Goal: Task Accomplishment & Management: Manage account settings

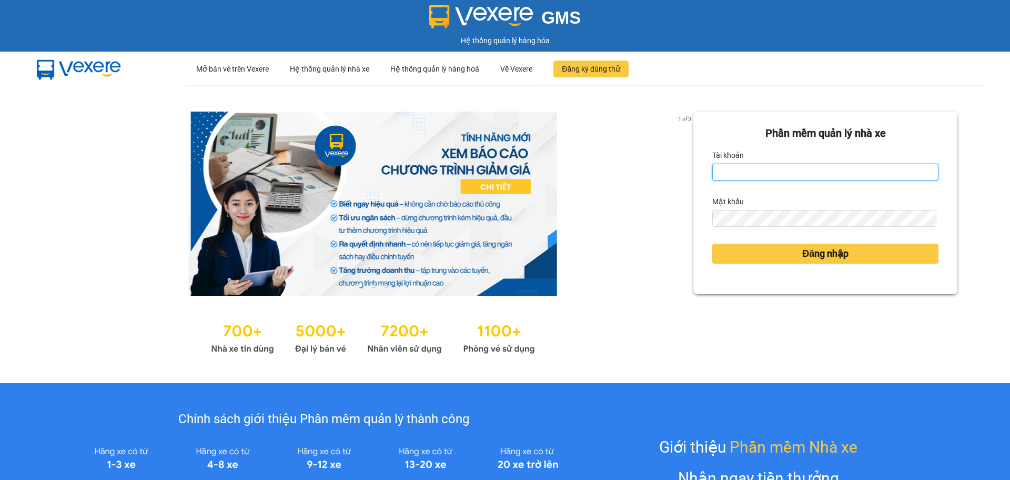
drag, startPoint x: 806, startPoint y: 174, endPoint x: 806, endPoint y: 180, distance: 6.9
click at [803, 175] on input "Tài khoản" at bounding box center [826, 172] width 226 height 17
type input "hahv.petrobp"
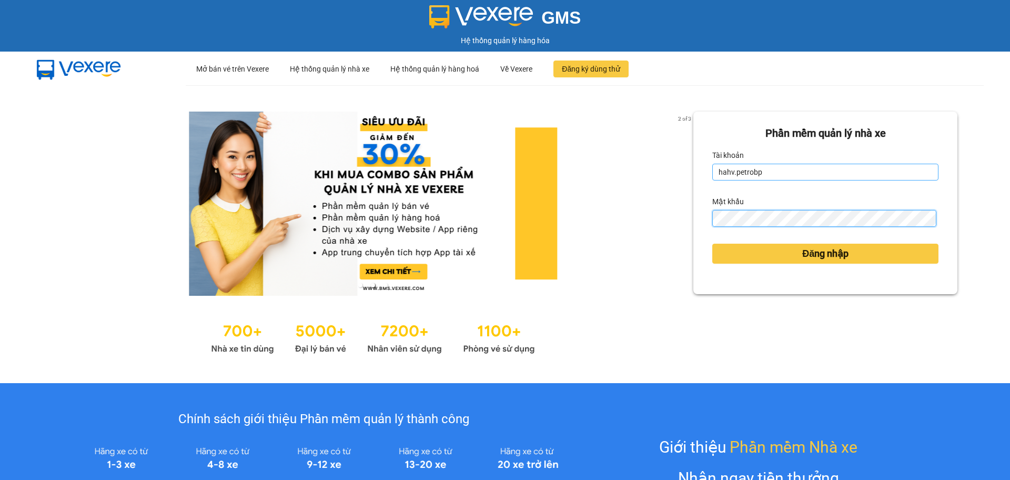
click at [713, 244] on button "Đăng nhập" at bounding box center [826, 254] width 226 height 20
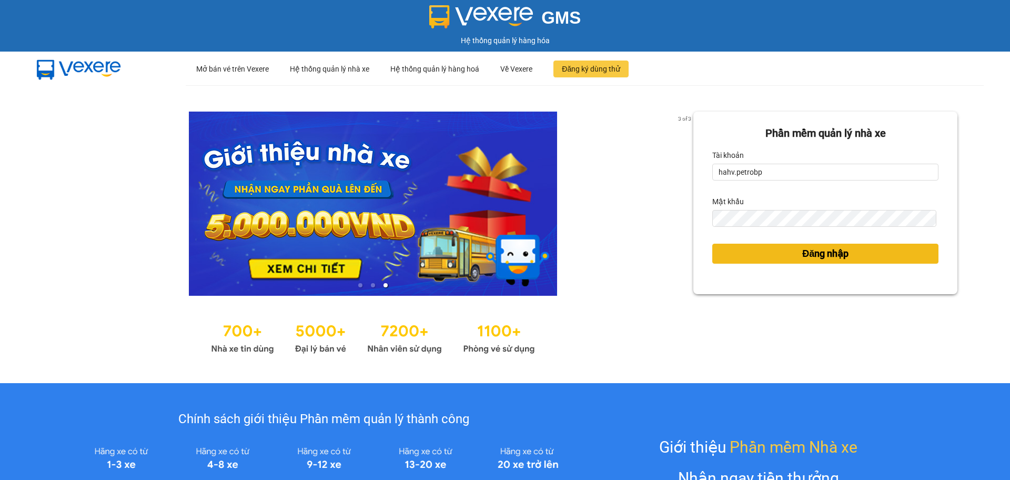
click at [802, 256] on span "Đăng nhập" at bounding box center [825, 253] width 46 height 15
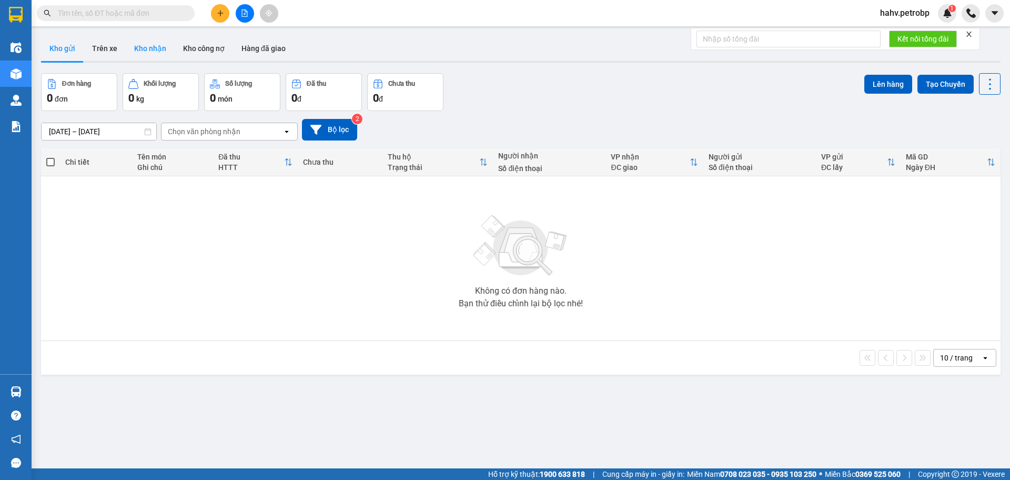
click at [154, 48] on button "Kho nhận" at bounding box center [150, 48] width 49 height 25
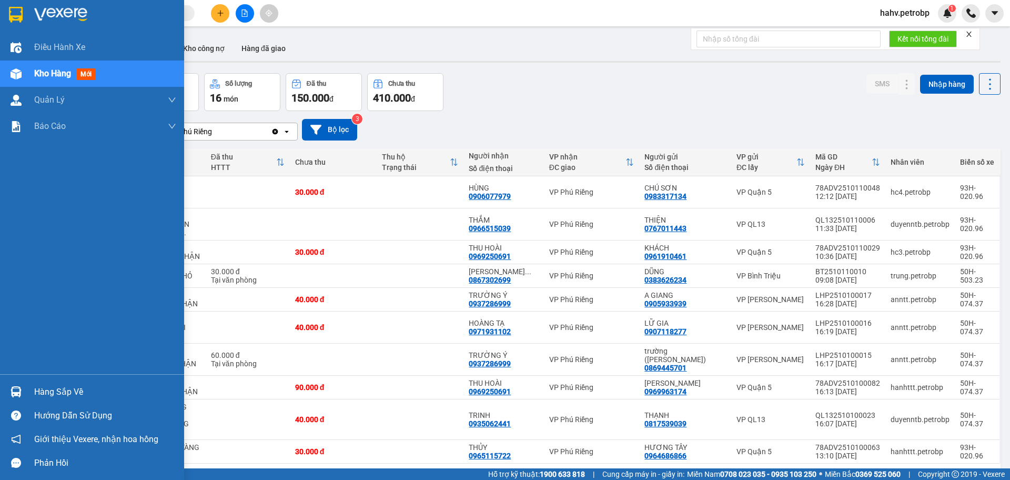
click at [73, 386] on div "Hàng sắp về" at bounding box center [105, 392] width 142 height 16
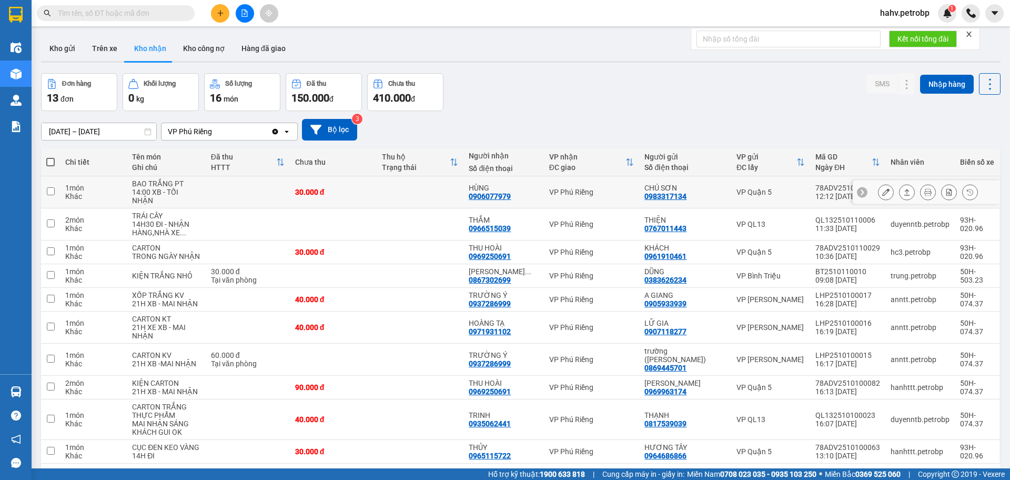
click at [761, 189] on section "Kết quả tìm kiếm ( 0 ) Bộ lọc No Data hahv.petrobp 1 Điều hành xe Kho hàng mới …" at bounding box center [505, 240] width 1010 height 480
click at [882, 188] on icon at bounding box center [885, 191] width 7 height 7
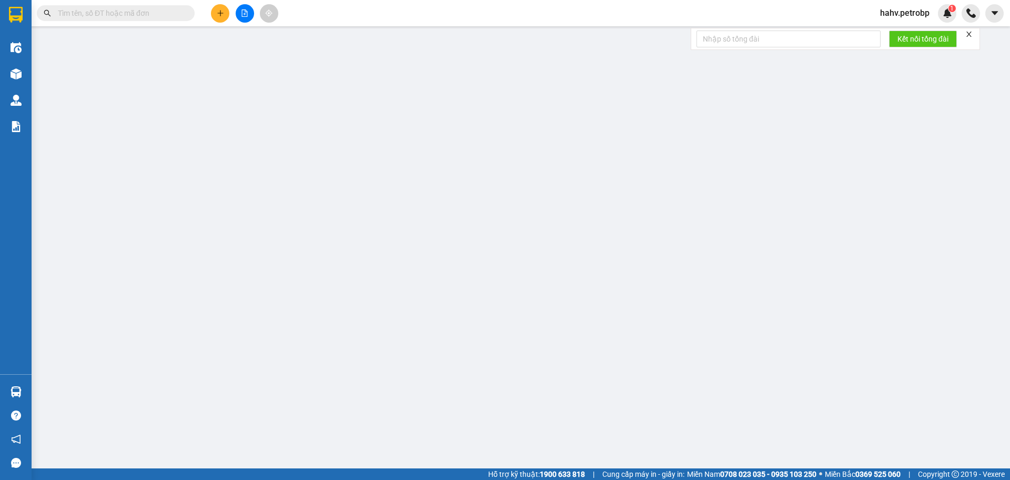
type input "0983317134"
type input "CHÚ SƠN"
type input "0906077979"
type input "HÙNG"
type input "30.000"
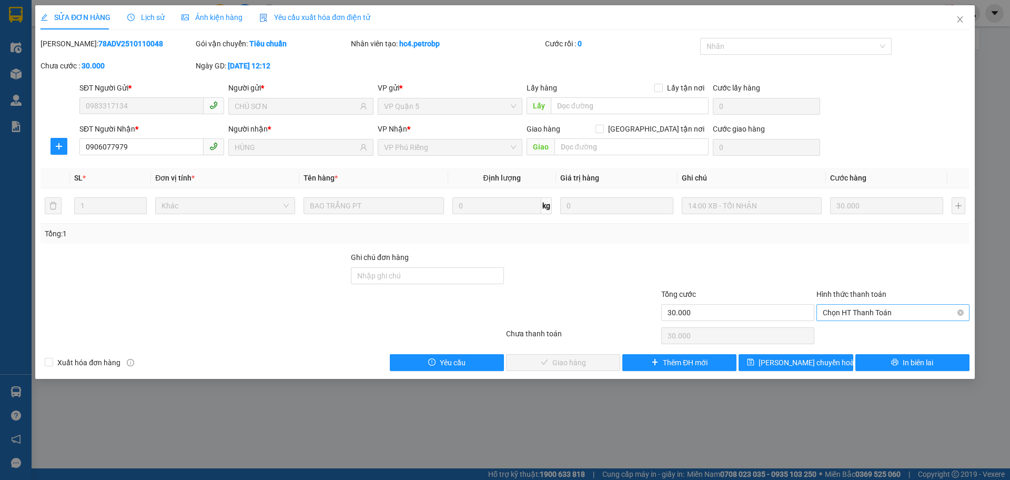
click at [873, 315] on span "Chọn HT Thanh Toán" at bounding box center [893, 313] width 141 height 16
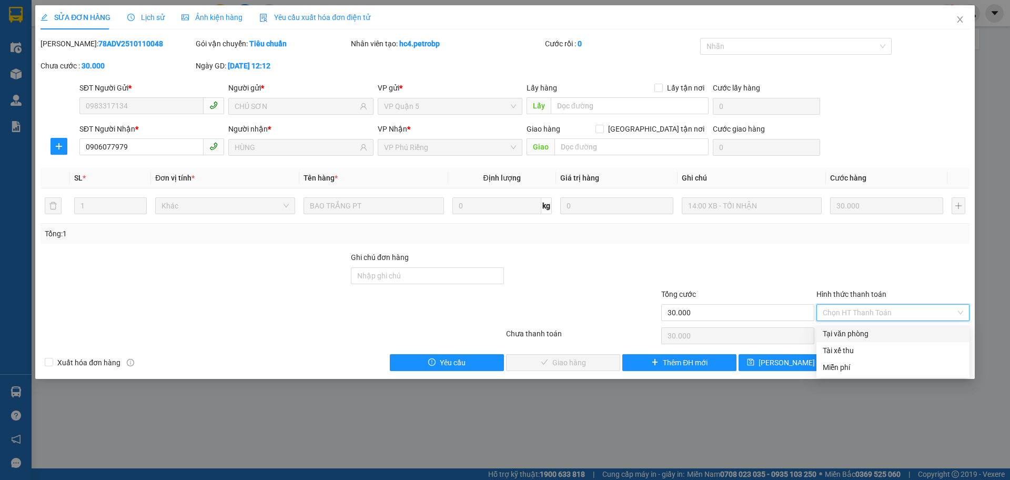
click at [872, 332] on div "Tại văn phòng" at bounding box center [893, 334] width 141 height 12
type input "0"
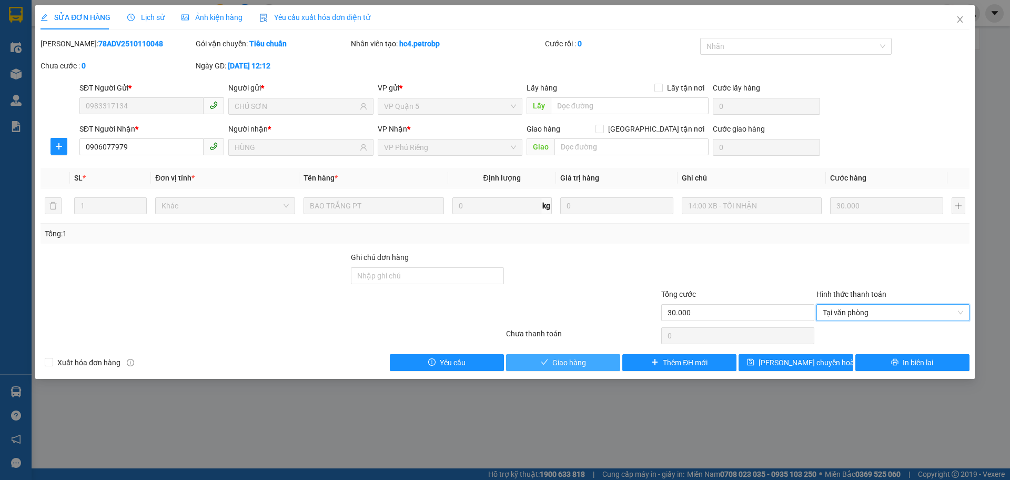
click at [589, 362] on button "Giao hàng" at bounding box center [563, 362] width 114 height 17
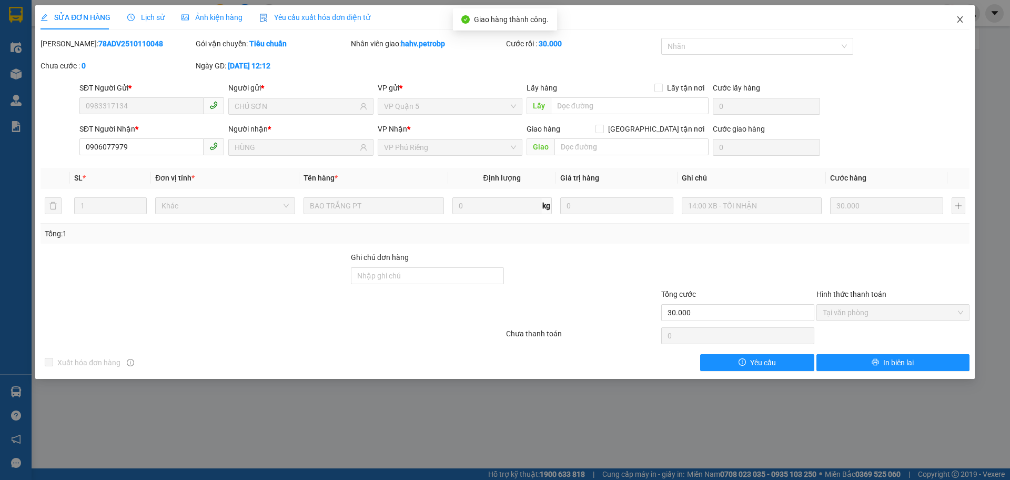
click at [952, 19] on span "Close" at bounding box center [960, 19] width 29 height 29
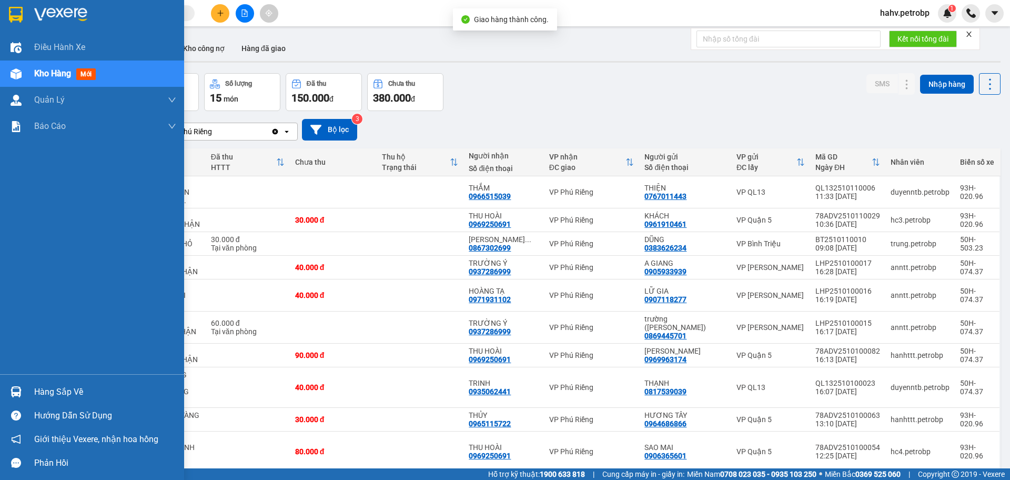
drag, startPoint x: 44, startPoint y: 396, endPoint x: 51, endPoint y: 395, distance: 7.4
click at [45, 395] on div "Hàng sắp về" at bounding box center [105, 392] width 142 height 16
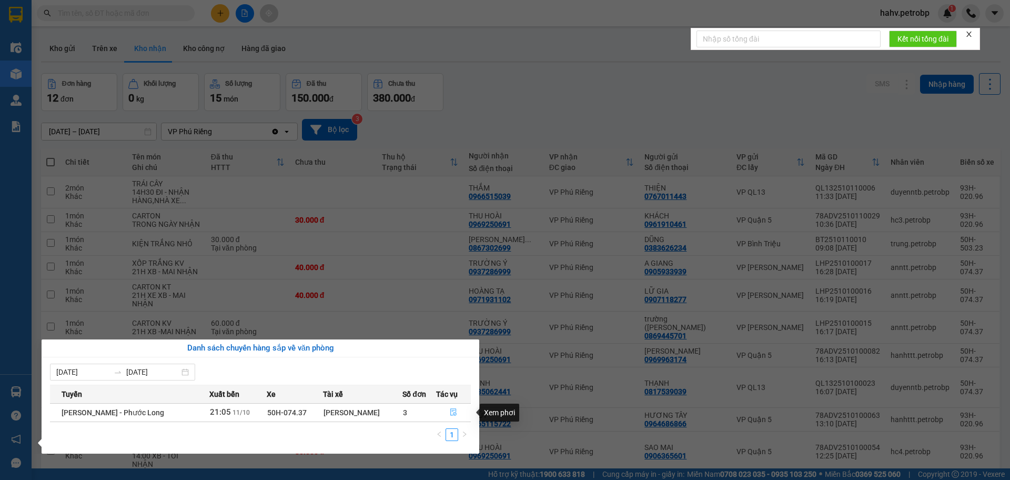
drag, startPoint x: 452, startPoint y: 412, endPoint x: 461, endPoint y: 409, distance: 9.5
click at [454, 412] on icon "file-done" at bounding box center [453, 411] width 7 height 7
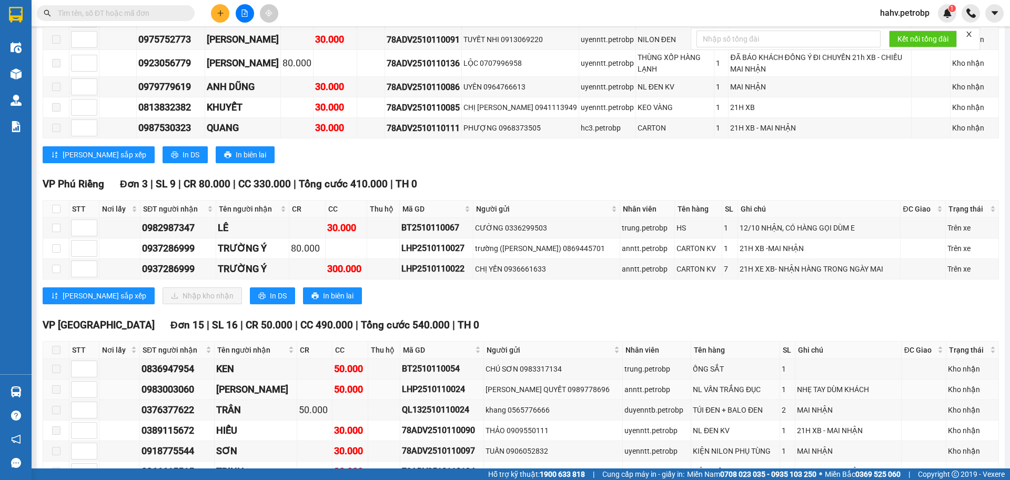
scroll to position [561, 0]
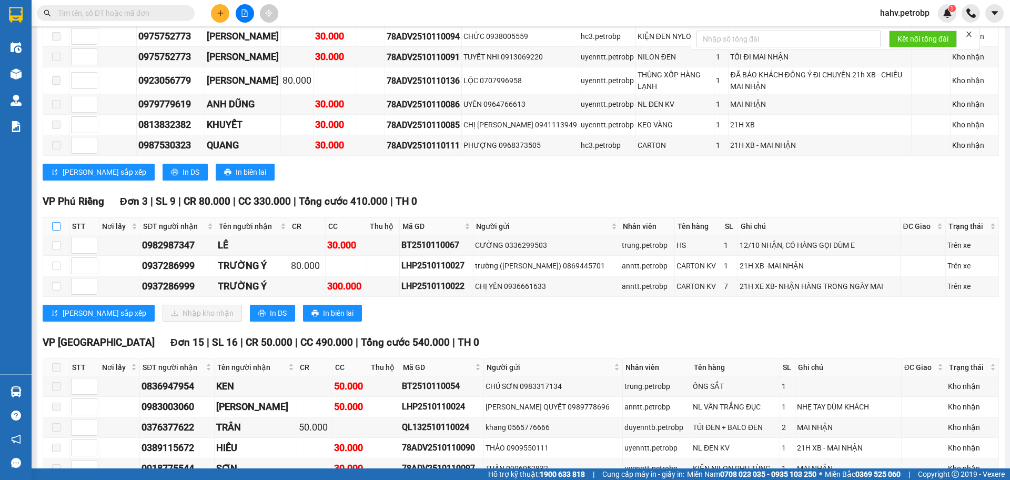
click at [60, 222] on input "checkbox" at bounding box center [56, 226] width 8 height 8
checkbox input "true"
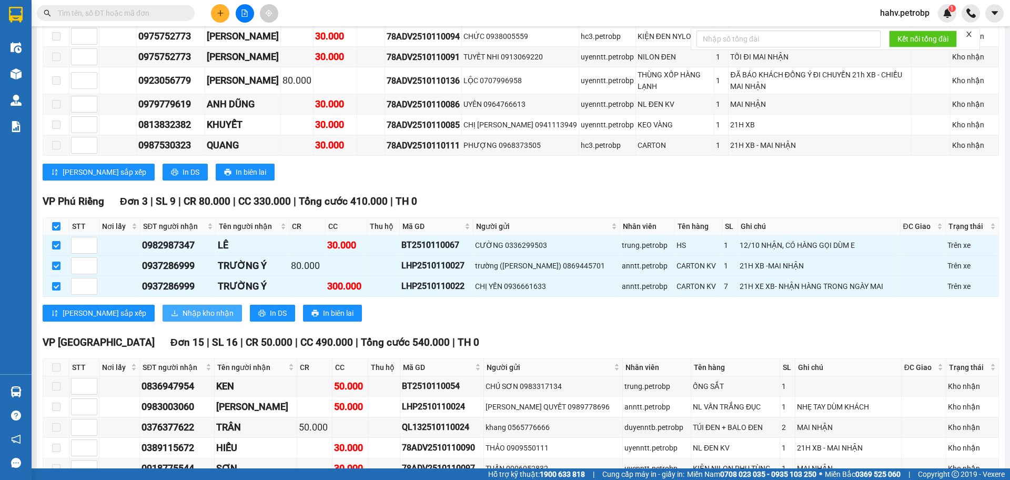
drag, startPoint x: 180, startPoint y: 296, endPoint x: 188, endPoint y: 299, distance: 8.2
click at [183, 307] on span "Nhập kho nhận" at bounding box center [208, 313] width 51 height 12
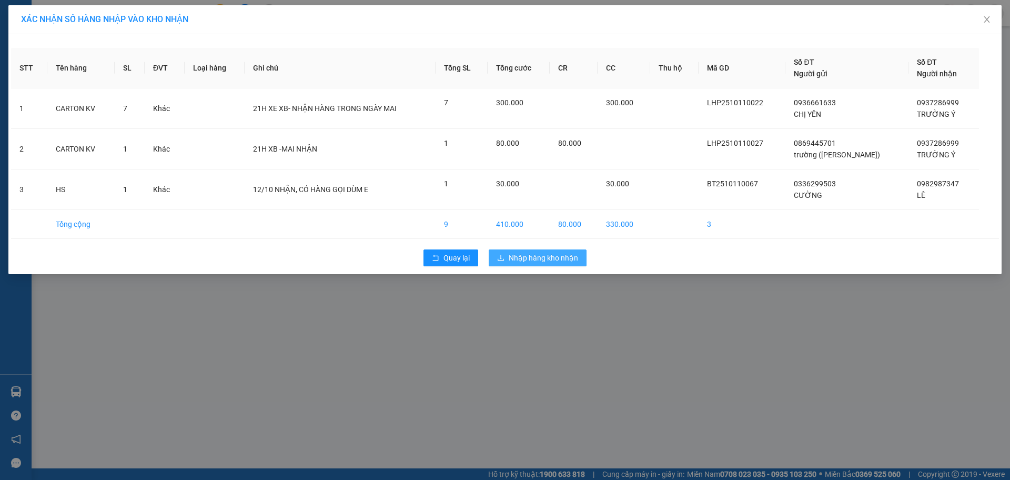
click at [543, 265] on button "Nhập hàng kho nhận" at bounding box center [538, 257] width 98 height 17
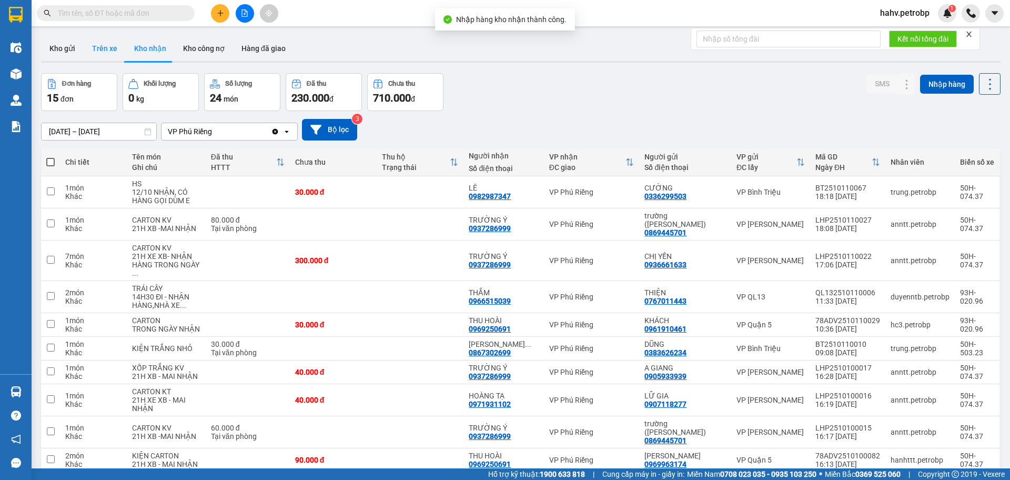
click at [114, 52] on button "Trên xe" at bounding box center [105, 48] width 42 height 25
type input "12/10/2025 – 12/10/2025"
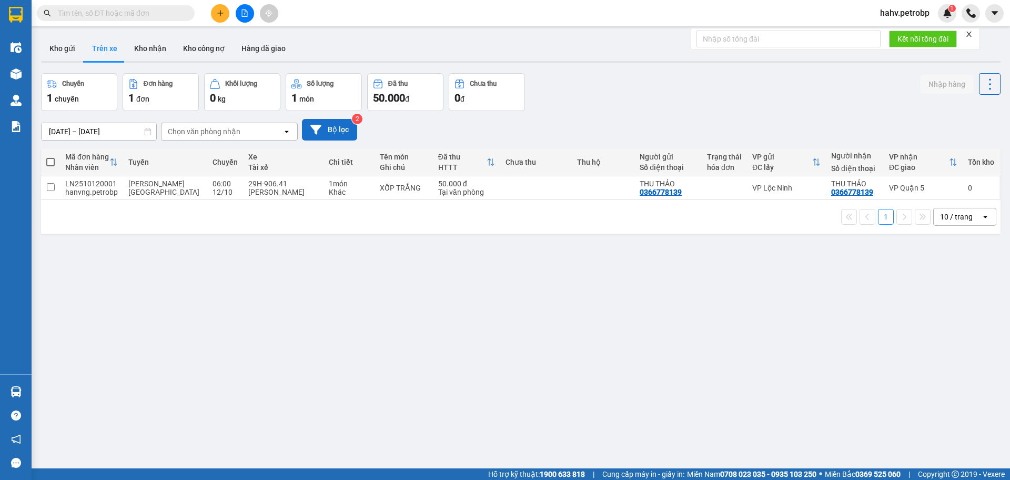
click at [346, 135] on button "Bộ lọc" at bounding box center [329, 130] width 55 height 22
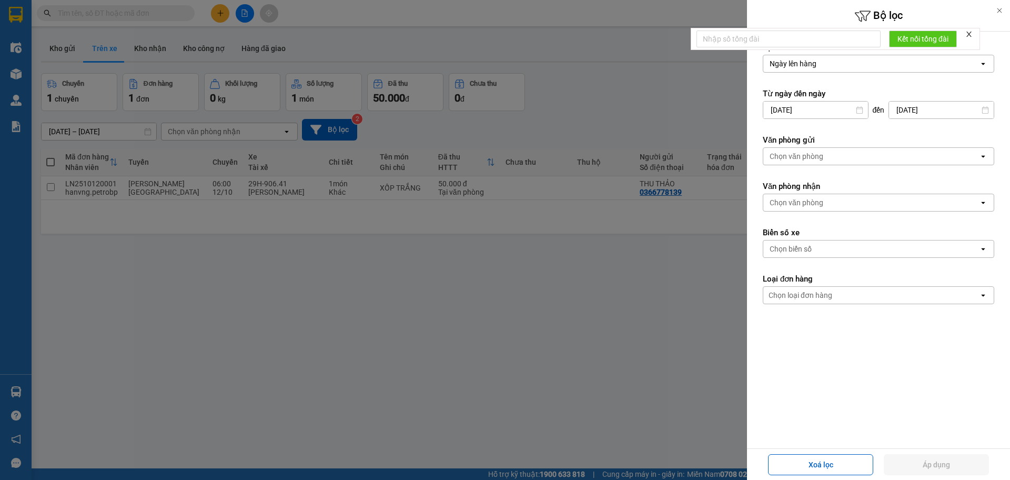
drag, startPoint x: 803, startPoint y: 108, endPoint x: 805, endPoint y: 122, distance: 13.3
click at [803, 109] on input "[DATE]" at bounding box center [816, 110] width 105 height 17
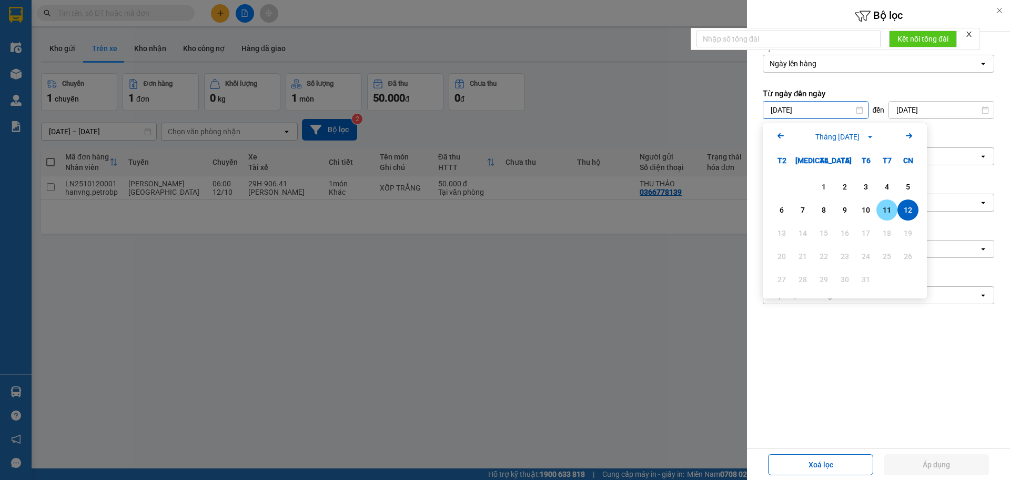
drag, startPoint x: 879, startPoint y: 204, endPoint x: 880, endPoint y: 216, distance: 11.6
click at [880, 212] on div "11" at bounding box center [887, 209] width 21 height 21
type input "11/10/2025"
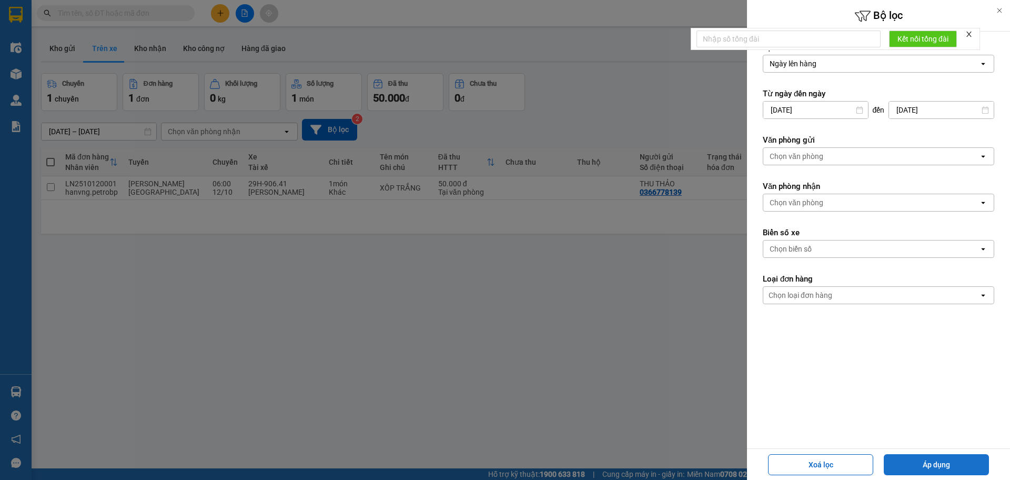
click at [904, 460] on button "Áp dụng" at bounding box center [936, 464] width 105 height 21
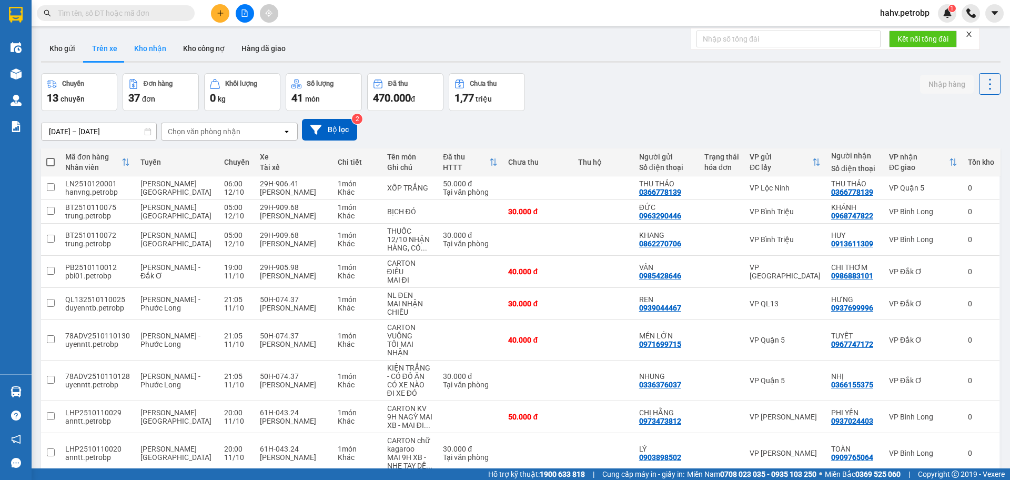
click at [153, 47] on button "Kho nhận" at bounding box center [150, 48] width 49 height 25
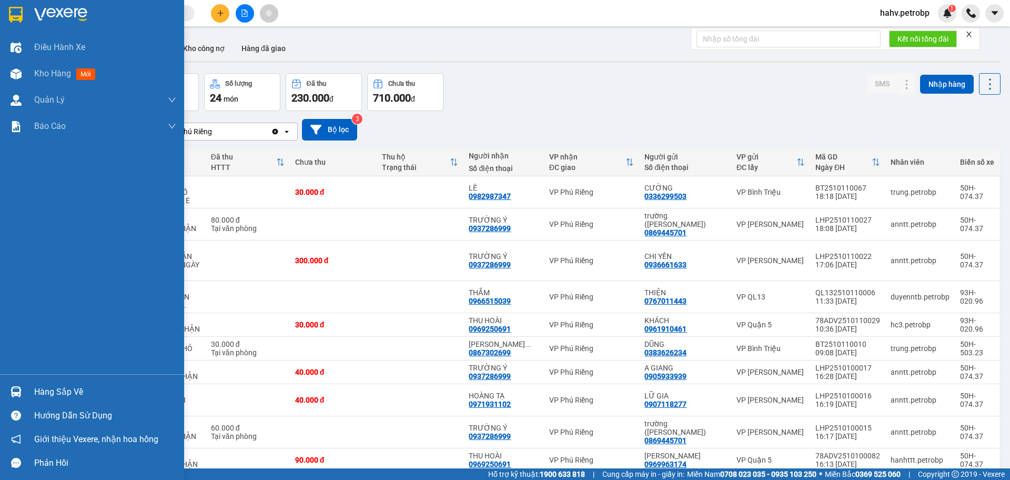
click at [68, 399] on div "Hàng sắp về" at bounding box center [105, 392] width 142 height 16
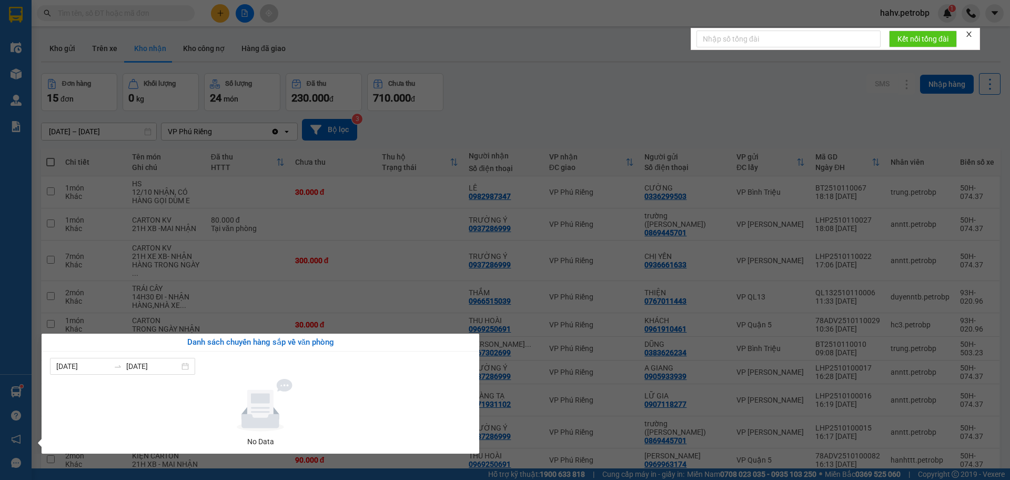
click at [0, 286] on div "Điều hành xe Kho hàng mới Quản Lý Quản lý chuyến Quản lý khách hàng Quản lý khá…" at bounding box center [16, 240] width 32 height 480
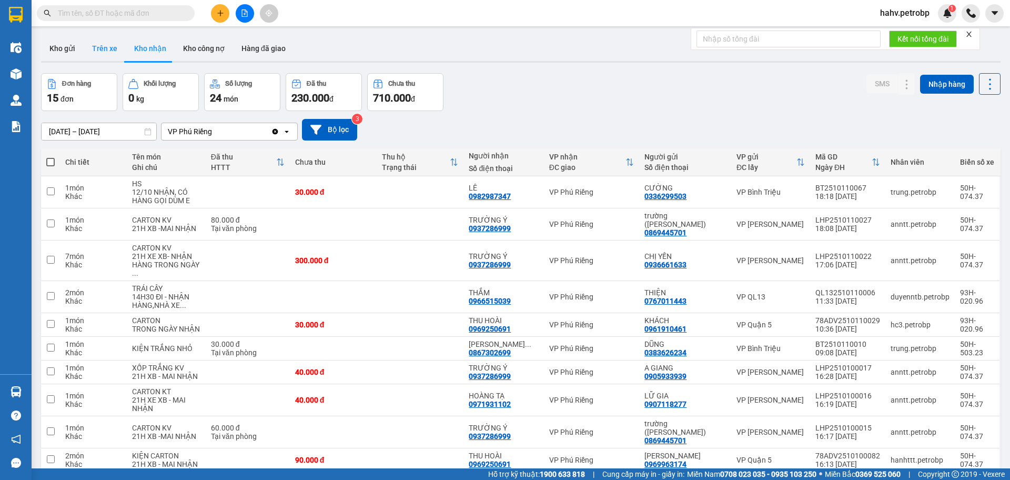
click at [117, 53] on button "Trên xe" at bounding box center [105, 48] width 42 height 25
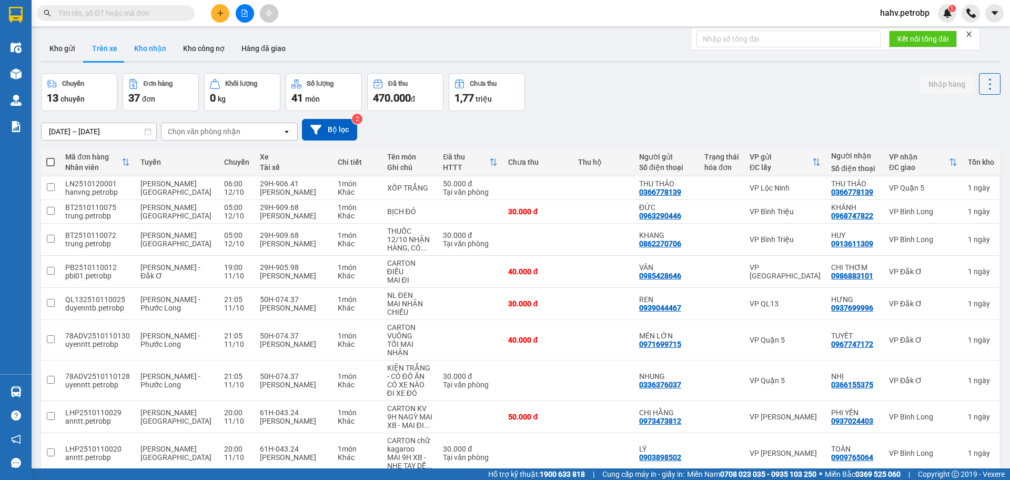
click at [163, 48] on button "Kho nhận" at bounding box center [150, 48] width 49 height 25
type input "[DATE] – [DATE]"
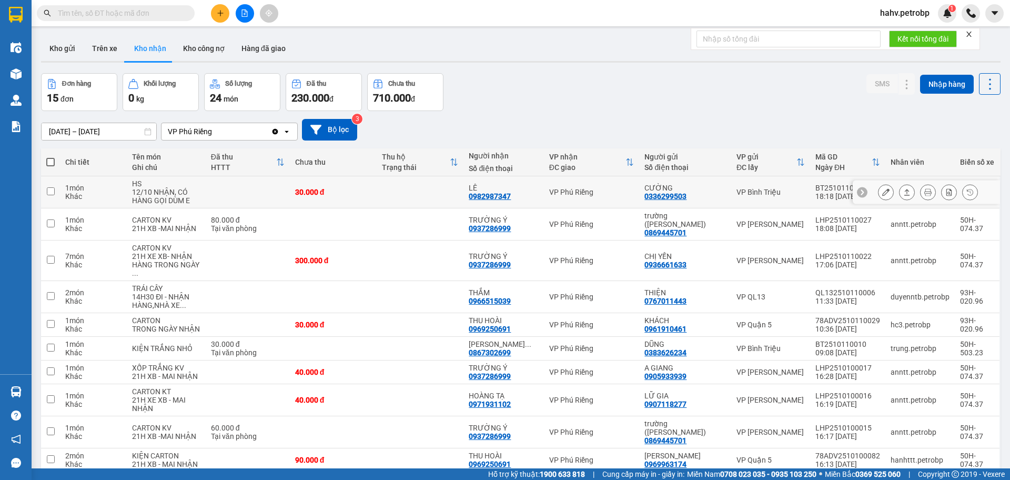
click at [675, 196] on div "0336299503" at bounding box center [666, 196] width 42 height 8
copy div "0336299503"
paste input "0336299503"
type input "0336299503"
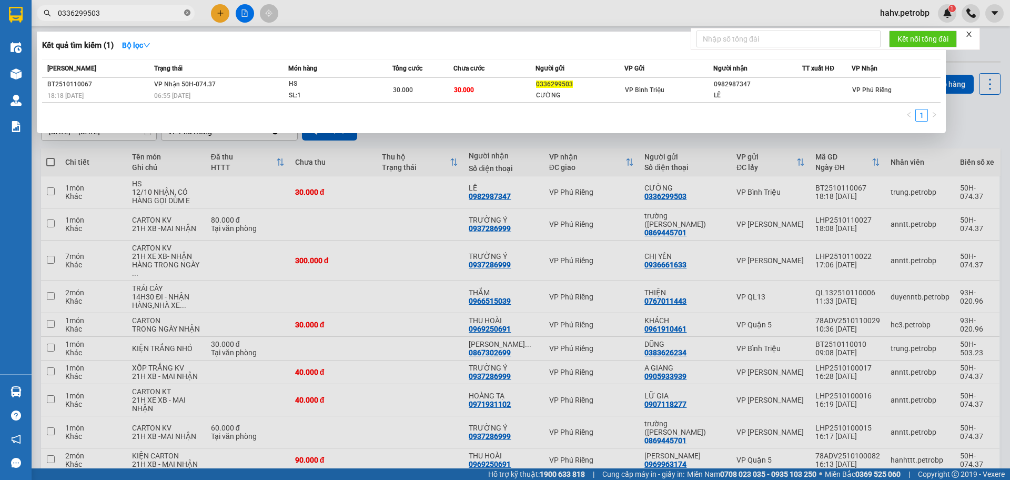
click at [188, 10] on icon "close-circle" at bounding box center [187, 12] width 6 height 6
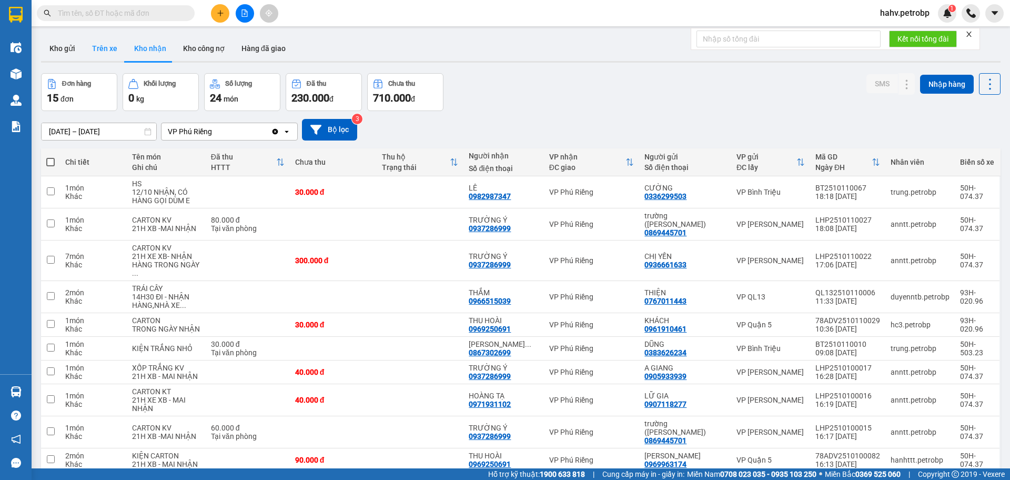
click at [101, 44] on button "Trên xe" at bounding box center [105, 48] width 42 height 25
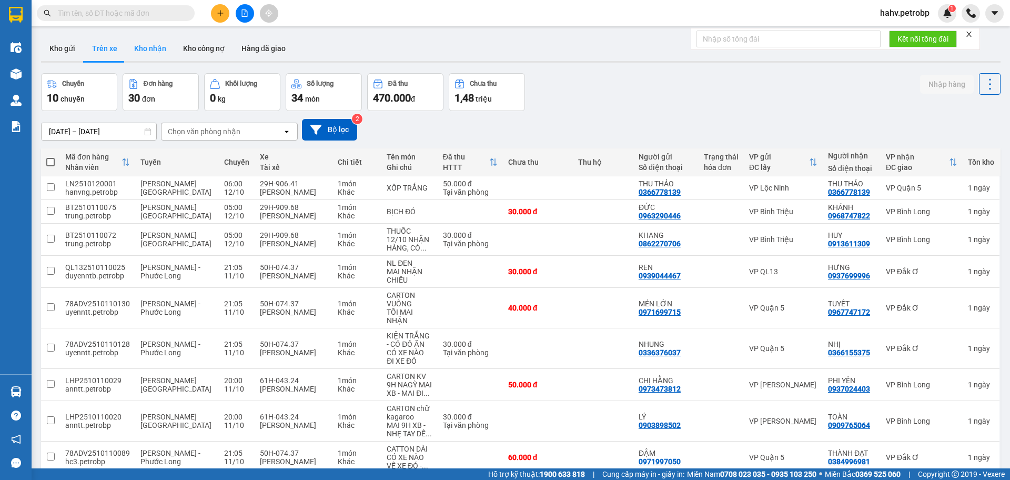
click at [144, 50] on button "Kho nhận" at bounding box center [150, 48] width 49 height 25
type input "[DATE] – [DATE]"
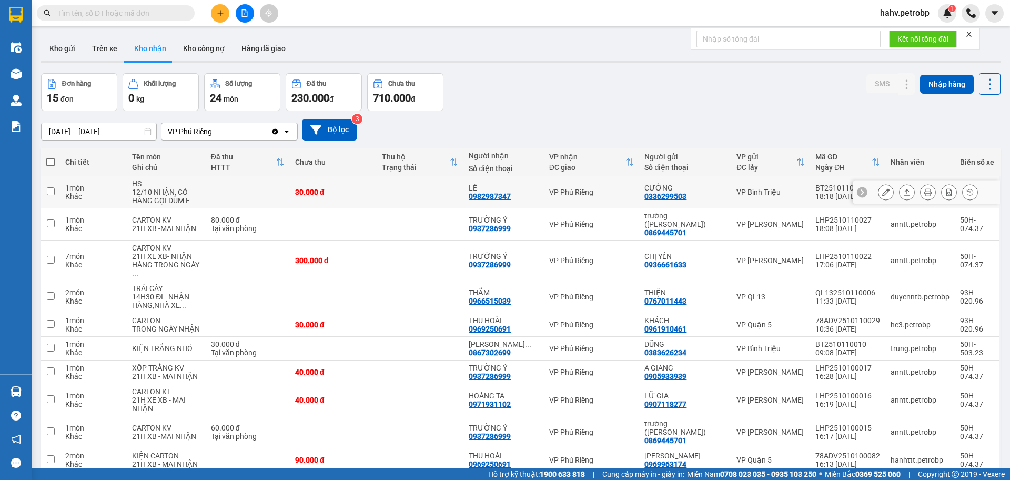
click at [511, 197] on div "0982987347" at bounding box center [490, 196] width 42 height 8
copy div "0982987347"
click at [668, 196] on div "0336299503" at bounding box center [666, 196] width 42 height 8
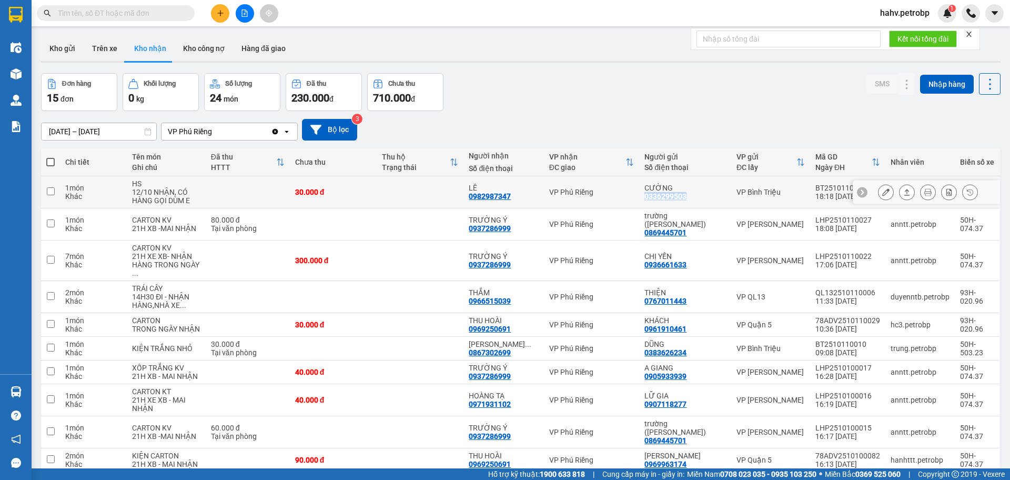
copy div "0336299503"
drag, startPoint x: 169, startPoint y: 6, endPoint x: 142, endPoint y: 9, distance: 27.5
paste input "0336299503"
type input "0336299503"
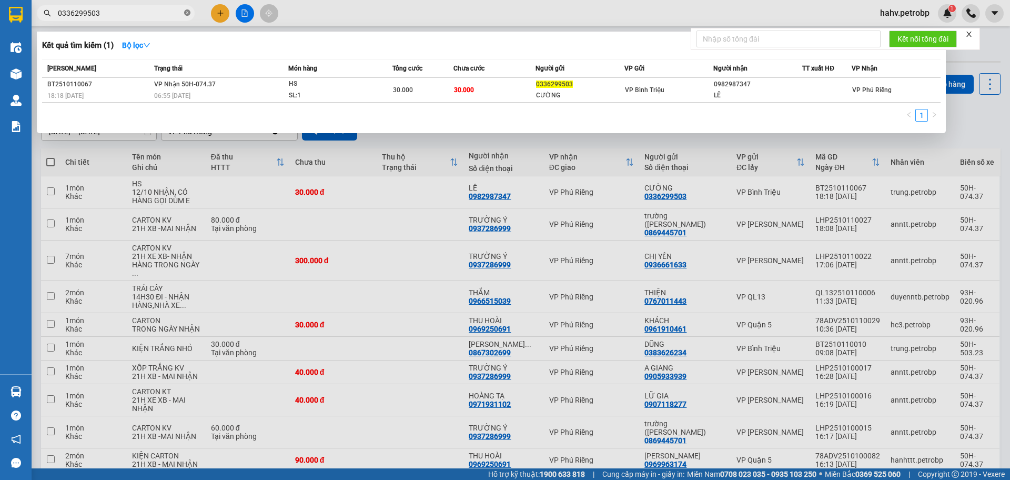
click at [188, 15] on icon "close-circle" at bounding box center [187, 12] width 6 height 6
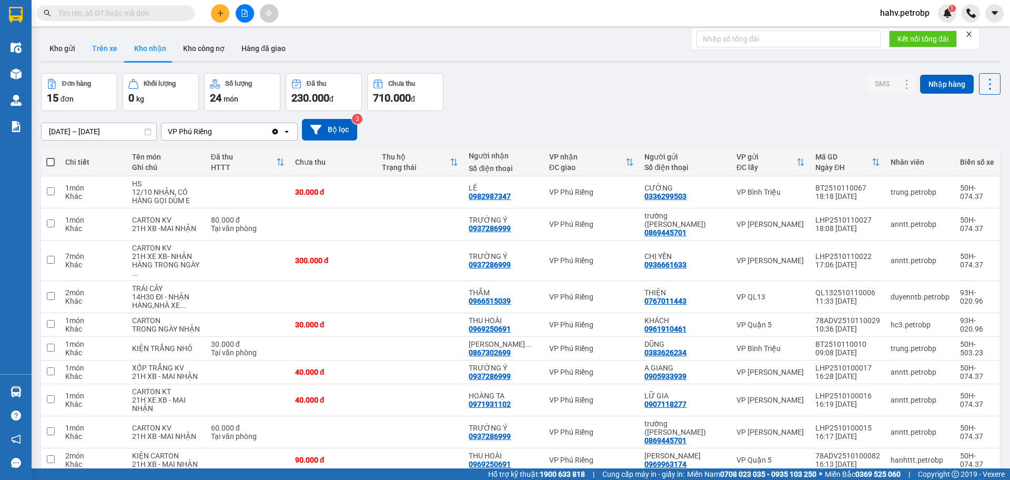
drag, startPoint x: 109, startPoint y: 46, endPoint x: 122, endPoint y: 51, distance: 13.3
click at [109, 49] on button "Trên xe" at bounding box center [105, 48] width 42 height 25
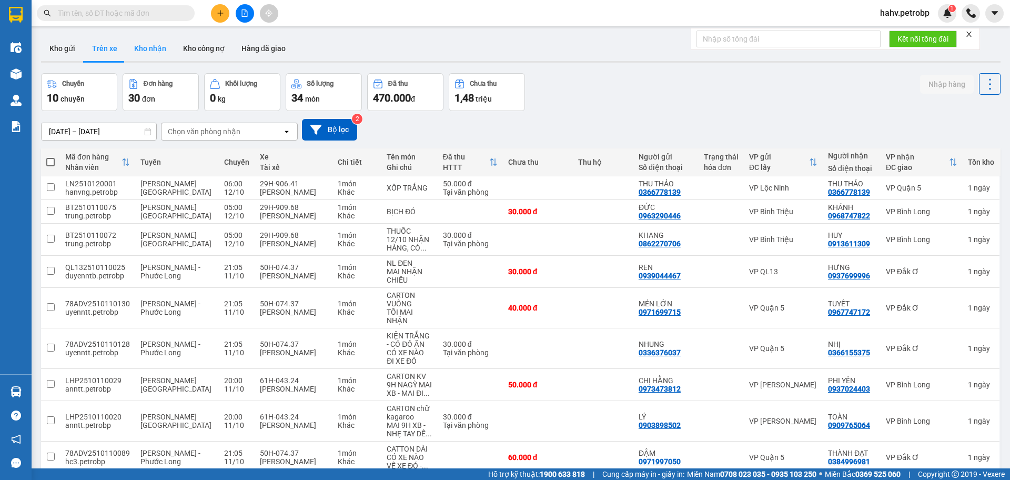
click at [152, 48] on button "Kho nhận" at bounding box center [150, 48] width 49 height 25
type input "[DATE] – [DATE]"
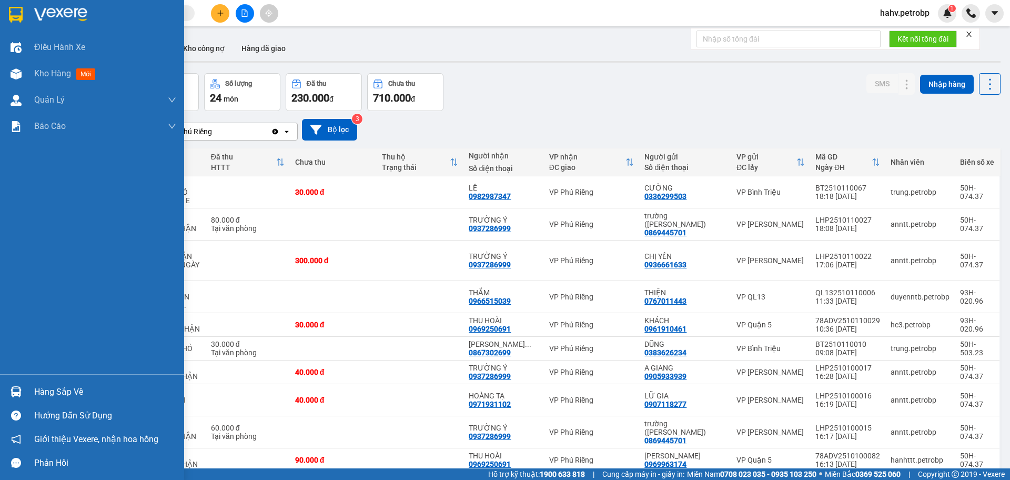
click at [65, 385] on div "Hàng sắp về" at bounding box center [105, 392] width 142 height 16
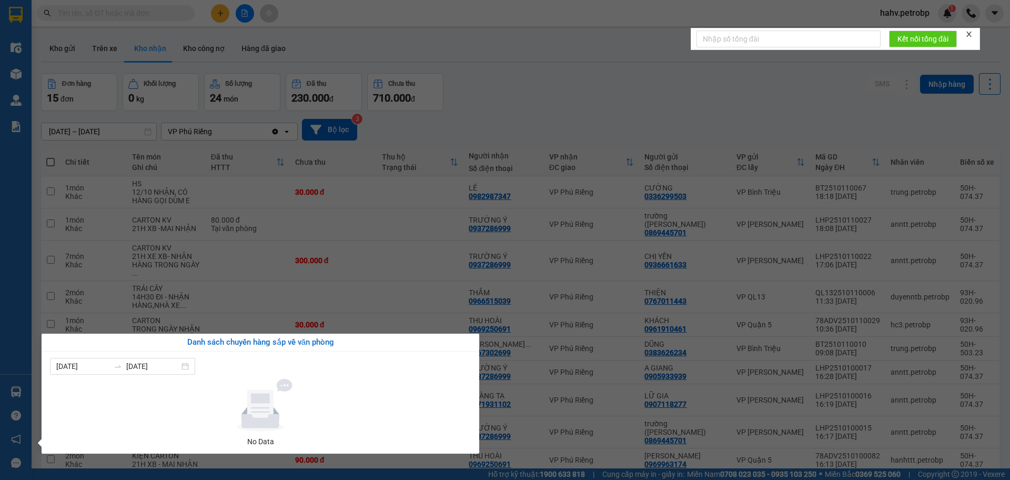
click at [513, 413] on section "Kết quả tìm kiếm ( 1 ) Bộ lọc Mã ĐH Trạng thái Món hàng Tổng cước Chưa cước Ngư…" at bounding box center [505, 240] width 1010 height 480
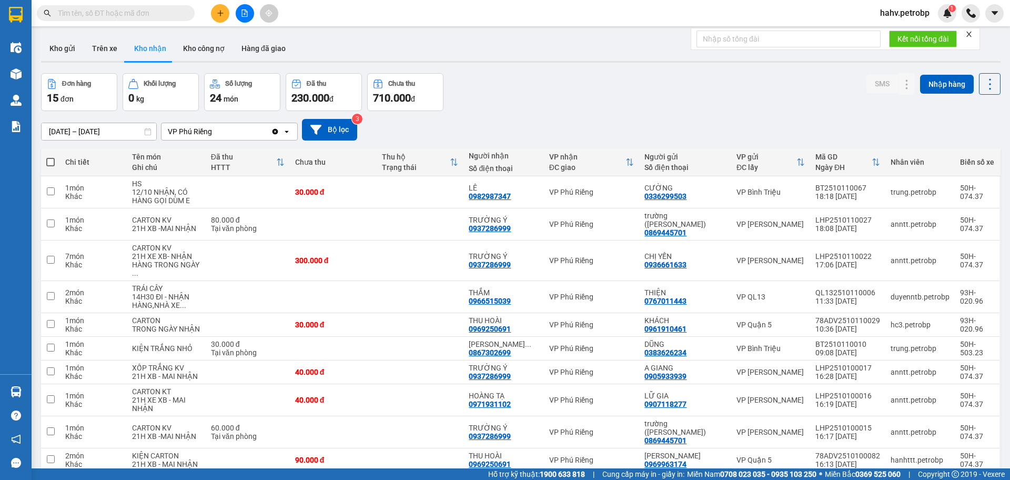
click at [129, 7] on input "text" at bounding box center [120, 13] width 124 height 12
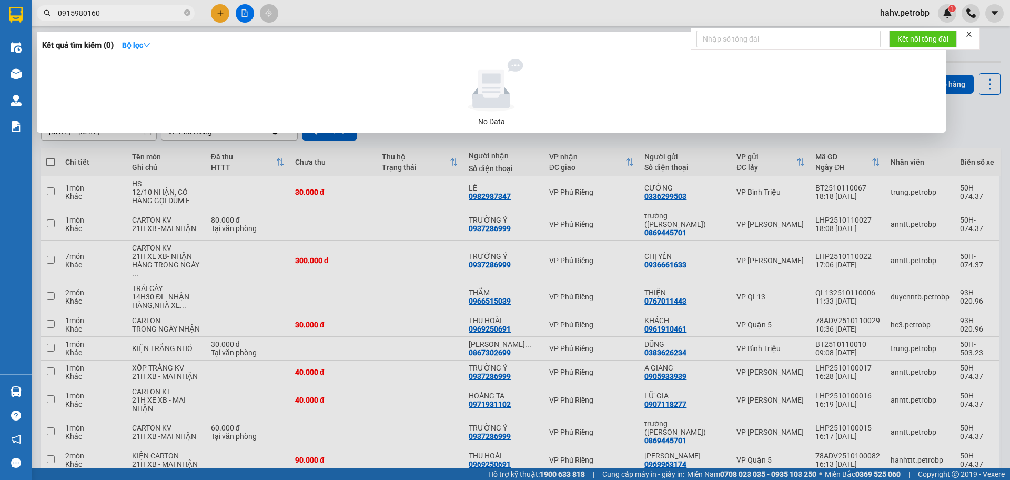
click at [81, 13] on input "0915980160" at bounding box center [120, 13] width 124 height 12
type input "0915980160"
drag, startPoint x: 404, startPoint y: 398, endPoint x: 398, endPoint y: 396, distance: 6.7
click at [404, 398] on div at bounding box center [505, 240] width 1010 height 480
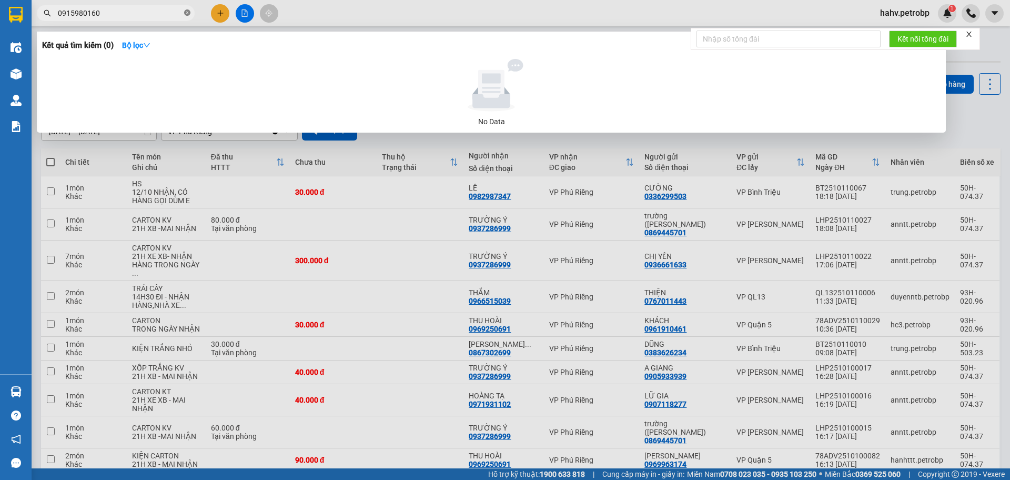
click at [188, 11] on icon "close-circle" at bounding box center [187, 12] width 6 height 6
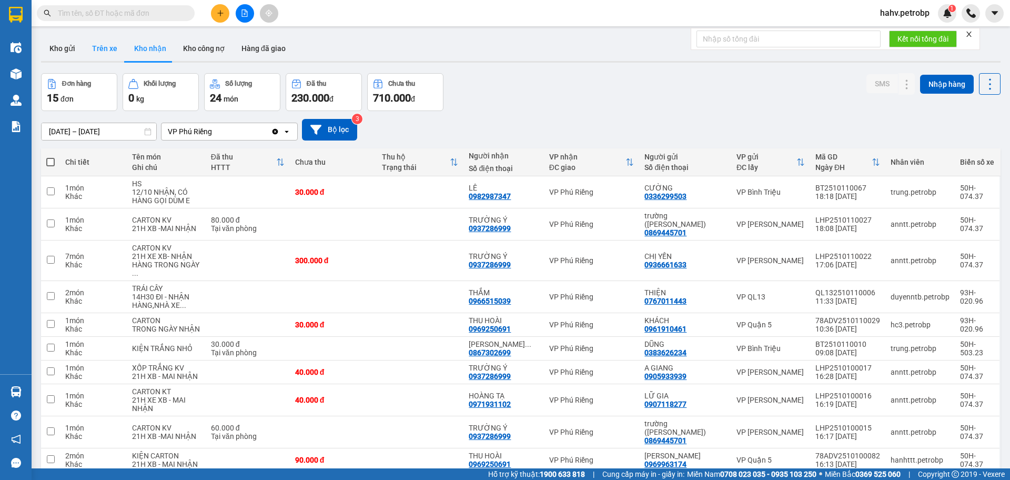
click at [109, 58] on button "Trên xe" at bounding box center [105, 48] width 42 height 25
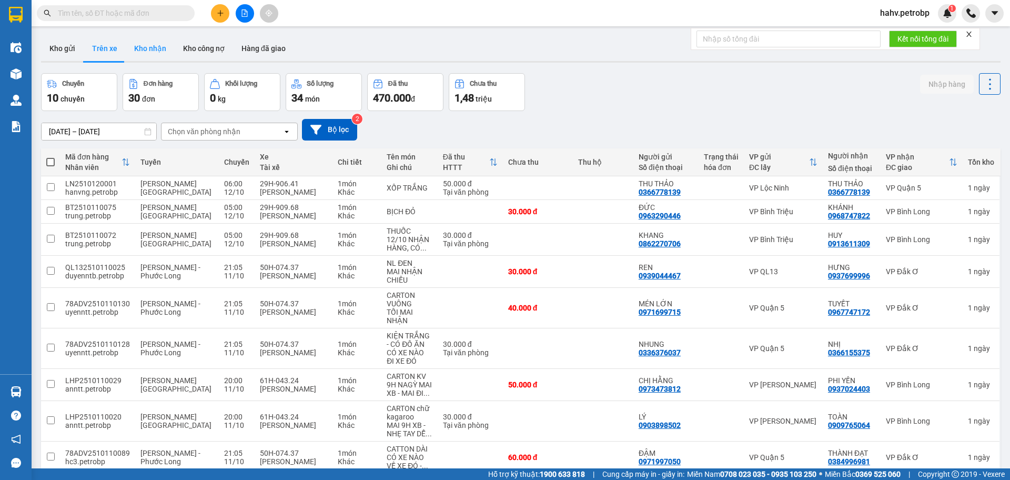
click at [139, 48] on button "Kho nhận" at bounding box center [150, 48] width 49 height 25
type input "[DATE] – [DATE]"
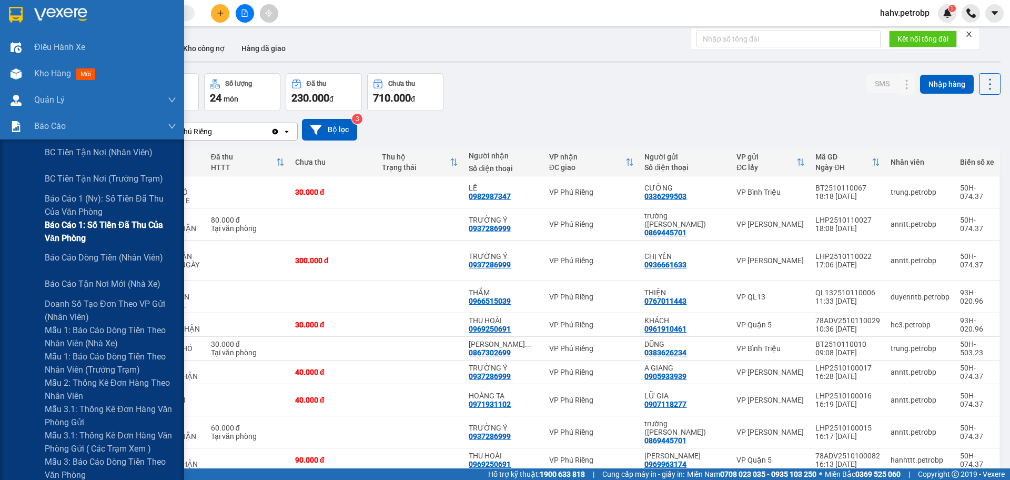
click at [52, 233] on span "Báo cáo 1: Số tiền đã thu của văn phòng" at bounding box center [111, 231] width 132 height 26
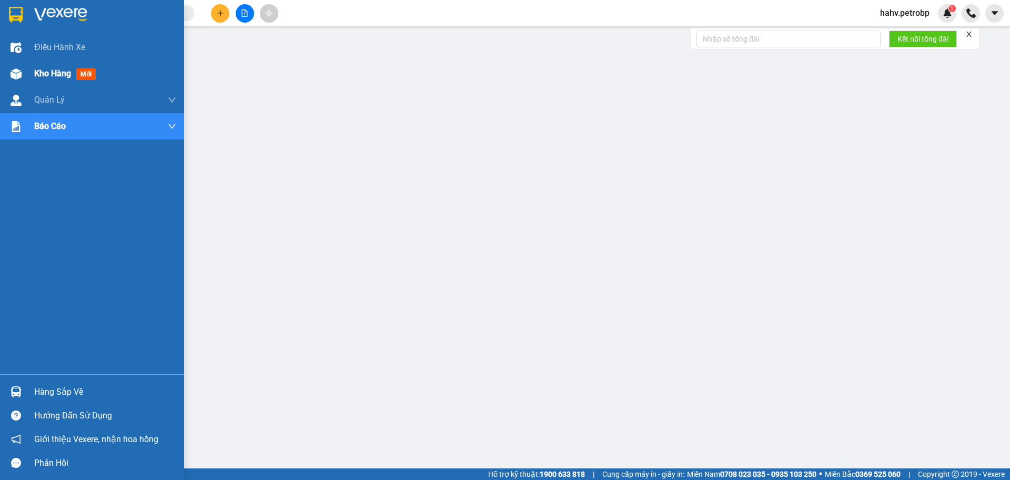
click at [26, 73] on div "Kho hàng mới" at bounding box center [92, 74] width 184 height 26
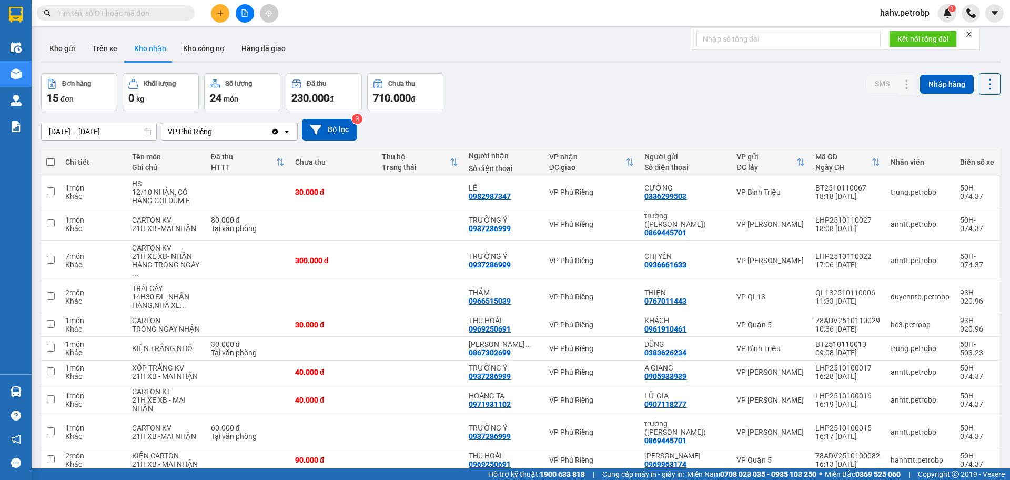
drag, startPoint x: 104, startPoint y: 40, endPoint x: 154, endPoint y: 43, distance: 50.6
click at [105, 41] on button "Trên xe" at bounding box center [105, 48] width 42 height 25
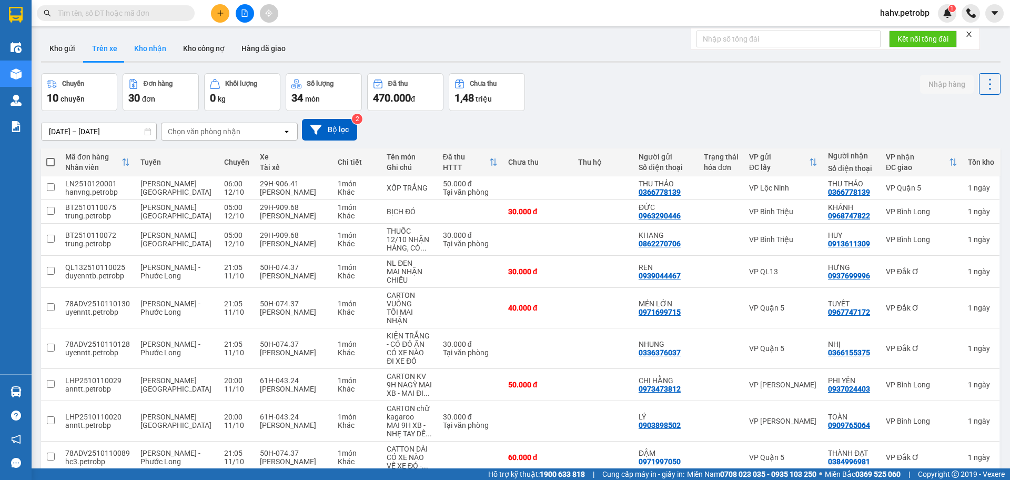
click at [155, 44] on button "Kho nhận" at bounding box center [150, 48] width 49 height 25
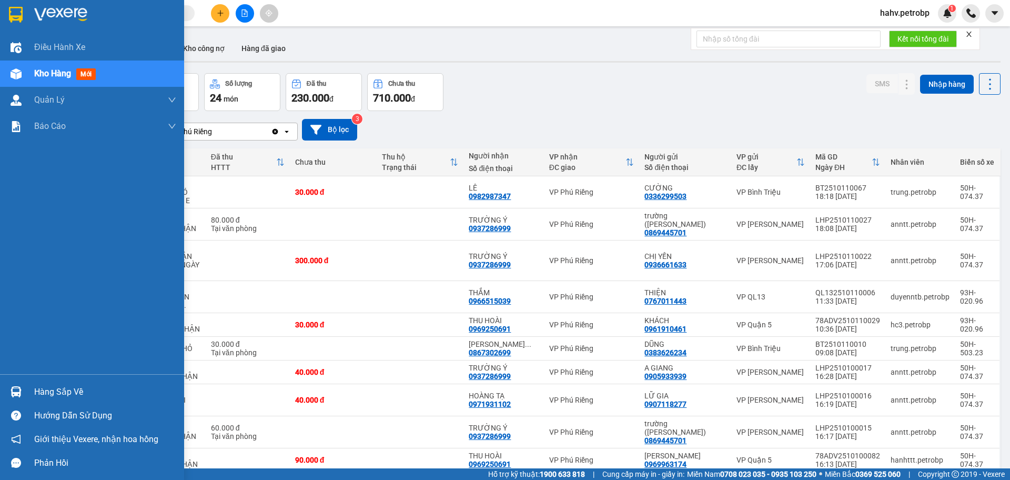
click at [42, 394] on div "Hàng sắp về" at bounding box center [105, 392] width 142 height 16
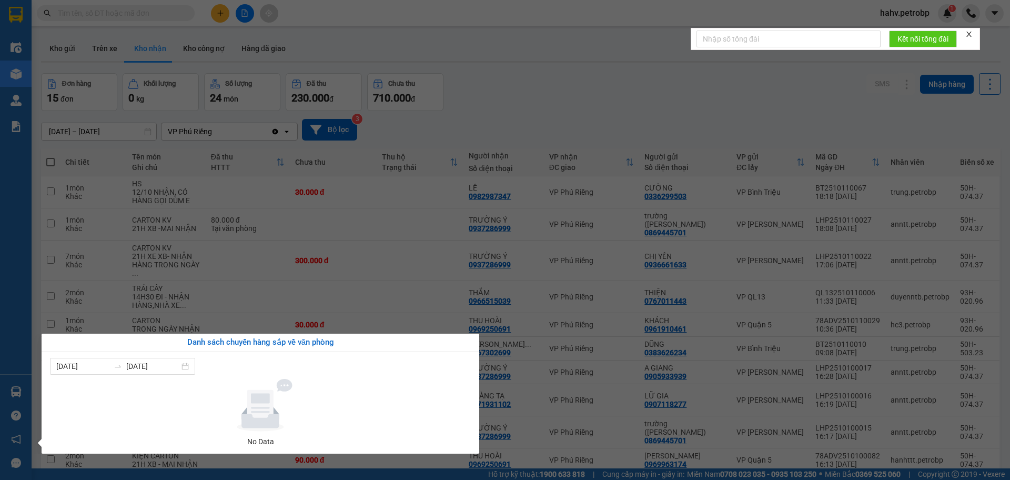
click at [117, 54] on section "Kết quả tìm kiếm ( 0 ) Bộ lọc No Data hahv.petrobp 1 Điều hành xe Kho hàng mới …" at bounding box center [505, 240] width 1010 height 480
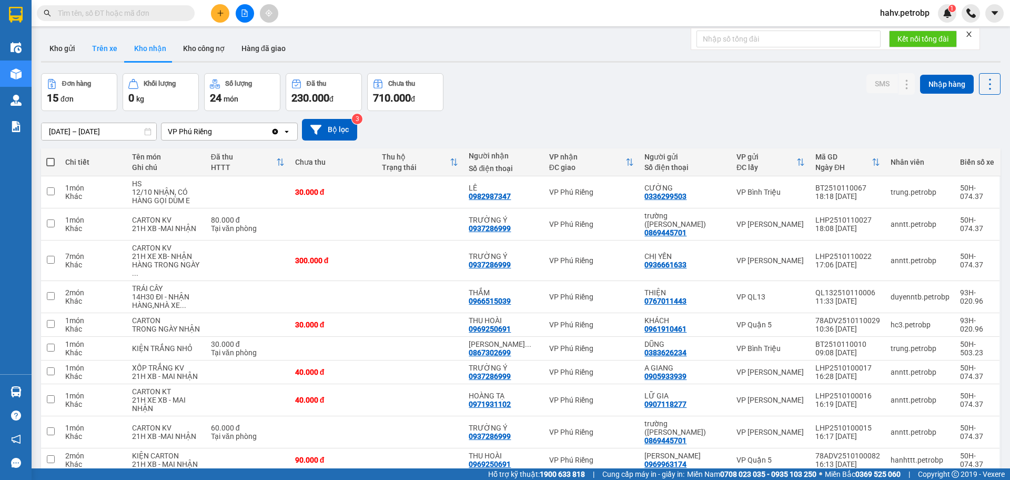
click at [116, 47] on button "Trên xe" at bounding box center [105, 48] width 42 height 25
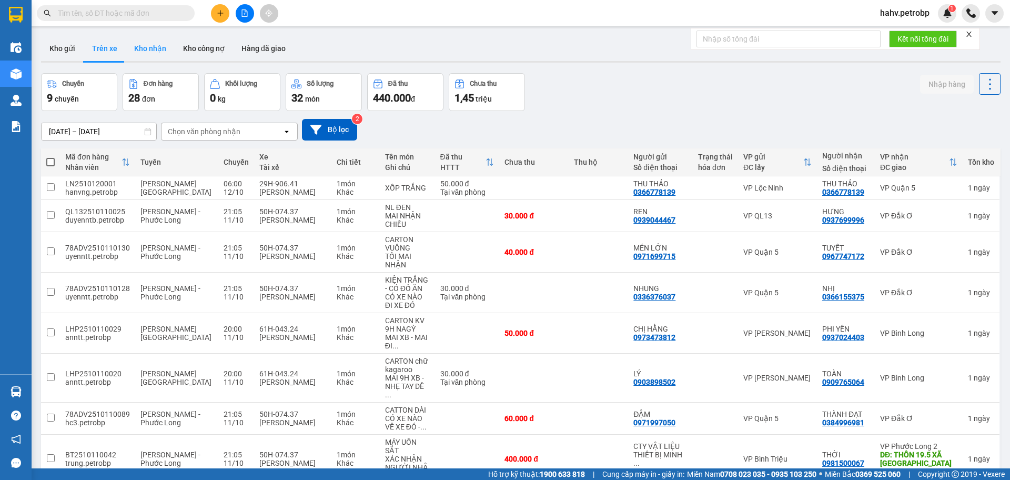
click at [140, 48] on button "Kho nhận" at bounding box center [150, 48] width 49 height 25
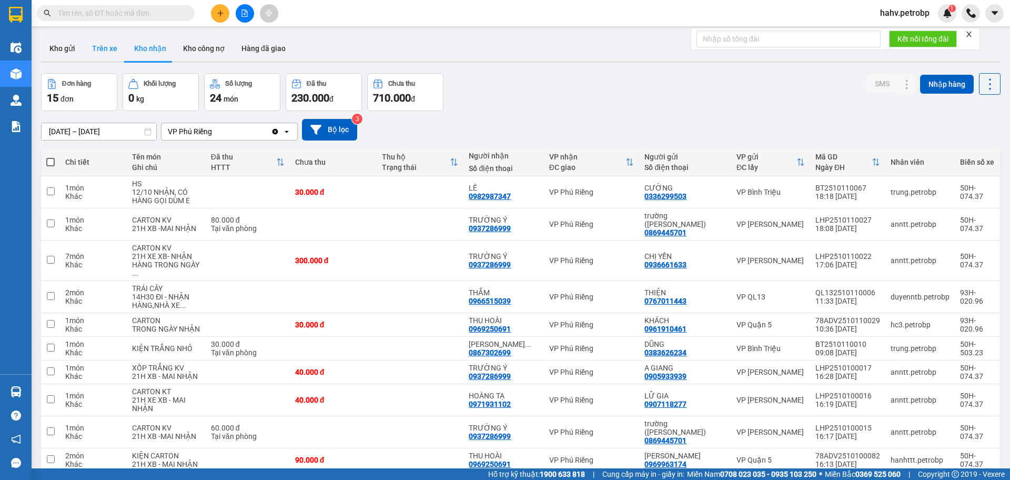
click at [118, 58] on button "Trên xe" at bounding box center [105, 48] width 42 height 25
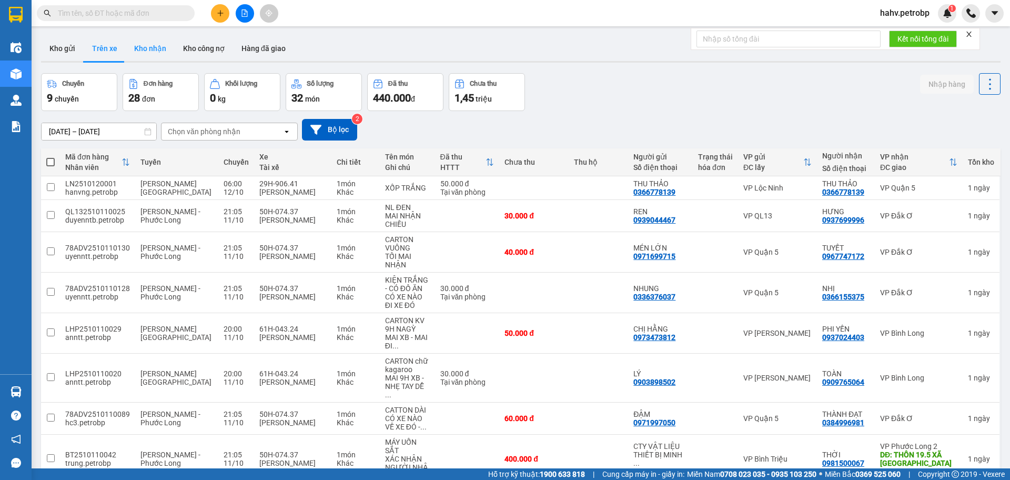
click at [155, 52] on button "Kho nhận" at bounding box center [150, 48] width 49 height 25
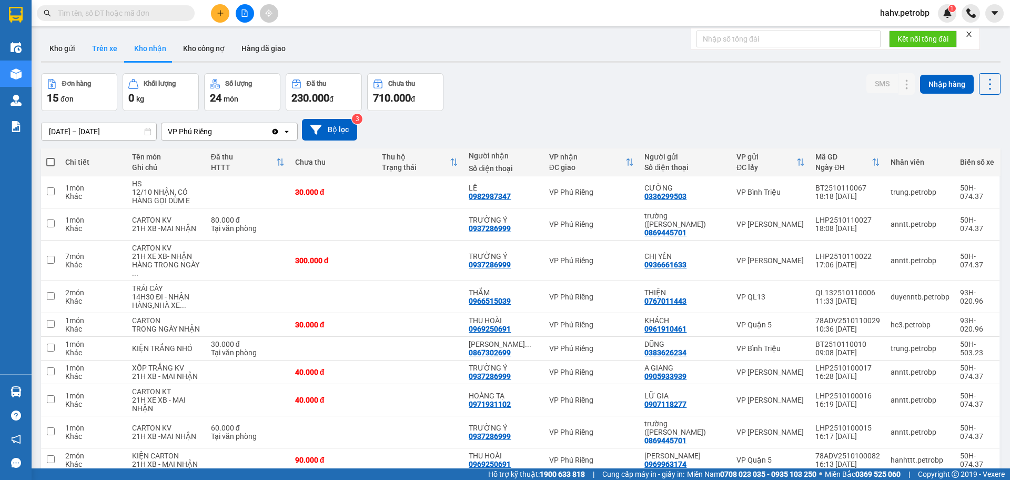
click at [117, 54] on button "Trên xe" at bounding box center [105, 48] width 42 height 25
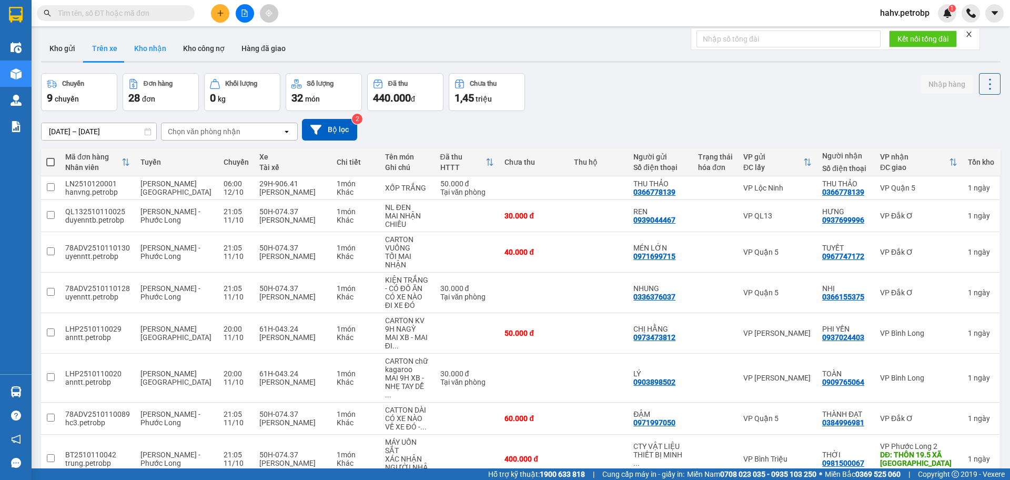
click at [137, 52] on button "Kho nhận" at bounding box center [150, 48] width 49 height 25
type input "[DATE] – [DATE]"
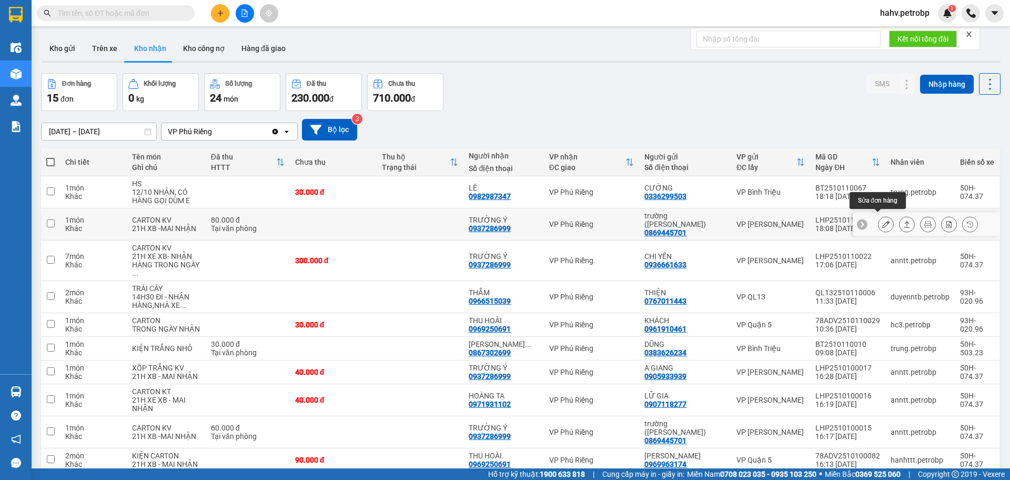
click at [882, 220] on icon at bounding box center [885, 223] width 7 height 7
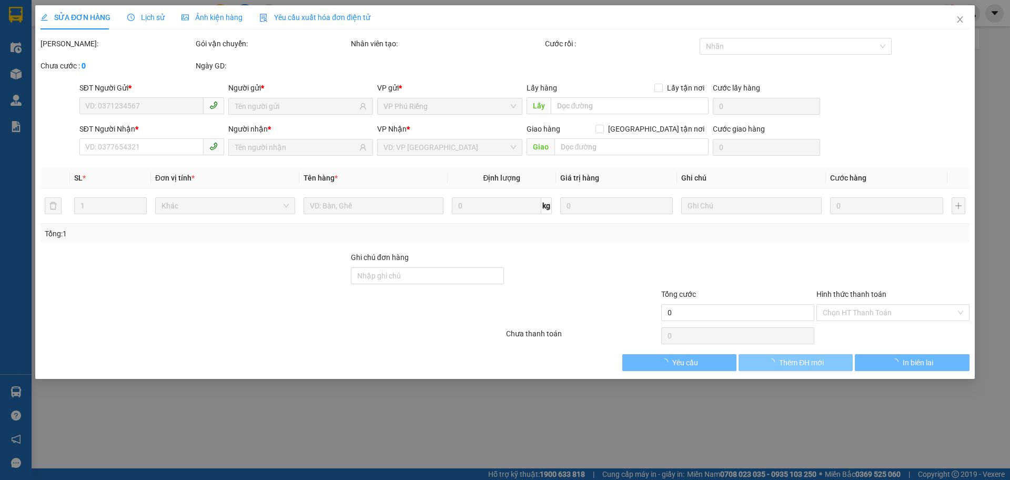
type input "0869445701"
type input "trường (hoàng kim)"
type input "0937286999"
type input "TRƯỜNG Ý"
type input "80.000"
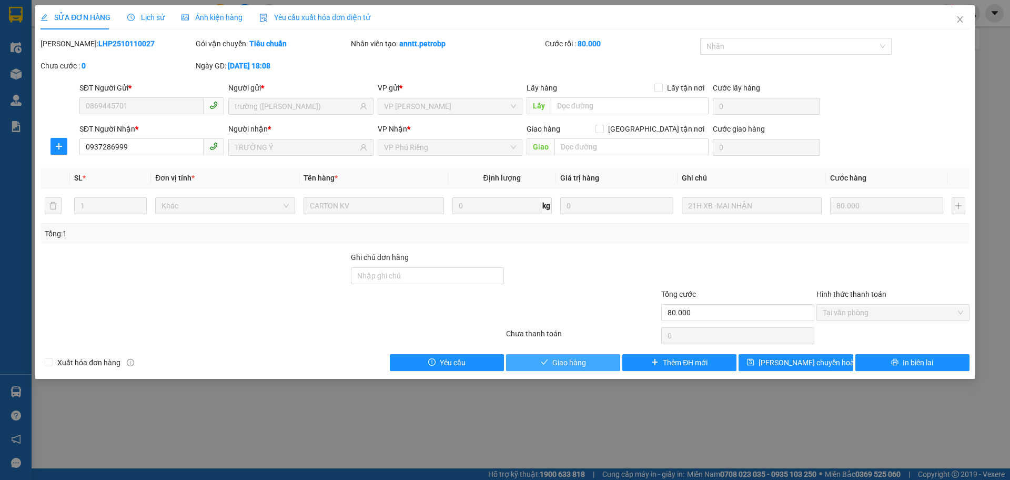
click at [559, 362] on span "Giao hàng" at bounding box center [570, 363] width 34 height 12
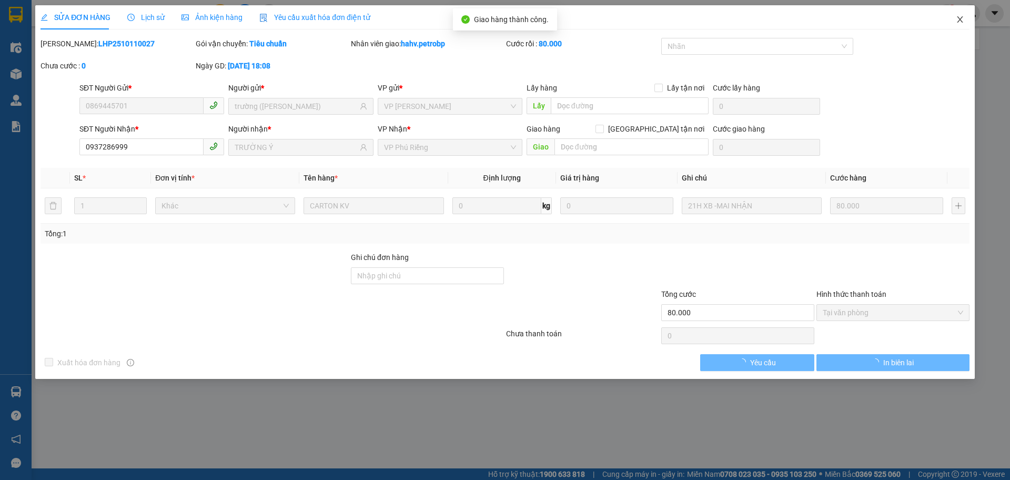
click at [958, 26] on span "Close" at bounding box center [960, 19] width 29 height 29
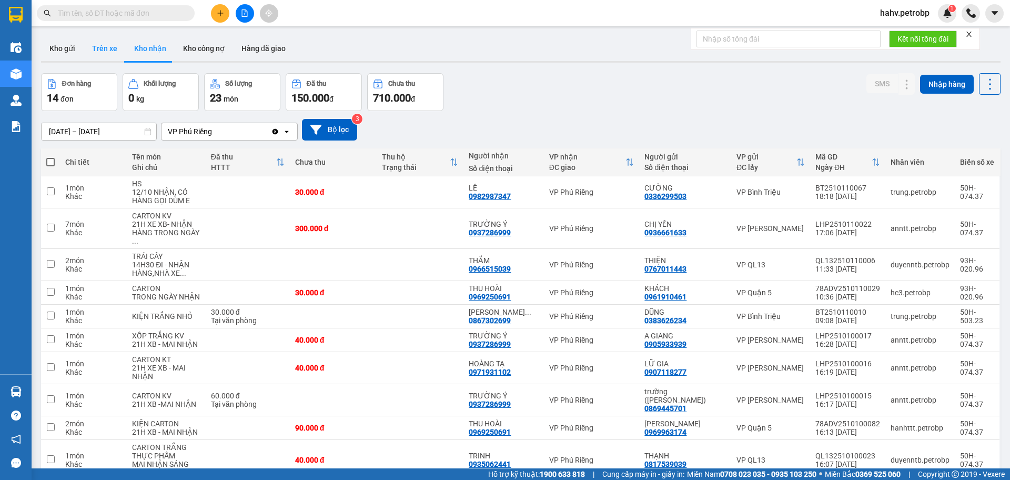
click at [92, 40] on button "Trên xe" at bounding box center [105, 48] width 42 height 25
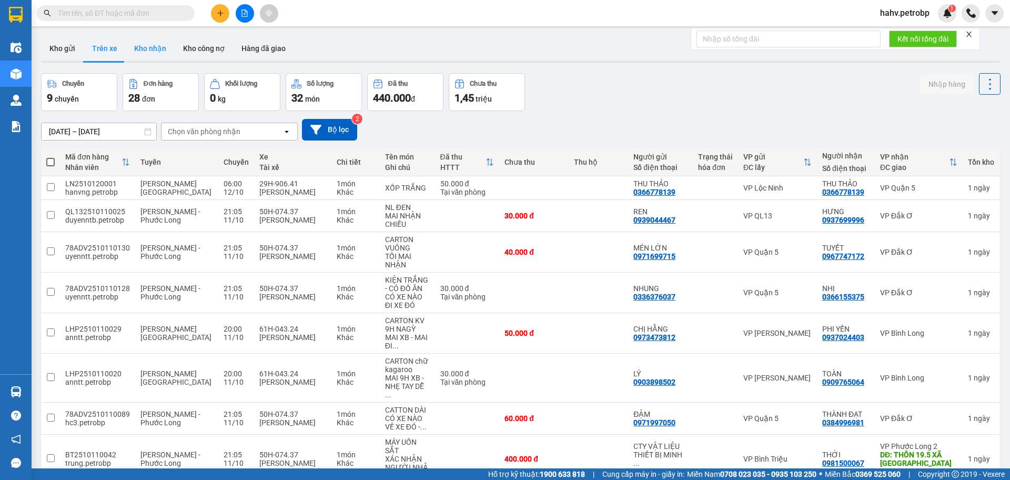
click at [147, 50] on button "Kho nhận" at bounding box center [150, 48] width 49 height 25
type input "[DATE] – [DATE]"
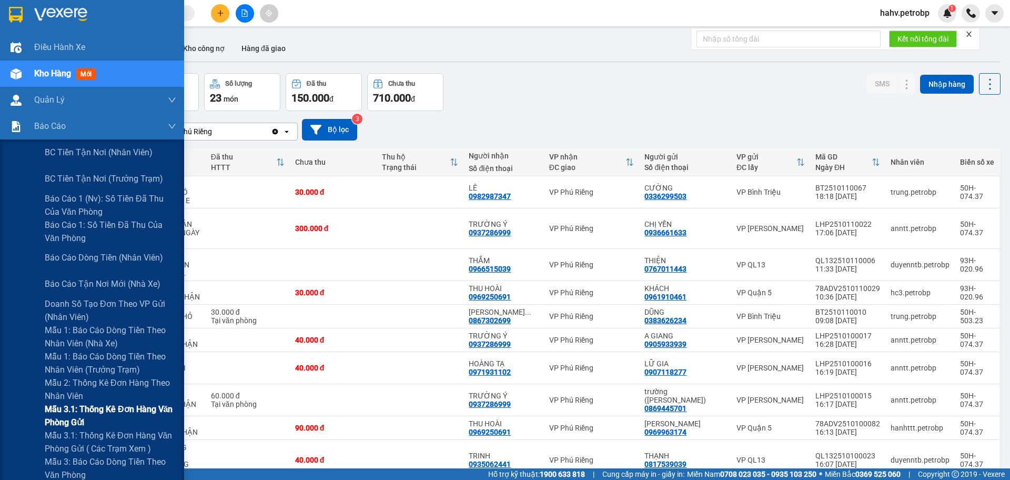
click at [15, 409] on div "Mẫu 3.1: Thống kê đơn hàng văn phòng gửi" at bounding box center [92, 416] width 184 height 26
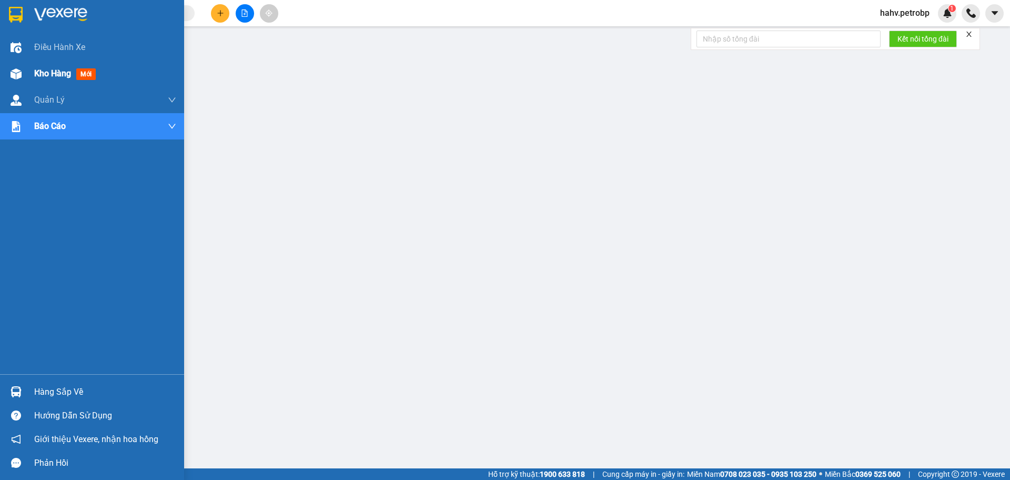
click at [34, 68] on div "Kho hàng mới" at bounding box center [92, 74] width 184 height 26
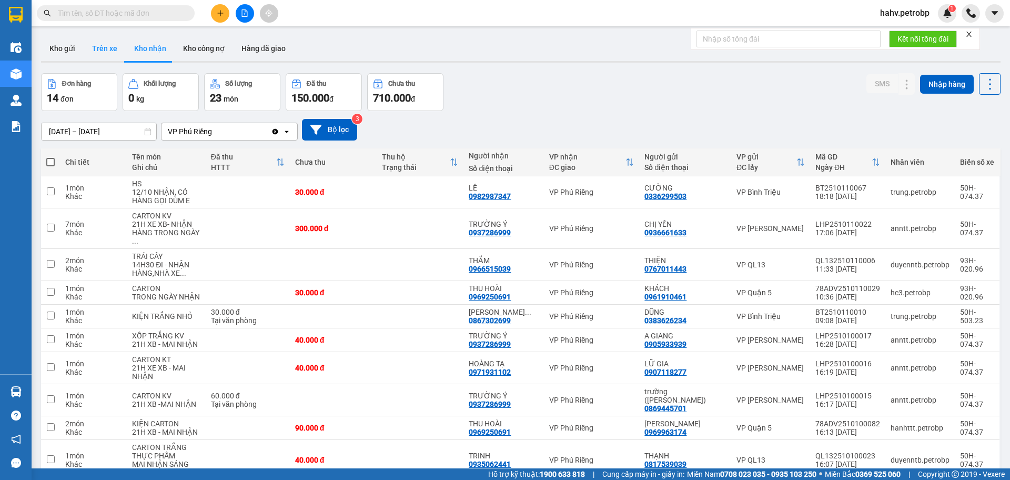
click at [117, 46] on button "Trên xe" at bounding box center [105, 48] width 42 height 25
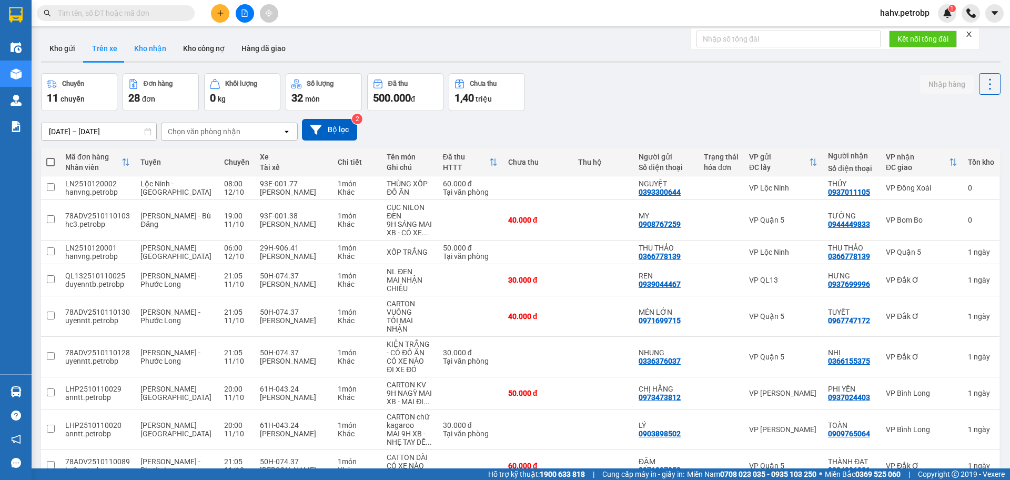
click at [159, 51] on button "Kho nhận" at bounding box center [150, 48] width 49 height 25
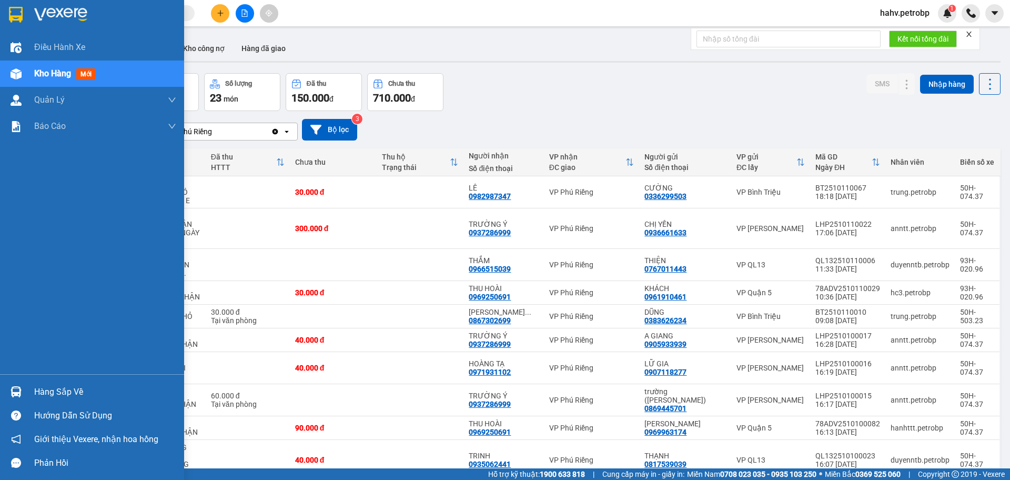
click at [38, 390] on div "Hàng sắp về" at bounding box center [105, 392] width 142 height 16
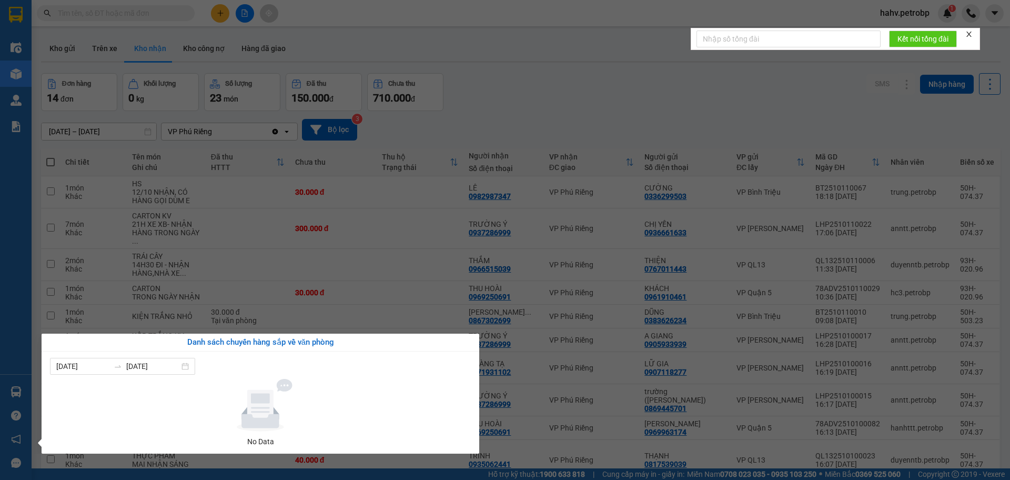
click at [0, 375] on div "Điều hành xe Kho hàng mới Quản Lý Quản lý chuyến Quản lý khách hàng Quản lý khá…" at bounding box center [16, 240] width 32 height 480
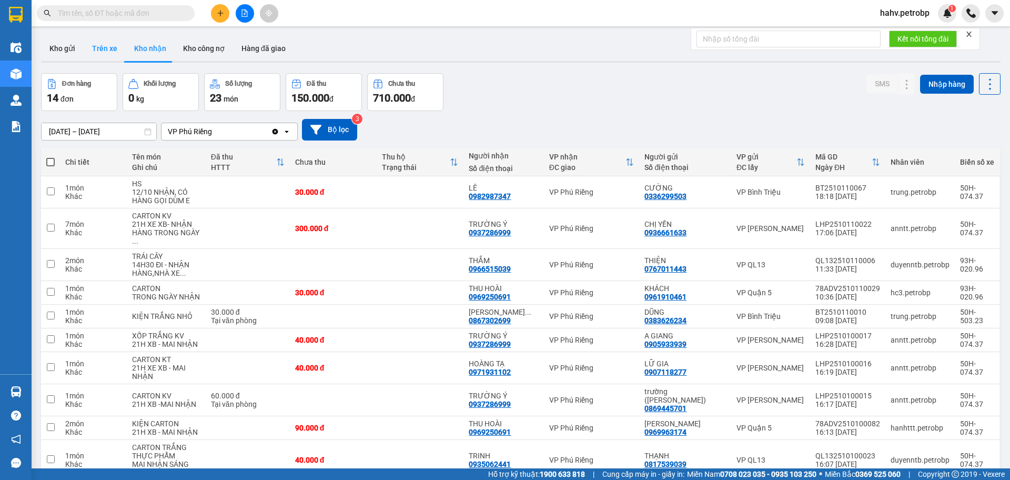
click at [117, 48] on button "Trên xe" at bounding box center [105, 48] width 42 height 25
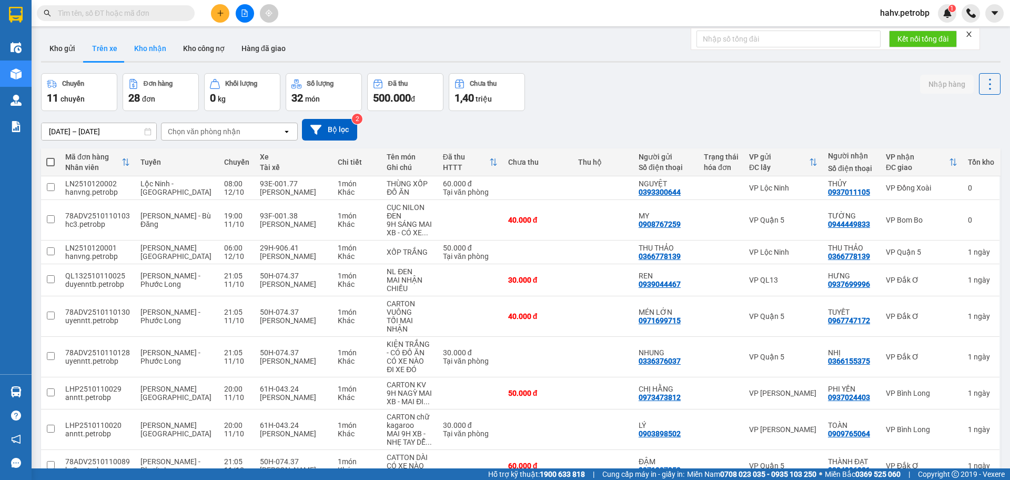
click at [145, 46] on button "Kho nhận" at bounding box center [150, 48] width 49 height 25
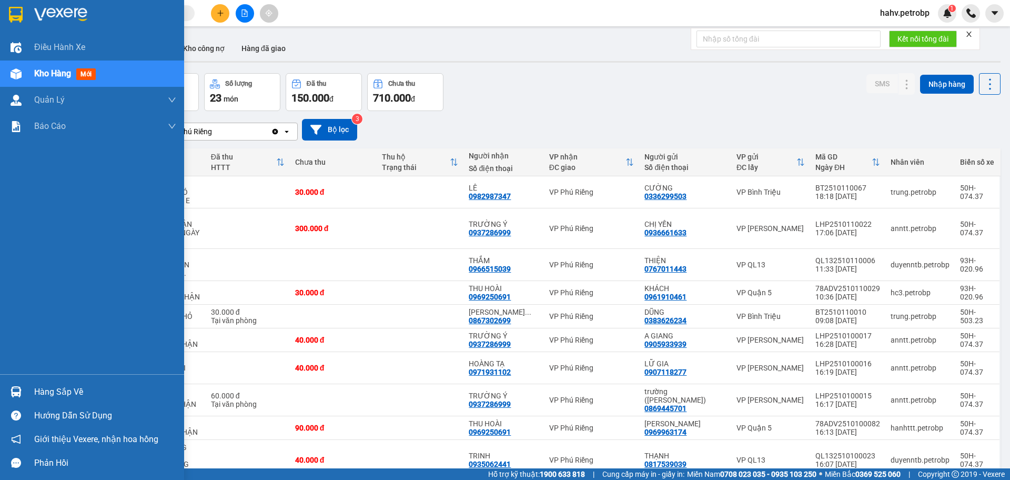
click at [64, 394] on div "Hàng sắp về" at bounding box center [105, 392] width 142 height 16
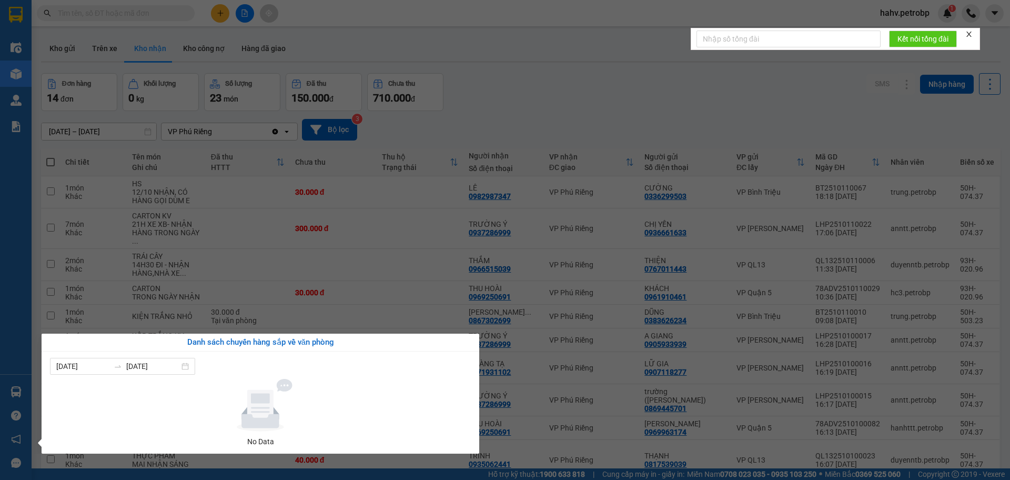
click at [0, 296] on div "Điều hành xe Kho hàng mới Quản Lý Quản lý chuyến Quản lý khách hàng Quản lý khá…" at bounding box center [16, 240] width 32 height 480
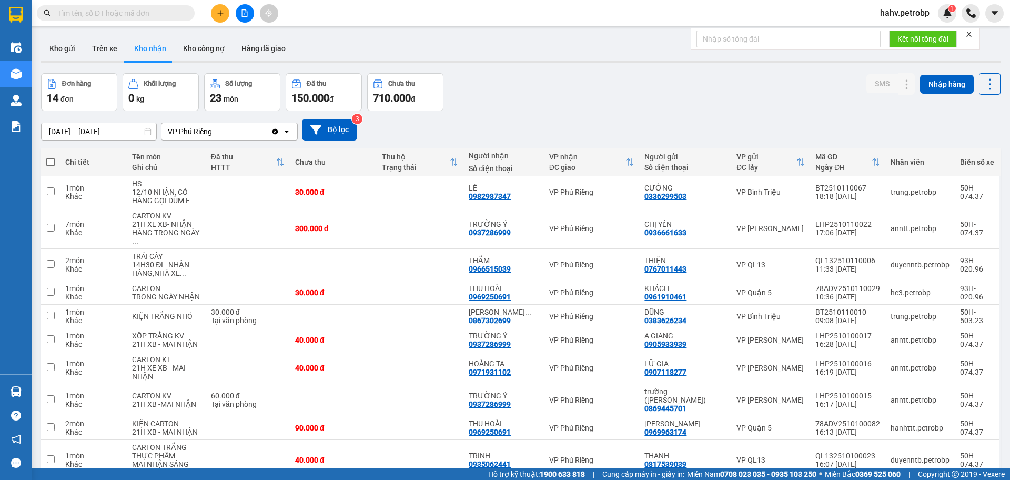
click at [126, 47] on button "Kho nhận" at bounding box center [150, 48] width 49 height 25
click at [117, 51] on button "Trên xe" at bounding box center [105, 48] width 42 height 25
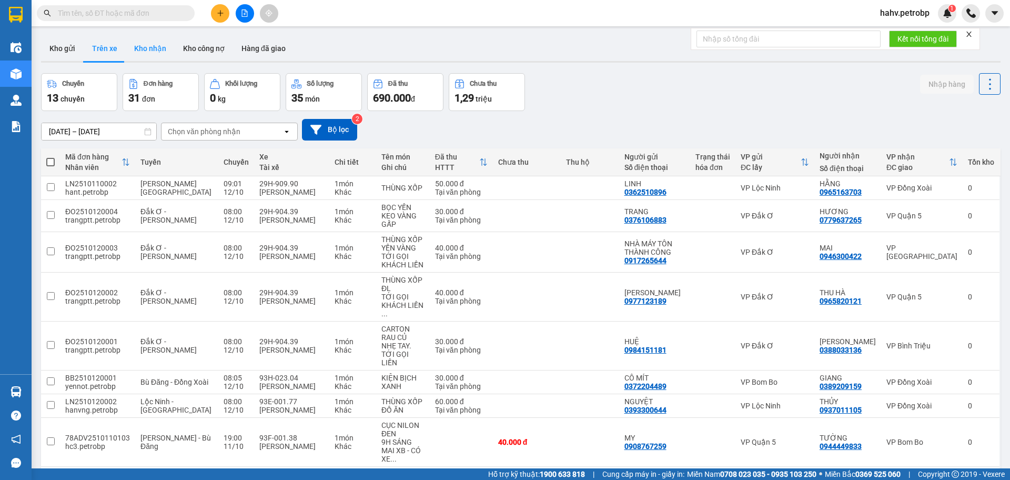
click at [145, 50] on button "Kho nhận" at bounding box center [150, 48] width 49 height 25
type input "[DATE] – [DATE]"
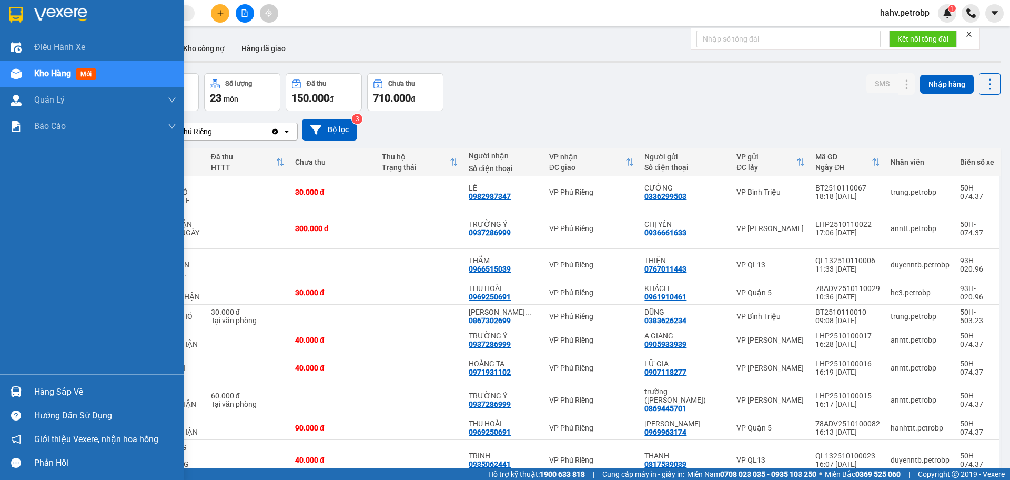
click at [30, 392] on div "Hàng sắp về" at bounding box center [92, 392] width 184 height 24
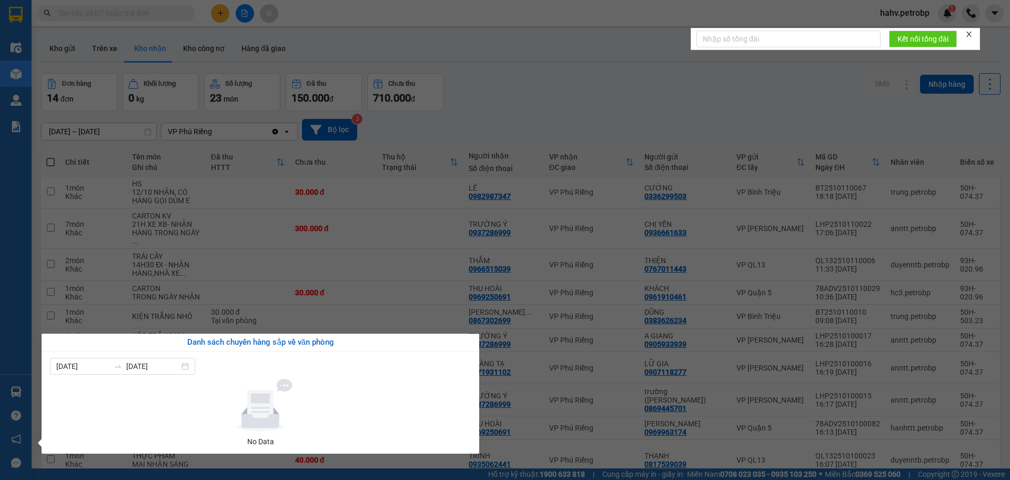
click at [242, 14] on section "Kết quả tìm kiếm ( 0 ) Bộ lọc No Data hahv.petrobp 1 Điều hành xe Kho hàng mới …" at bounding box center [505, 240] width 1010 height 480
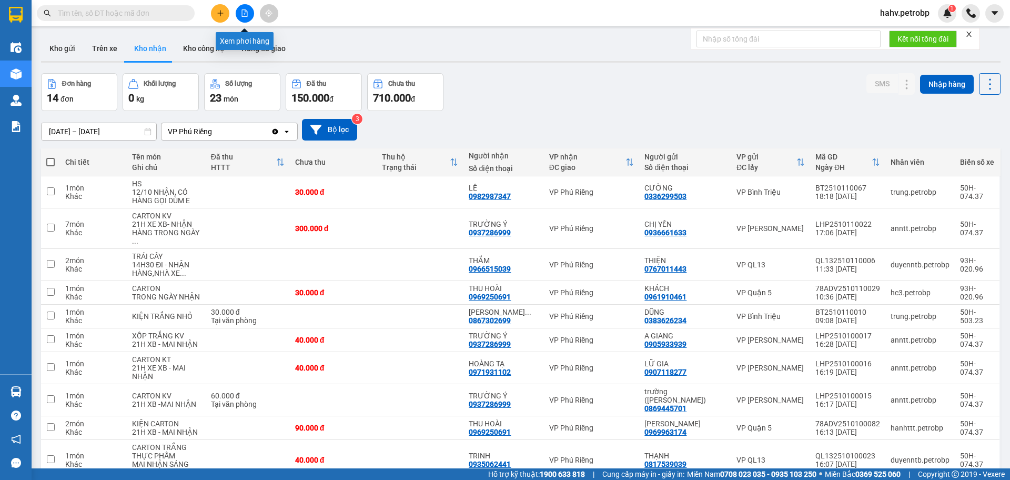
click at [242, 14] on icon "file-add" at bounding box center [245, 12] width 6 height 7
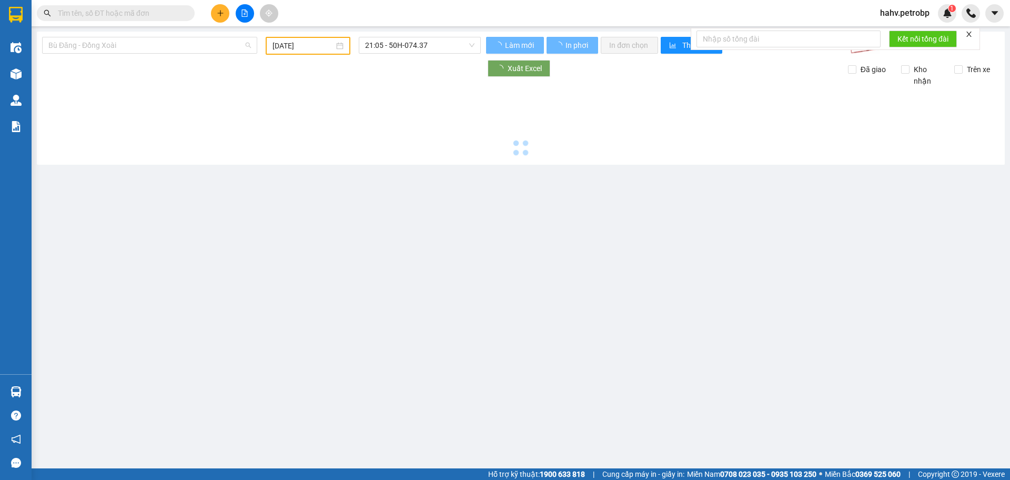
type input "[DATE]"
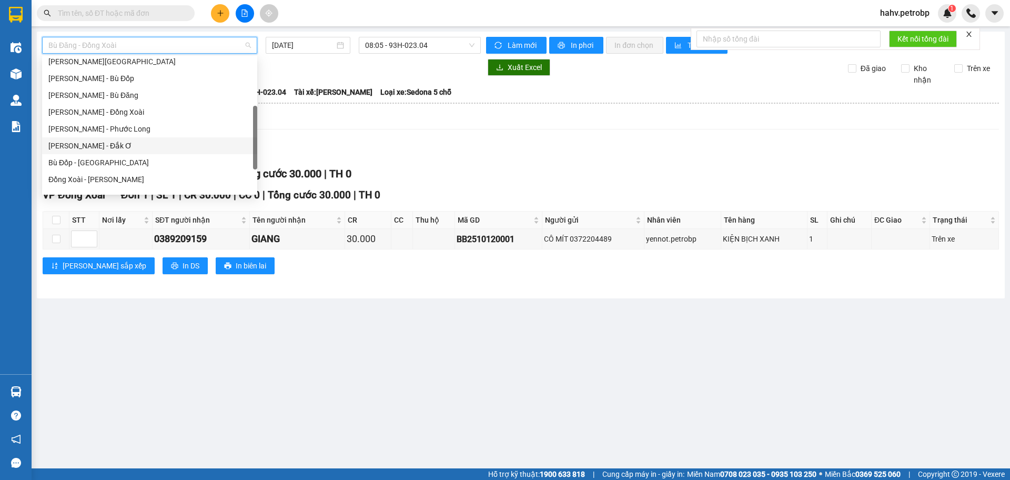
scroll to position [192, 0]
click at [118, 147] on div "Phước Long - Hồ Chí Minh" at bounding box center [149, 144] width 203 height 12
type input "[DATE]"
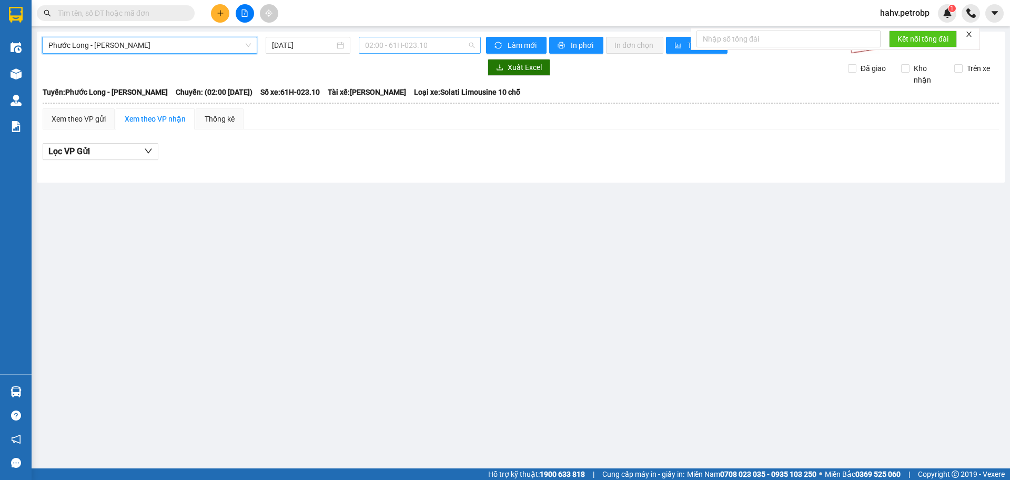
click at [399, 47] on span "02:00 - 61H-023.10" at bounding box center [419, 45] width 109 height 16
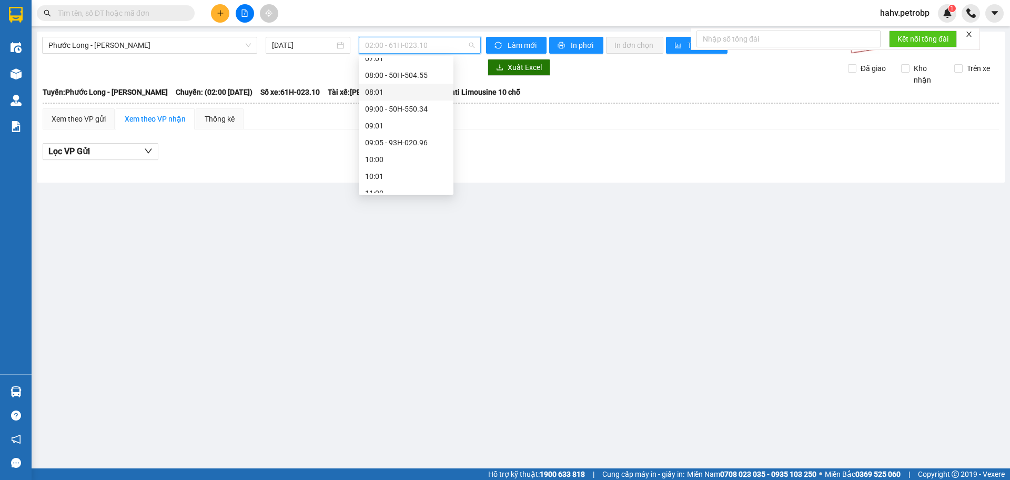
scroll to position [228, 0]
click at [386, 130] on div "09:05 - 93H-020.96" at bounding box center [406, 125] width 82 height 12
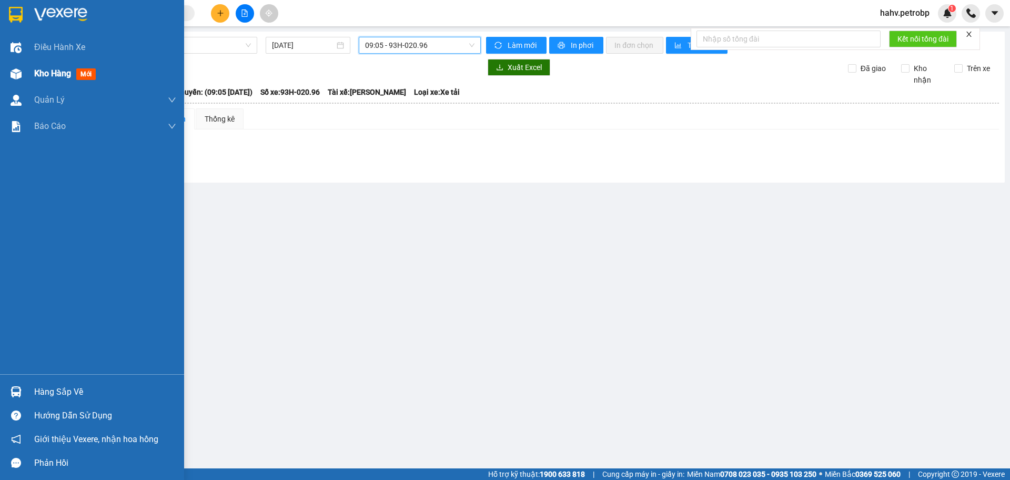
click at [58, 65] on div "Kho hàng mới" at bounding box center [105, 74] width 142 height 26
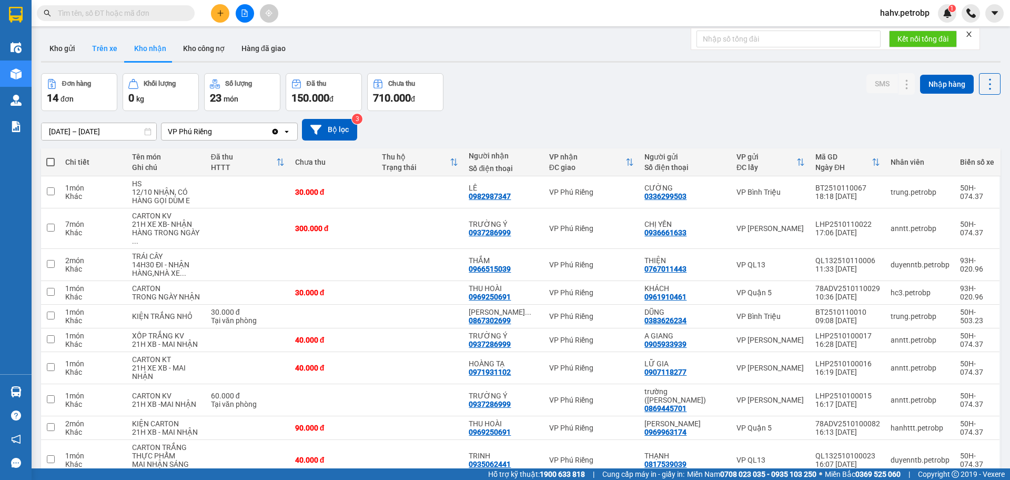
click at [105, 37] on button "Trên xe" at bounding box center [105, 48] width 42 height 25
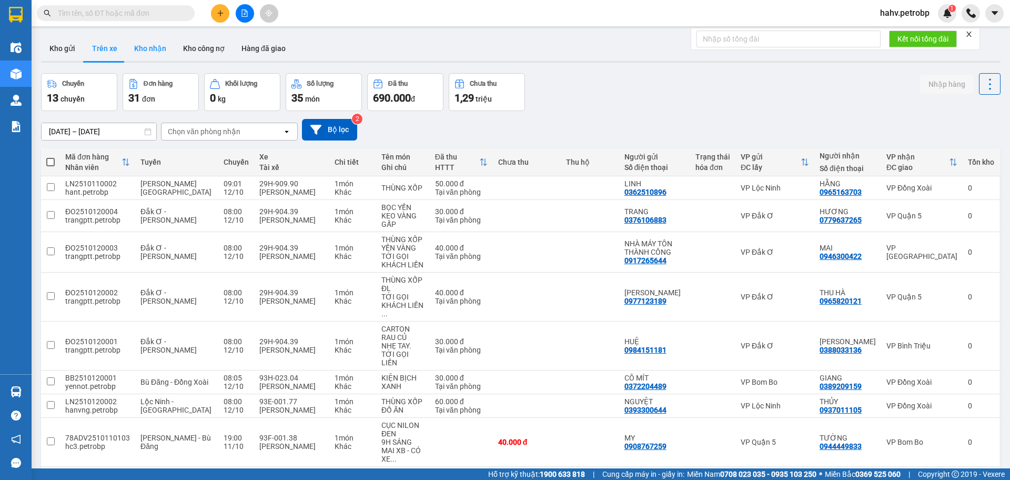
click at [158, 44] on button "Kho nhận" at bounding box center [150, 48] width 49 height 25
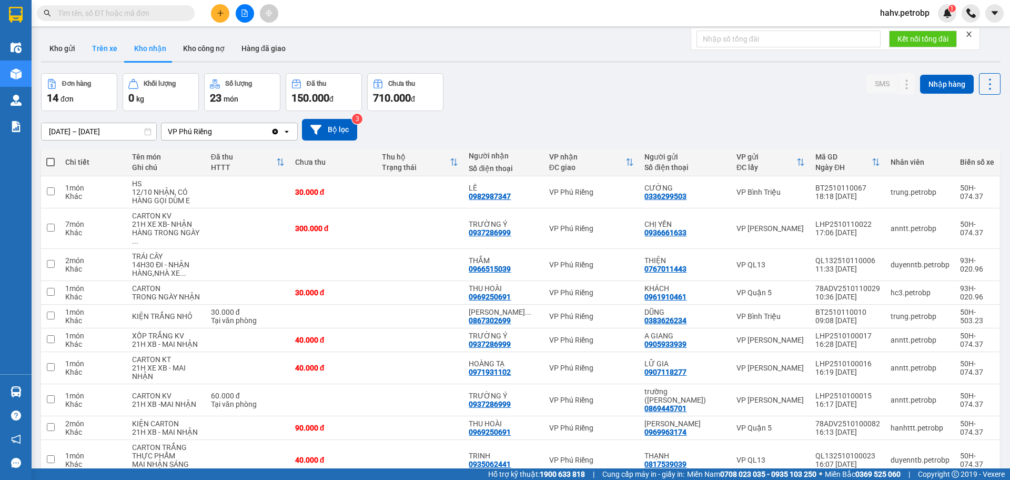
click at [123, 51] on button "Trên xe" at bounding box center [105, 48] width 42 height 25
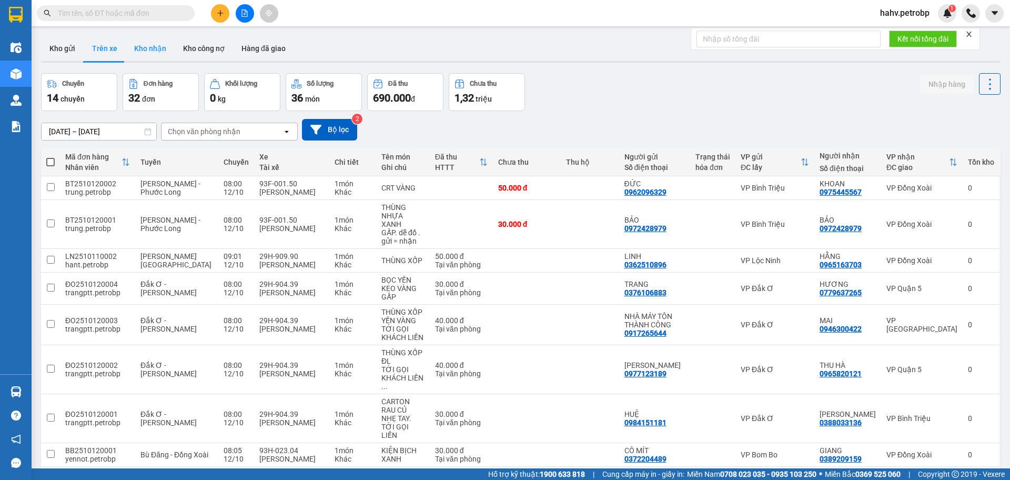
click at [136, 48] on button "Kho nhận" at bounding box center [150, 48] width 49 height 25
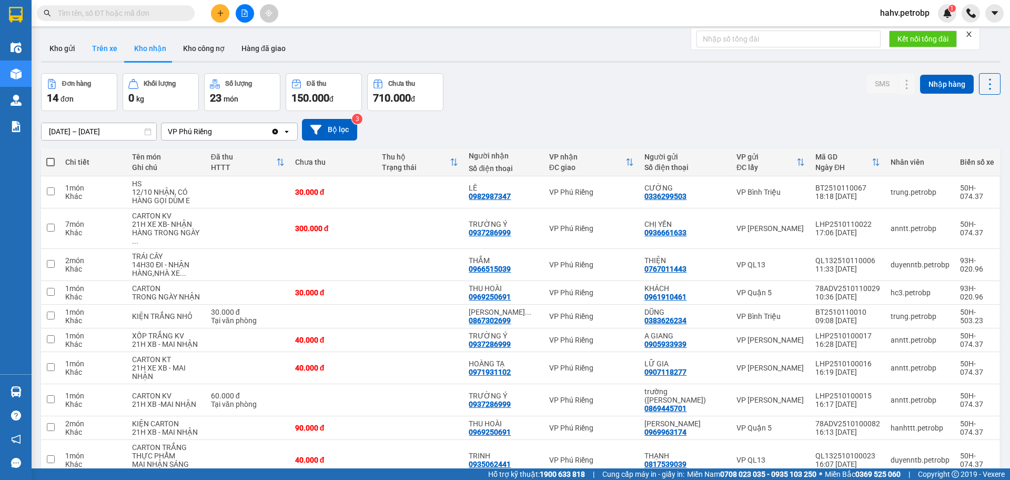
click at [115, 57] on button "Trên xe" at bounding box center [105, 48] width 42 height 25
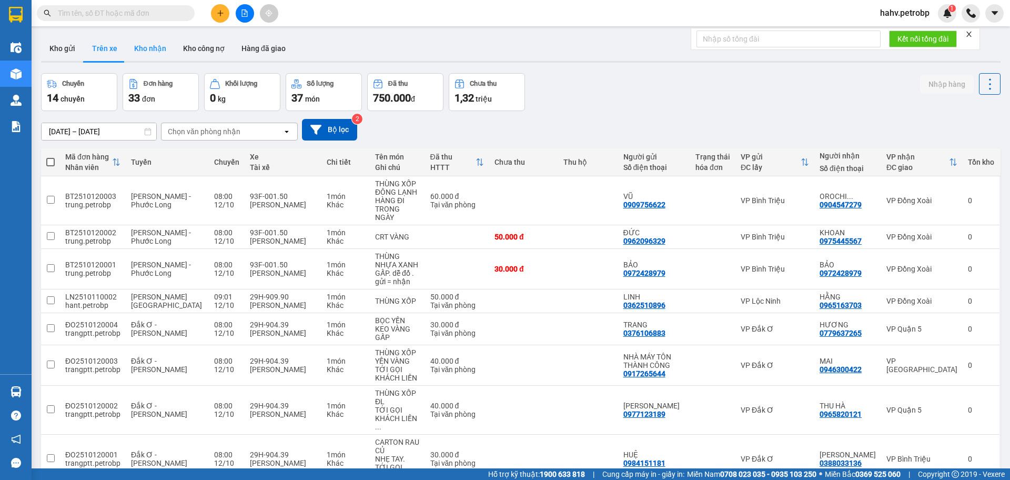
click at [142, 46] on button "Kho nhận" at bounding box center [150, 48] width 49 height 25
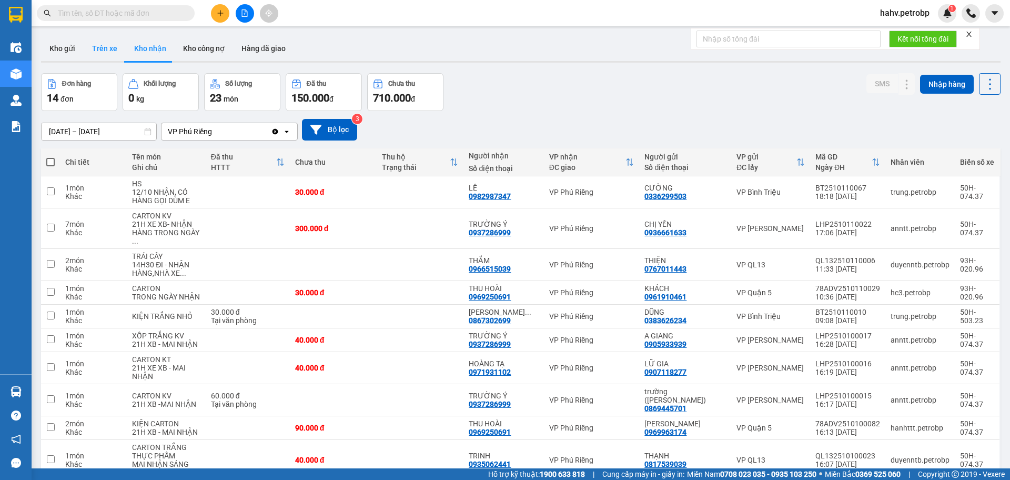
drag, startPoint x: 103, startPoint y: 53, endPoint x: 109, endPoint y: 54, distance: 6.5
click at [103, 53] on button "Trên xe" at bounding box center [105, 48] width 42 height 25
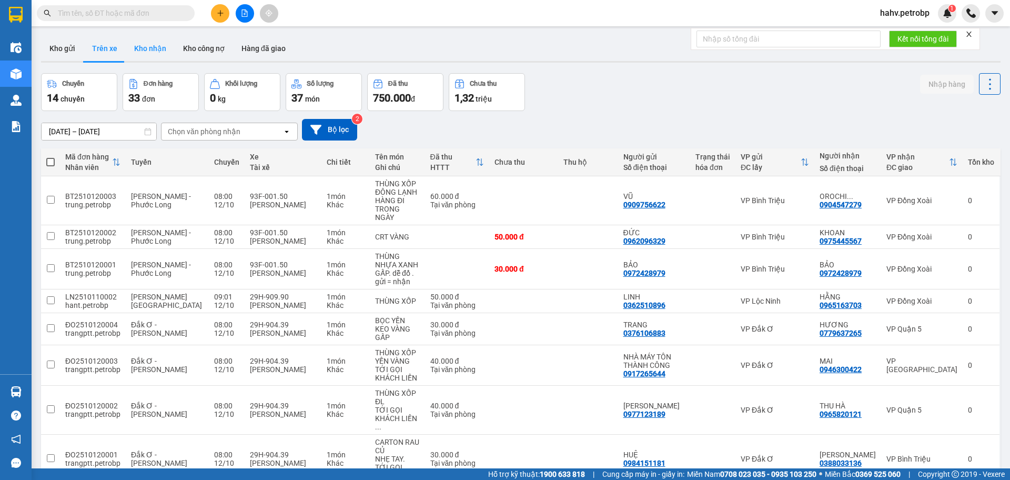
click at [141, 52] on button "Kho nhận" at bounding box center [150, 48] width 49 height 25
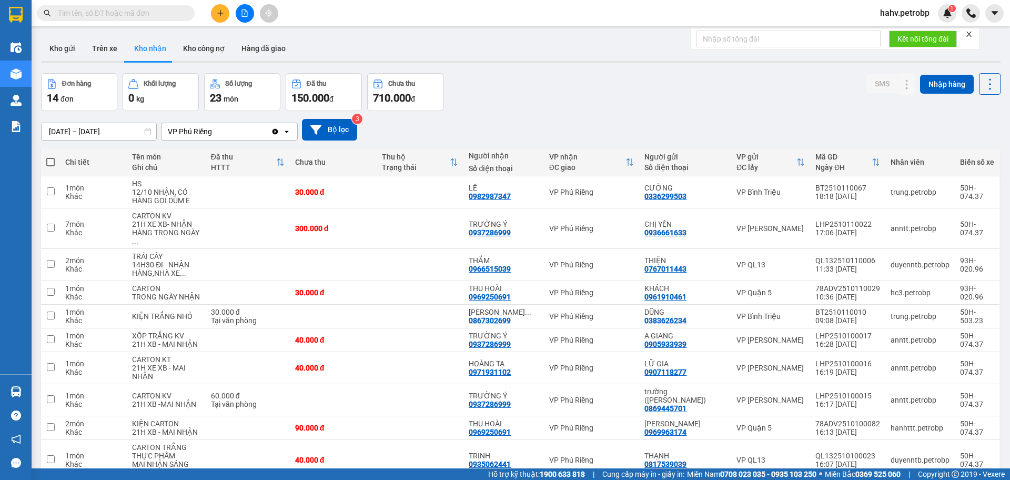
click at [104, 63] on div "Kho gửi Trên xe Kho nhận Kho công nợ Hàng đã giao" at bounding box center [521, 50] width 960 height 28
click at [112, 53] on button "Trên xe" at bounding box center [105, 48] width 42 height 25
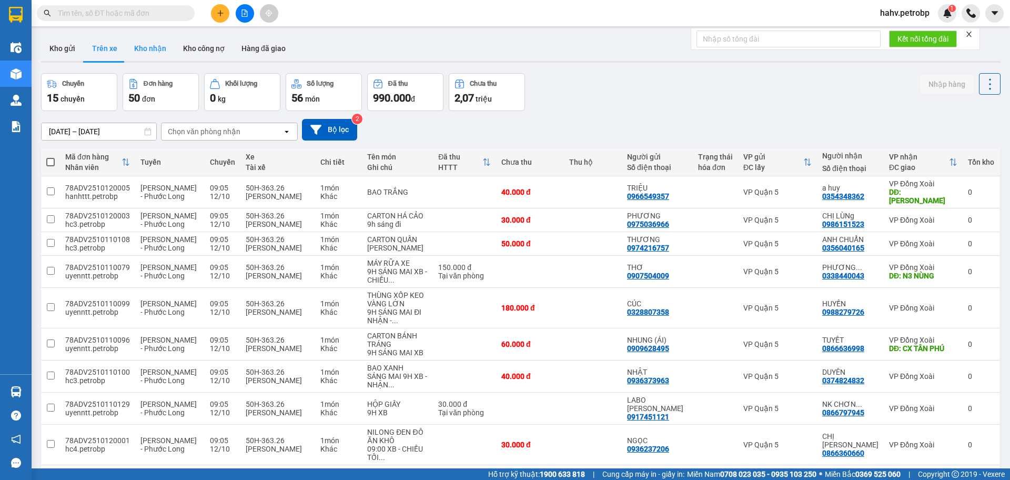
click at [148, 53] on button "Kho nhận" at bounding box center [150, 48] width 49 height 25
type input "[DATE] – [DATE]"
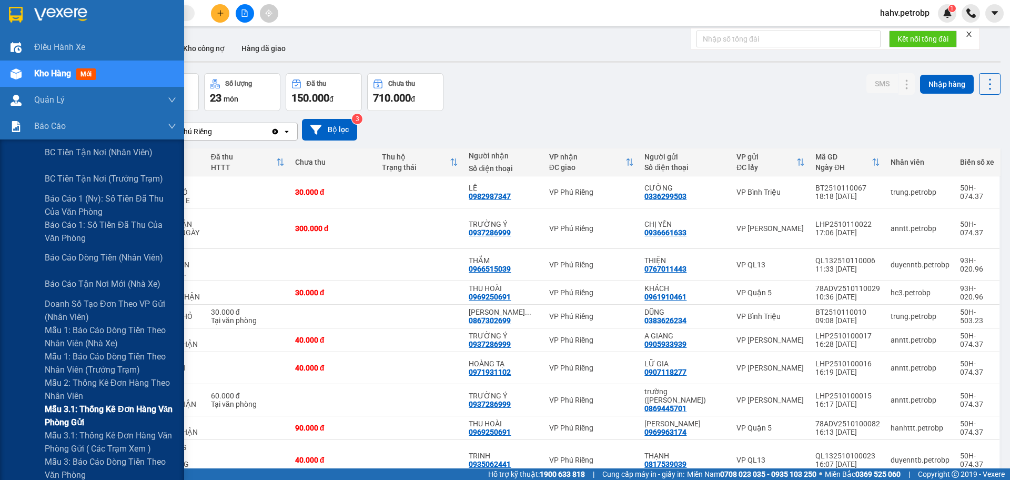
click at [38, 416] on div "Mẫu 3.1: Thống kê đơn hàng văn phòng gửi" at bounding box center [92, 416] width 184 height 26
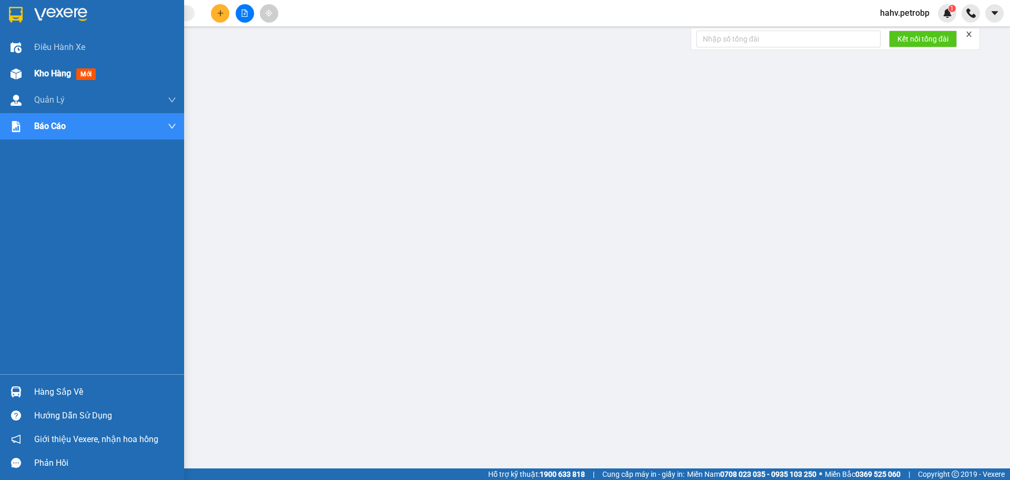
click at [22, 78] on div at bounding box center [16, 74] width 18 height 18
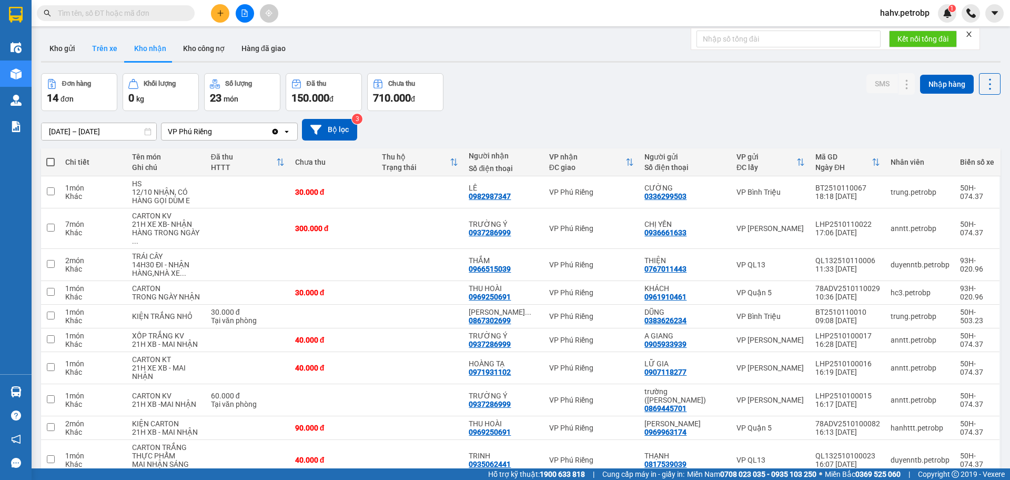
click at [116, 62] on div at bounding box center [521, 62] width 960 height 2
click at [119, 55] on button "Trên xe" at bounding box center [105, 48] width 42 height 25
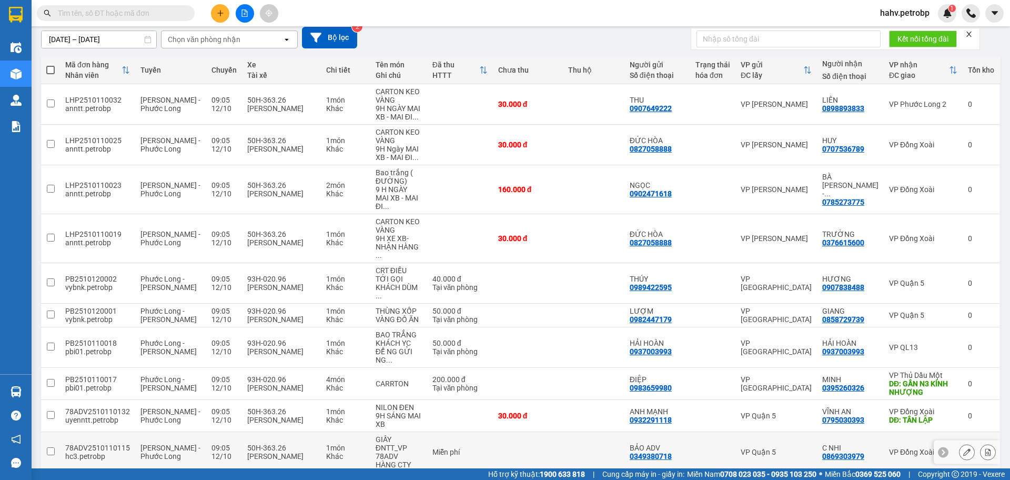
scroll to position [97, 0]
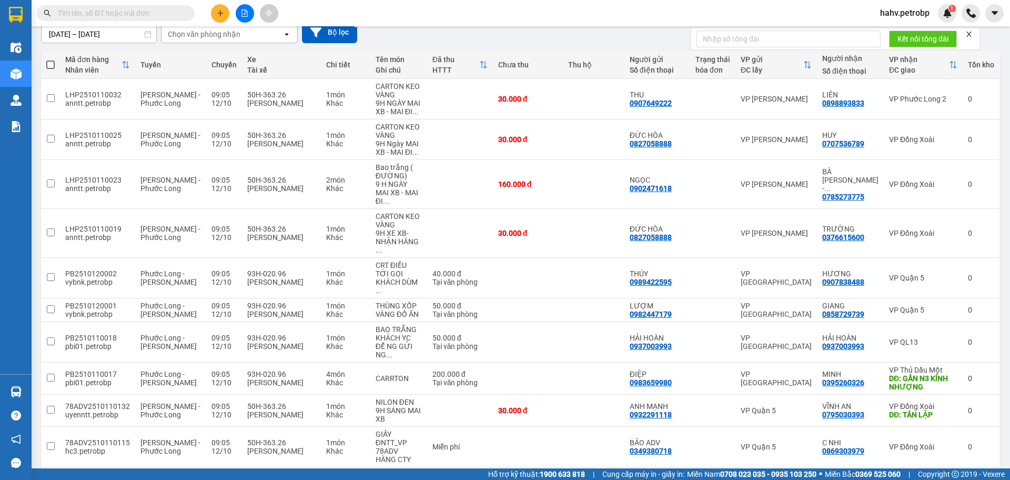
click at [805, 476] on button "2" at bounding box center [813, 484] width 16 height 16
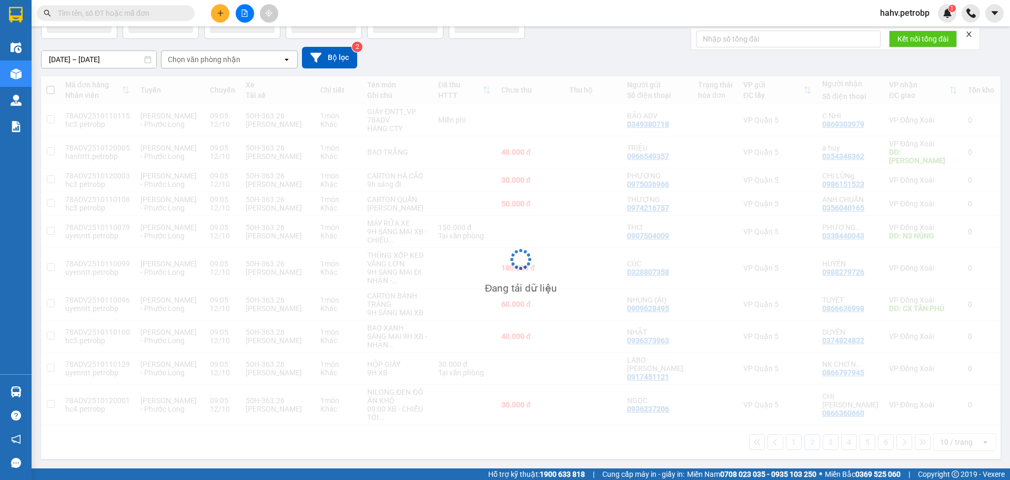
scroll to position [81, 0]
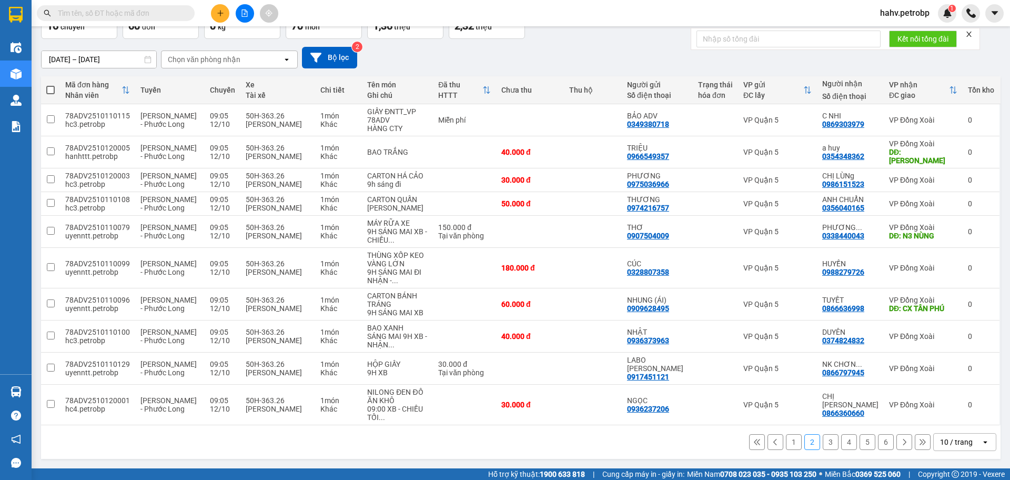
click at [786, 443] on button "1" at bounding box center [794, 442] width 16 height 16
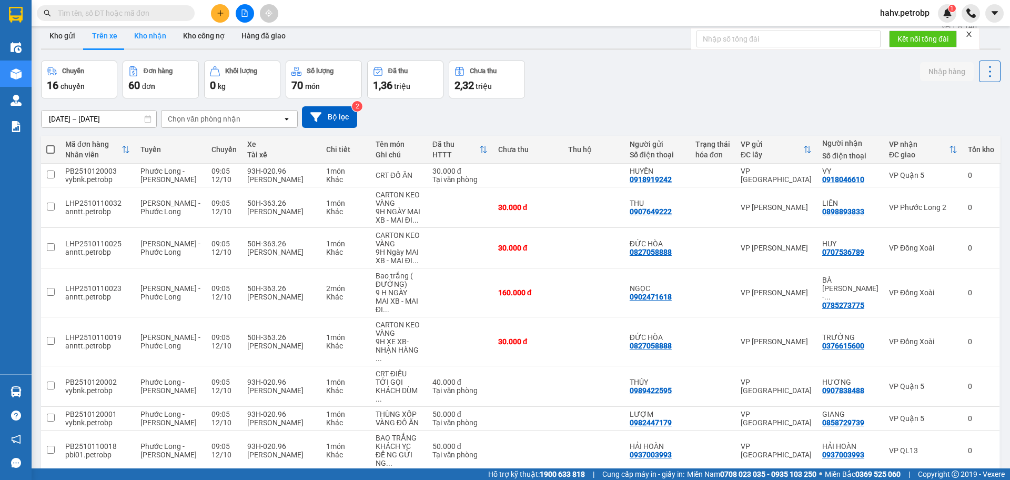
scroll to position [0, 0]
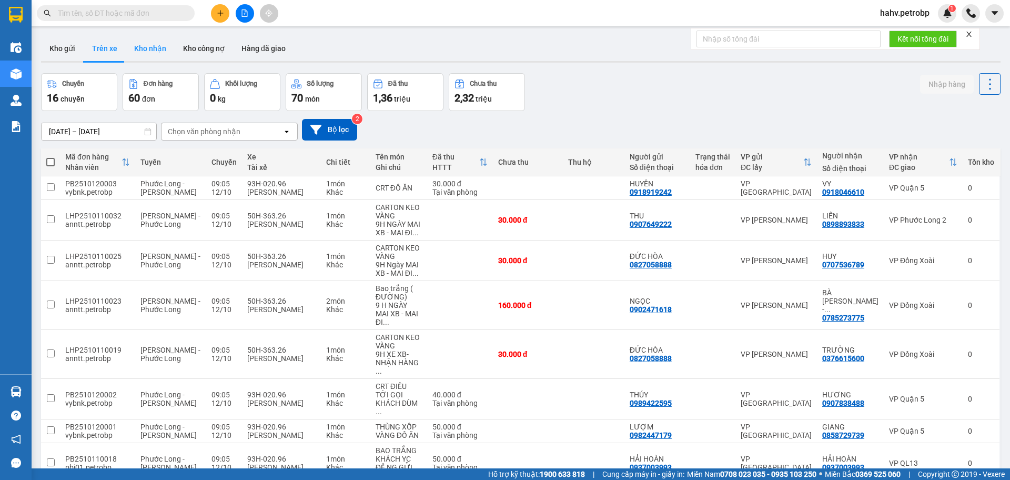
click at [136, 44] on button "Kho nhận" at bounding box center [150, 48] width 49 height 25
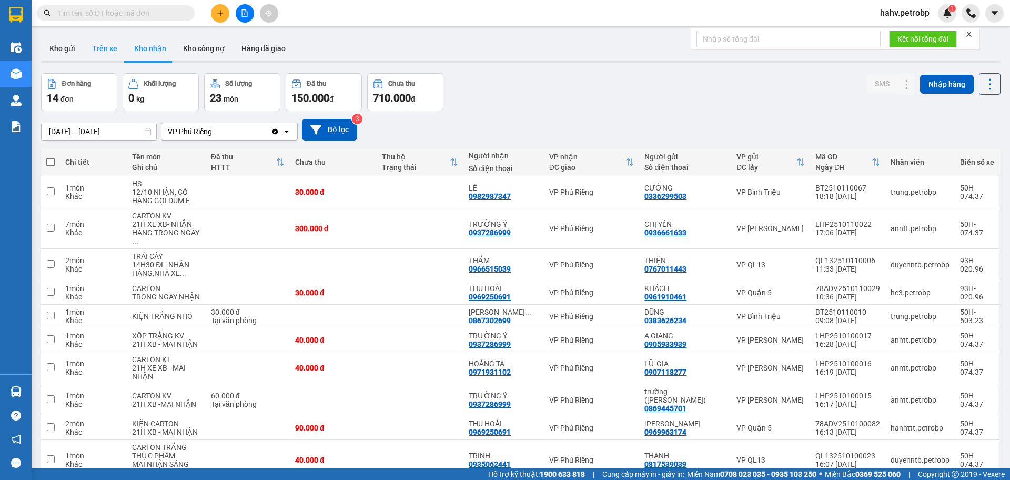
click at [114, 49] on button "Trên xe" at bounding box center [105, 48] width 42 height 25
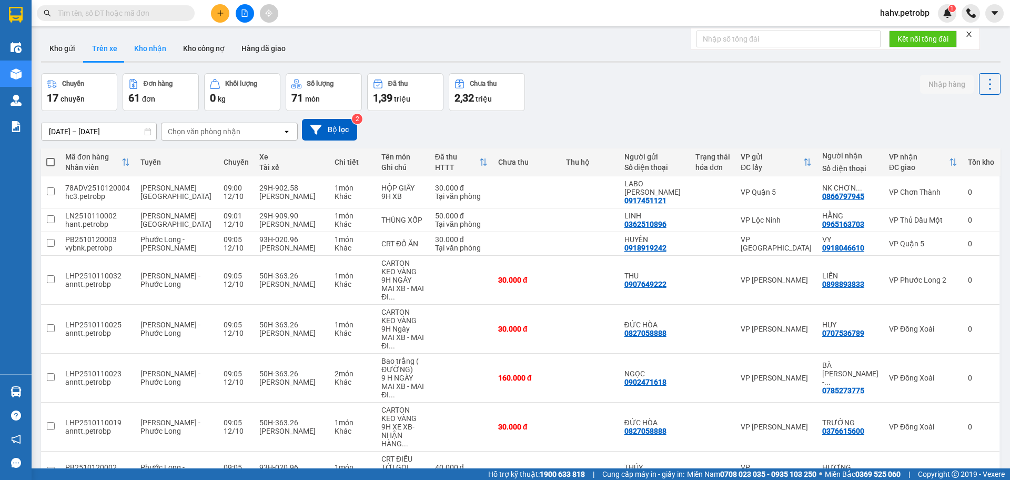
click at [157, 48] on button "Kho nhận" at bounding box center [150, 48] width 49 height 25
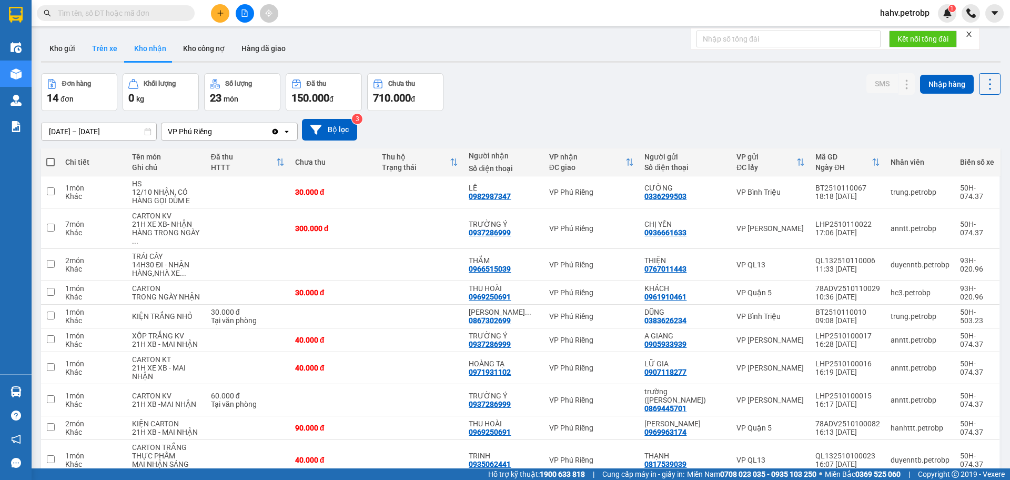
click at [95, 38] on button "Trên xe" at bounding box center [105, 48] width 42 height 25
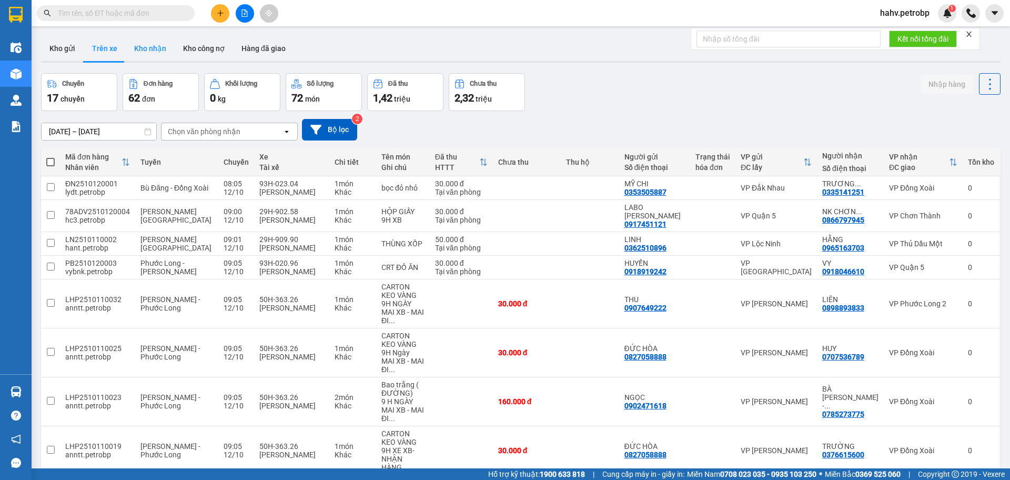
click at [140, 52] on button "Kho nhận" at bounding box center [150, 48] width 49 height 25
type input "[DATE] – [DATE]"
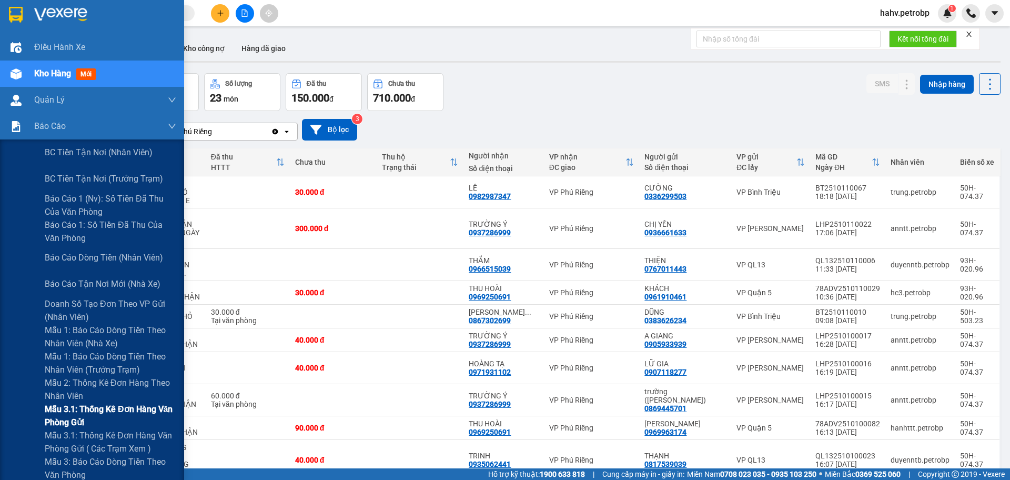
click at [23, 406] on div "Mẫu 3.1: Thống kê đơn hàng văn phòng gửi" at bounding box center [92, 416] width 184 height 26
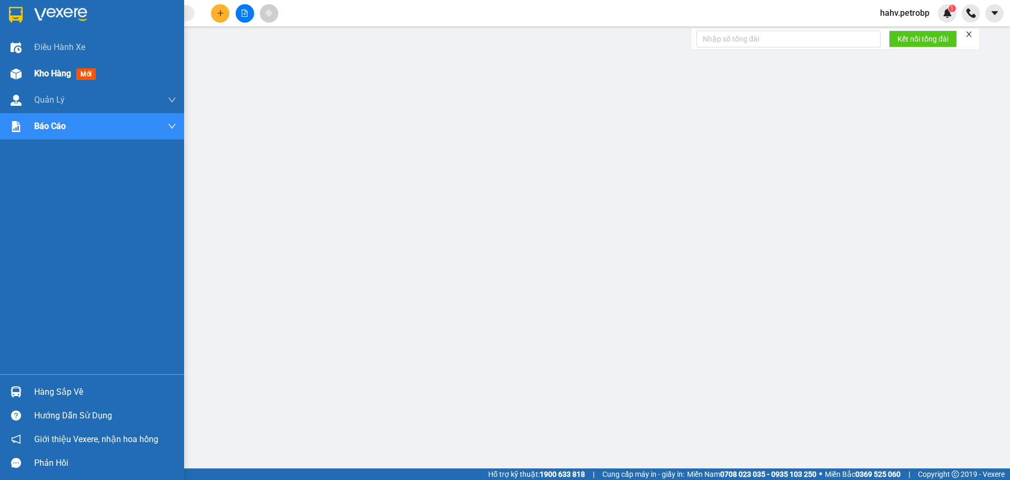
click at [1, 69] on div "Kho hàng mới" at bounding box center [92, 74] width 184 height 26
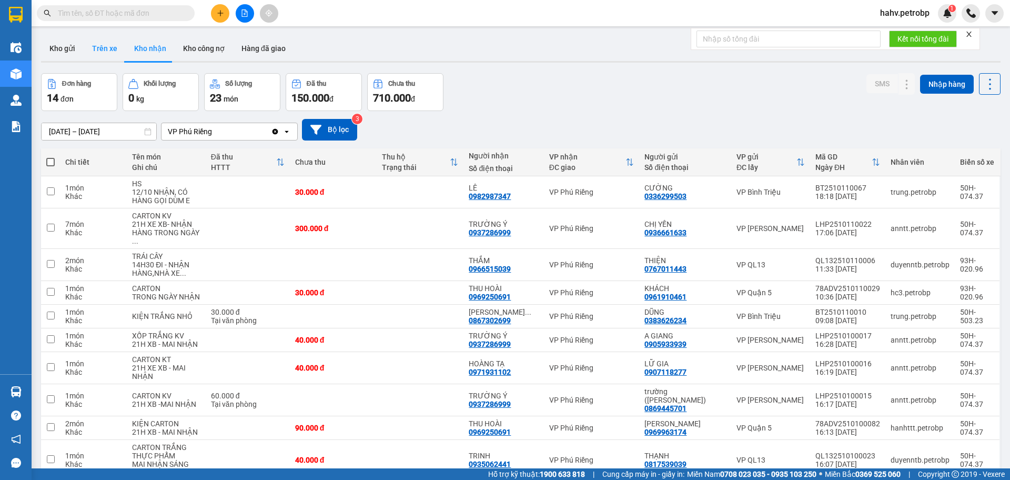
click at [100, 48] on button "Trên xe" at bounding box center [105, 48] width 42 height 25
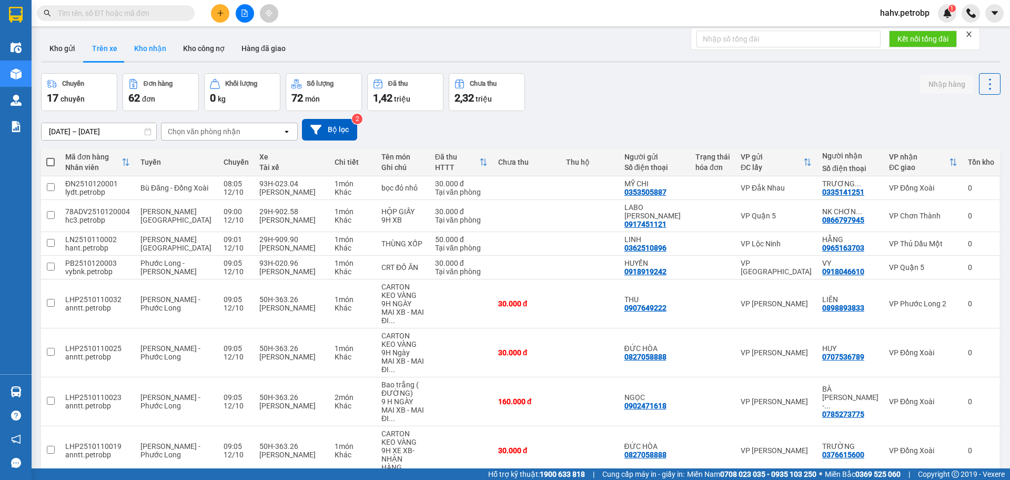
click at [138, 49] on button "Kho nhận" at bounding box center [150, 48] width 49 height 25
type input "[DATE] – [DATE]"
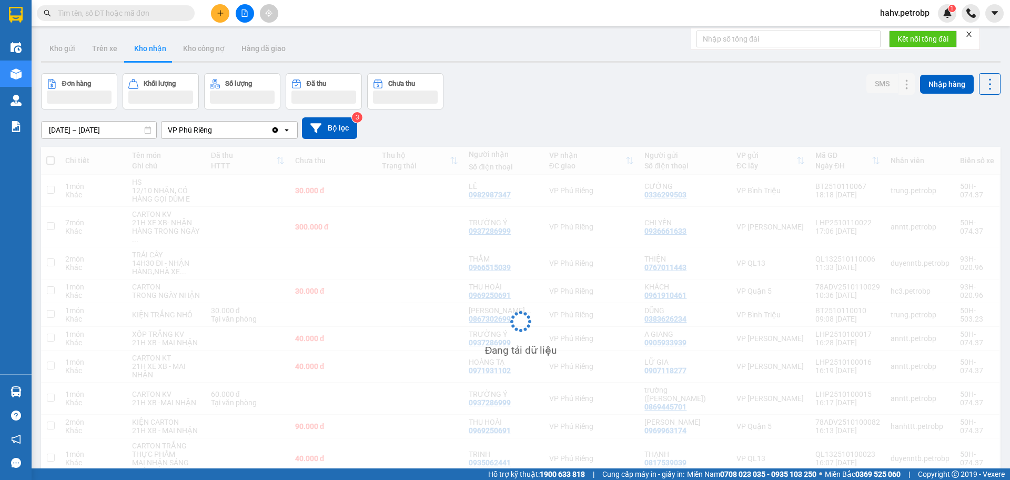
click at [247, 13] on icon "file-add" at bounding box center [244, 12] width 7 height 7
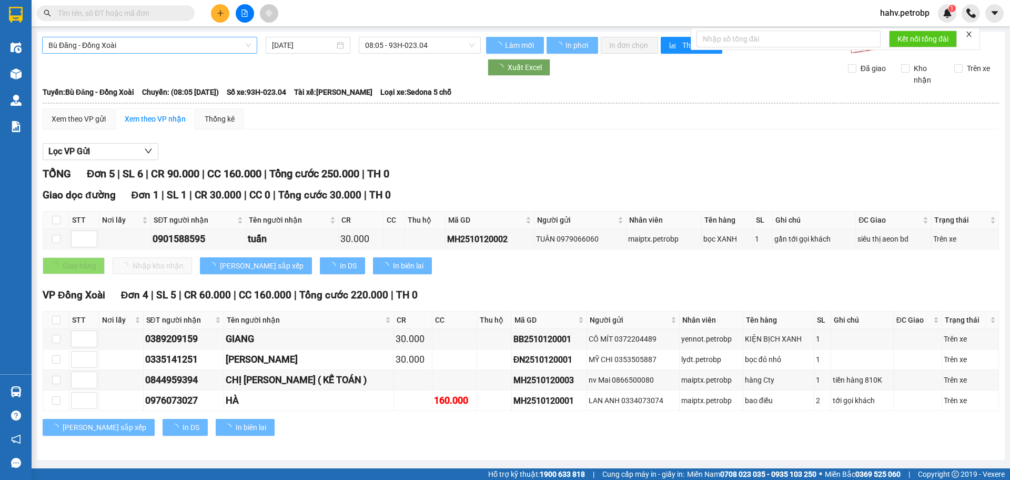
click at [145, 41] on span "Bù Đăng - Đồng Xoài" at bounding box center [149, 45] width 203 height 16
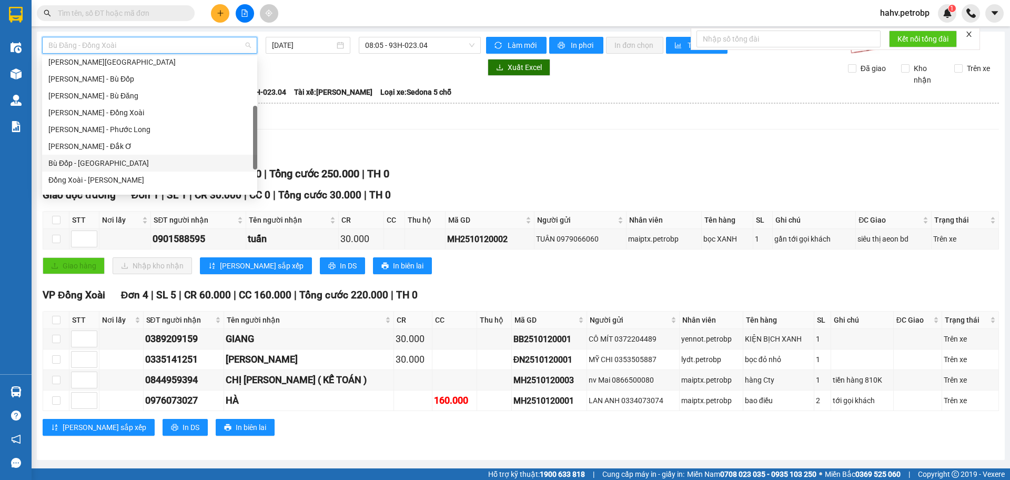
scroll to position [191, 0]
click at [135, 142] on div "Phước Long - Hồ Chí Minh" at bounding box center [149, 145] width 203 height 12
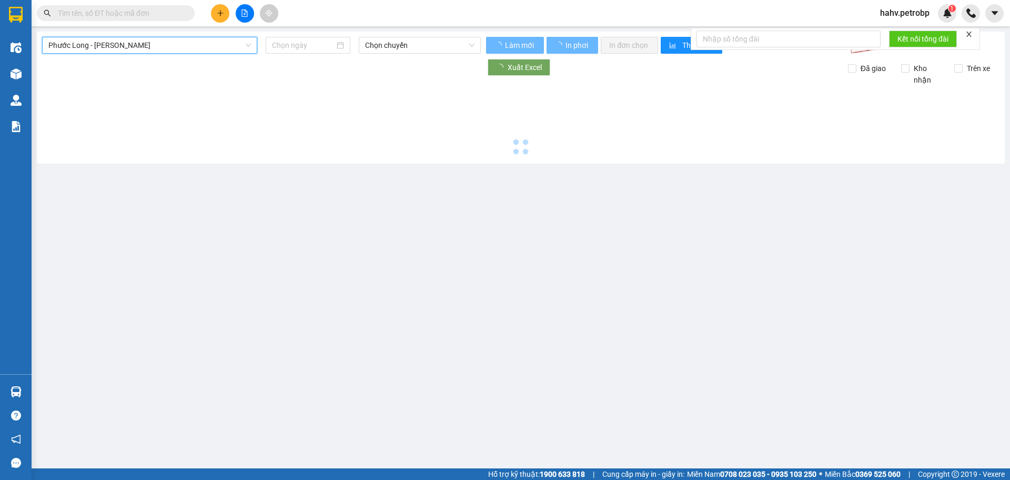
type input "[DATE]"
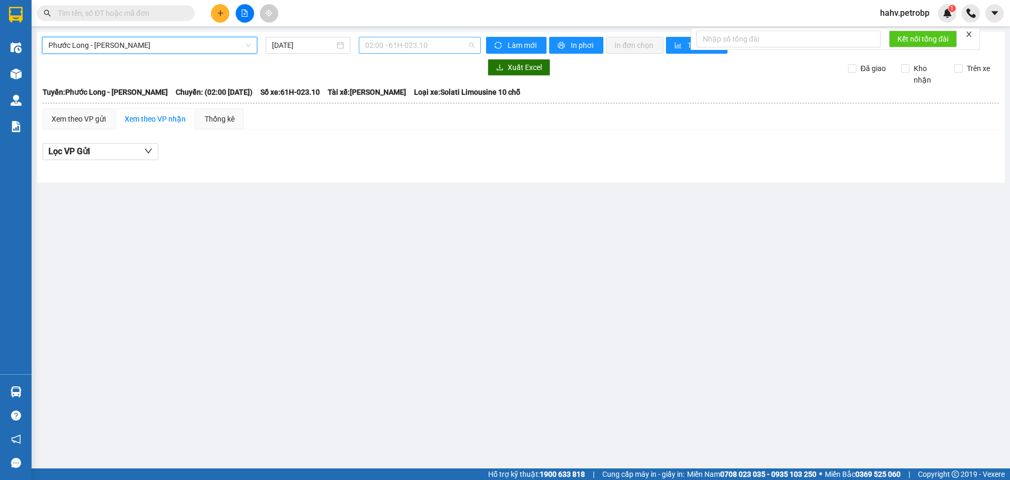
click at [395, 49] on span "02:00 - 61H-023.10" at bounding box center [419, 45] width 109 height 16
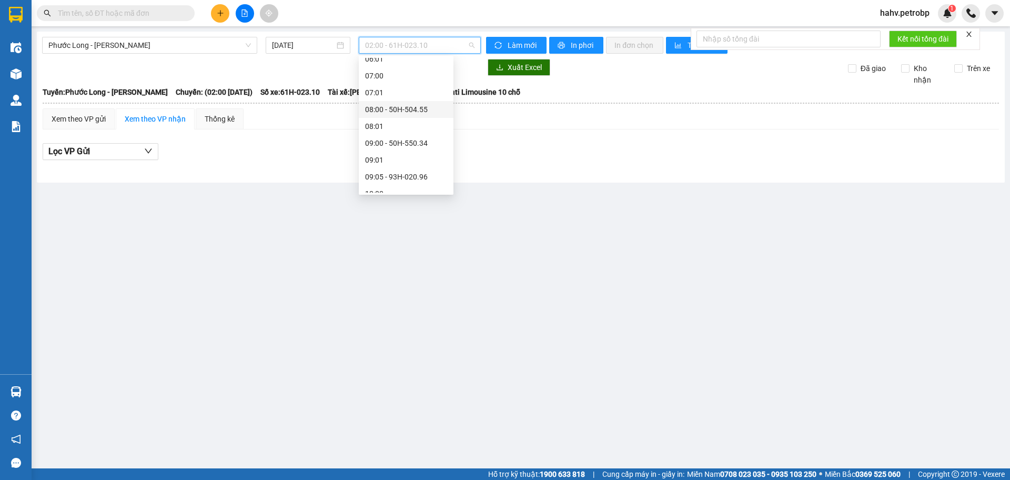
scroll to position [193, 0]
click at [397, 158] on div "09:05 - 93H-020.96" at bounding box center [406, 160] width 82 height 12
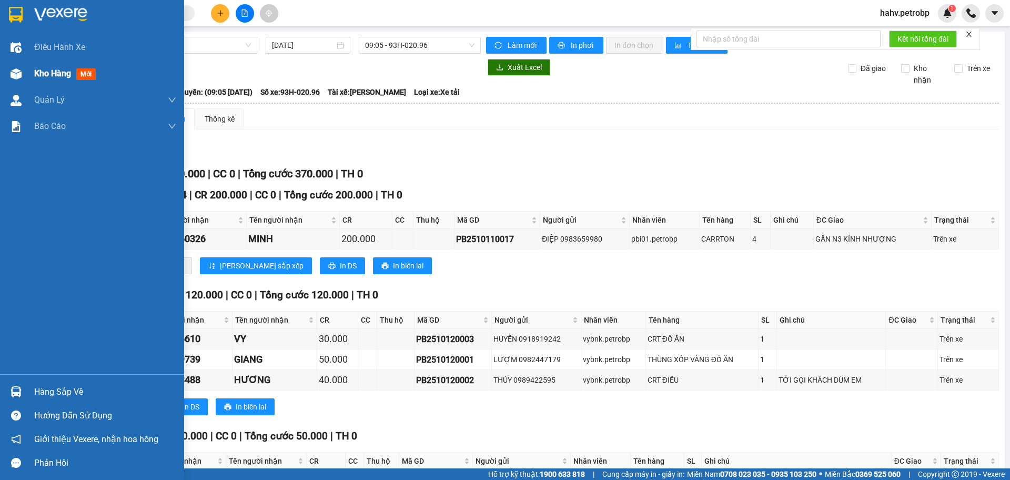
click at [0, 76] on div "Kho hàng mới" at bounding box center [92, 74] width 184 height 26
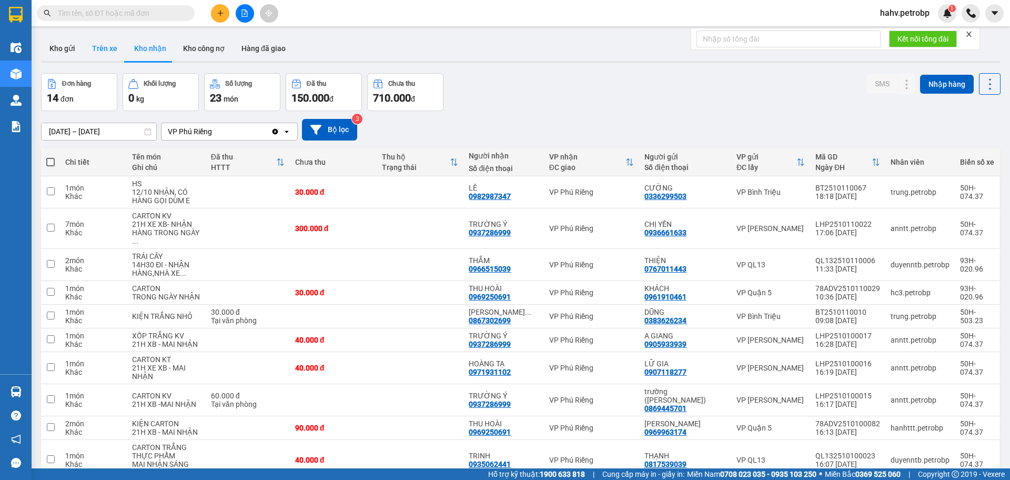
click at [102, 48] on button "Trên xe" at bounding box center [105, 48] width 42 height 25
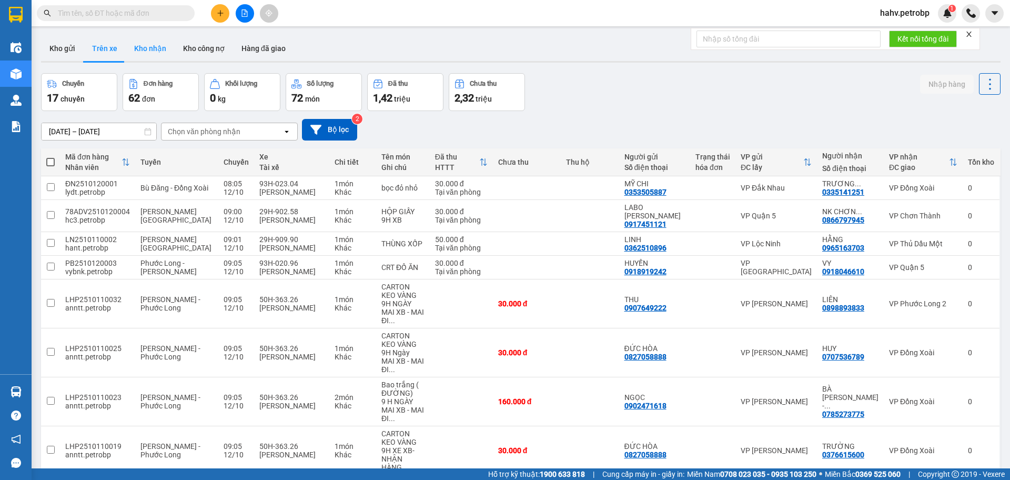
click at [143, 47] on button "Kho nhận" at bounding box center [150, 48] width 49 height 25
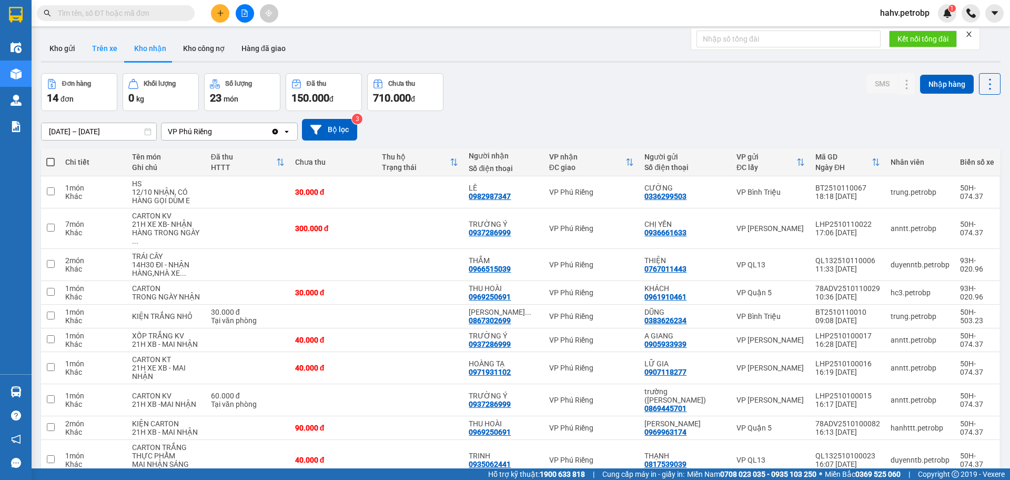
click at [110, 51] on button "Trên xe" at bounding box center [105, 48] width 42 height 25
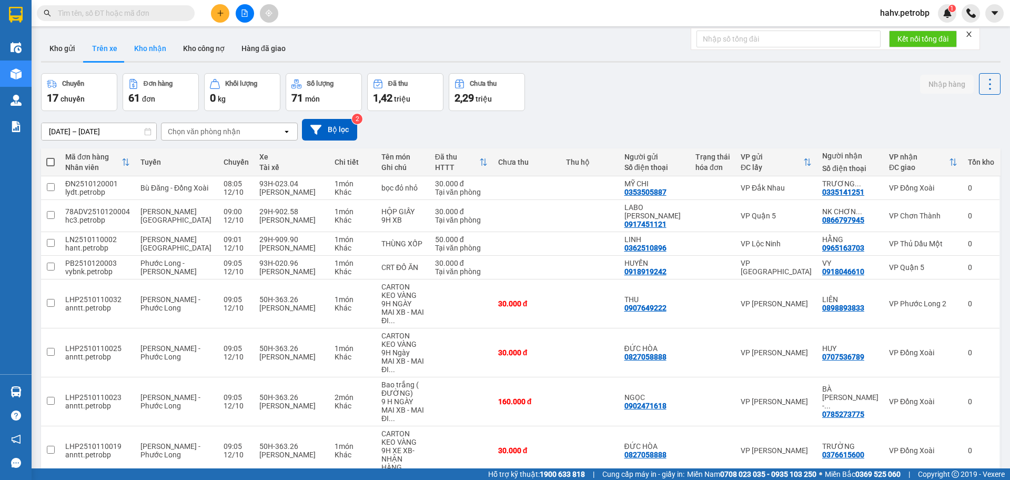
click at [146, 48] on button "Kho nhận" at bounding box center [150, 48] width 49 height 25
type input "[DATE] – [DATE]"
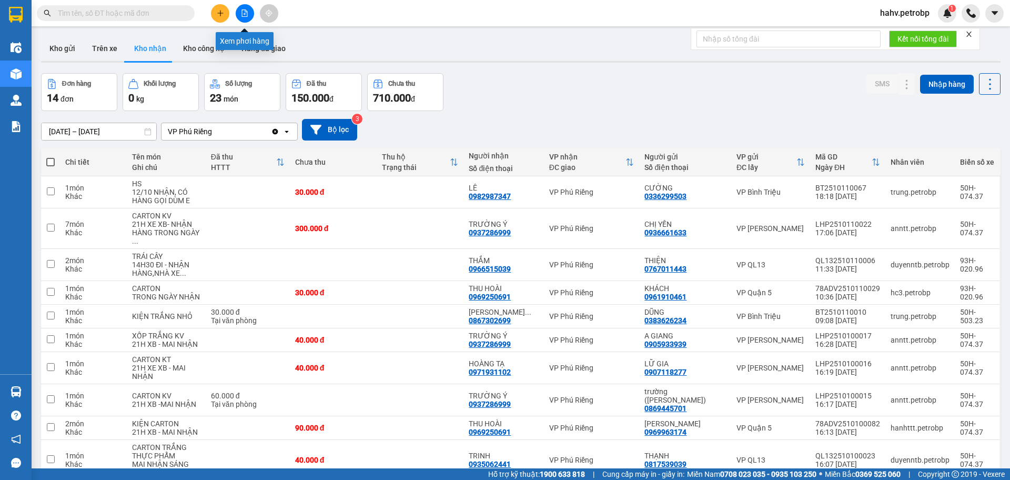
click at [242, 16] on icon "file-add" at bounding box center [245, 12] width 6 height 7
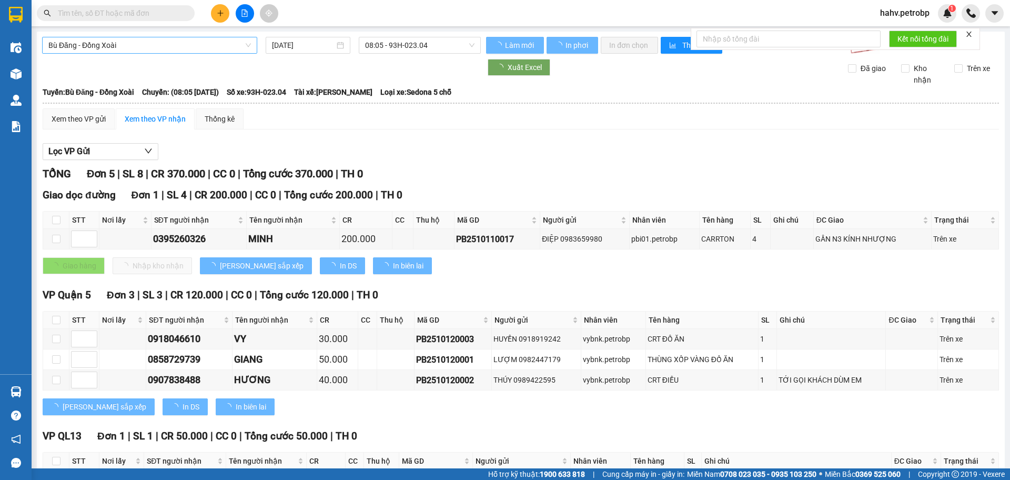
click at [159, 49] on span "Bù Đăng - Đồng Xoài" at bounding box center [149, 45] width 203 height 16
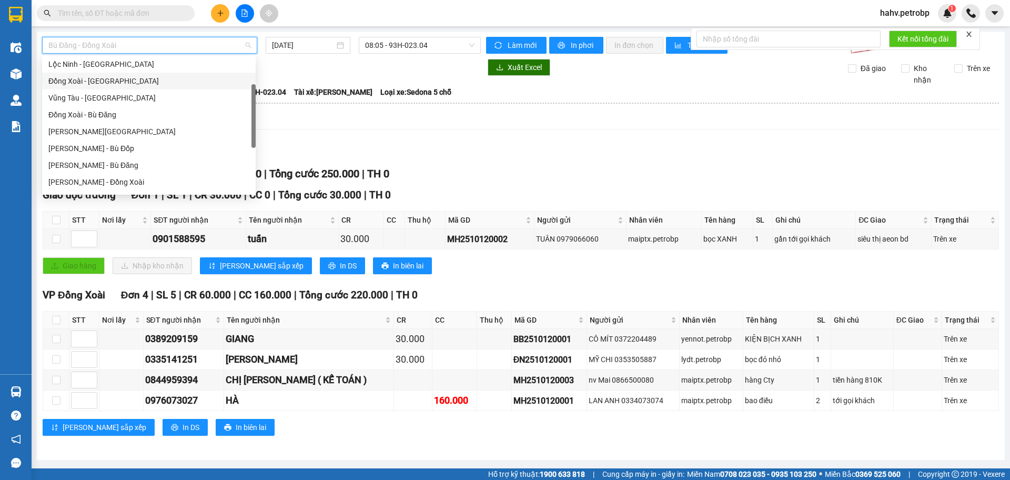
scroll to position [139, 0]
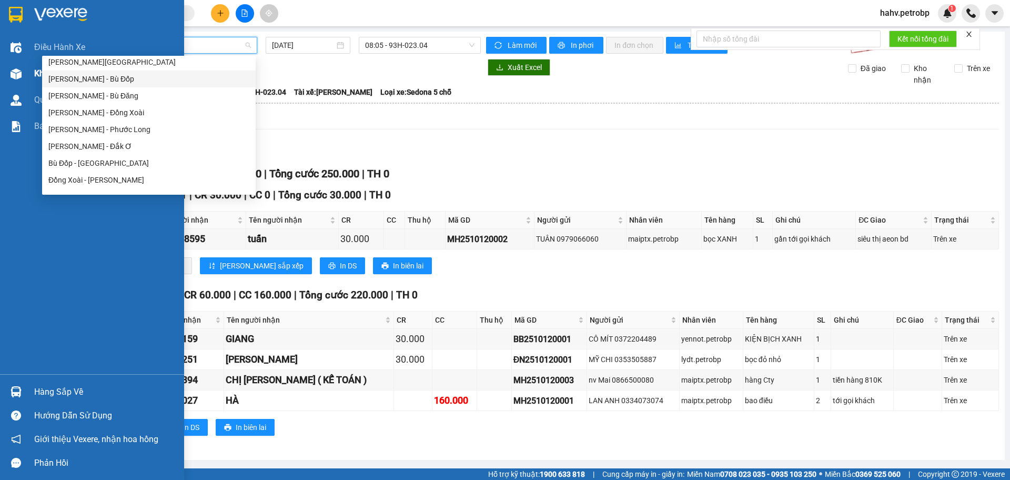
click at [21, 69] on img at bounding box center [16, 73] width 11 height 11
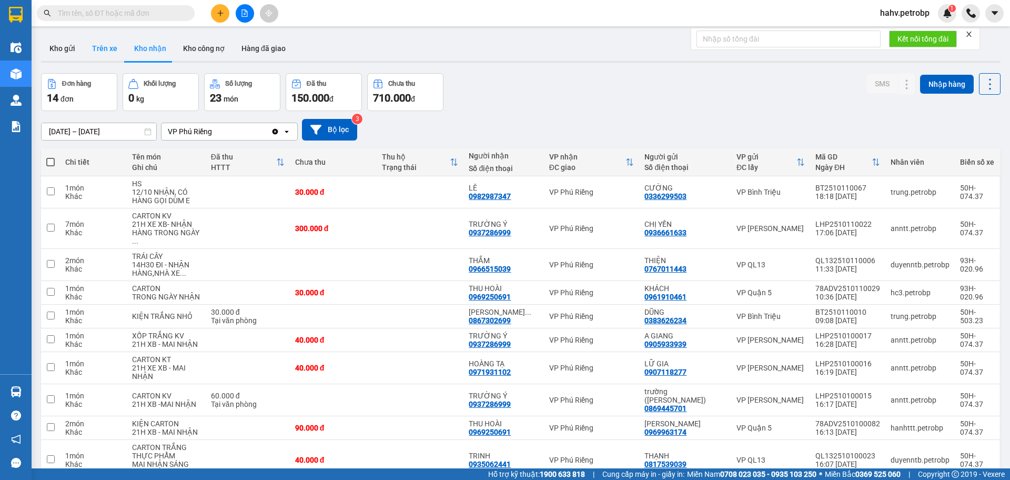
click at [104, 52] on button "Trên xe" at bounding box center [105, 48] width 42 height 25
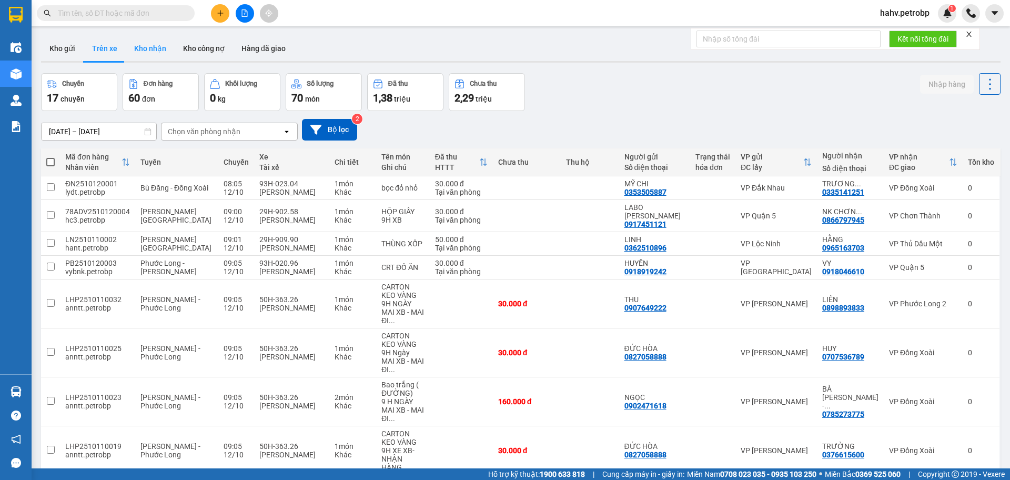
click at [160, 52] on button "Kho nhận" at bounding box center [150, 48] width 49 height 25
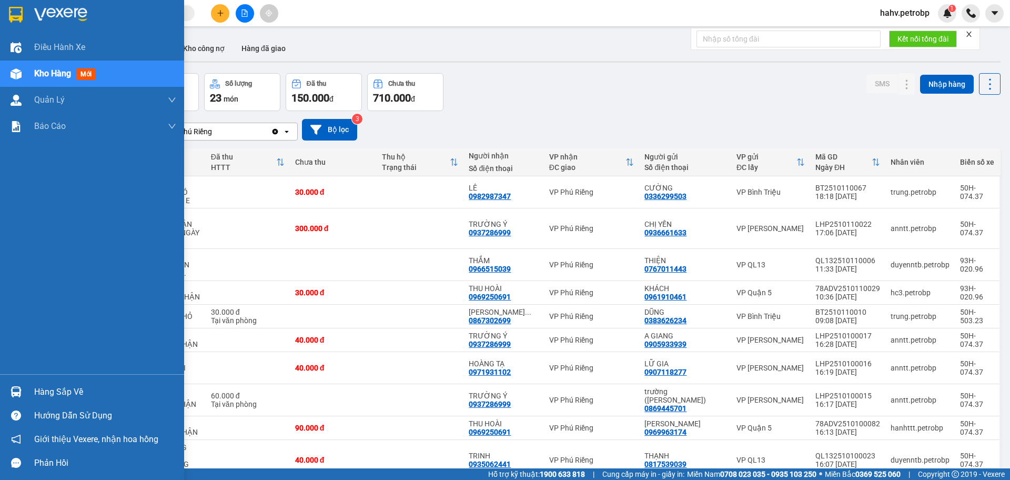
click at [54, 392] on div "Hàng sắp về" at bounding box center [105, 392] width 142 height 16
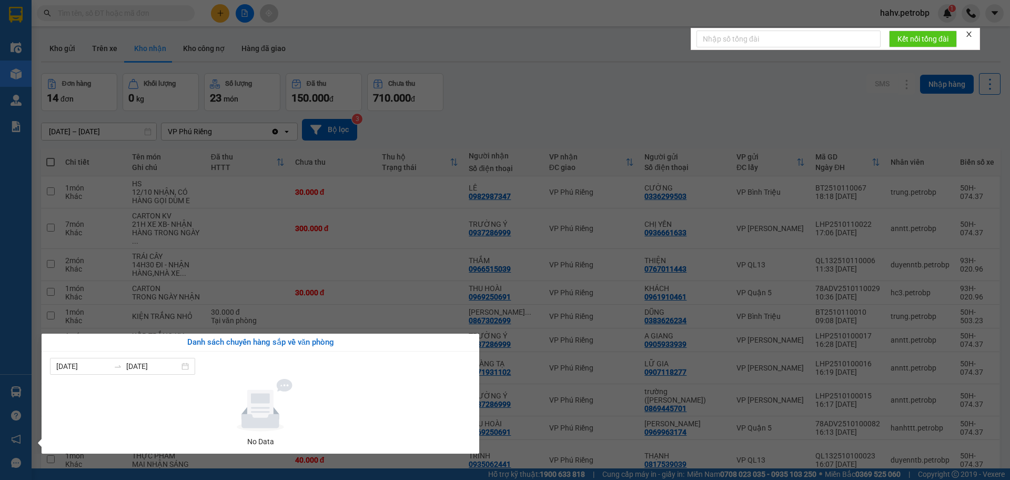
click at [0, 357] on div "Điều hành xe Kho hàng mới Quản Lý Quản lý chuyến Quản lý khách hàng Quản lý khá…" at bounding box center [16, 240] width 32 height 480
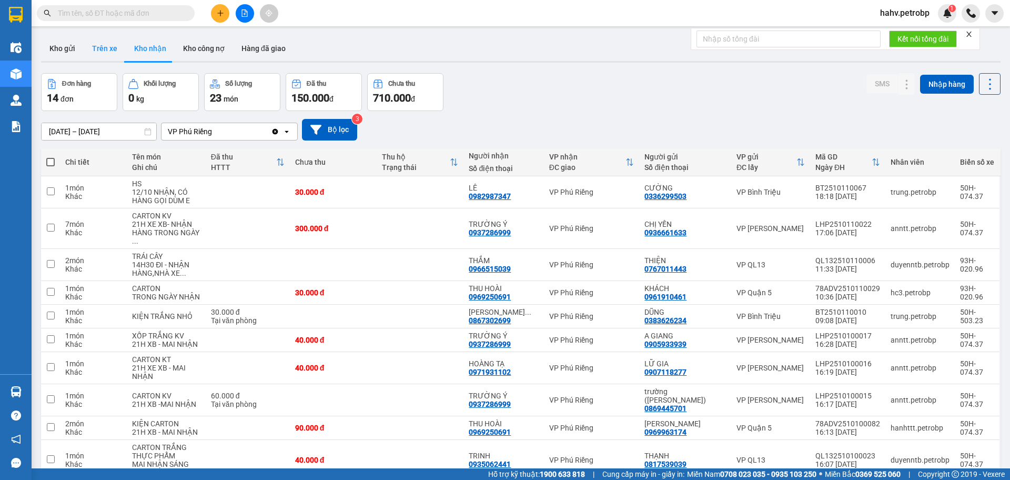
click at [112, 54] on button "Trên xe" at bounding box center [105, 48] width 42 height 25
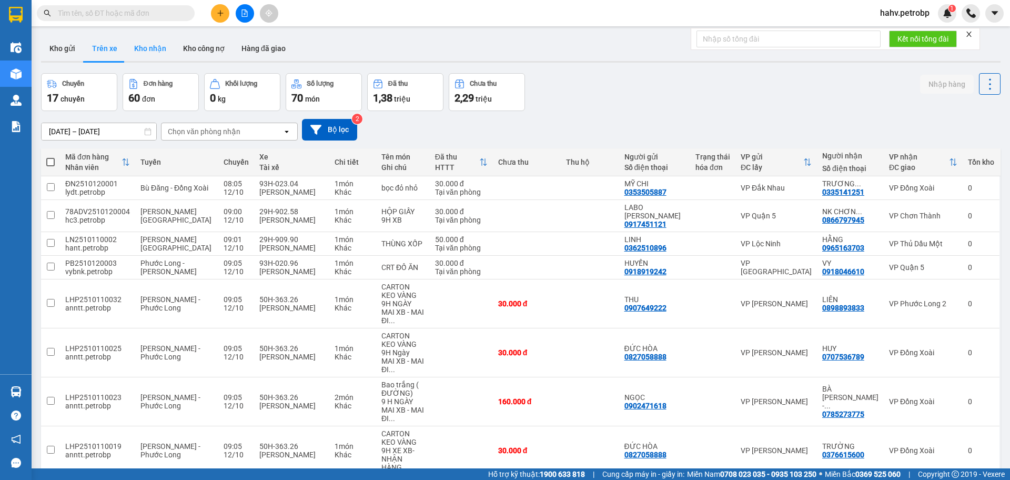
click at [150, 51] on button "Kho nhận" at bounding box center [150, 48] width 49 height 25
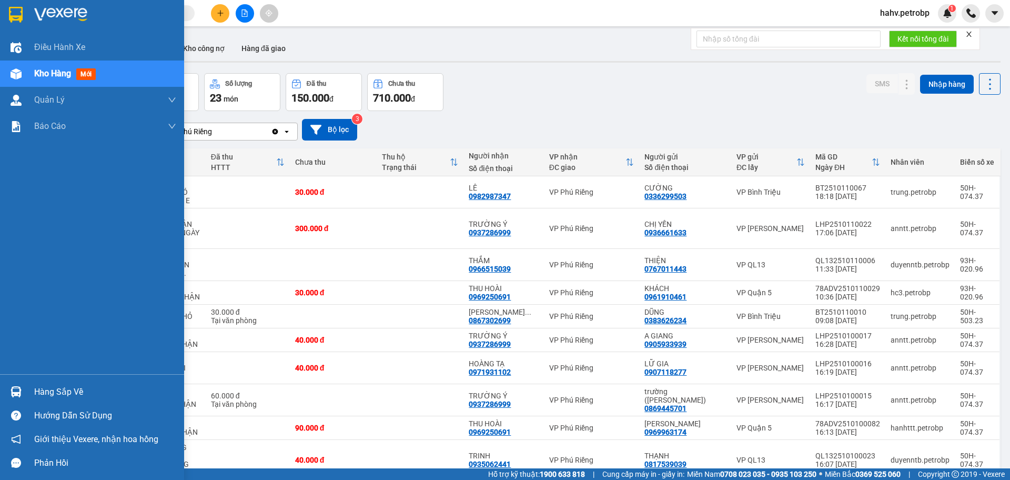
click at [42, 391] on div "Hàng sắp về" at bounding box center [105, 392] width 142 height 16
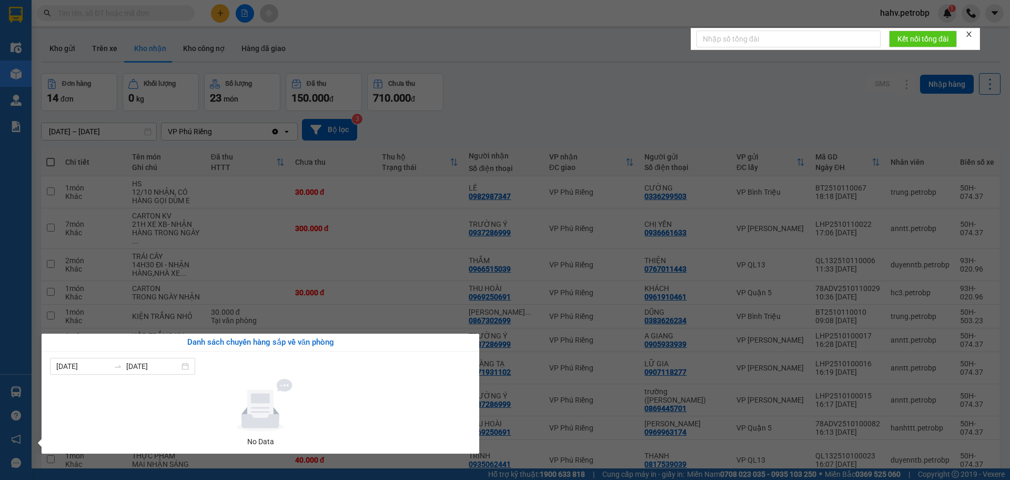
click at [0, 361] on div "Điều hành xe Kho hàng mới Quản Lý Quản lý chuyến Quản lý khách hàng Quản lý khá…" at bounding box center [16, 240] width 32 height 480
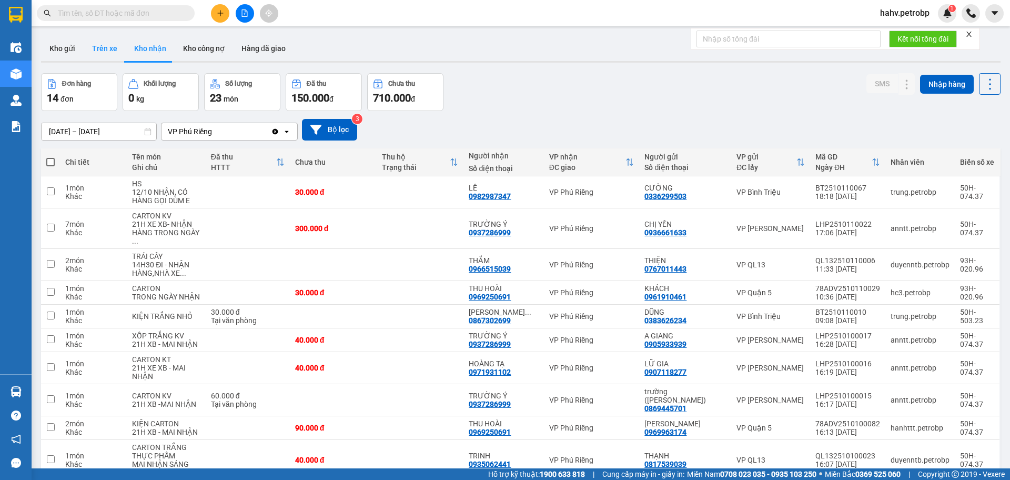
click at [106, 43] on button "Trên xe" at bounding box center [105, 48] width 42 height 25
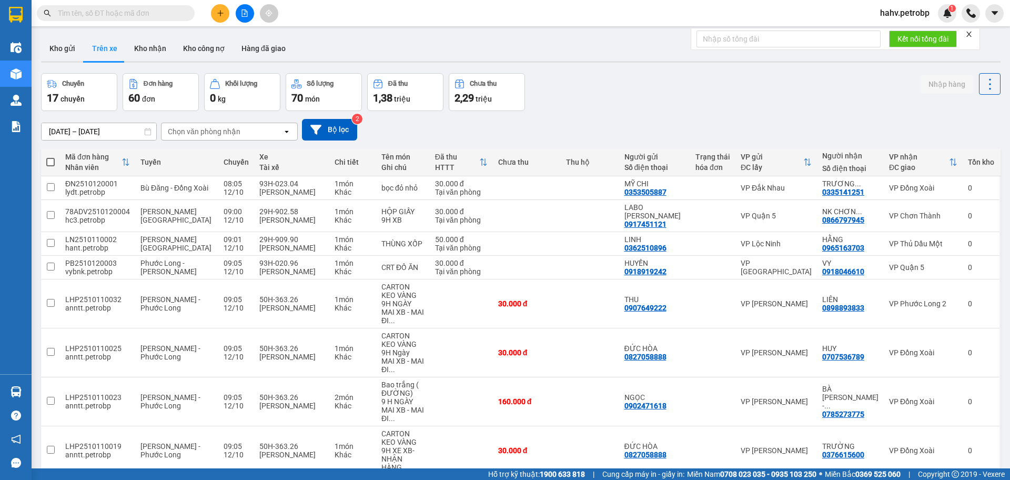
click at [139, 30] on main "ver 1.8.146 Kho gửi Trên xe Kho nhận Kho công nợ Hàng đã giao Chuyến 17 chuyến …" at bounding box center [505, 234] width 1010 height 468
click at [145, 39] on button "Kho nhận" at bounding box center [150, 48] width 49 height 25
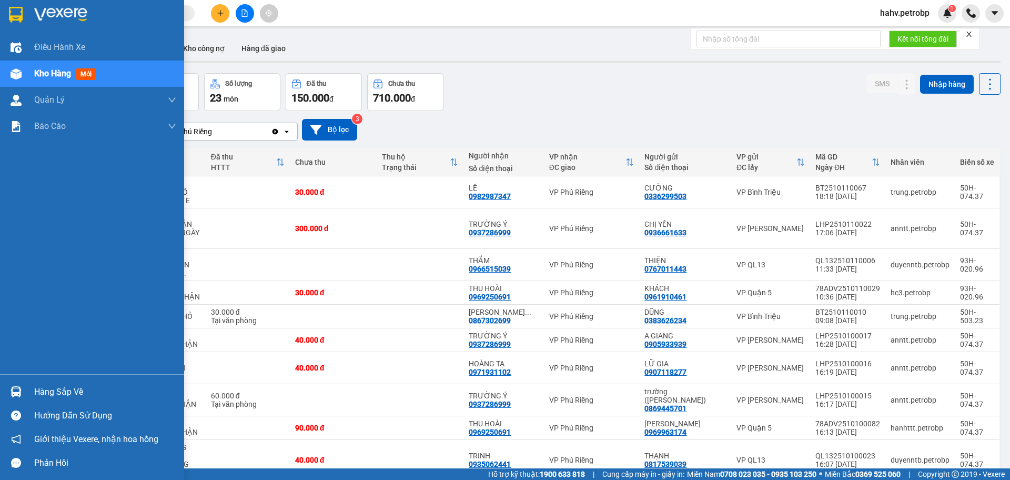
click at [46, 395] on div "Hàng sắp về" at bounding box center [105, 392] width 142 height 16
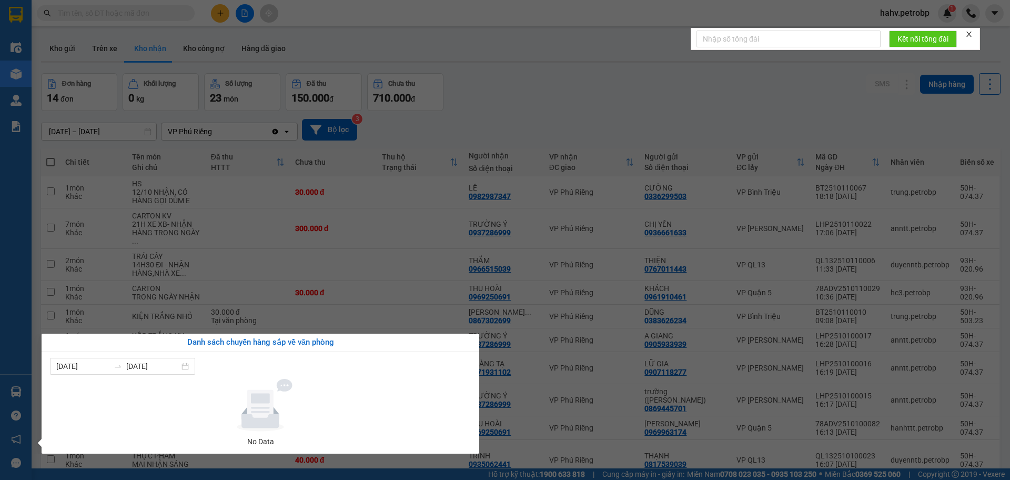
click at [0, 352] on div "Điều hành xe Kho hàng mới Quản Lý Quản lý chuyến Quản lý khách hàng Quản lý khá…" at bounding box center [16, 240] width 32 height 480
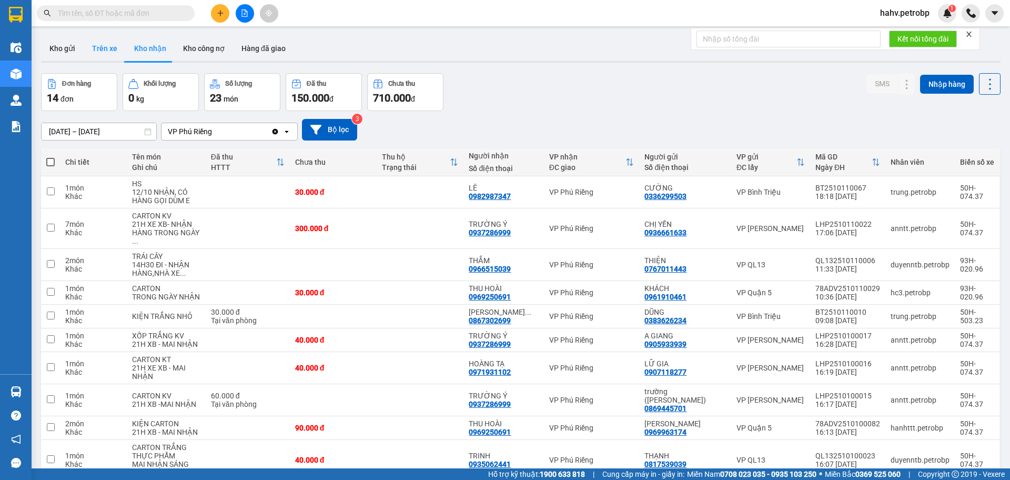
click at [112, 44] on button "Trên xe" at bounding box center [105, 48] width 42 height 25
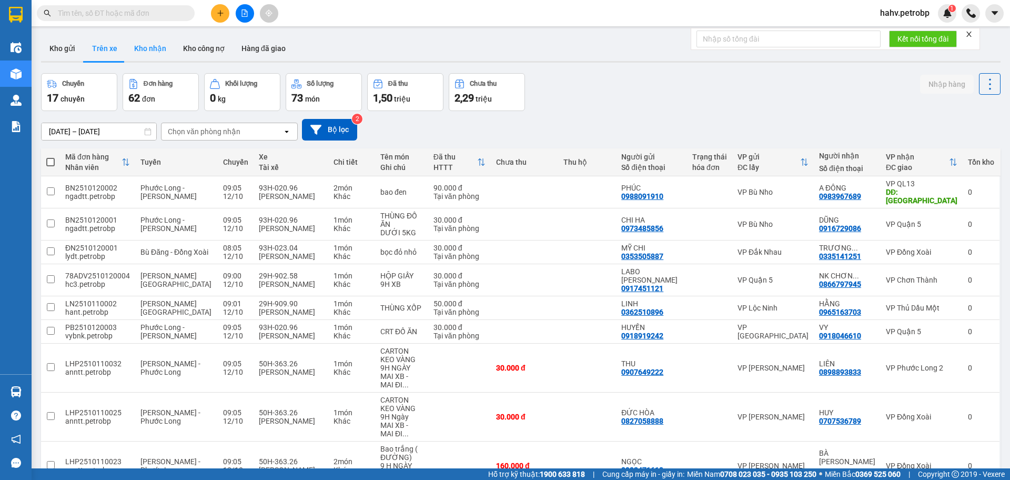
click at [146, 52] on button "Kho nhận" at bounding box center [150, 48] width 49 height 25
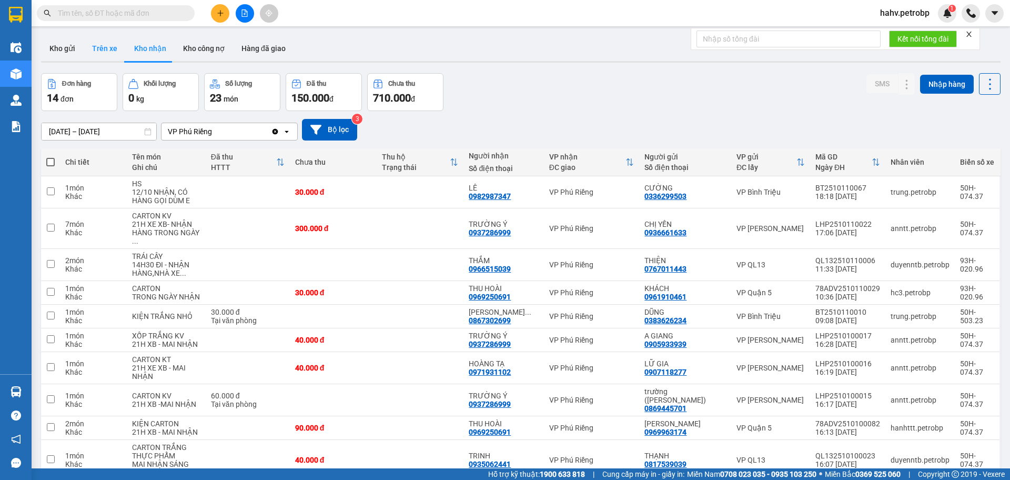
click at [108, 56] on button "Trên xe" at bounding box center [105, 48] width 42 height 25
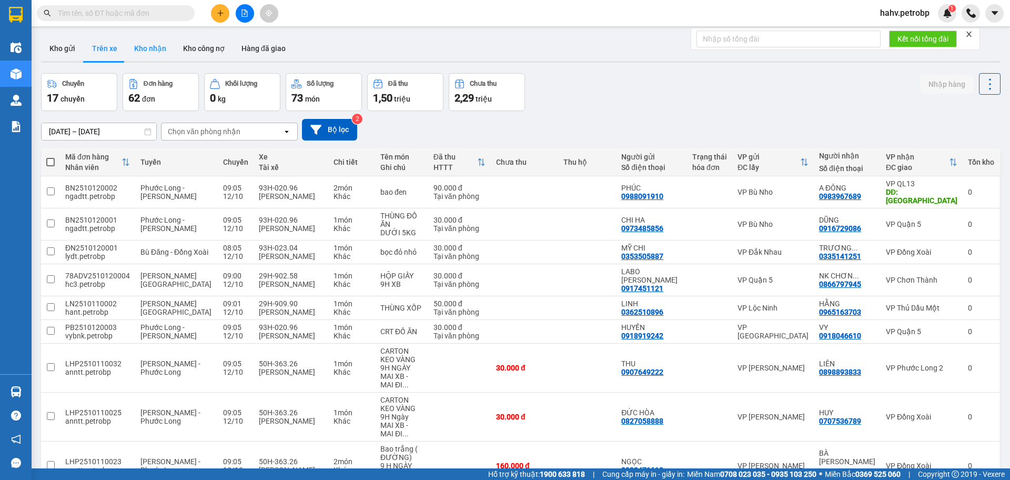
click at [152, 57] on button "Kho nhận" at bounding box center [150, 48] width 49 height 25
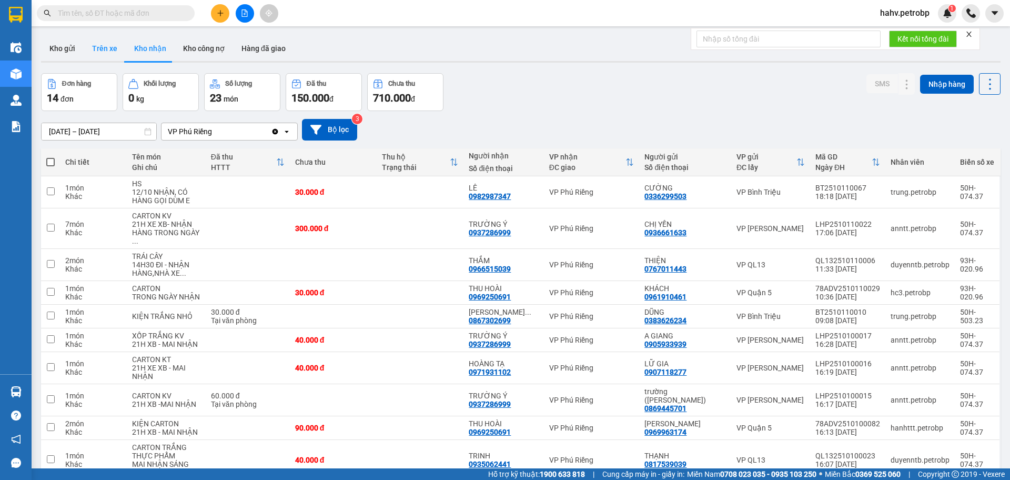
click at [108, 52] on button "Trên xe" at bounding box center [105, 48] width 42 height 25
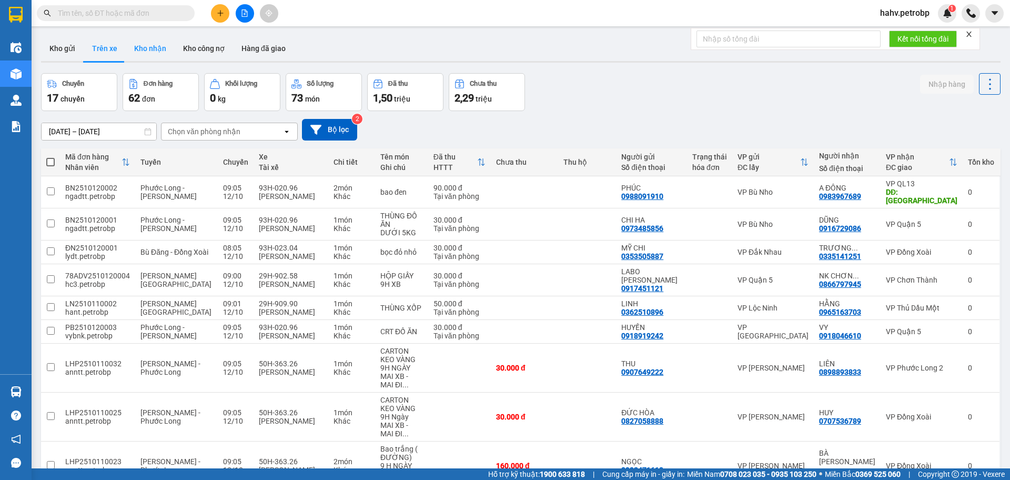
click at [153, 55] on button "Kho nhận" at bounding box center [150, 48] width 49 height 25
type input "[DATE] – [DATE]"
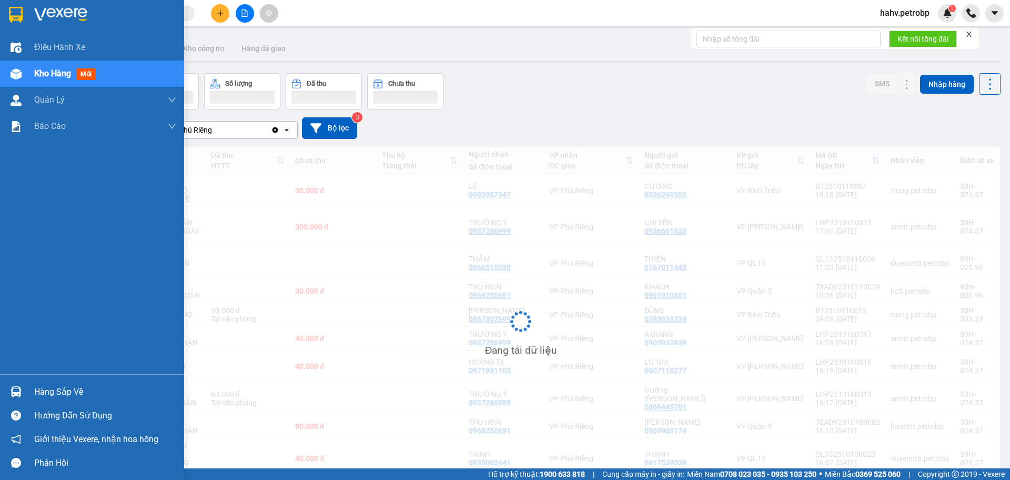
click at [15, 378] on div "Hàng sắp về Hướng dẫn sử dụng Giới thiệu Vexere, nhận hoa hồng Phản hồi" at bounding box center [92, 424] width 184 height 101
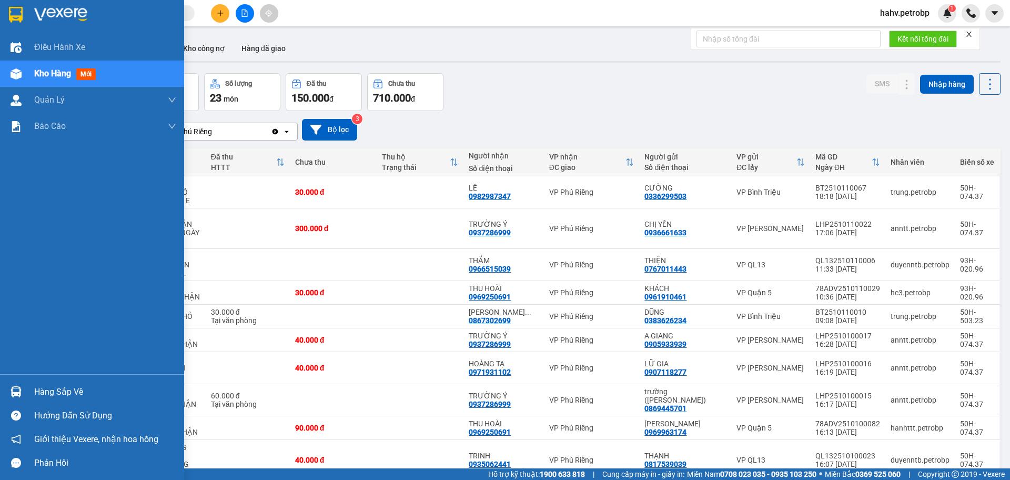
click at [2, 390] on div "Hàng sắp về" at bounding box center [92, 392] width 184 height 24
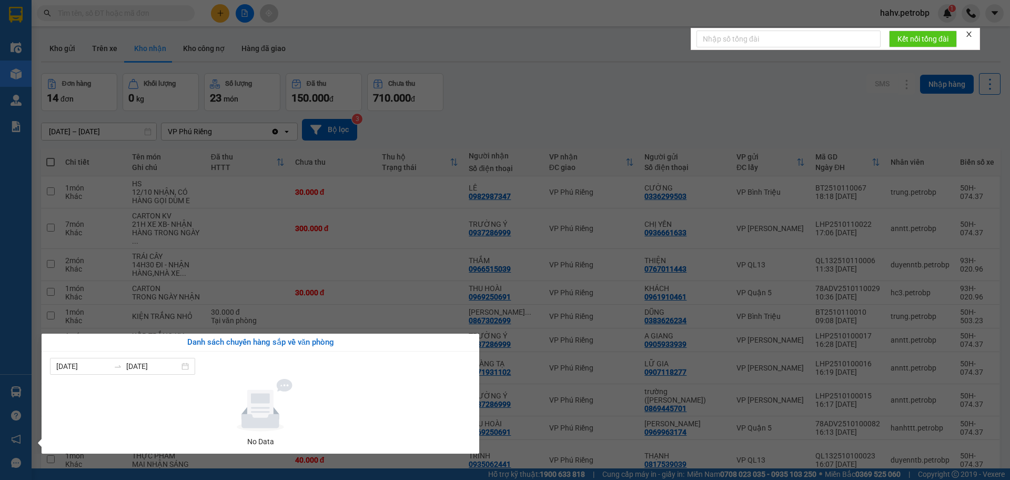
click at [0, 103] on div "Điều hành xe Kho hàng mới Quản Lý Quản lý chuyến Quản lý khách hàng Quản lý khá…" at bounding box center [16, 240] width 32 height 480
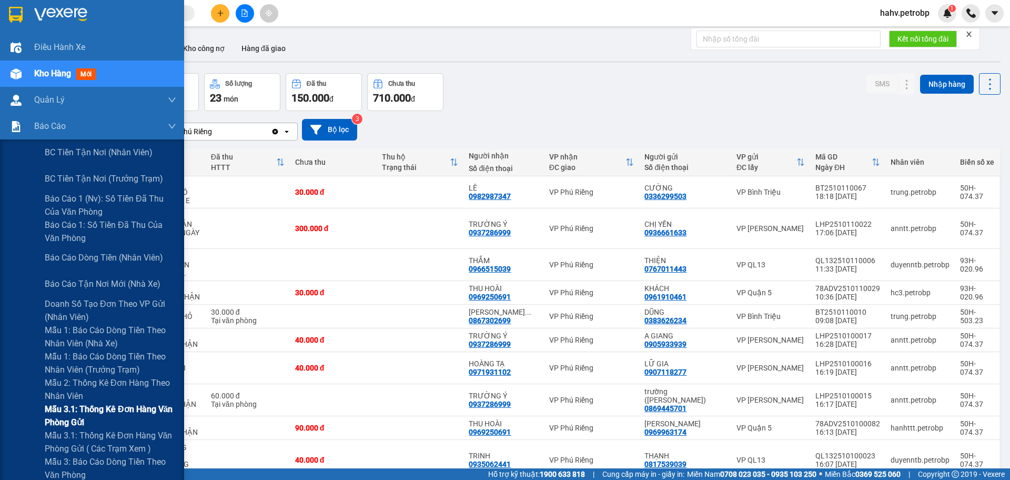
click at [12, 413] on div "Mẫu 3.1: Thống kê đơn hàng văn phòng gửi" at bounding box center [92, 416] width 184 height 26
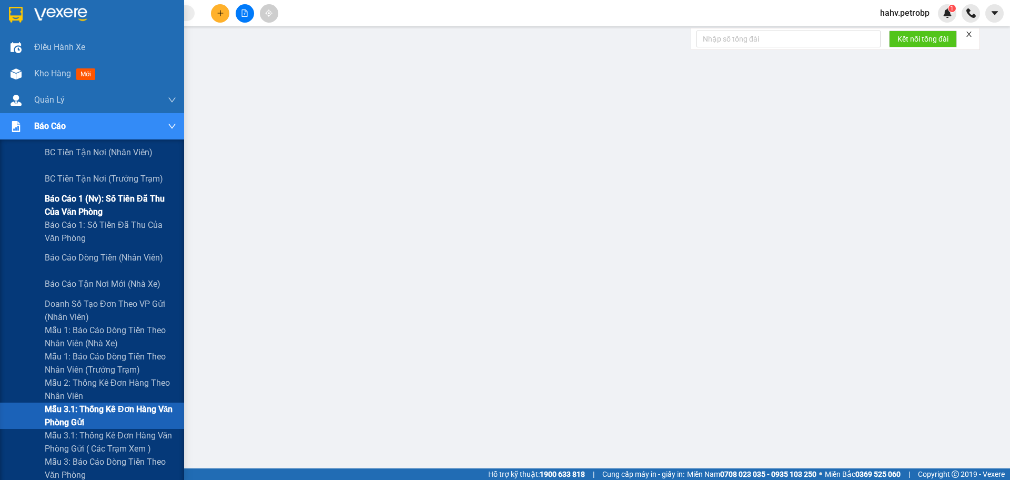
click at [19, 205] on div "Báo cáo 1 (nv): Số tiền đã thu của văn phòng" at bounding box center [92, 205] width 184 height 26
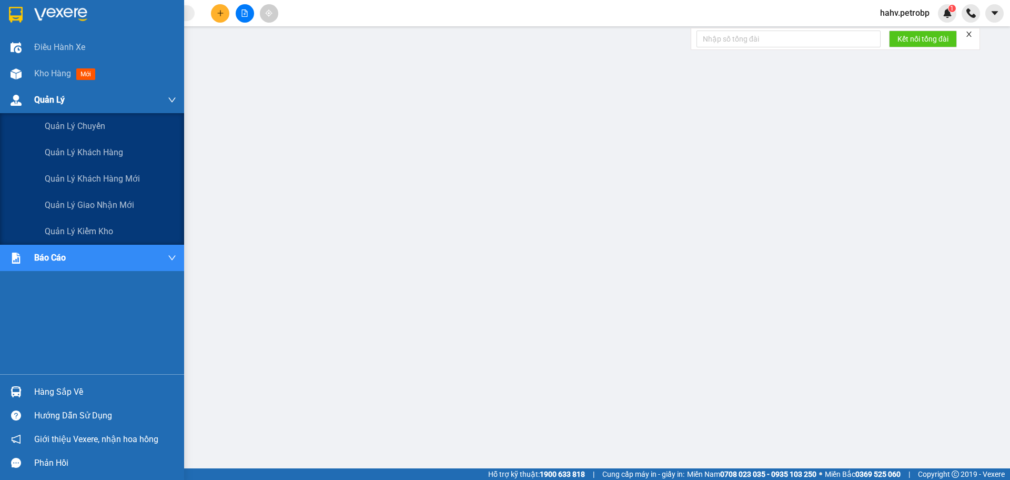
click at [16, 87] on div "Quản Lý" at bounding box center [92, 100] width 184 height 26
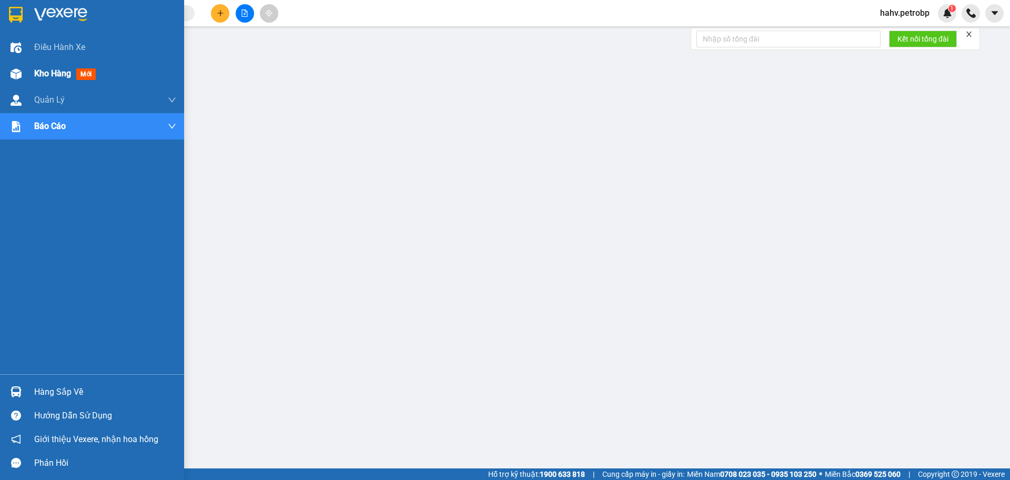
click at [18, 76] on img at bounding box center [16, 73] width 11 height 11
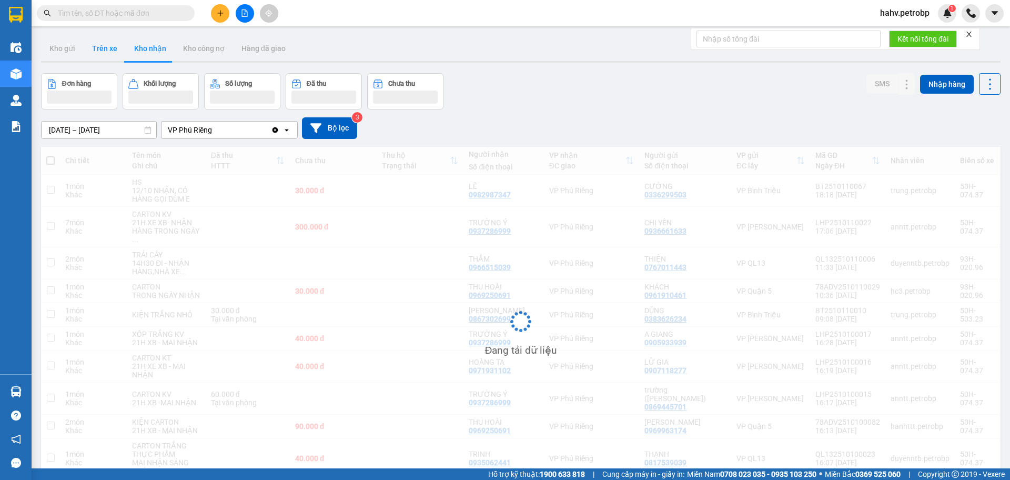
click at [108, 52] on button "Trên xe" at bounding box center [105, 48] width 42 height 25
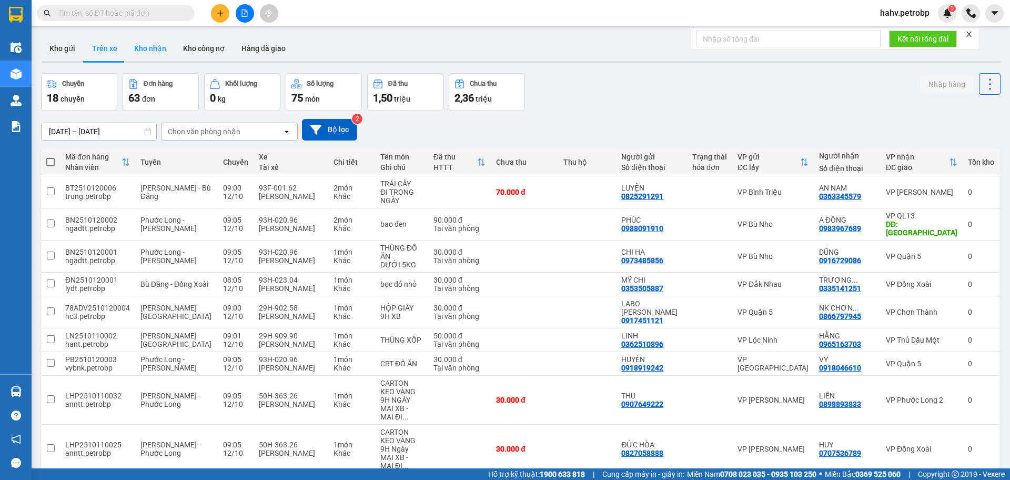
click at [153, 55] on button "Kho nhận" at bounding box center [150, 48] width 49 height 25
type input "[DATE] – [DATE]"
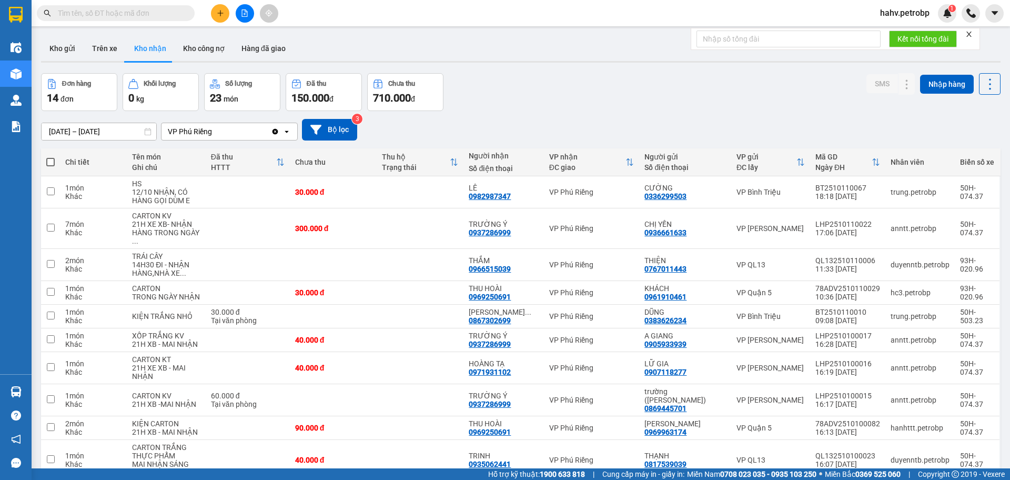
click at [107, 15] on input "text" at bounding box center [120, 13] width 124 height 12
click at [882, 191] on icon at bounding box center [885, 191] width 7 height 7
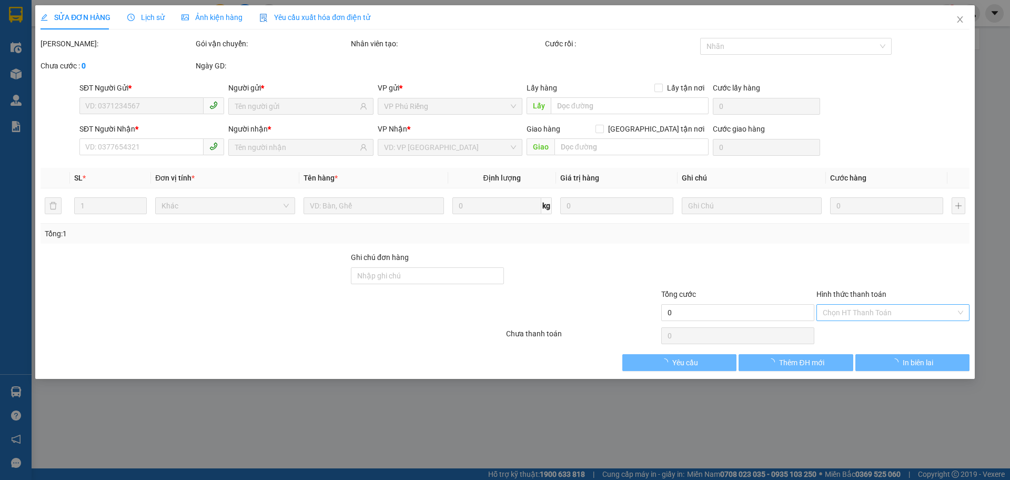
type input "0336299503"
type input "CƯỜNG"
type input "0982987347"
type input "LÊ"
type input "30.000"
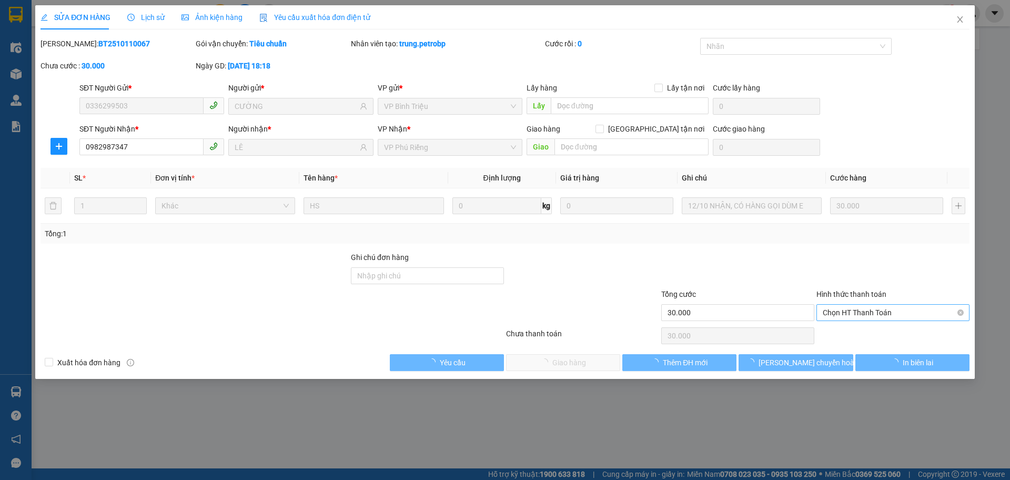
click at [869, 316] on span "Chọn HT Thanh Toán" at bounding box center [893, 313] width 141 height 16
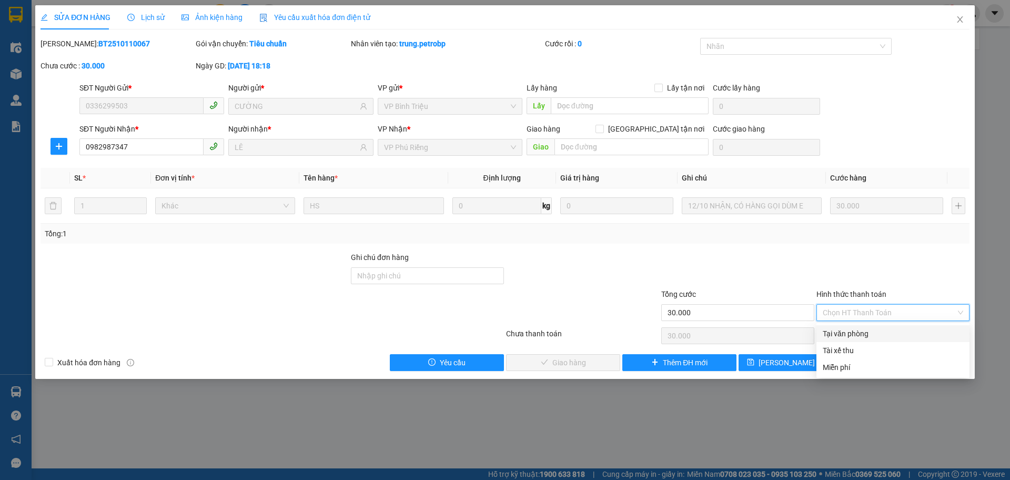
drag, startPoint x: 859, startPoint y: 333, endPoint x: 854, endPoint y: 332, distance: 5.5
click at [858, 334] on div "Tại văn phòng" at bounding box center [893, 334] width 141 height 12
type input "0"
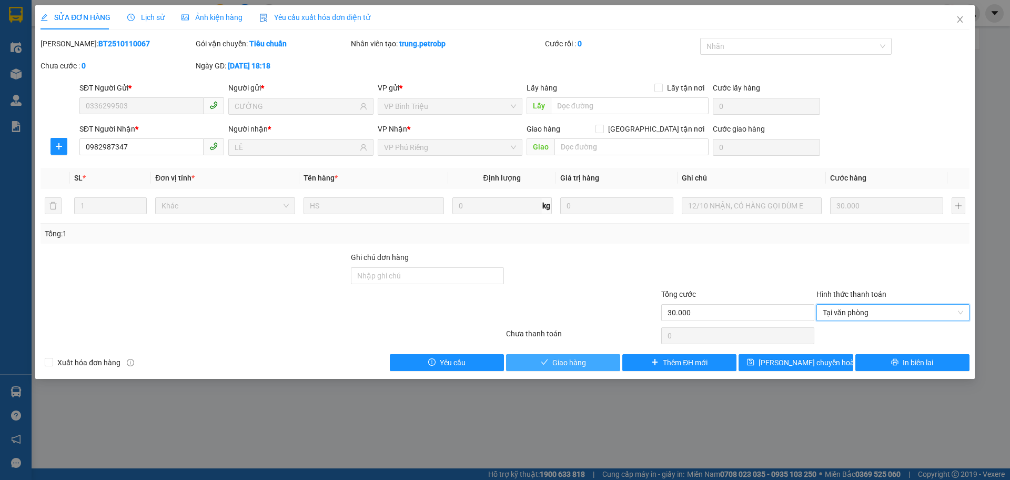
click at [588, 359] on button "Giao hàng" at bounding box center [563, 362] width 114 height 17
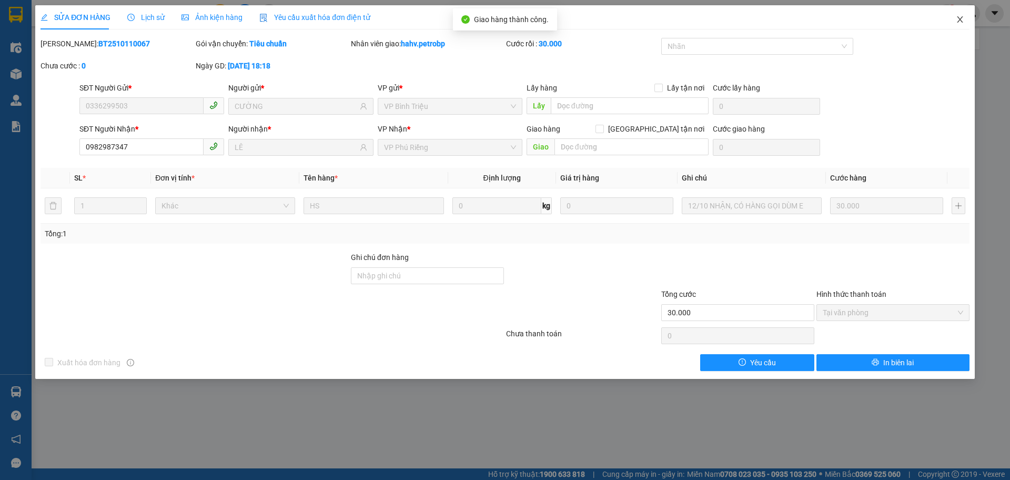
click at [959, 17] on icon "close" at bounding box center [960, 19] width 8 height 8
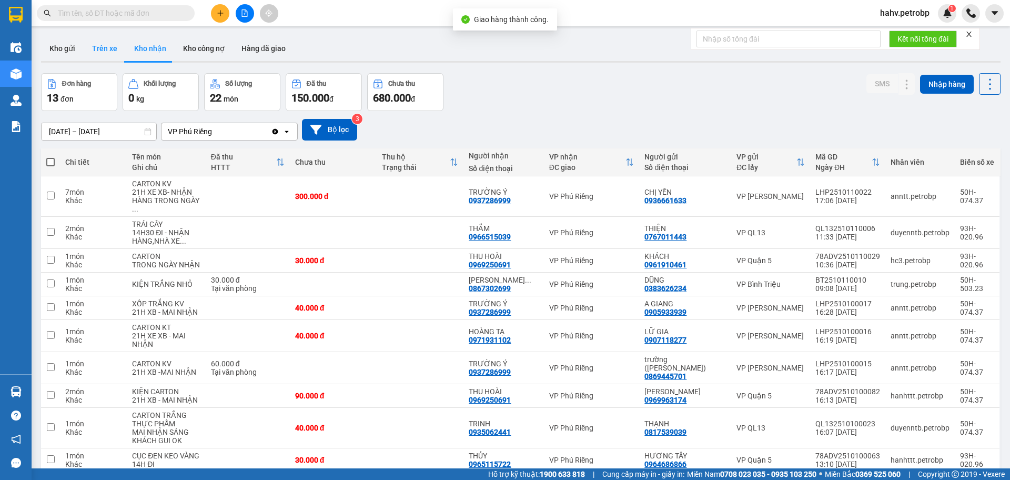
click at [116, 53] on button "Trên xe" at bounding box center [105, 48] width 42 height 25
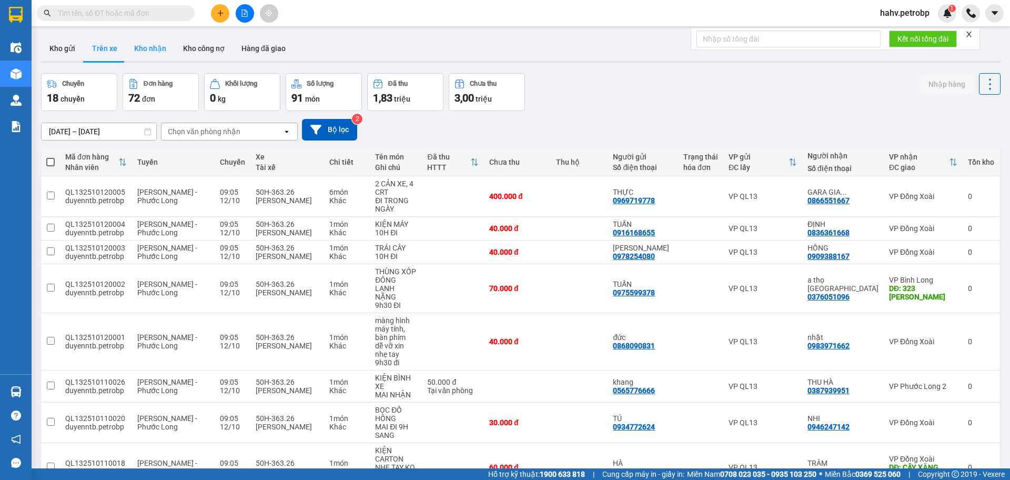
click at [143, 48] on button "Kho nhận" at bounding box center [150, 48] width 49 height 25
type input "[DATE] – [DATE]"
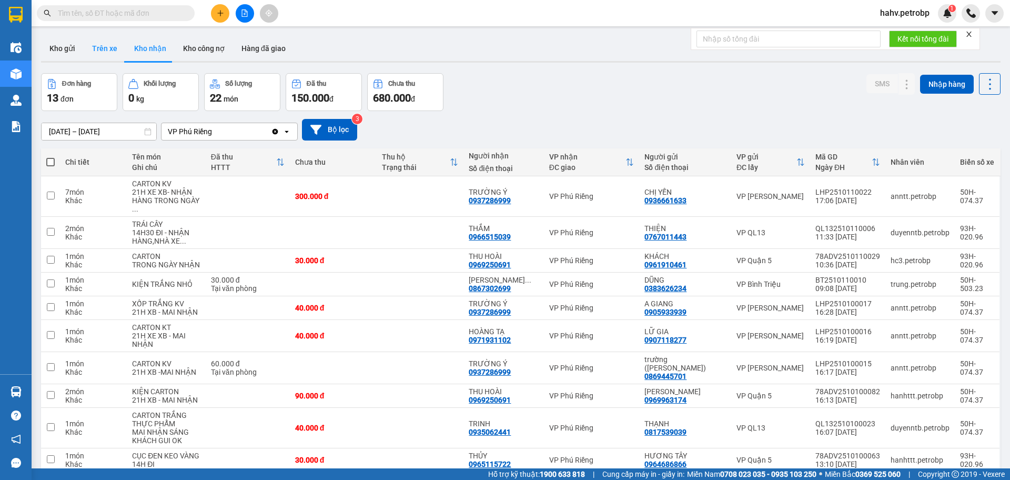
click at [109, 49] on button "Trên xe" at bounding box center [105, 48] width 42 height 25
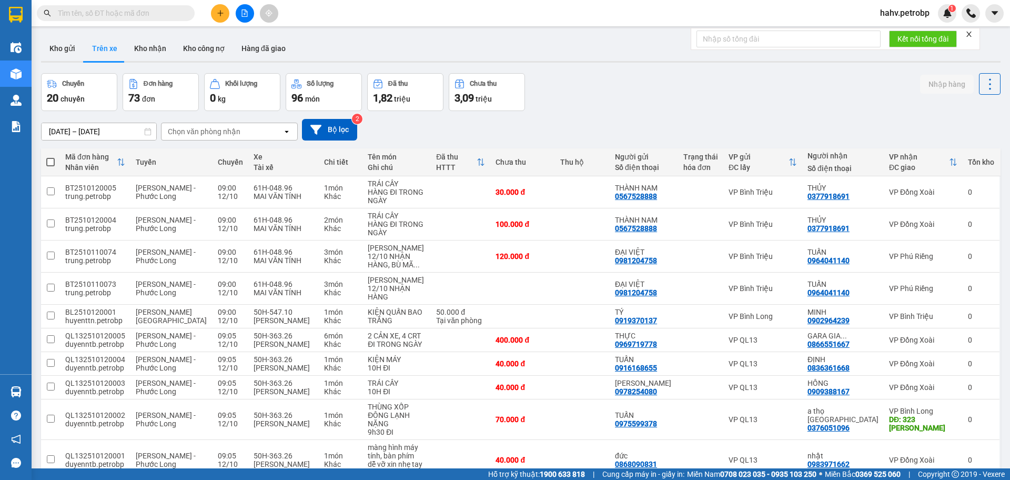
drag, startPoint x: 149, startPoint y: 52, endPoint x: 130, endPoint y: 69, distance: 25.7
click at [147, 53] on button "Kho nhận" at bounding box center [150, 48] width 49 height 25
type input "[DATE] – [DATE]"
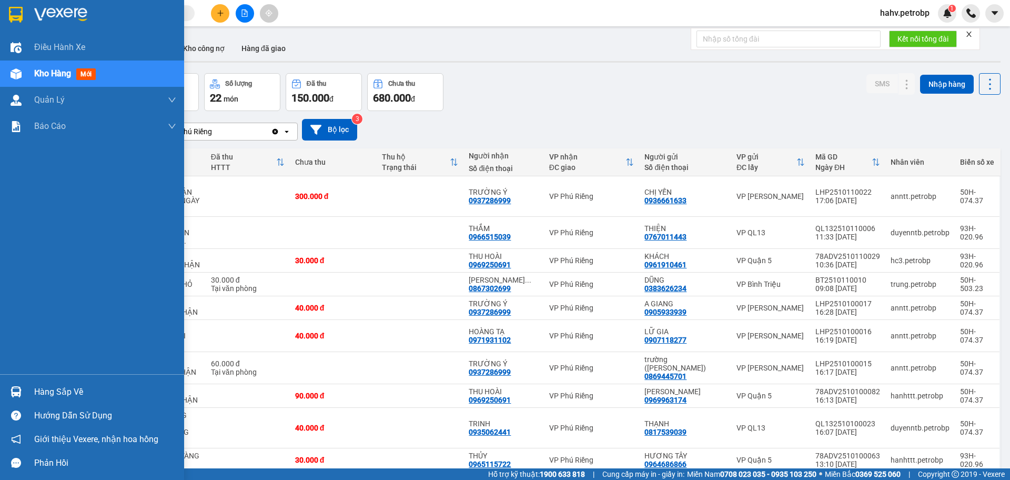
click at [65, 385] on div "Hàng sắp về" at bounding box center [105, 392] width 142 height 16
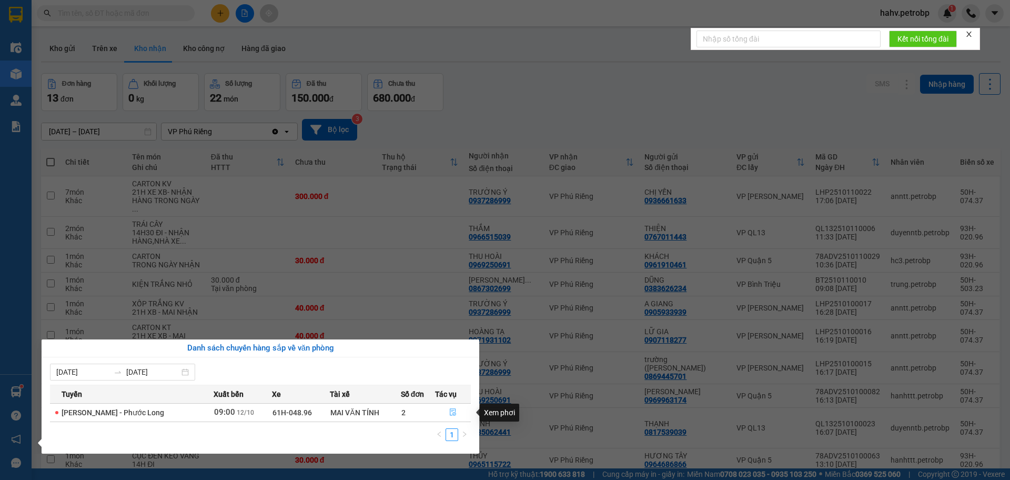
click at [450, 412] on icon "file-done" at bounding box center [453, 412] width 6 height 7
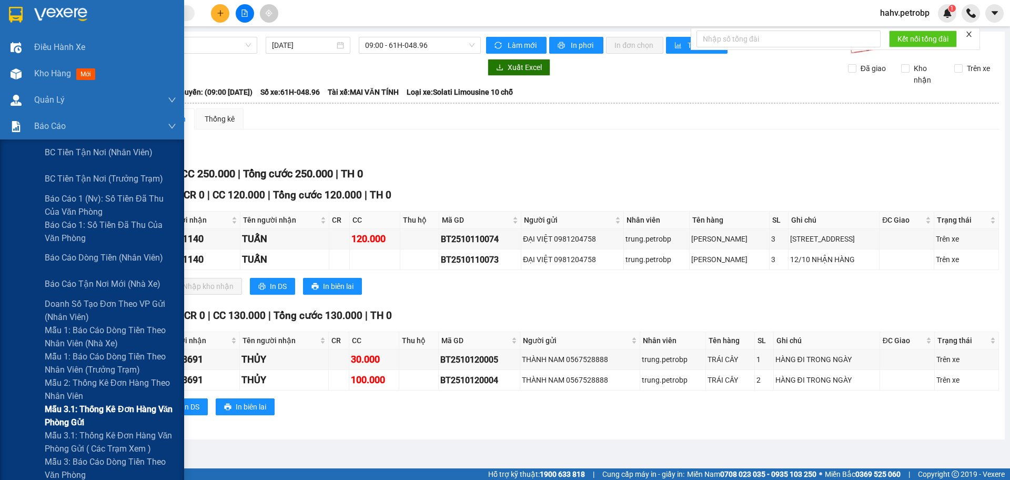
click at [6, 416] on div "Mẫu 3.1: Thống kê đơn hàng văn phòng gửi" at bounding box center [92, 416] width 184 height 26
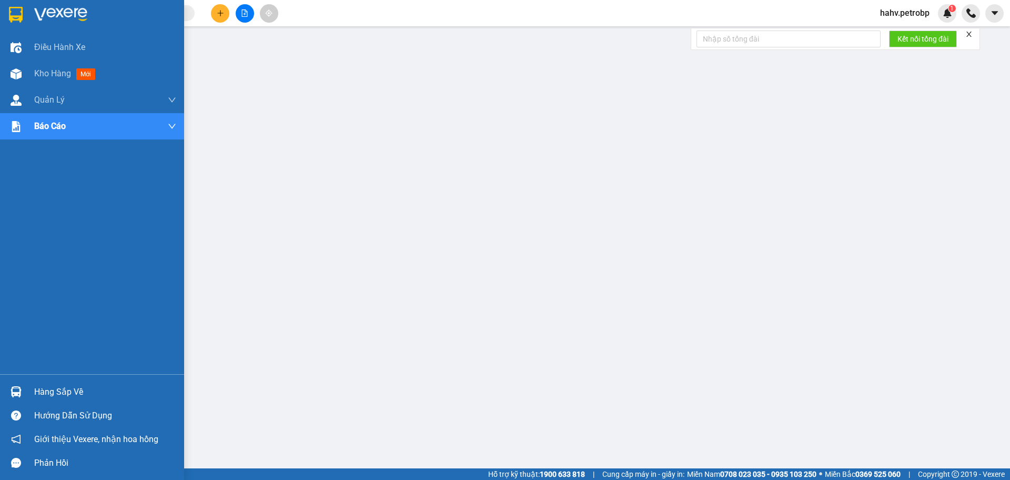
click at [54, 395] on div "Hàng sắp về" at bounding box center [105, 392] width 142 height 16
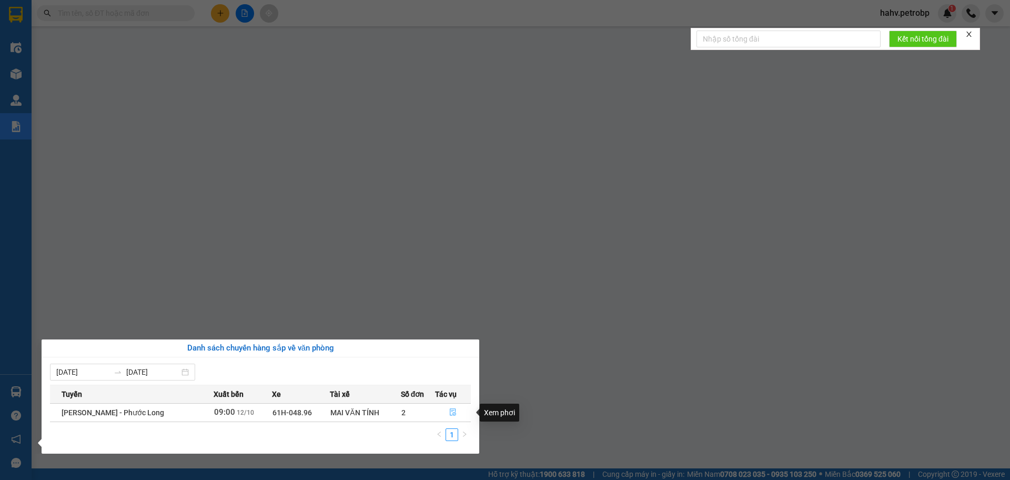
click at [455, 409] on icon "file-done" at bounding box center [453, 412] width 6 height 7
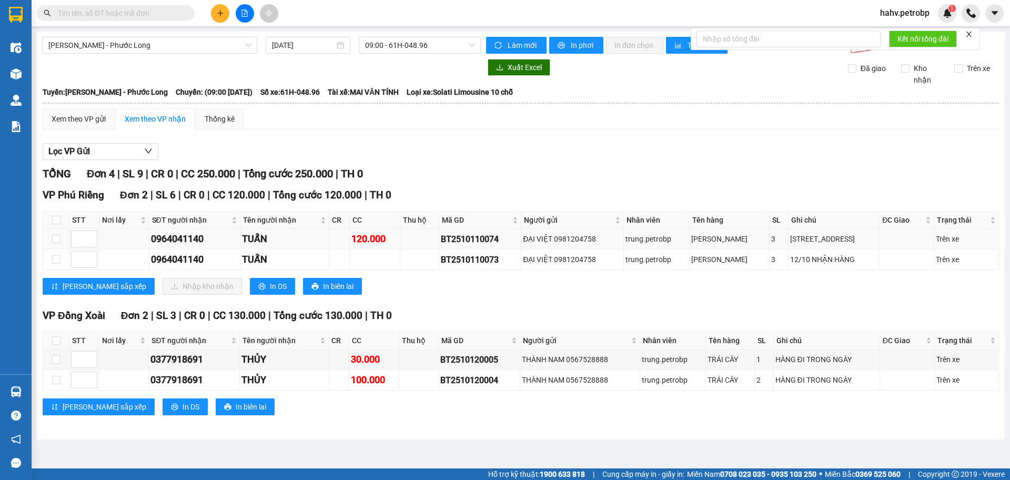
click at [441, 244] on div "BT2510110074" at bounding box center [480, 239] width 78 height 13
copy div "BT2510110074"
paste input "BT2510110074"
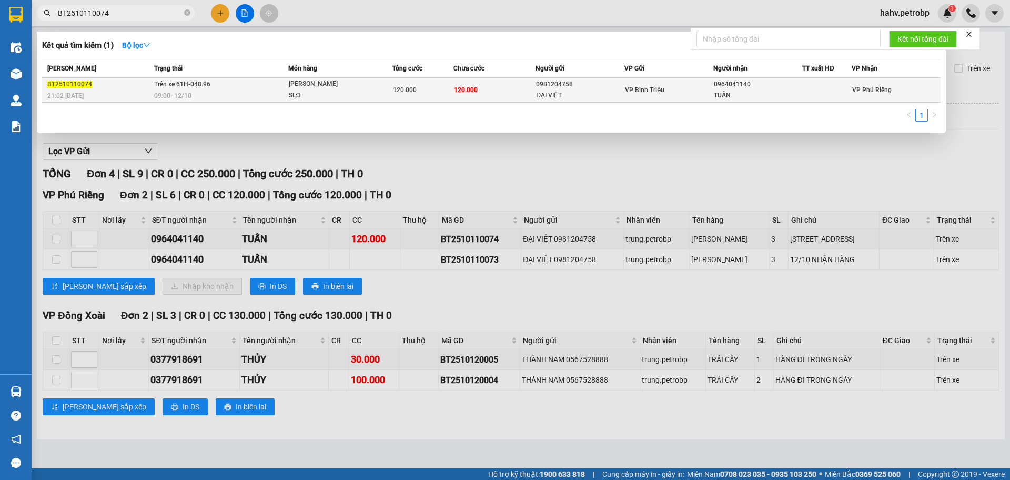
type input "BT2510110074"
click at [603, 93] on div "ĐẠI VIỆT" at bounding box center [580, 95] width 88 height 11
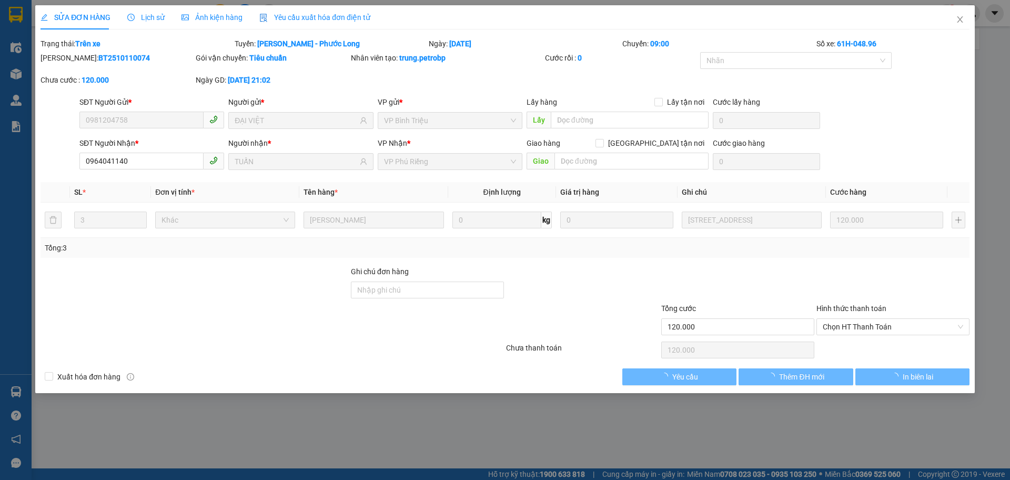
type input "0981204758"
type input "ĐẠI VIỆT"
type input "0964041140"
type input "TUẤN"
type input "120.000"
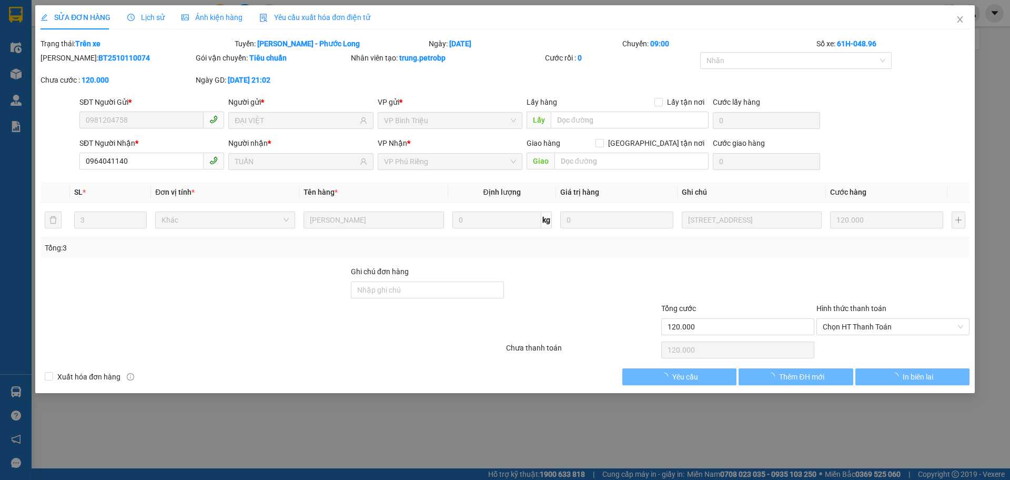
type input "120.000"
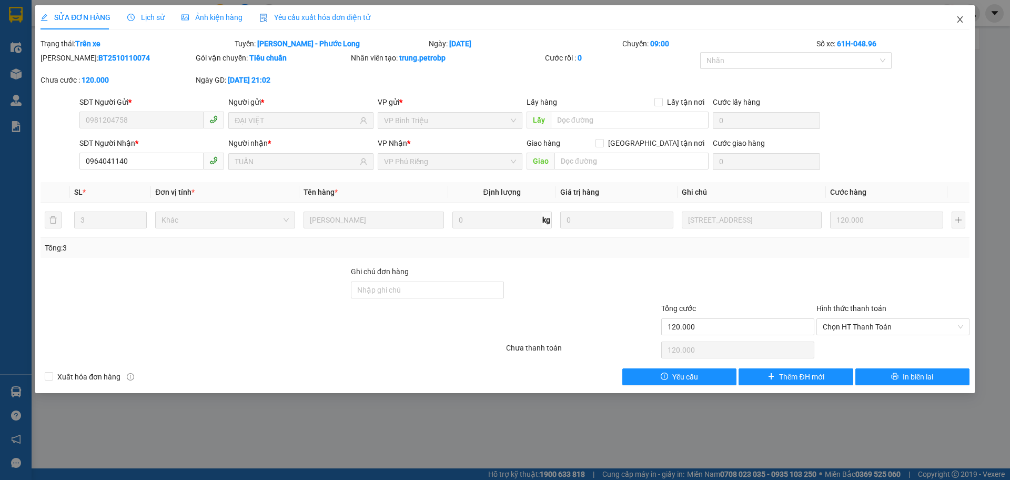
click at [965, 15] on span "Close" at bounding box center [960, 19] width 29 height 29
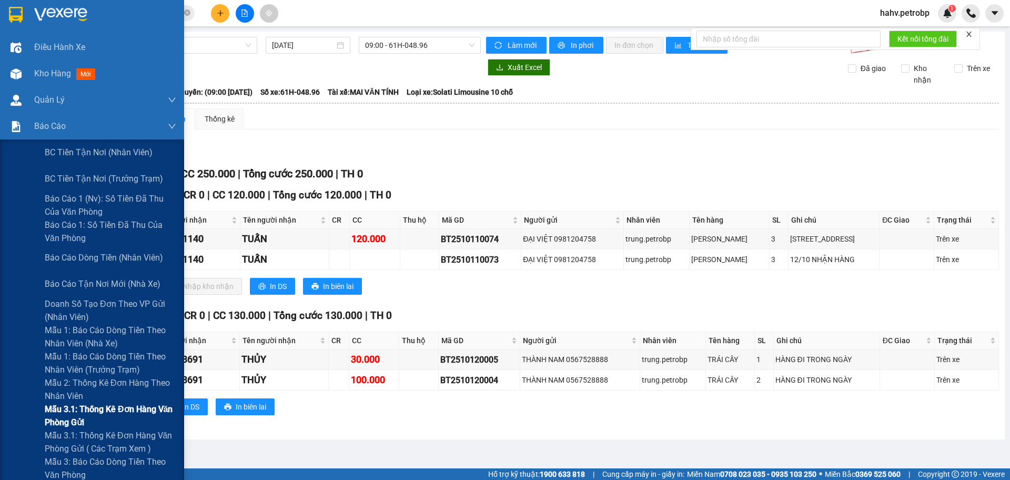
click at [24, 419] on div "Mẫu 3.1: Thống kê đơn hàng văn phòng gửi" at bounding box center [92, 416] width 184 height 26
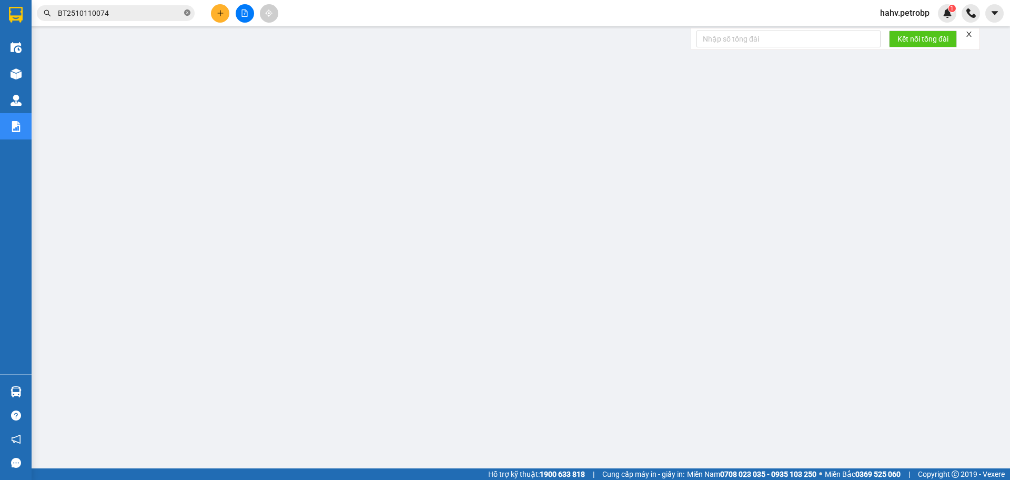
click at [186, 12] on icon "close-circle" at bounding box center [187, 12] width 6 height 6
paste input "BT2510120010"
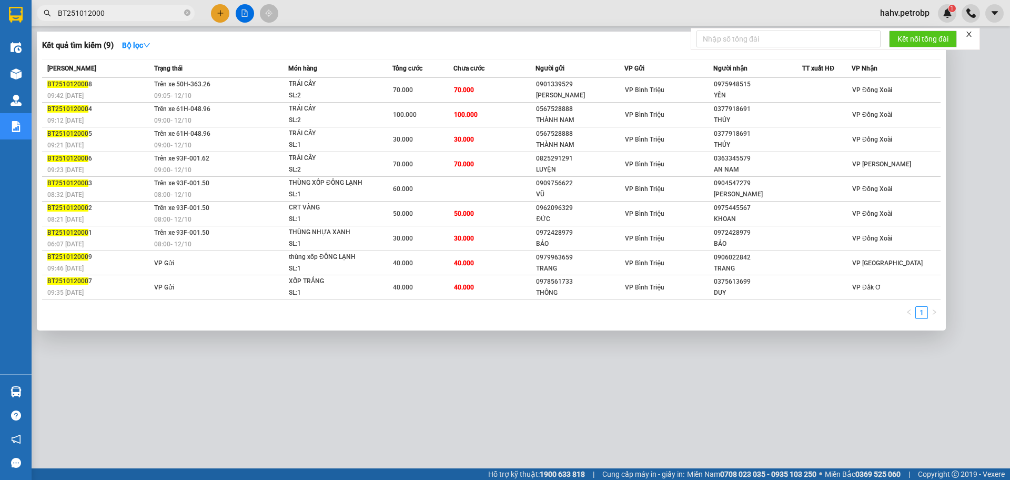
type input "BT251012000"
click at [292, 367] on div at bounding box center [505, 240] width 1010 height 480
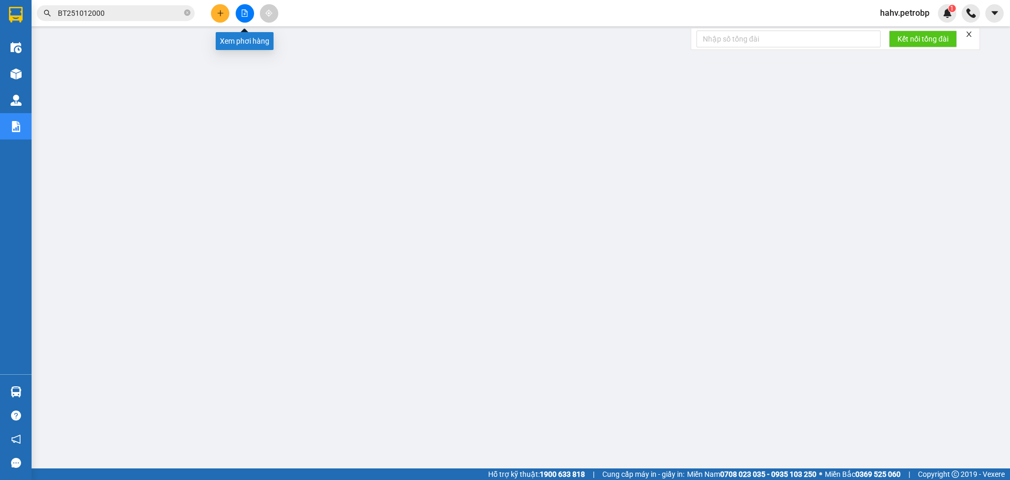
click at [240, 17] on button at bounding box center [245, 13] width 18 height 18
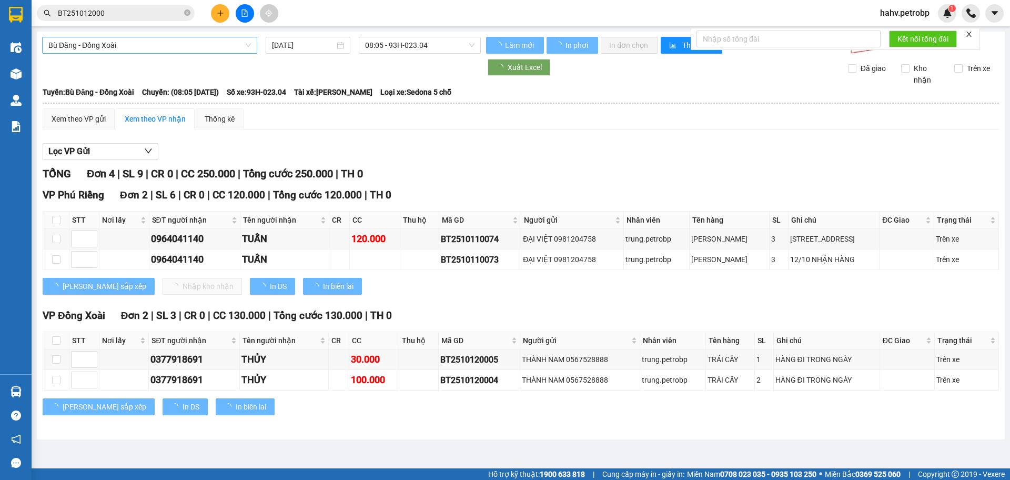
click at [162, 43] on span "Bù Đăng - Đồng Xoài" at bounding box center [149, 45] width 203 height 16
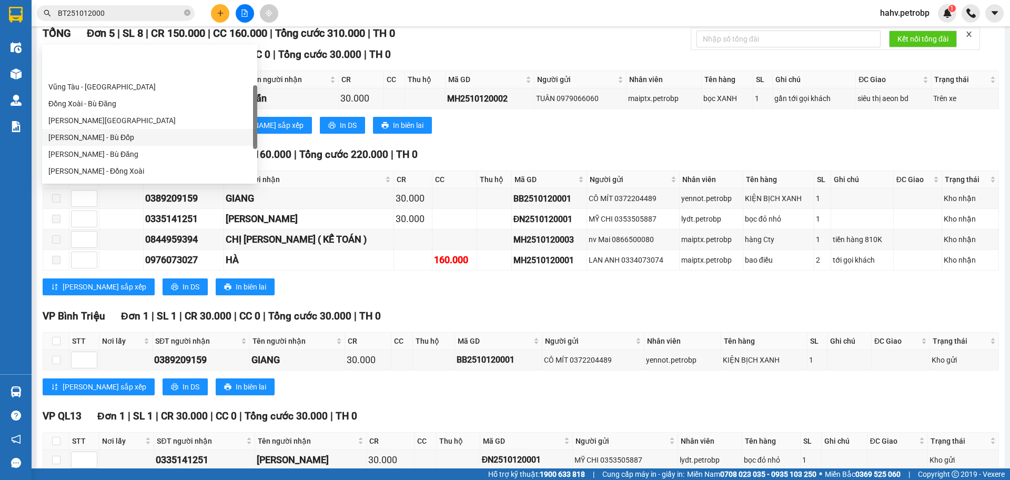
scroll to position [122, 0]
click at [155, 133] on div "[PERSON_NAME] - Phước Long" at bounding box center [149, 136] width 203 height 12
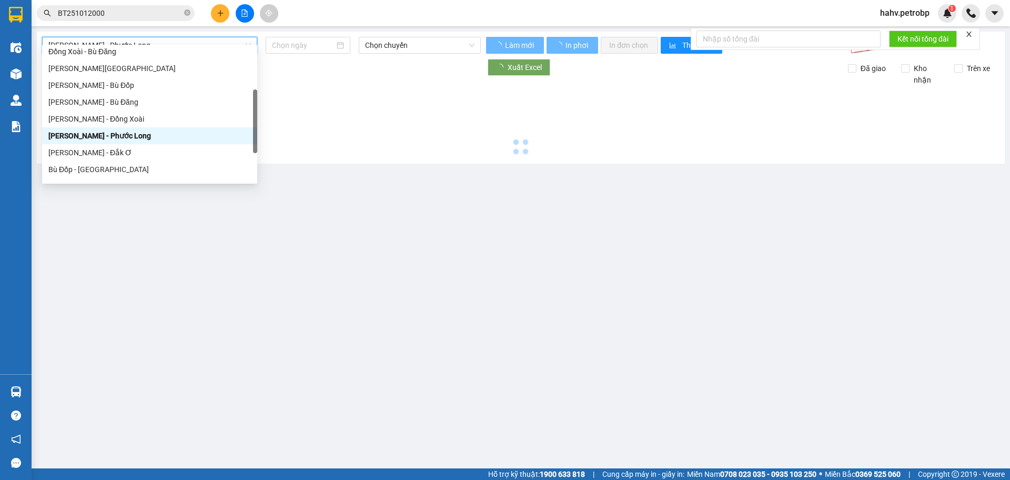
type input "[DATE]"
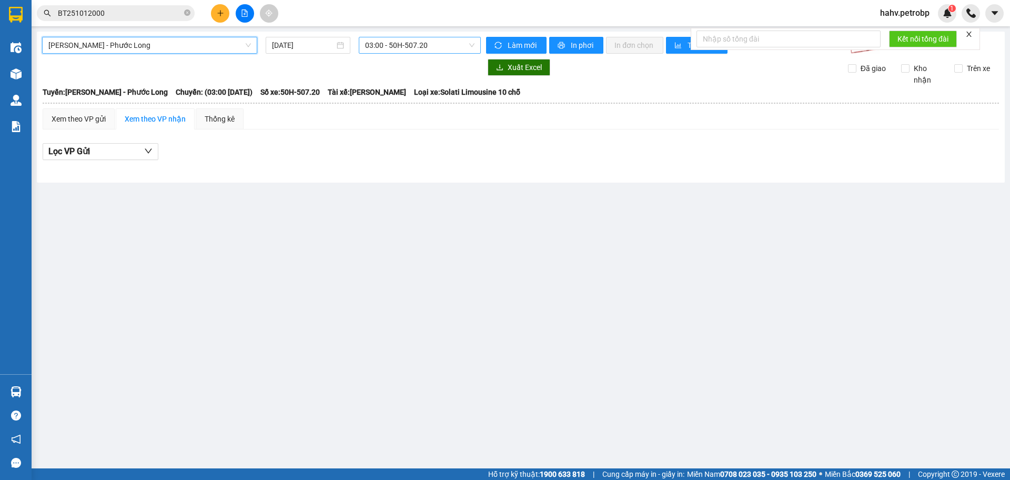
click at [416, 45] on span "03:00 - 50H-507.20" at bounding box center [419, 45] width 109 height 16
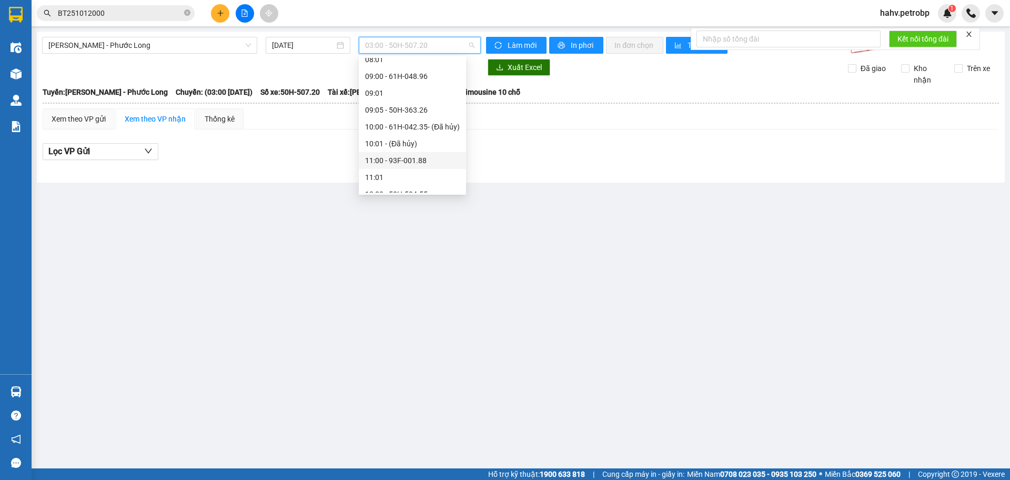
scroll to position [210, 0]
click at [409, 127] on div "10:00 - 61H-042.35 - (Đã hủy)" at bounding box center [412, 125] width 95 height 12
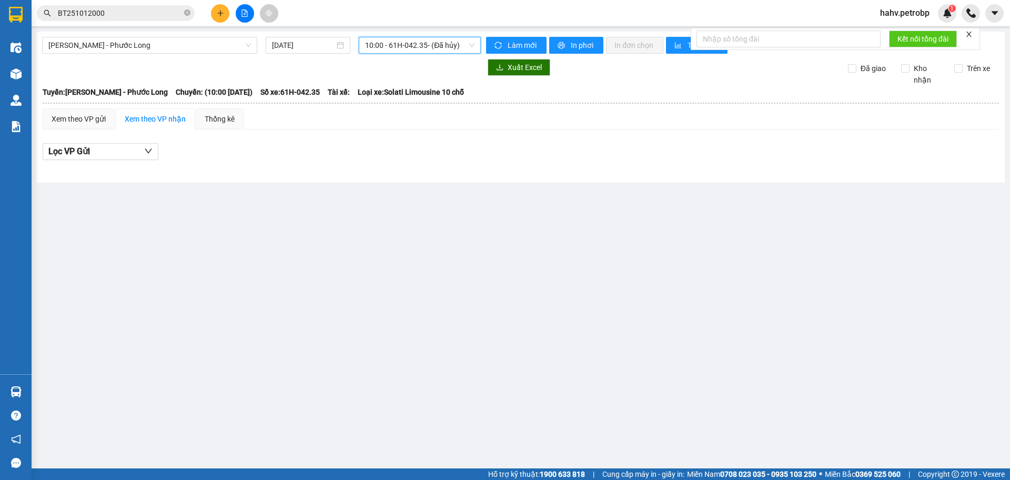
click at [418, 52] on span "10:00 - 61H-042.35 - (Đã hủy)" at bounding box center [419, 45] width 109 height 16
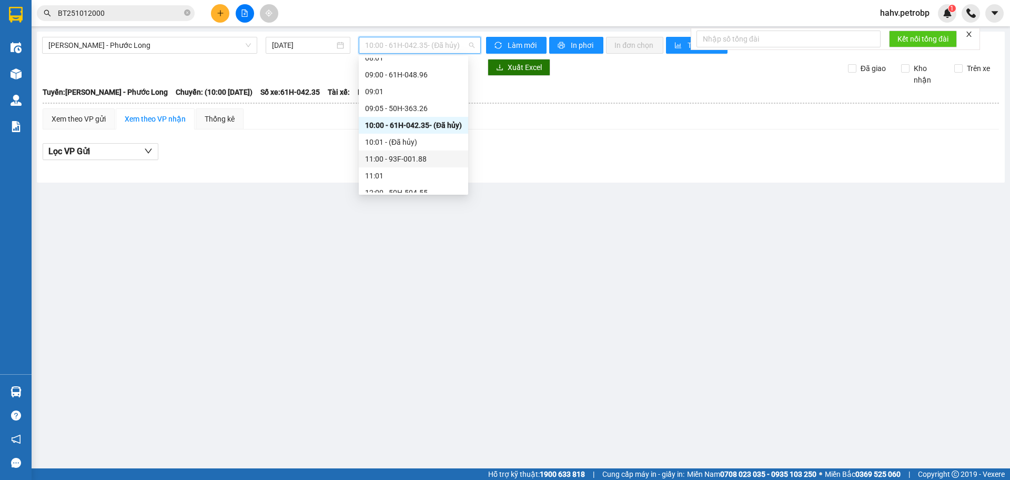
click at [400, 159] on div "11:00 - 93F-001.88" at bounding box center [413, 159] width 97 height 12
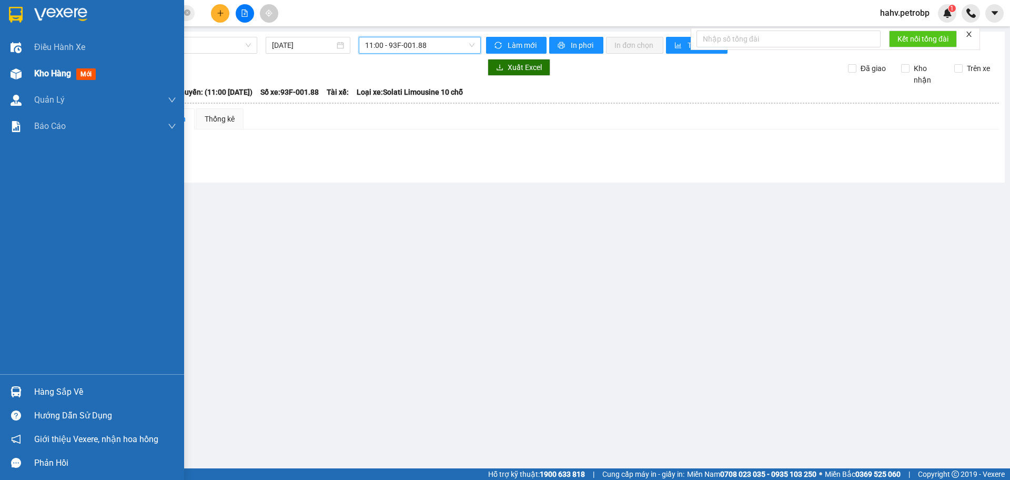
click at [21, 74] on img at bounding box center [16, 73] width 11 height 11
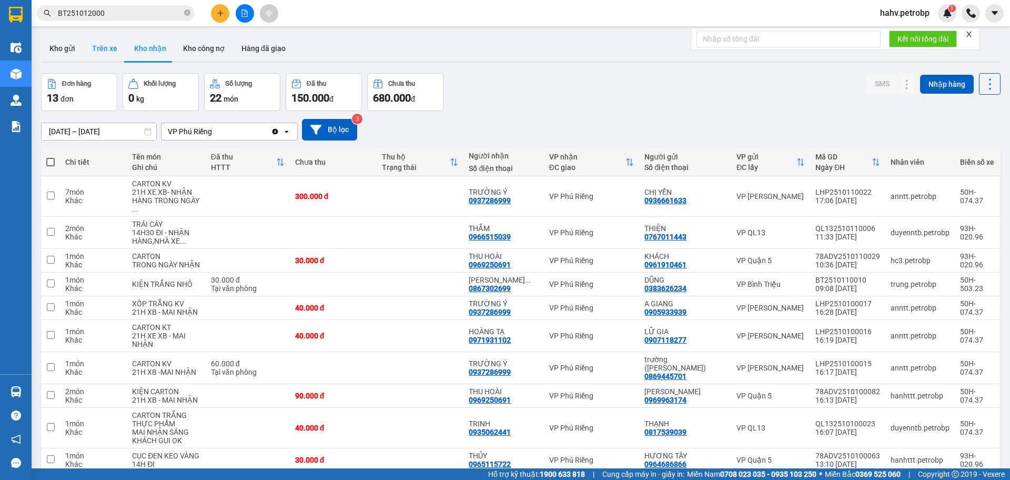
click at [101, 46] on button "Trên xe" at bounding box center [105, 48] width 42 height 25
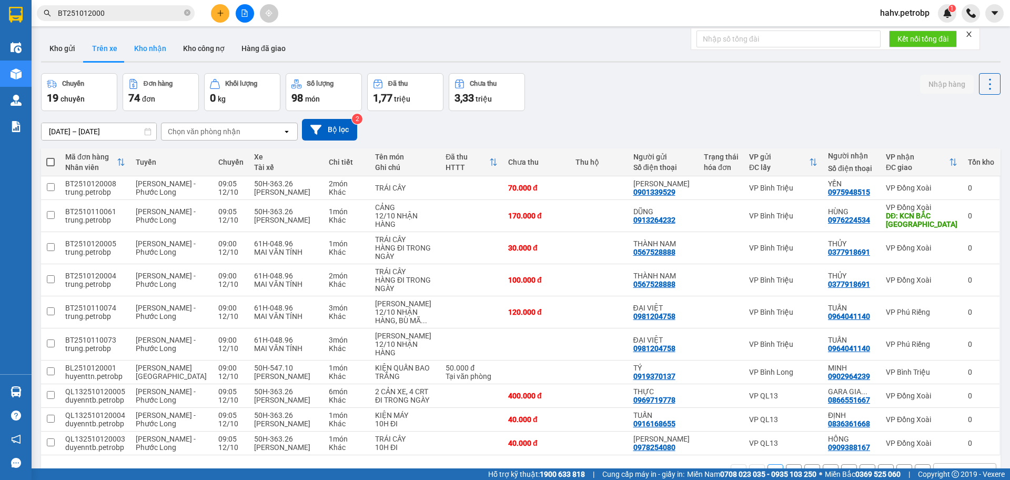
click at [160, 47] on button "Kho nhận" at bounding box center [150, 48] width 49 height 25
type input "[DATE] – [DATE]"
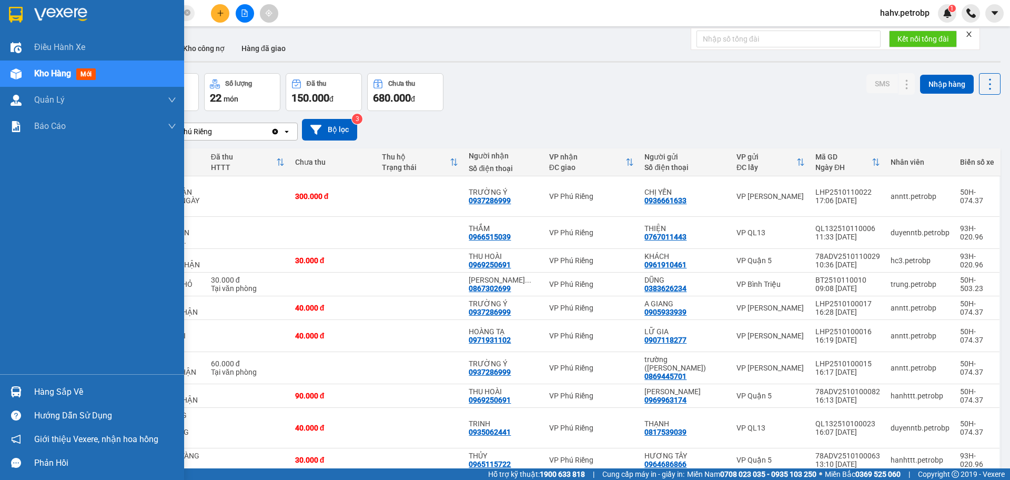
click at [63, 383] on div "Hàng sắp về" at bounding box center [92, 392] width 184 height 24
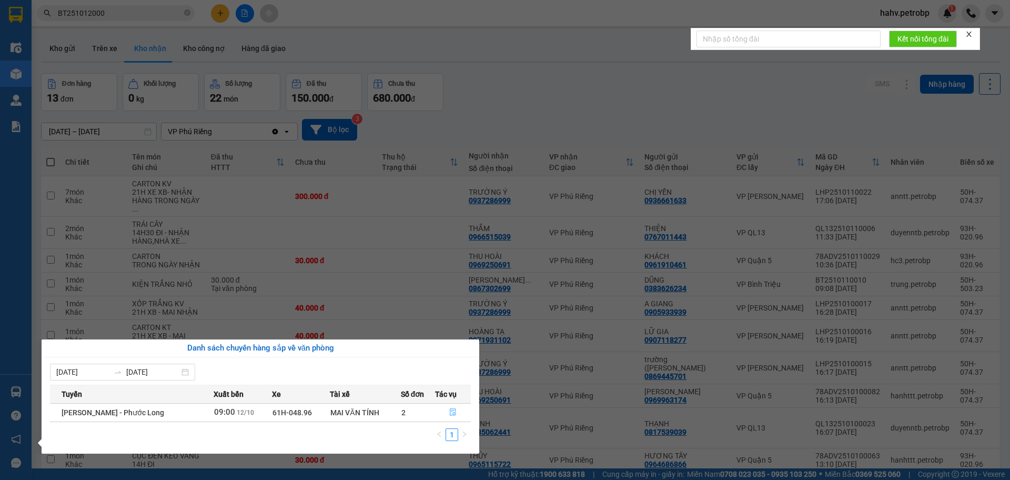
click at [451, 408] on button "button" at bounding box center [453, 412] width 35 height 17
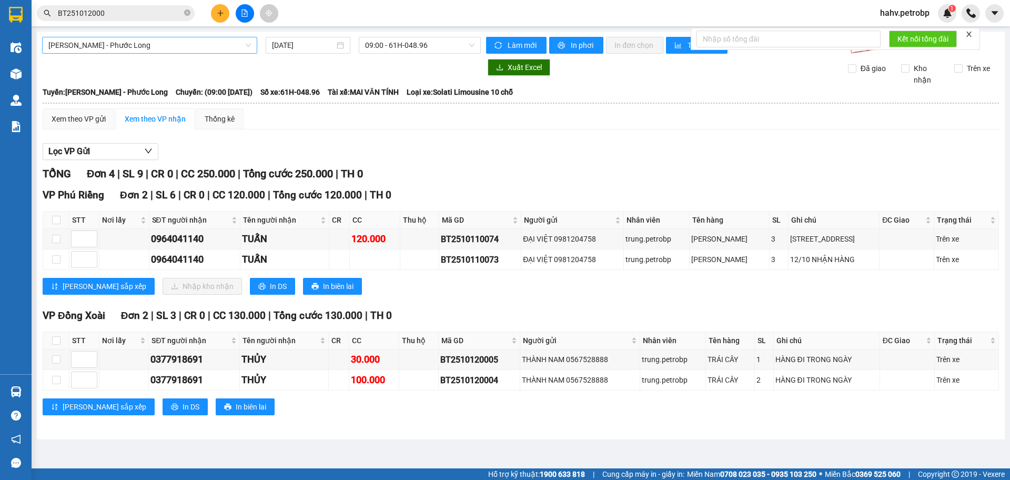
click at [159, 40] on span "[PERSON_NAME] - Phước Long" at bounding box center [149, 45] width 203 height 16
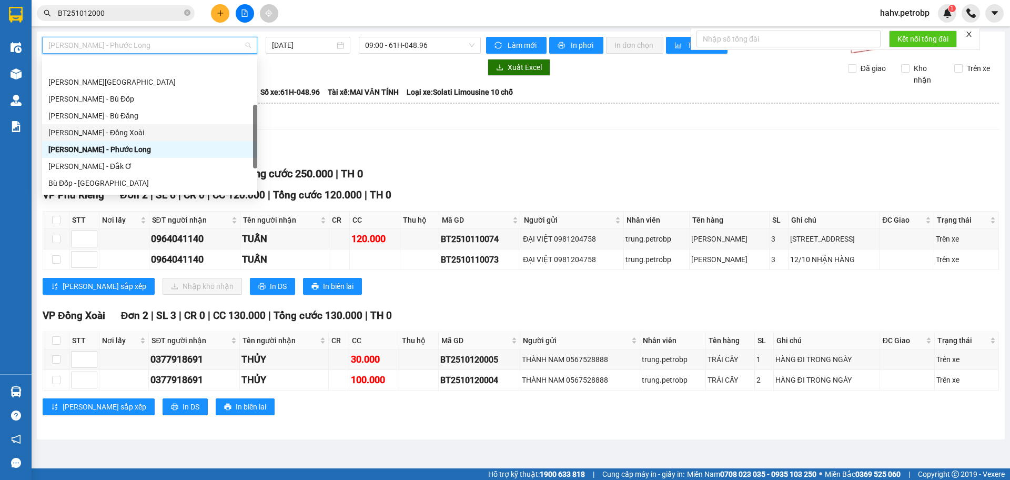
scroll to position [136, 0]
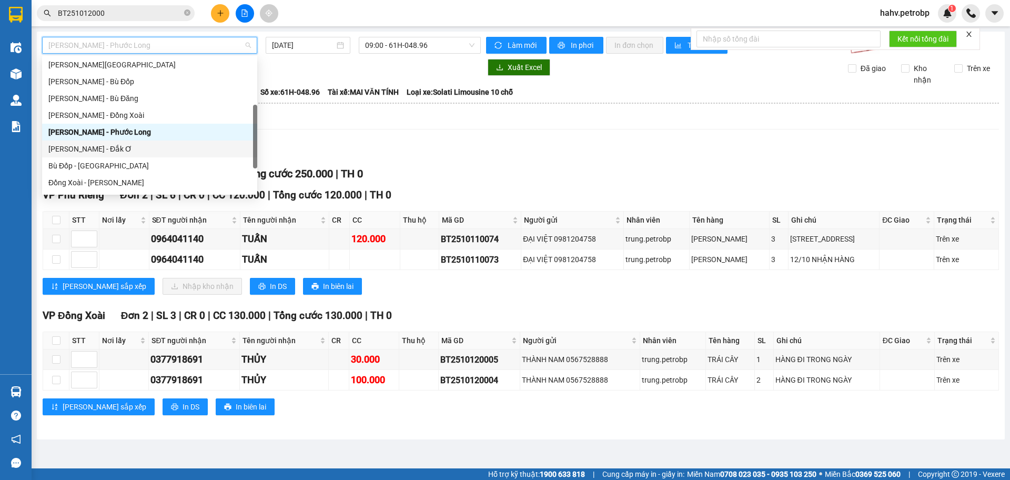
click at [141, 150] on div "Hồ Chí Minh - Đắk Ơ" at bounding box center [149, 149] width 203 height 12
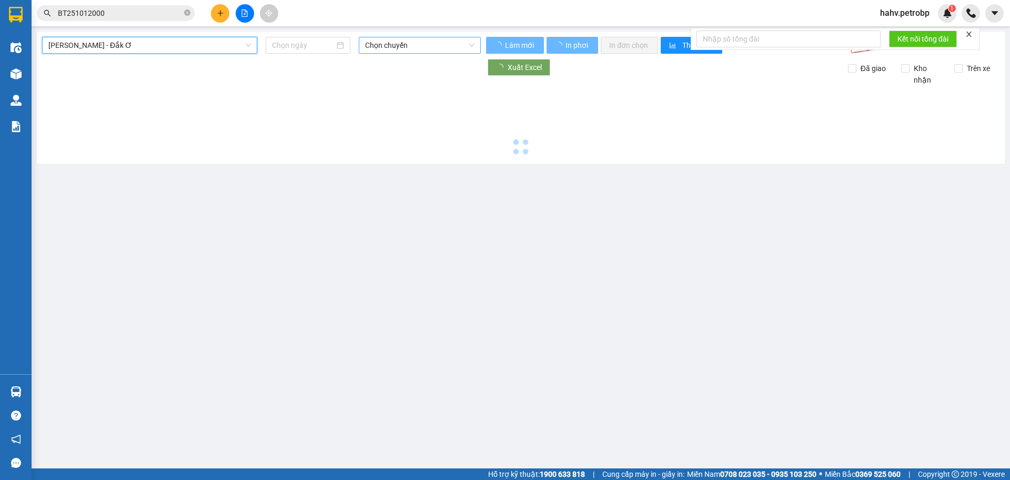
type input "[DATE]"
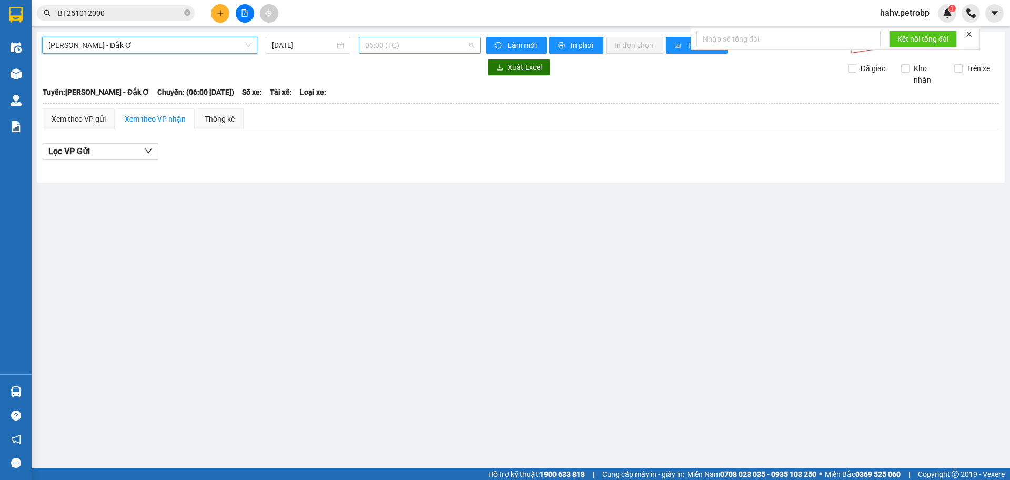
click at [389, 45] on span "06:00 (TC)" at bounding box center [419, 45] width 109 height 16
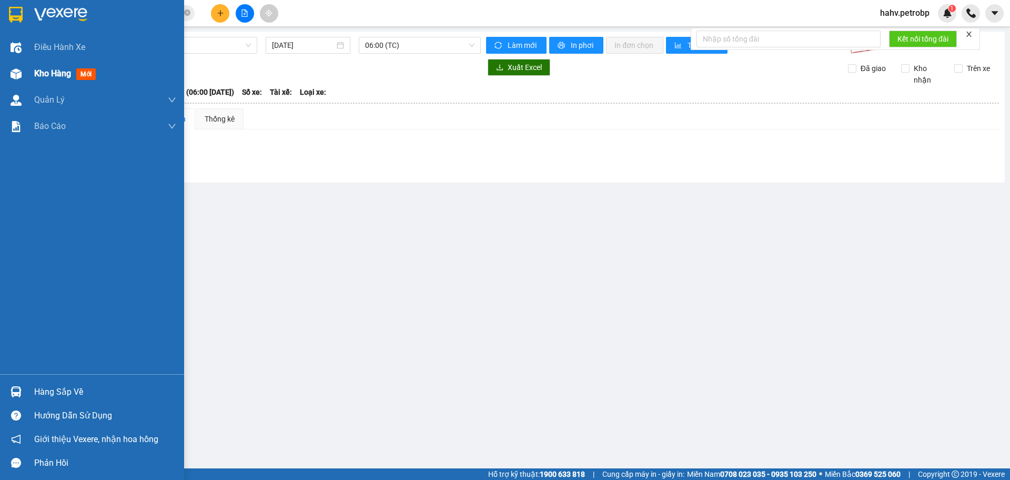
click at [34, 72] on span "Kho hàng" at bounding box center [52, 73] width 37 height 10
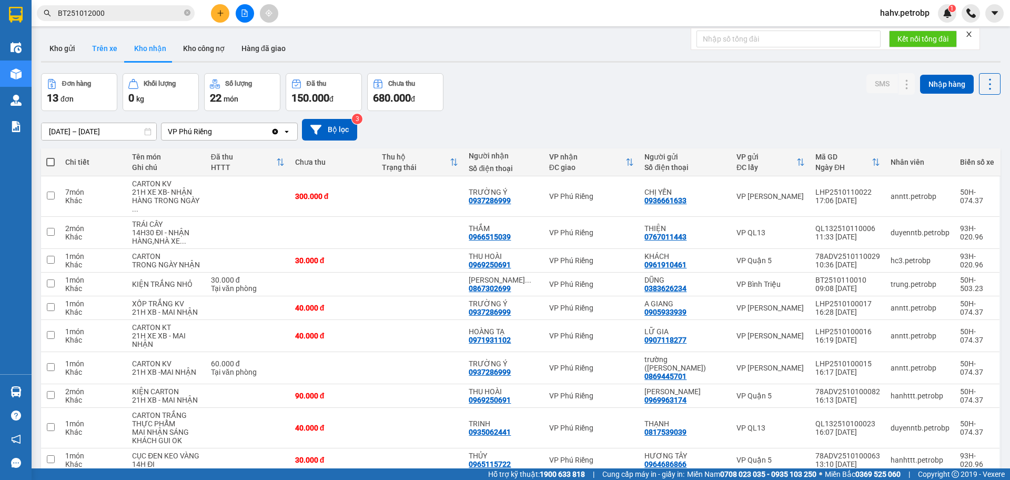
drag, startPoint x: 92, startPoint y: 39, endPoint x: 113, endPoint y: 41, distance: 21.6
click at [93, 41] on button "Trên xe" at bounding box center [105, 48] width 42 height 25
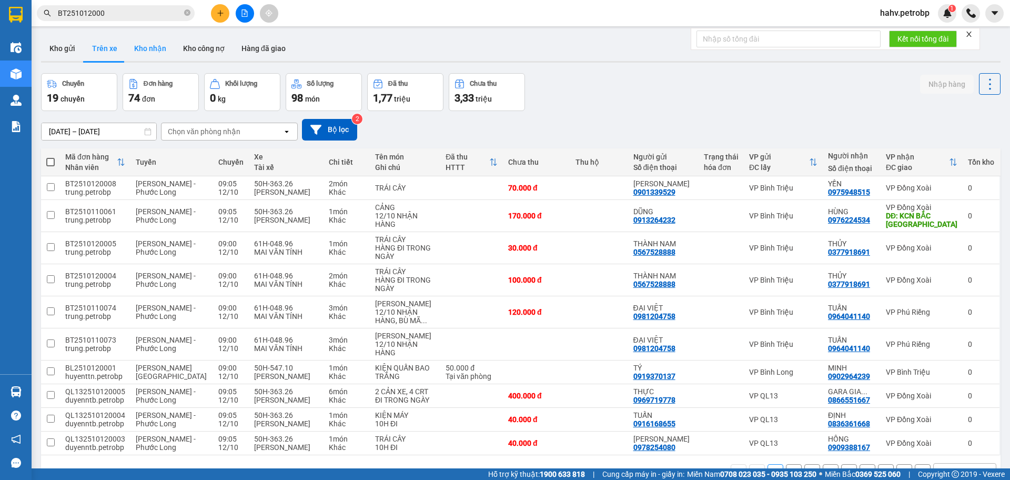
click at [150, 41] on button "Kho nhận" at bounding box center [150, 48] width 49 height 25
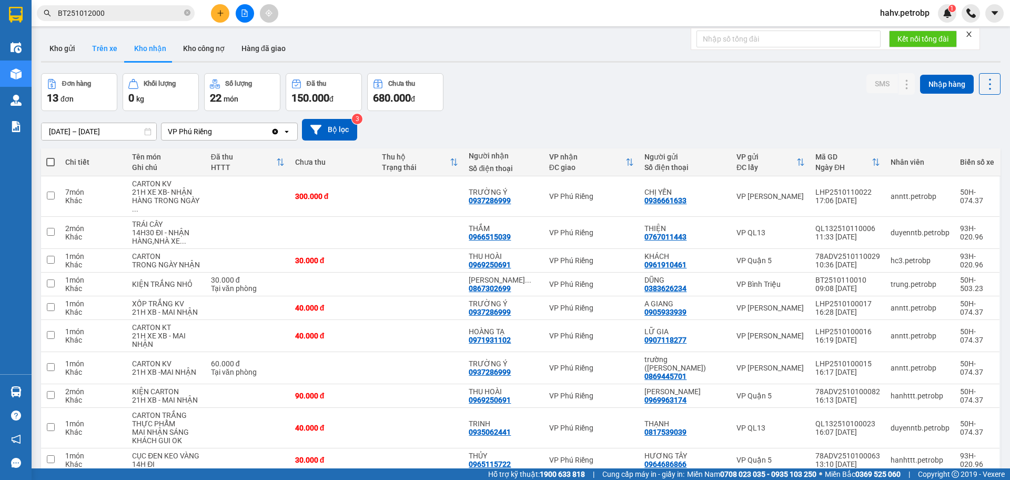
click at [119, 44] on button "Trên xe" at bounding box center [105, 48] width 42 height 25
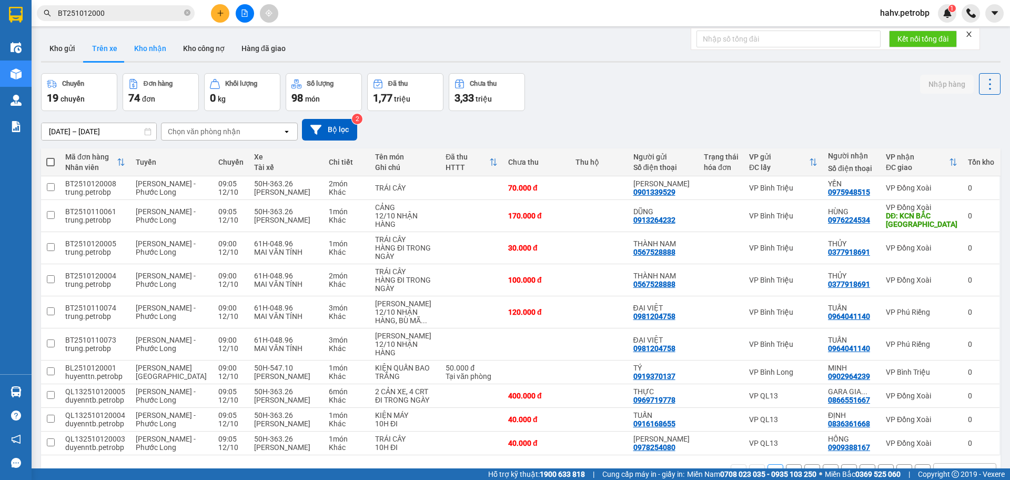
click at [165, 51] on button "Kho nhận" at bounding box center [150, 48] width 49 height 25
type input "[DATE] – [DATE]"
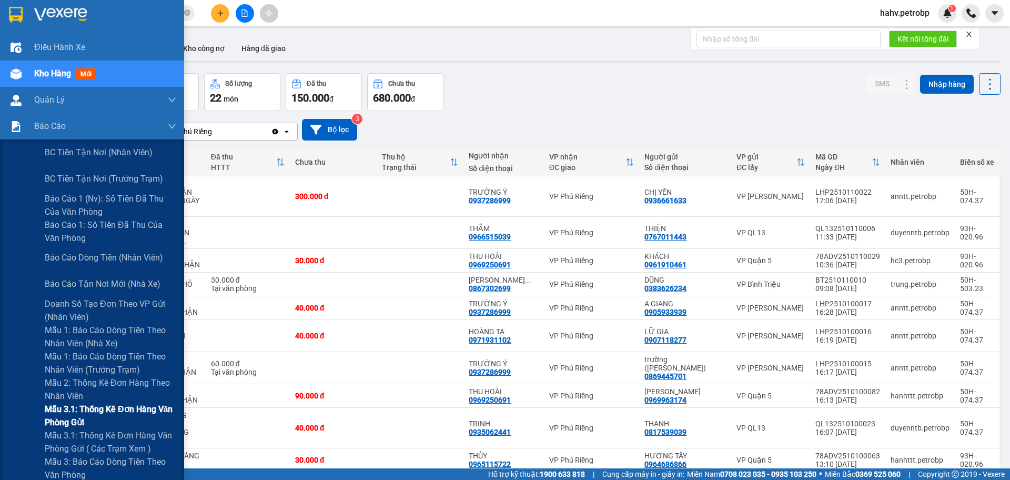
click at [13, 409] on div "Mẫu 3.1: Thống kê đơn hàng văn phòng gửi" at bounding box center [92, 416] width 184 height 26
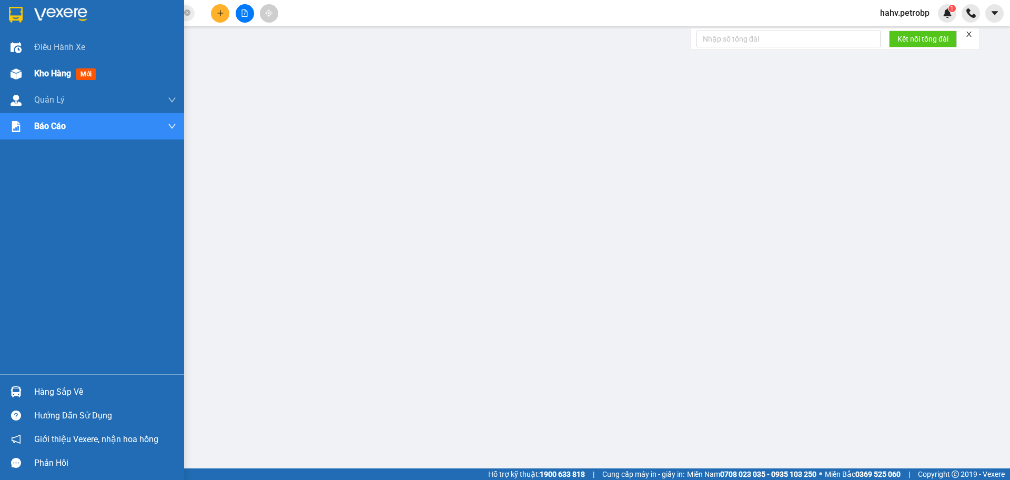
click at [27, 68] on div "Kho hàng mới" at bounding box center [92, 74] width 184 height 26
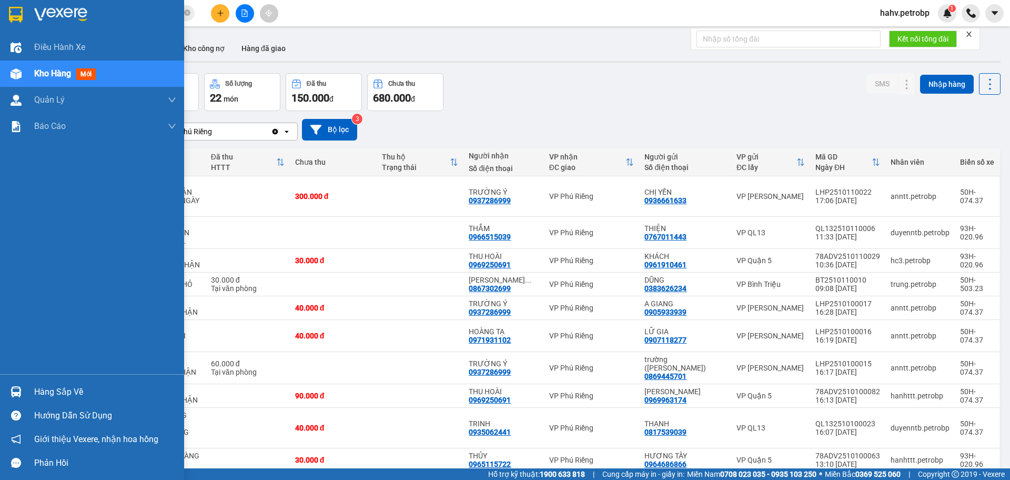
click at [44, 389] on div "Hàng sắp về" at bounding box center [105, 392] width 142 height 16
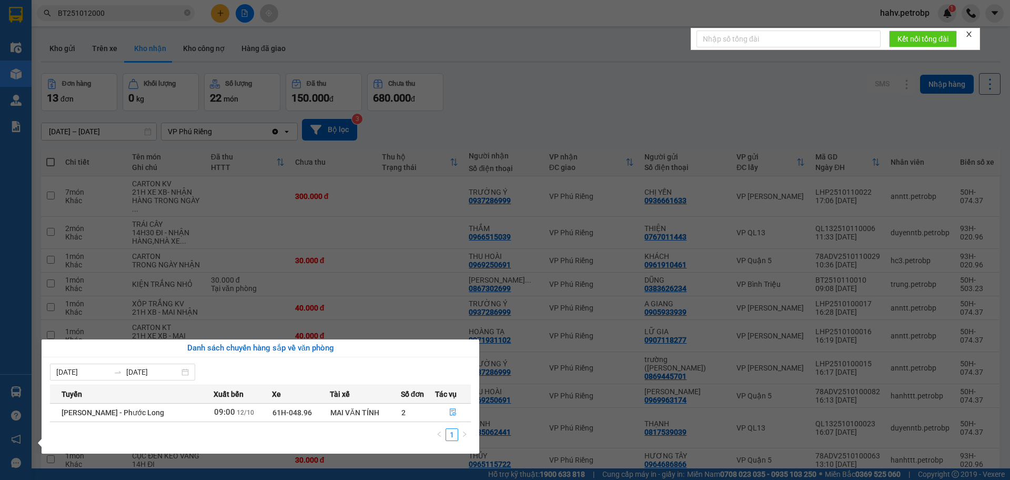
click at [0, 348] on div "Điều hành xe Kho hàng mới Quản Lý Quản lý chuyến Quản lý khách hàng Quản lý khá…" at bounding box center [16, 240] width 32 height 480
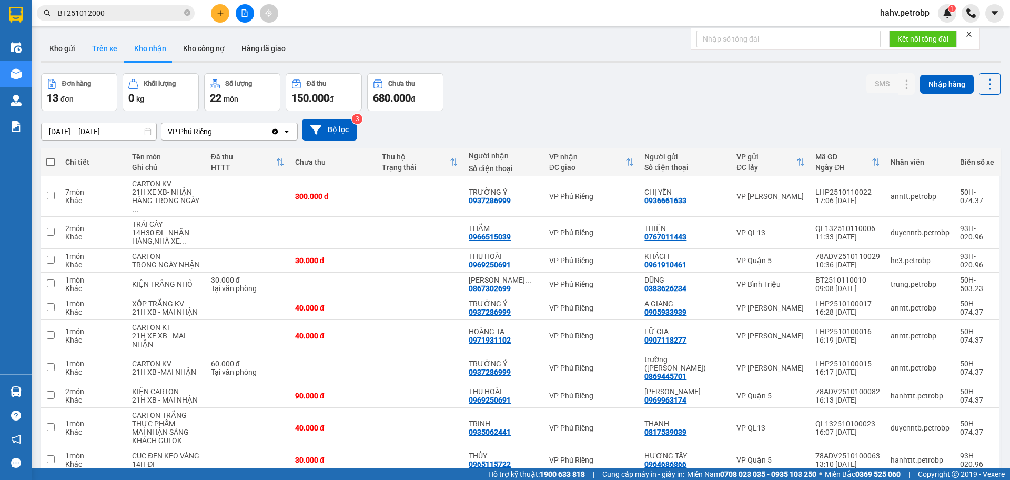
click at [92, 49] on button "Trên xe" at bounding box center [105, 48] width 42 height 25
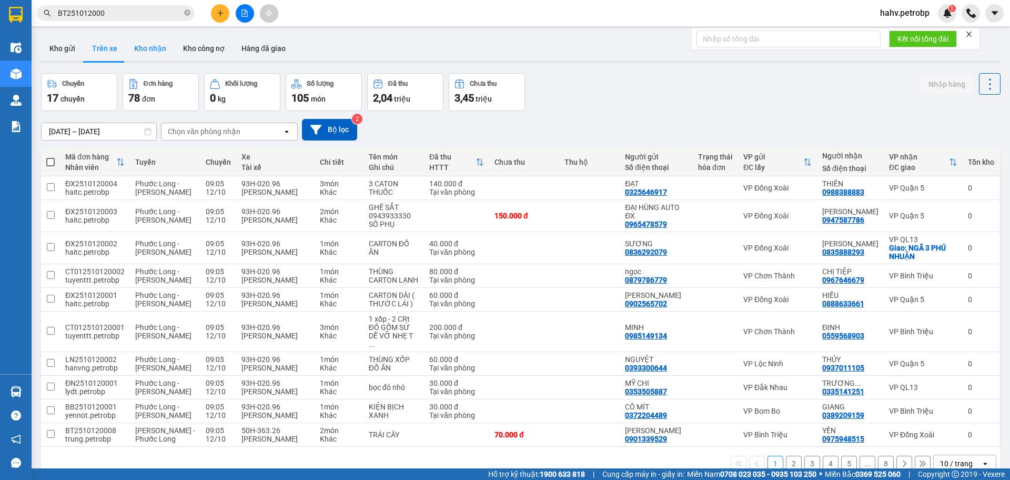
click at [140, 47] on button "Kho nhận" at bounding box center [150, 48] width 49 height 25
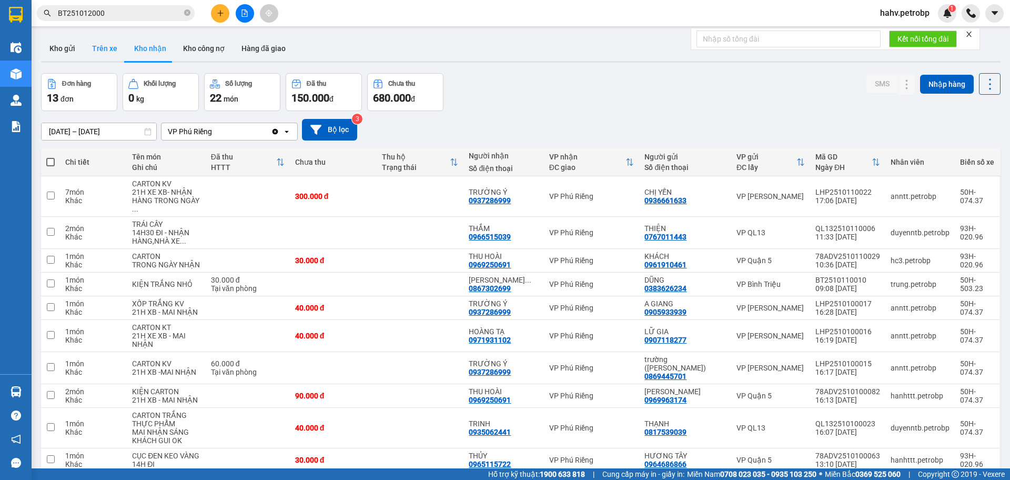
click at [110, 51] on button "Trên xe" at bounding box center [105, 48] width 42 height 25
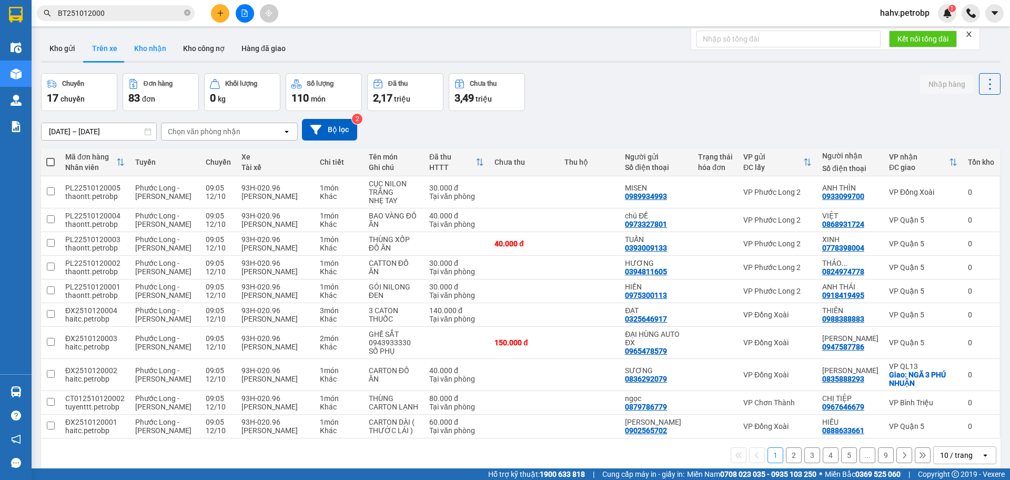
click at [145, 47] on button "Kho nhận" at bounding box center [150, 48] width 49 height 25
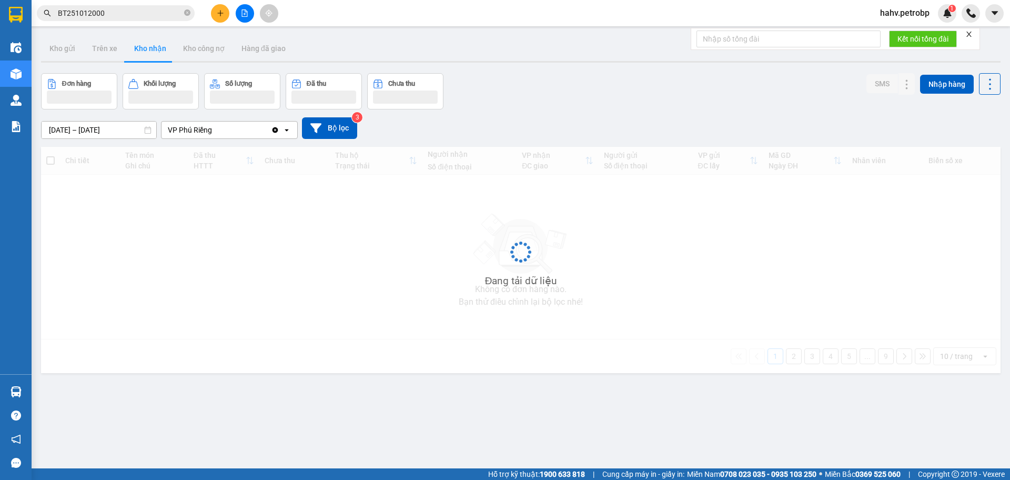
type input "[DATE] – [DATE]"
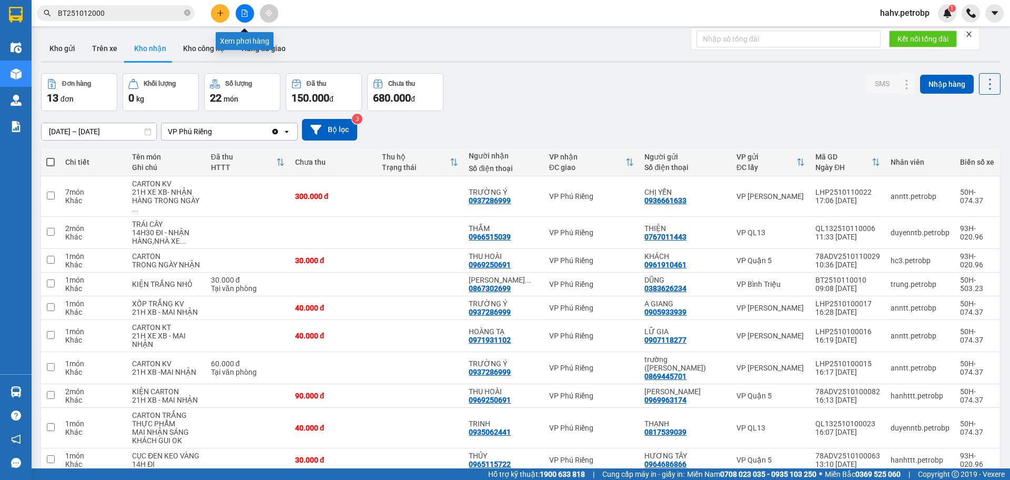
click at [243, 15] on icon "file-add" at bounding box center [244, 12] width 7 height 7
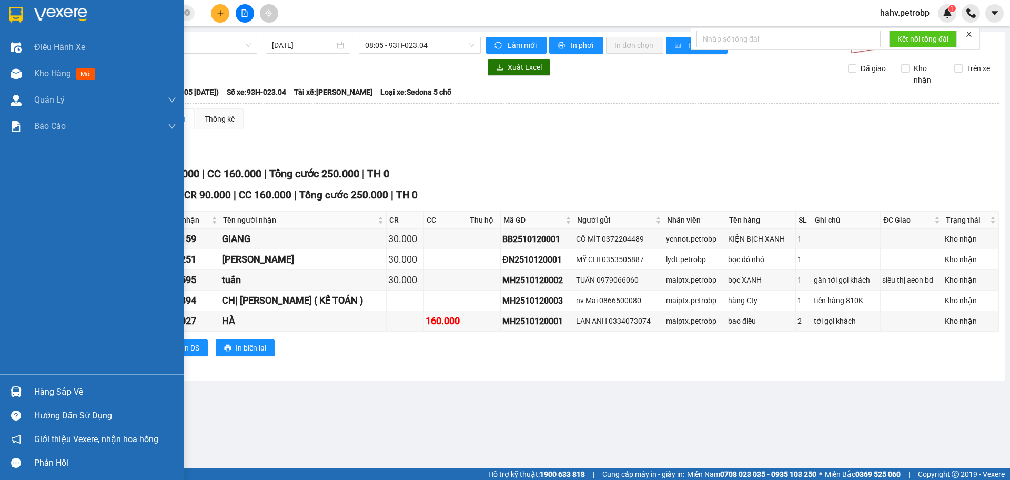
click at [68, 382] on div "Hàng sắp về" at bounding box center [92, 392] width 184 height 24
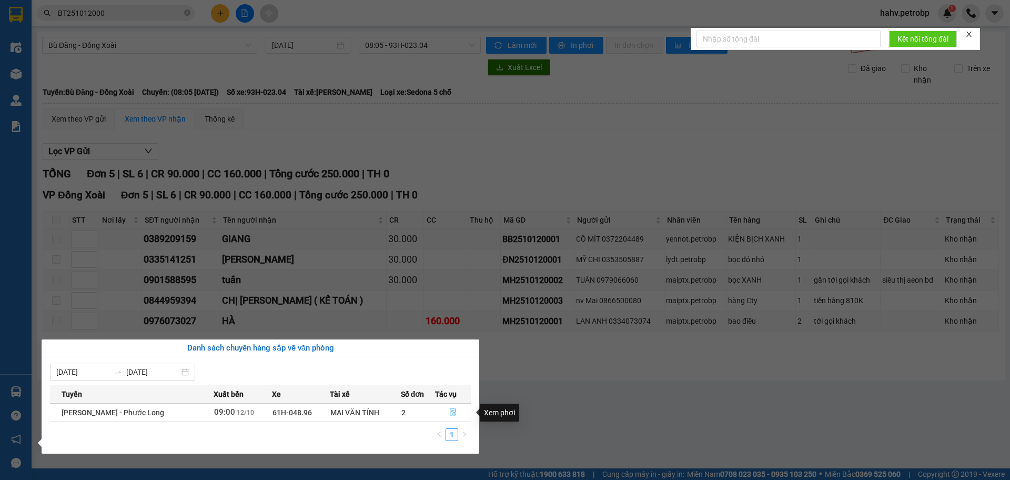
click at [450, 412] on icon "file-done" at bounding box center [453, 412] width 6 height 7
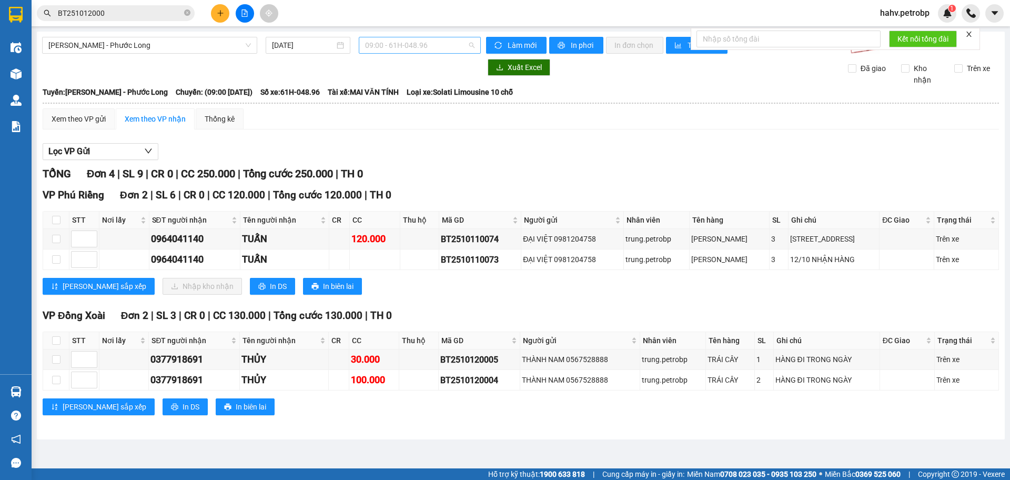
click at [400, 43] on span "09:00 - 61H-048.96" at bounding box center [419, 45] width 109 height 16
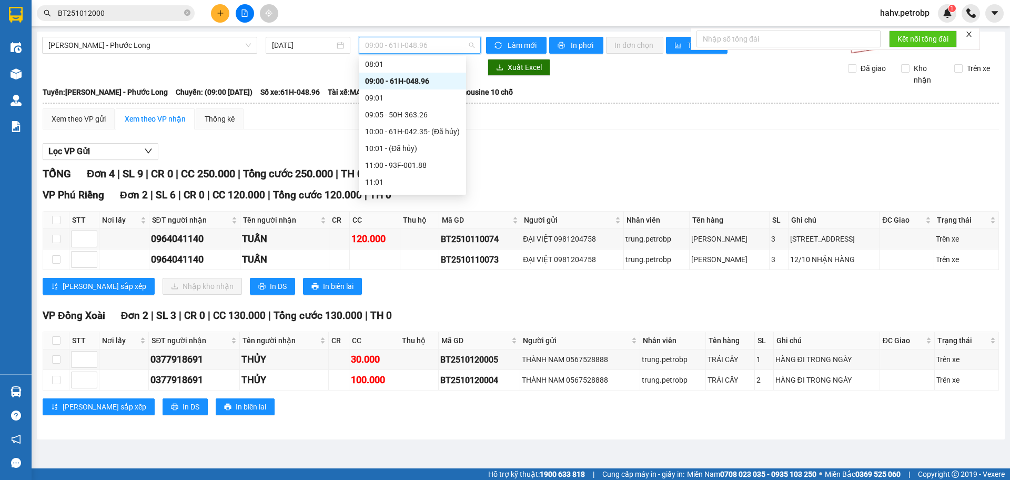
scroll to position [206, 0]
click at [417, 128] on div "10:00 - 61H-042.35 - (Đã hủy)" at bounding box center [412, 130] width 95 height 12
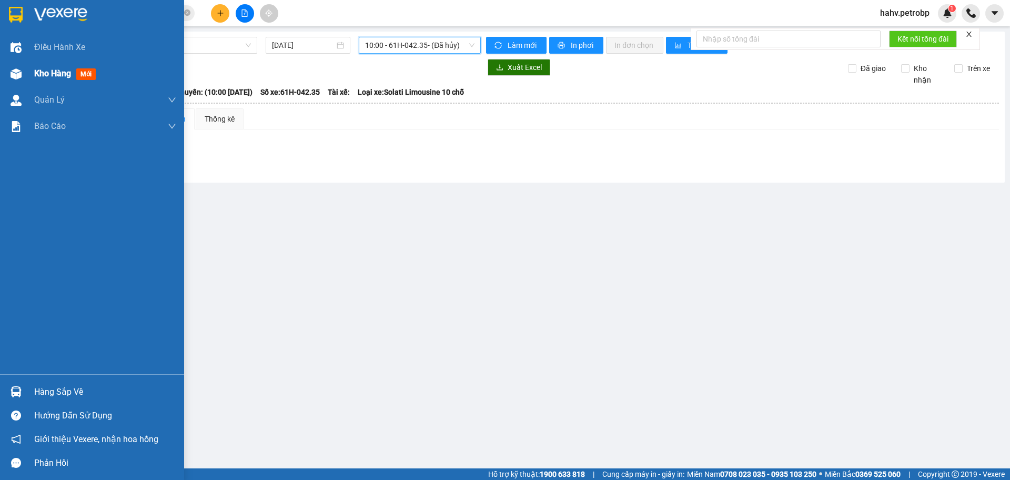
click at [48, 68] on span "Kho hàng" at bounding box center [52, 73] width 37 height 10
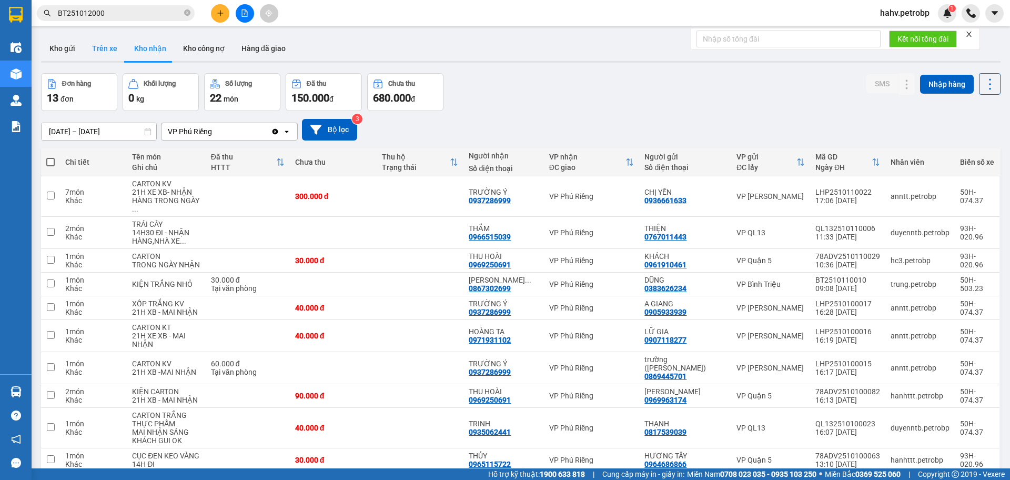
click at [117, 42] on button "Trên xe" at bounding box center [105, 48] width 42 height 25
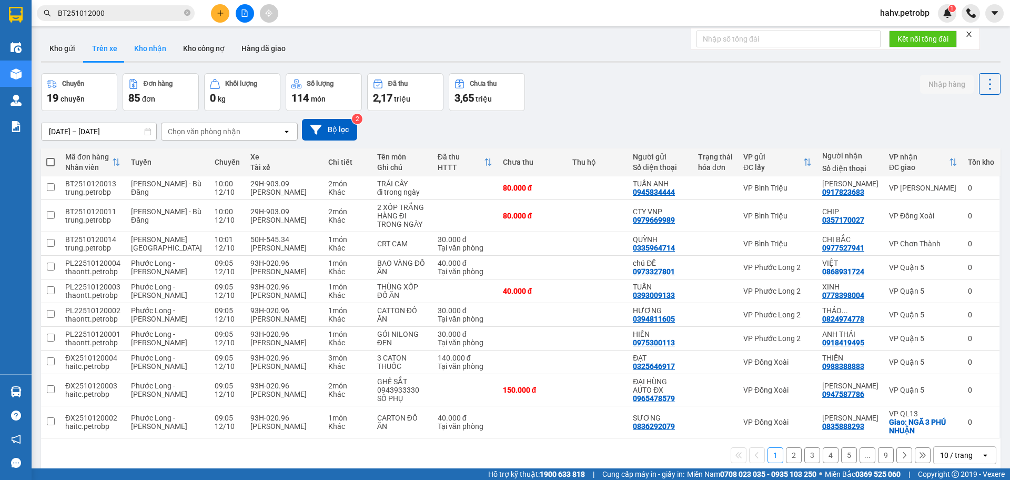
click at [150, 48] on button "Kho nhận" at bounding box center [150, 48] width 49 height 25
type input "[DATE] – [DATE]"
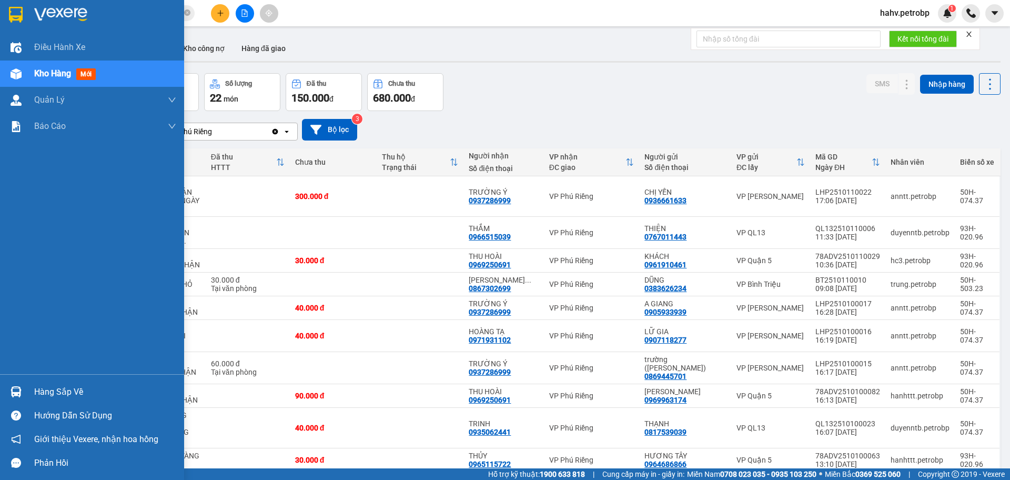
click at [73, 393] on div "Hàng sắp về" at bounding box center [105, 392] width 142 height 16
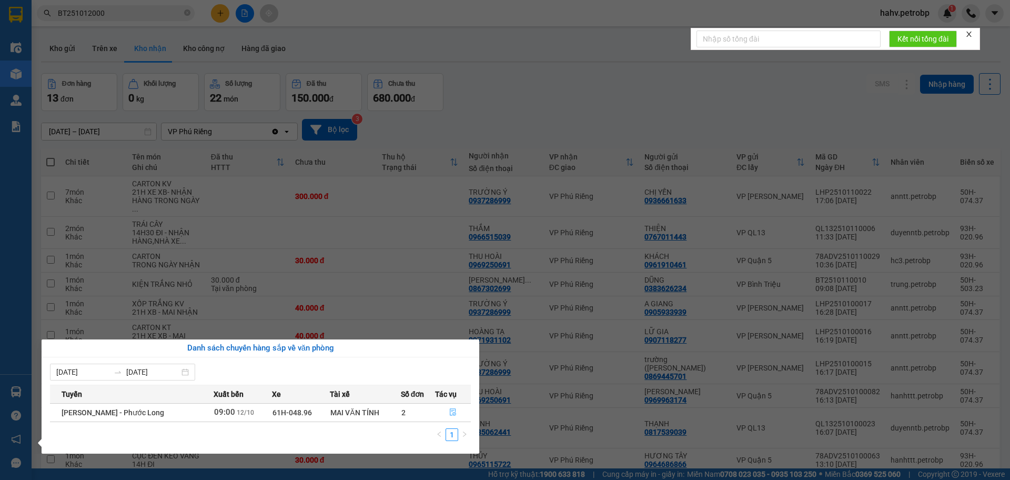
click at [454, 414] on icon "file-done" at bounding box center [452, 411] width 7 height 7
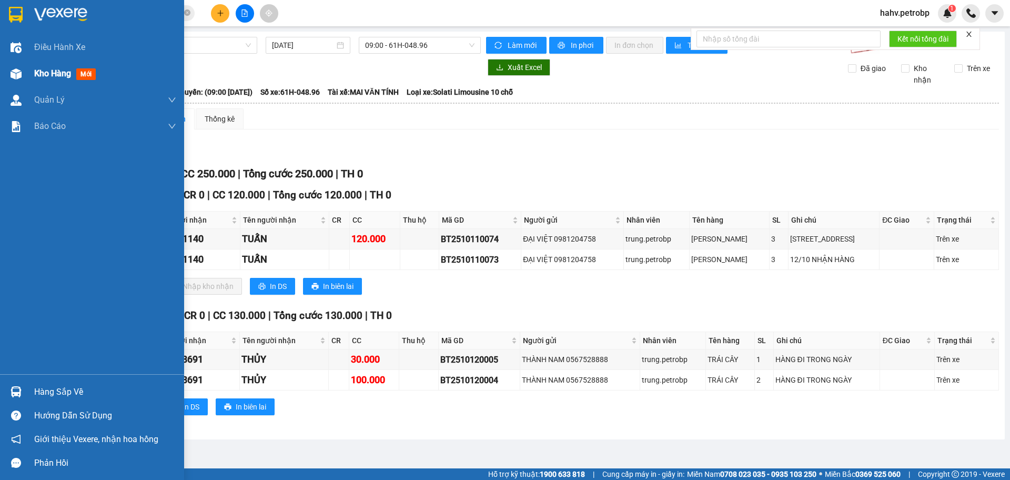
click at [44, 81] on div "Kho hàng mới" at bounding box center [105, 74] width 142 height 26
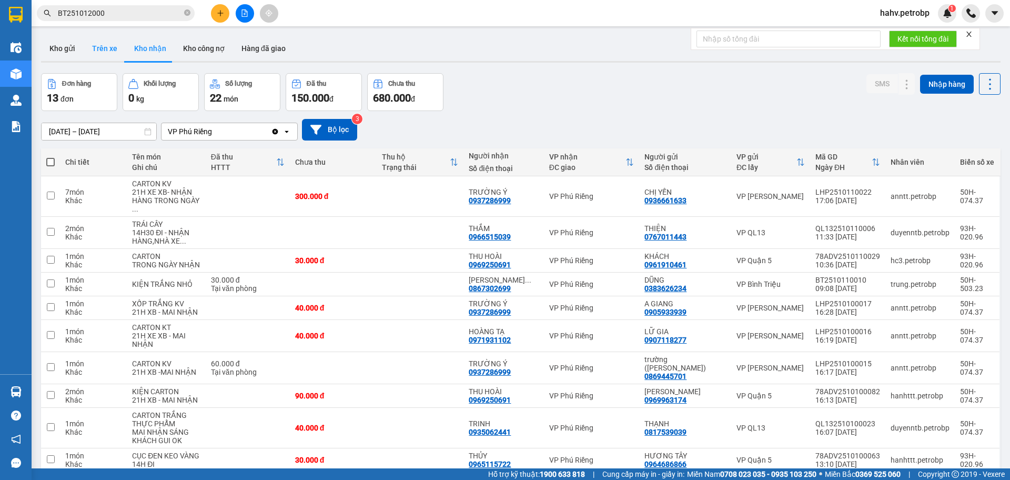
click at [107, 53] on button "Trên xe" at bounding box center [105, 48] width 42 height 25
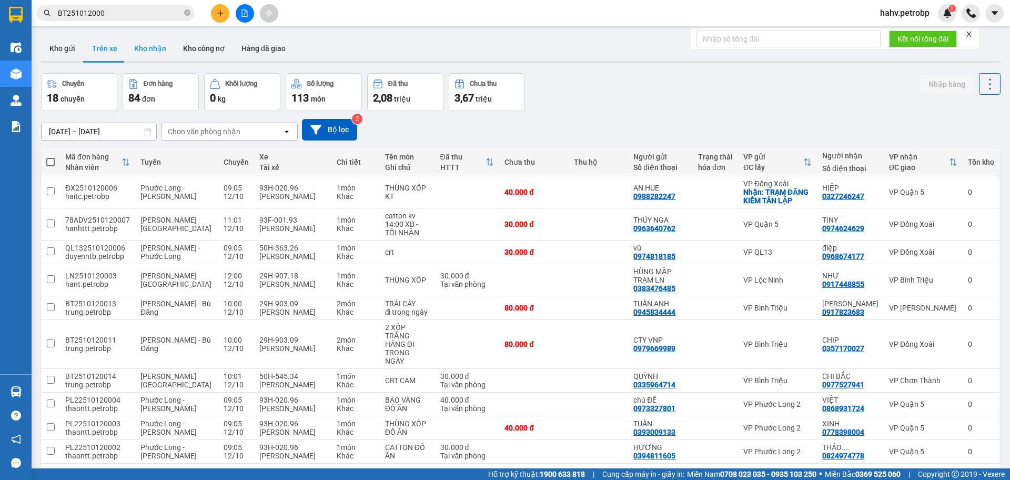
click at [152, 48] on button "Kho nhận" at bounding box center [150, 48] width 49 height 25
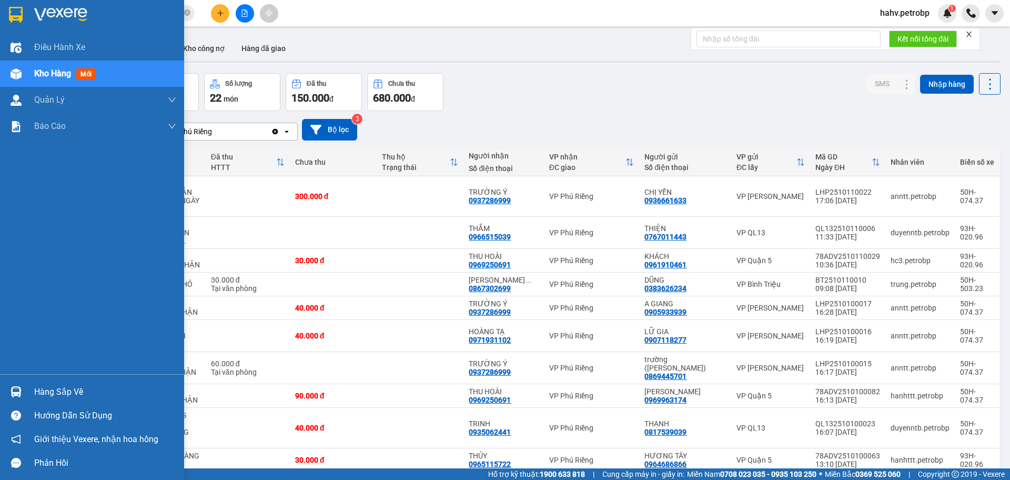
click at [45, 398] on div "Hàng sắp về" at bounding box center [105, 392] width 142 height 16
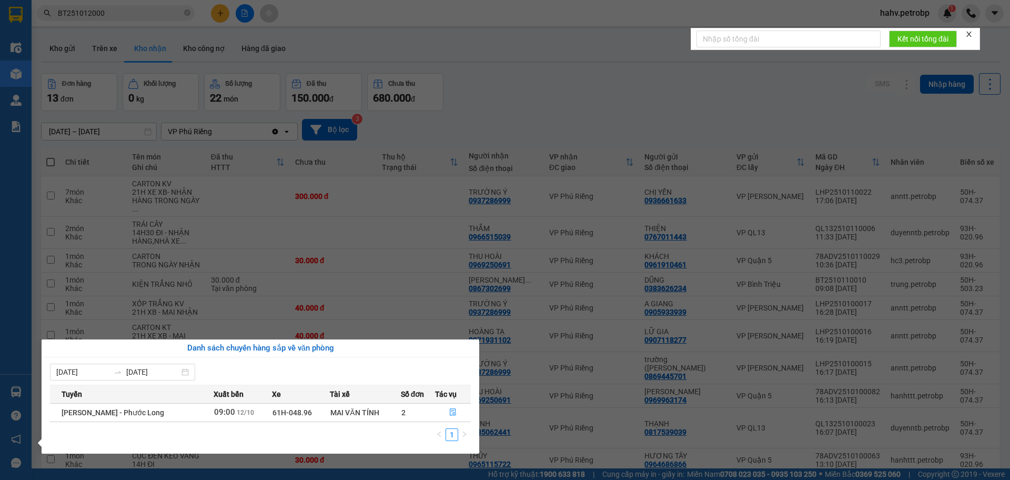
click at [0, 374] on div "Điều hành xe Kho hàng mới Quản Lý Quản lý chuyến Quản lý khách hàng Quản lý khá…" at bounding box center [16, 240] width 32 height 480
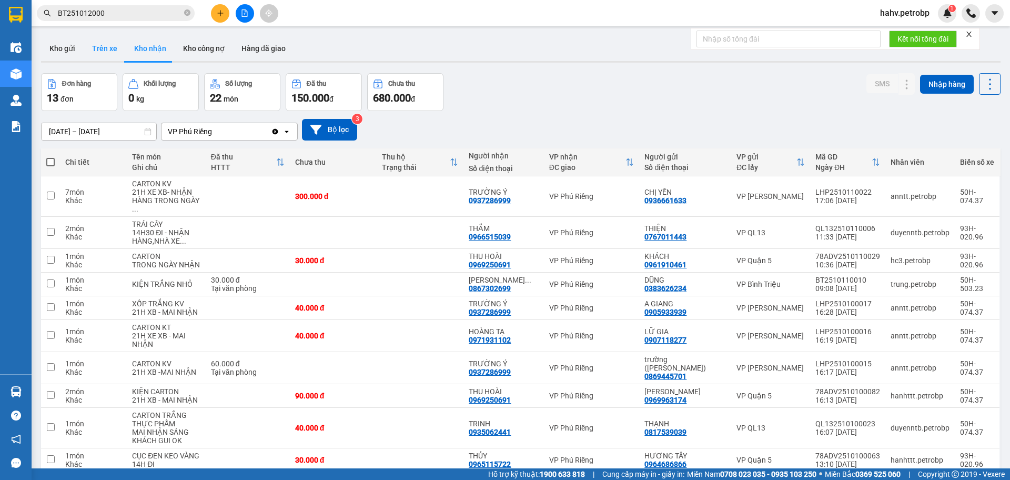
click at [99, 37] on button "Trên xe" at bounding box center [105, 48] width 42 height 25
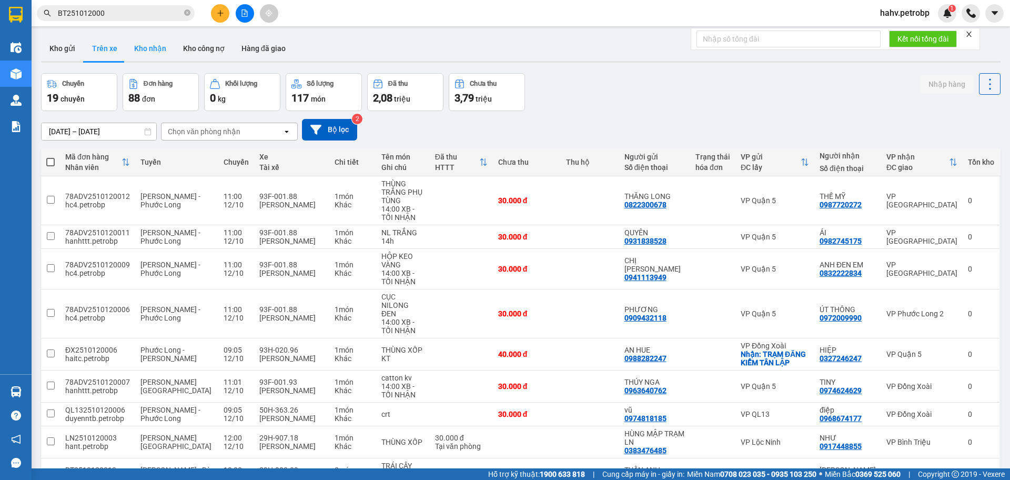
click at [151, 44] on button "Kho nhận" at bounding box center [150, 48] width 49 height 25
type input "[DATE] – [DATE]"
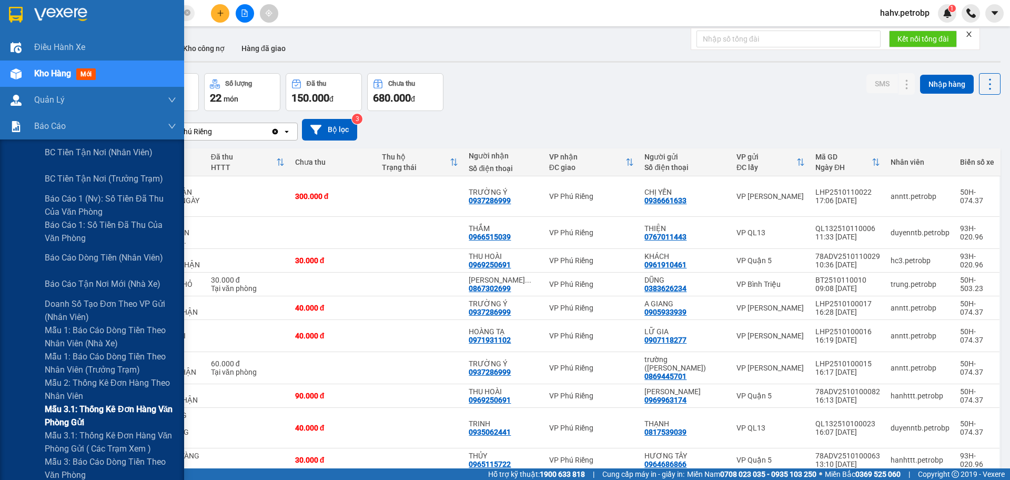
click at [32, 420] on div "Mẫu 3.1: Thống kê đơn hàng văn phòng gửi" at bounding box center [92, 416] width 184 height 26
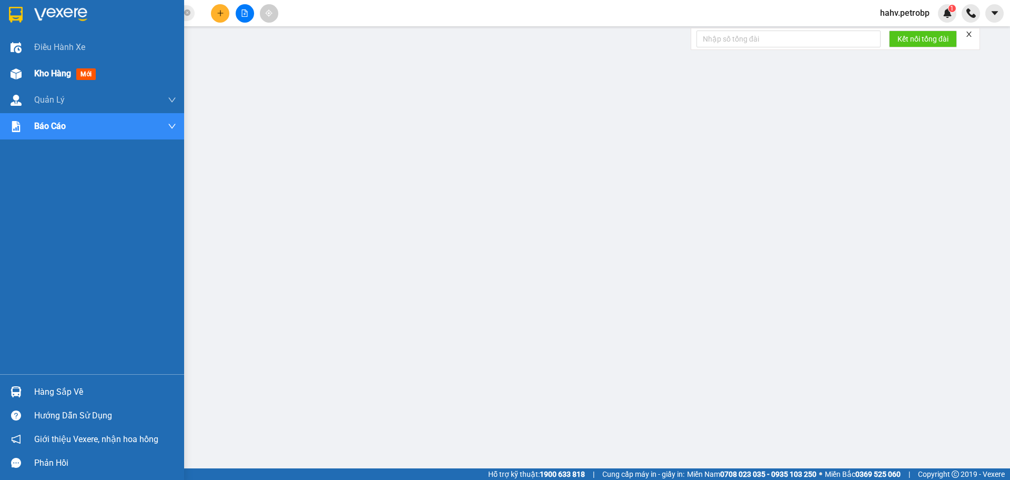
click at [4, 73] on div "Kho hàng mới" at bounding box center [92, 74] width 184 height 26
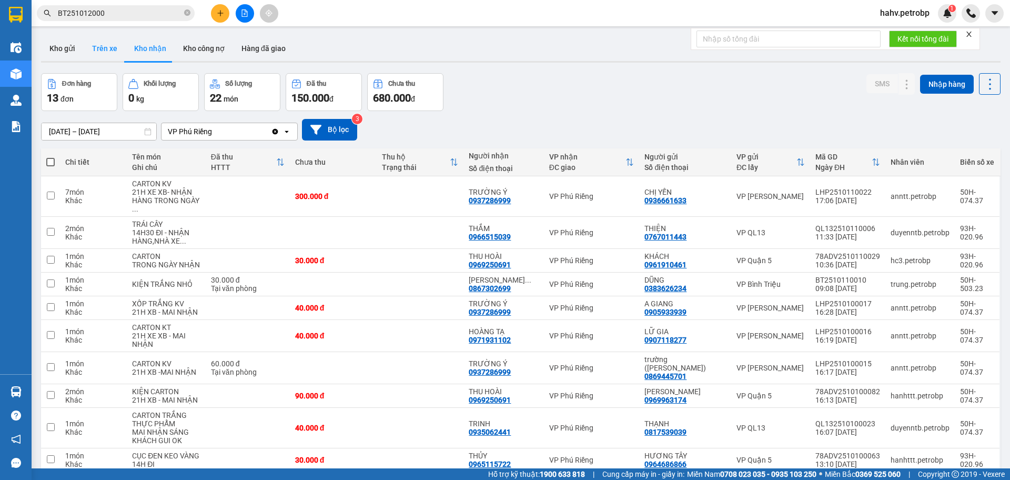
drag, startPoint x: 108, startPoint y: 41, endPoint x: 122, endPoint y: 45, distance: 15.0
click at [109, 40] on button "Trên xe" at bounding box center [105, 48] width 42 height 25
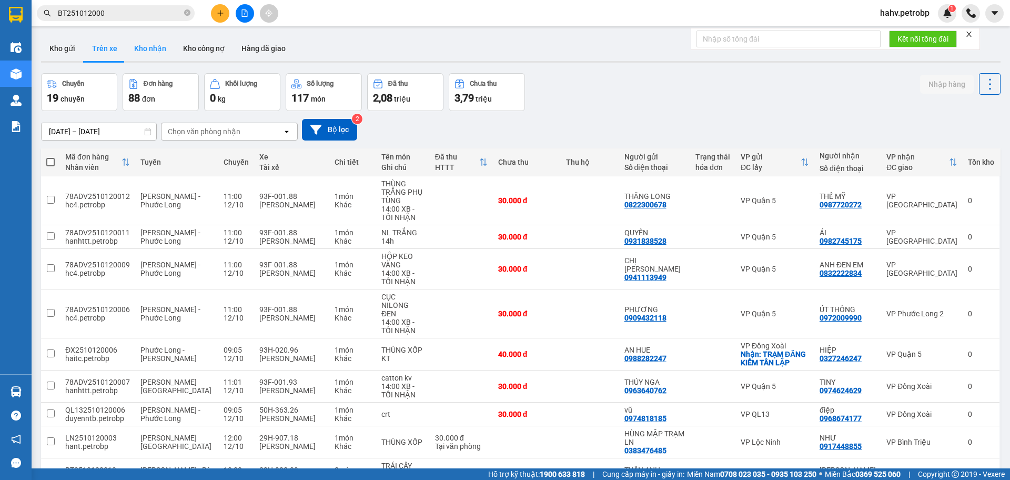
click at [147, 46] on button "Kho nhận" at bounding box center [150, 48] width 49 height 25
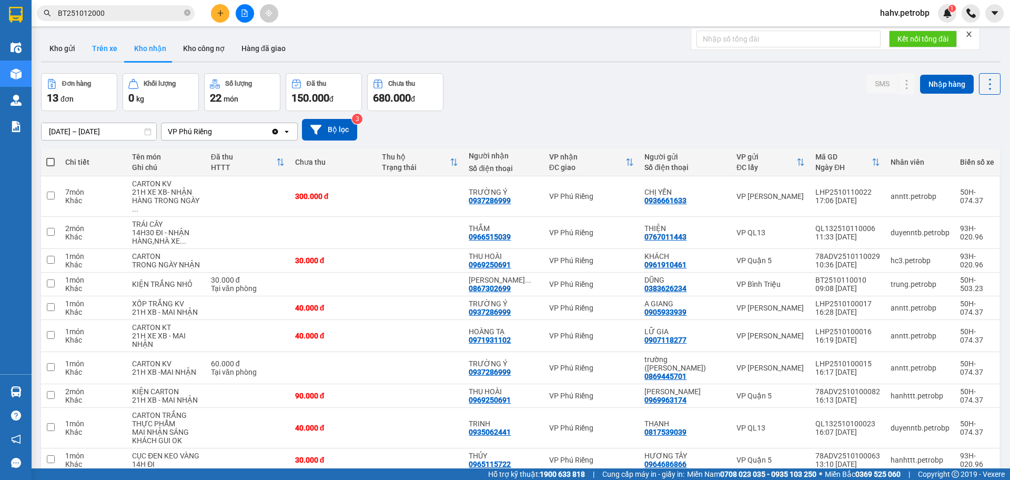
click at [115, 46] on button "Trên xe" at bounding box center [105, 48] width 42 height 25
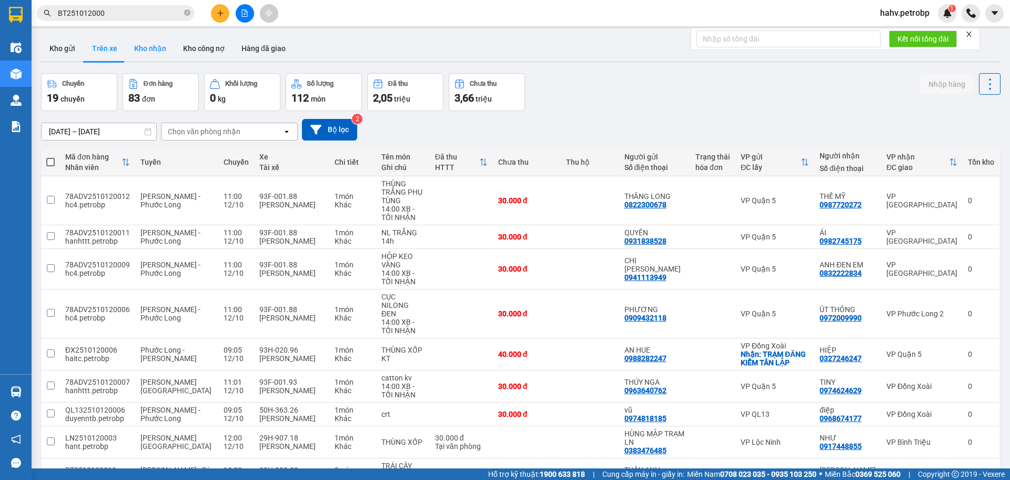
click at [146, 50] on button "Kho nhận" at bounding box center [150, 48] width 49 height 25
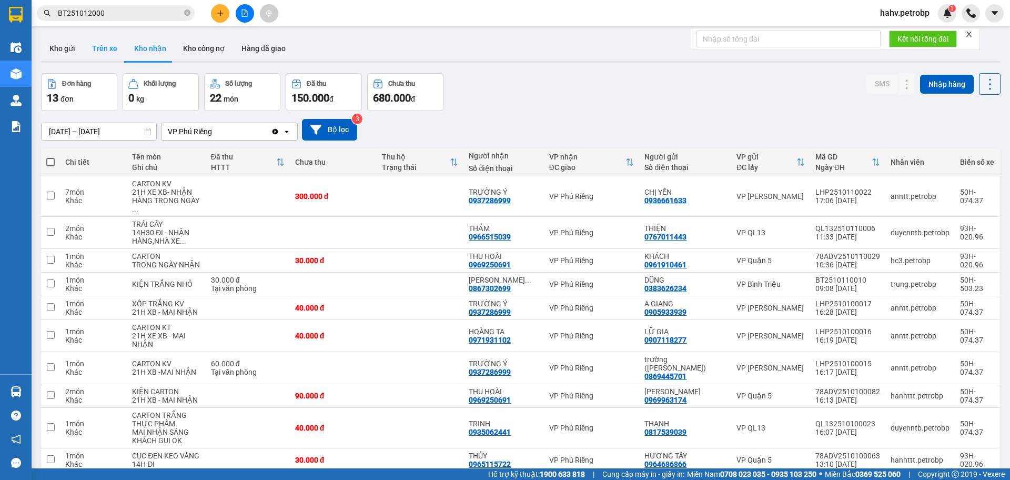
click at [113, 46] on button "Trên xe" at bounding box center [105, 48] width 42 height 25
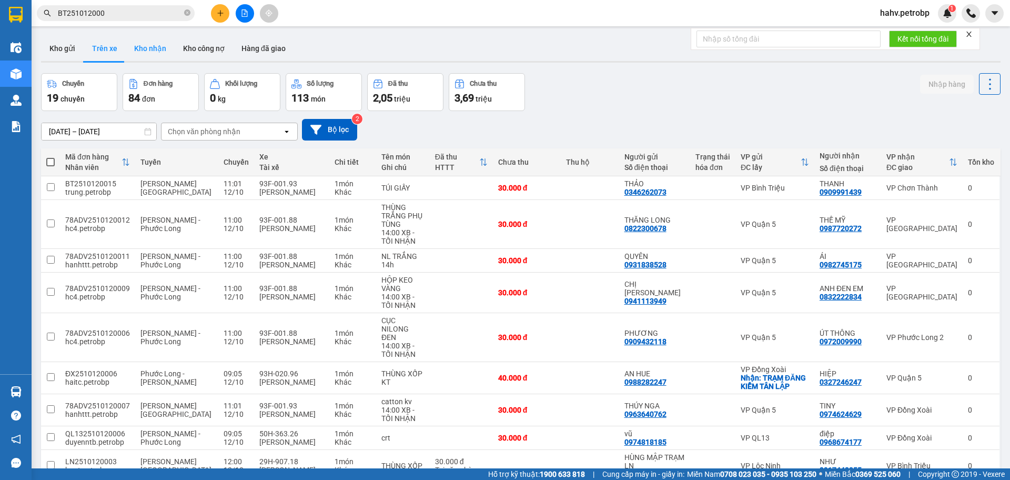
click at [144, 53] on button "Kho nhận" at bounding box center [150, 48] width 49 height 25
type input "[DATE] – [DATE]"
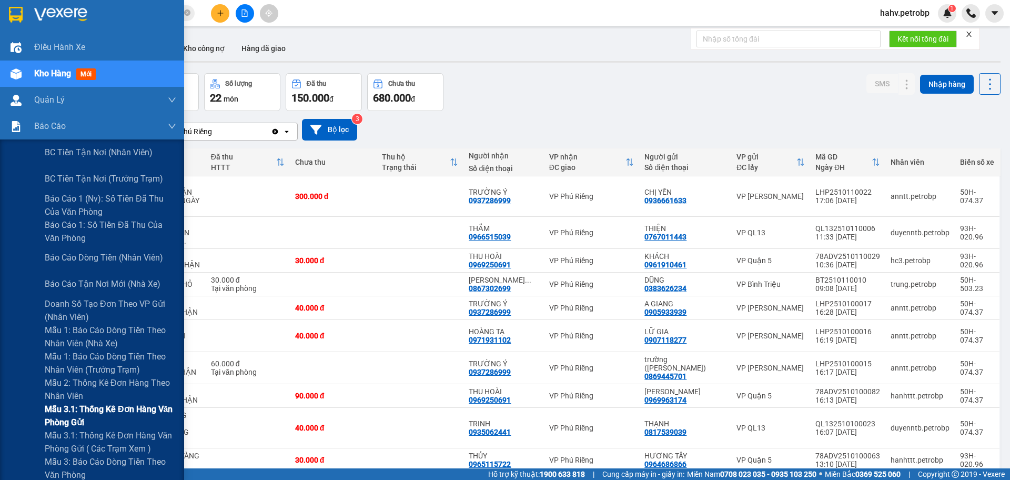
click at [9, 411] on div "Mẫu 3.1: Thống kê đơn hàng văn phòng gửi" at bounding box center [92, 416] width 184 height 26
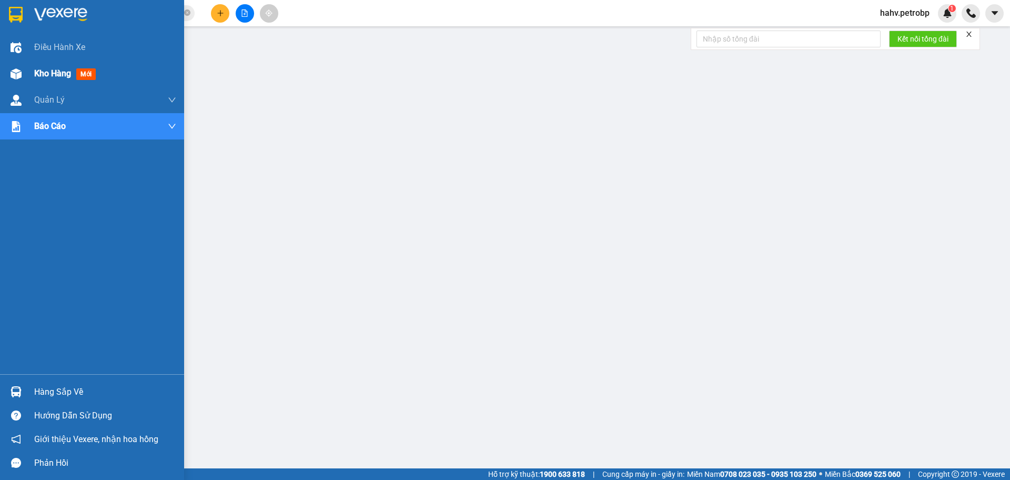
click at [24, 78] on div at bounding box center [16, 74] width 18 height 18
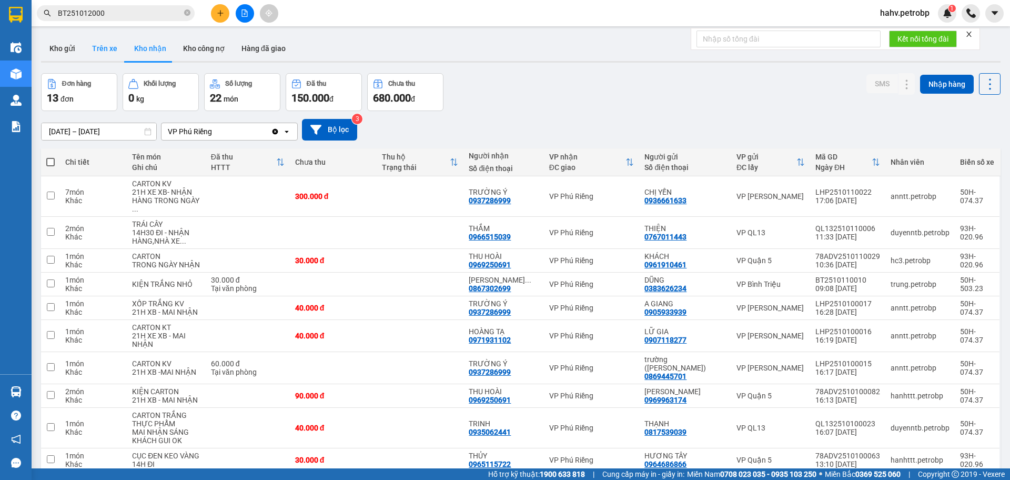
click at [117, 49] on button "Trên xe" at bounding box center [105, 48] width 42 height 25
type input "11/10/2025 – 12/10/2025"
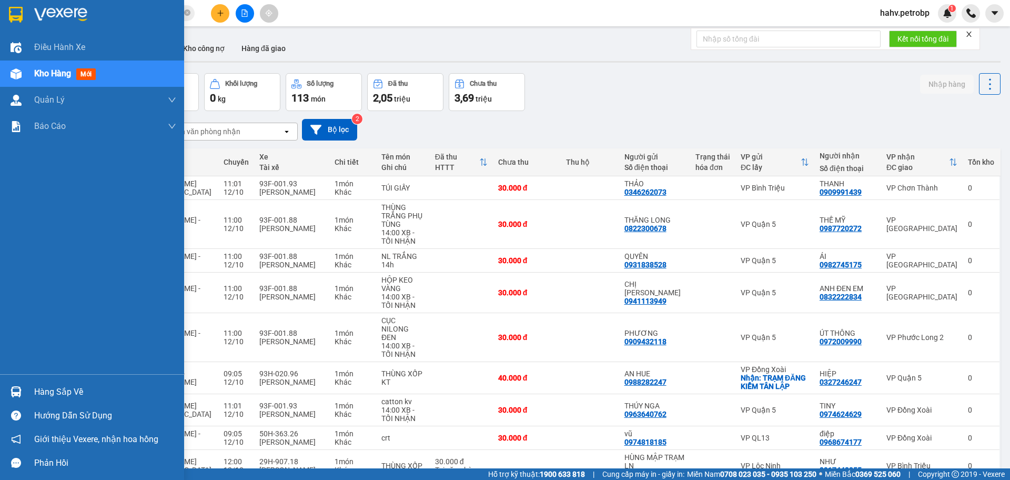
click at [67, 385] on div "Hàng sắp về" at bounding box center [105, 392] width 142 height 16
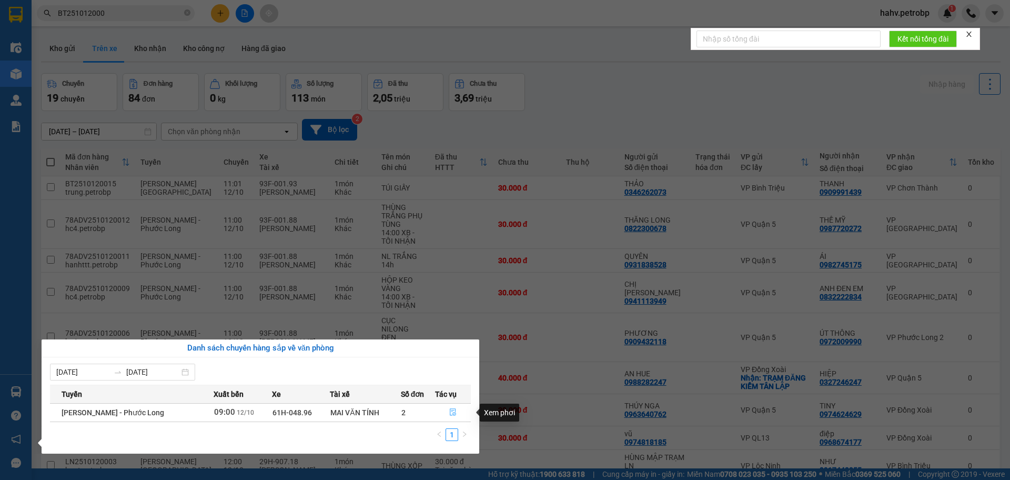
click at [452, 410] on icon "file-done" at bounding box center [453, 412] width 6 height 7
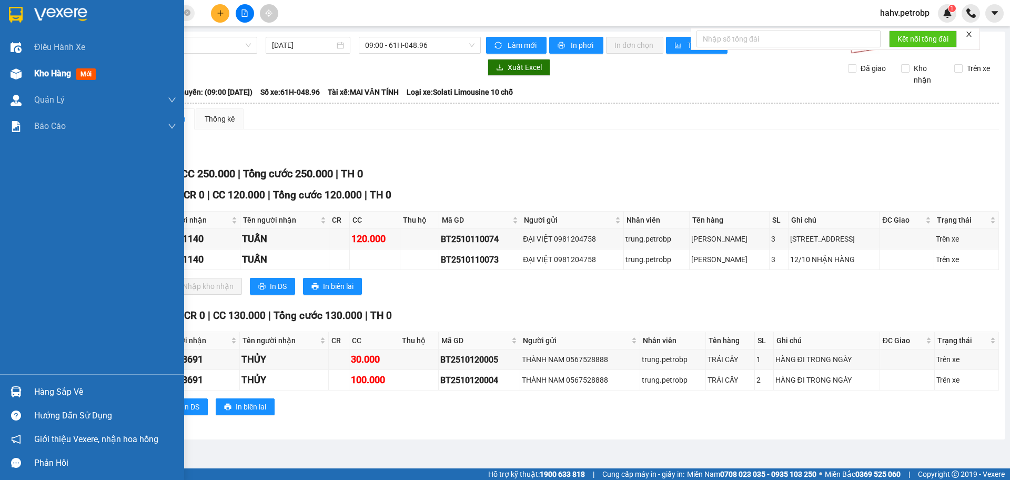
click at [11, 63] on div "Kho hàng mới" at bounding box center [92, 74] width 184 height 26
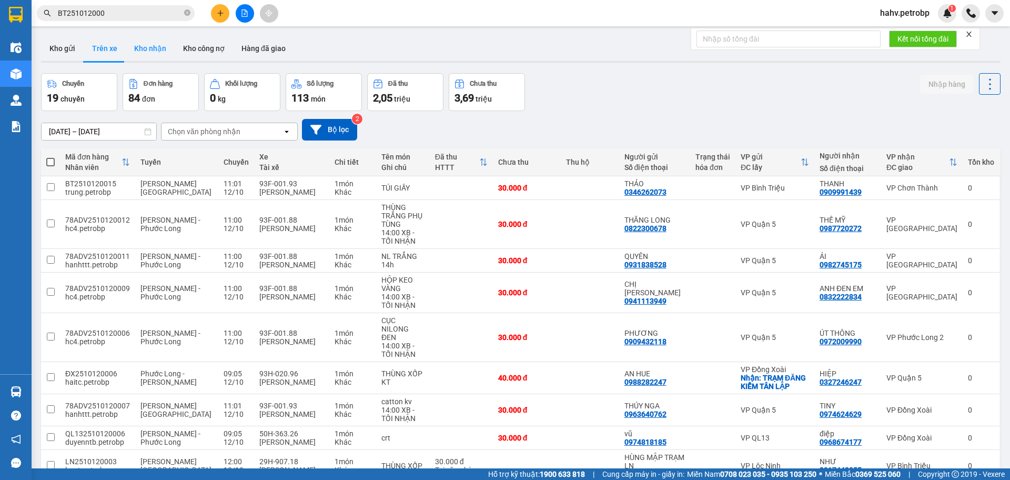
click at [145, 50] on button "Kho nhận" at bounding box center [150, 48] width 49 height 25
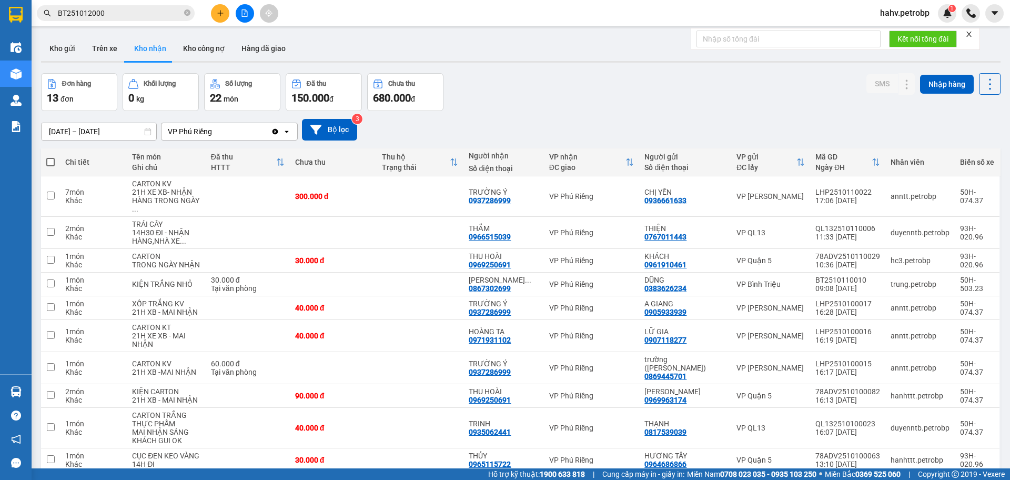
drag, startPoint x: 110, startPoint y: 44, endPoint x: 145, endPoint y: 52, distance: 36.1
click at [111, 45] on button "Trên xe" at bounding box center [105, 48] width 42 height 25
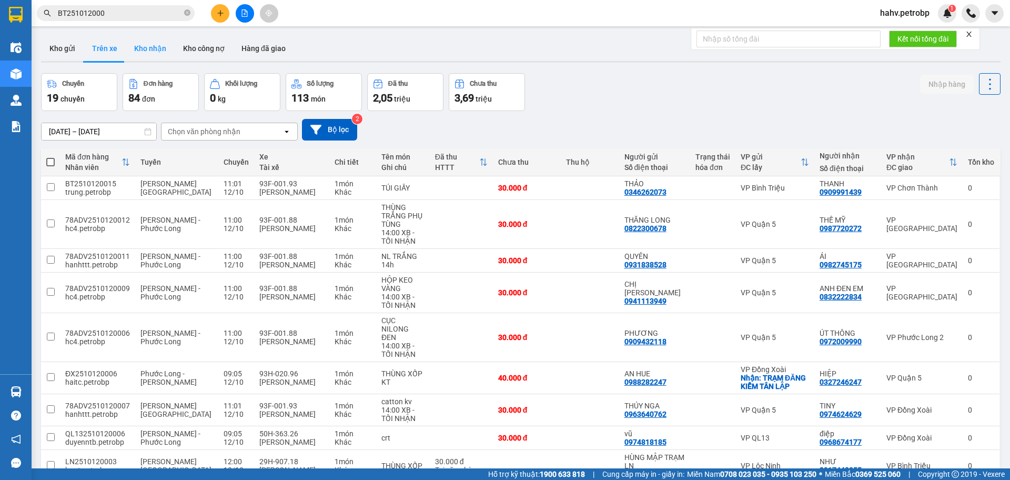
click at [146, 52] on button "Kho nhận" at bounding box center [150, 48] width 49 height 25
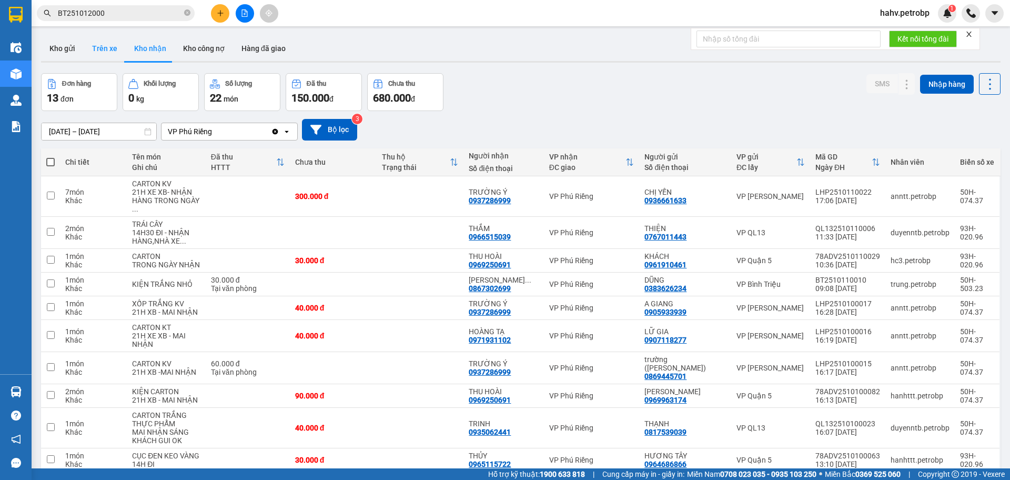
click at [99, 46] on button "Trên xe" at bounding box center [105, 48] width 42 height 25
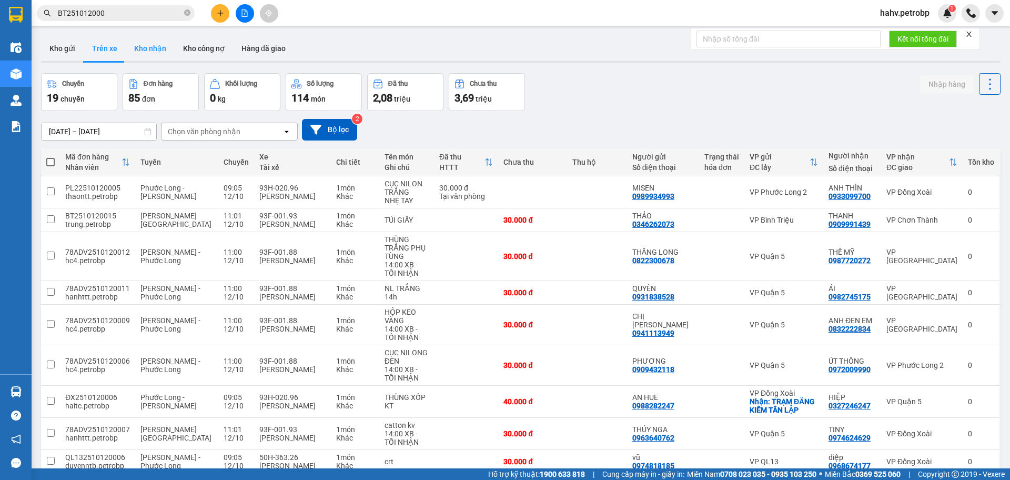
click at [147, 48] on button "Kho nhận" at bounding box center [150, 48] width 49 height 25
type input "[DATE] – [DATE]"
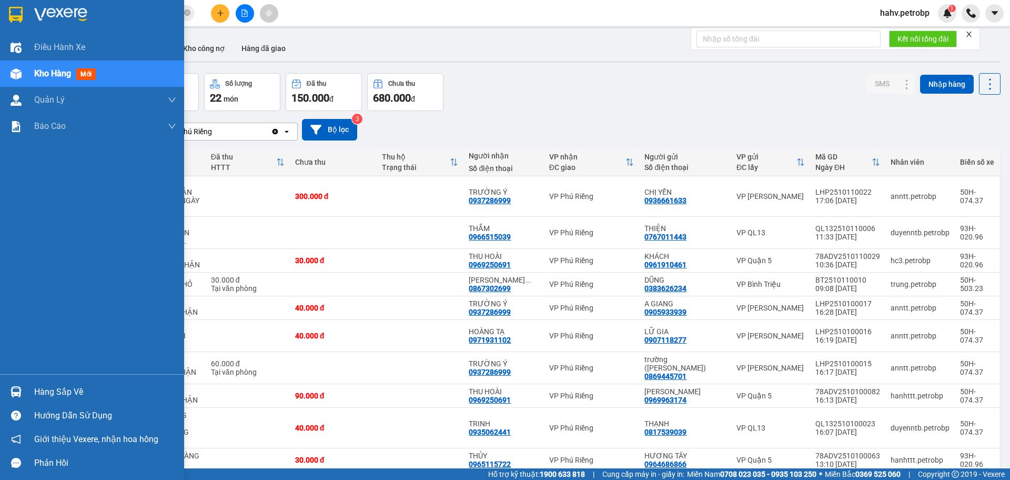
click at [36, 393] on div "Hàng sắp về" at bounding box center [105, 392] width 142 height 16
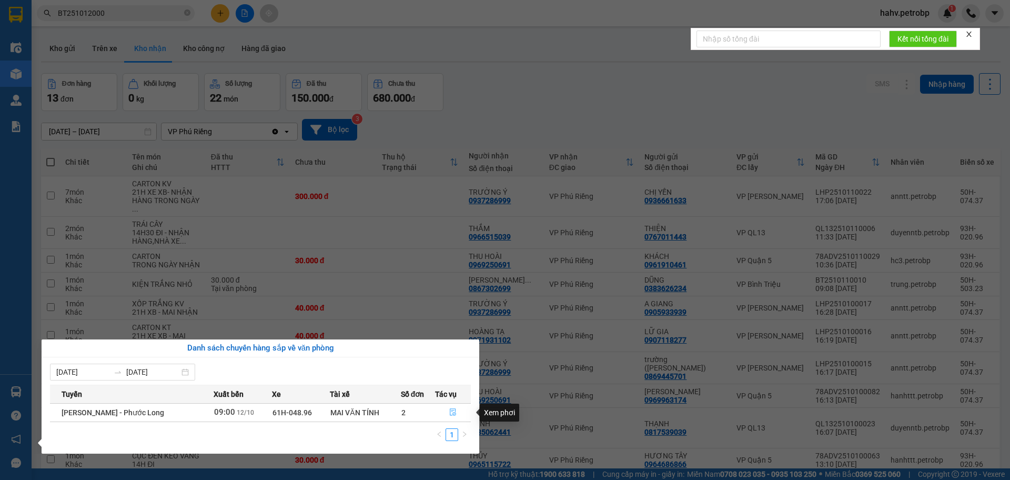
click at [456, 413] on icon "file-done" at bounding box center [452, 411] width 7 height 7
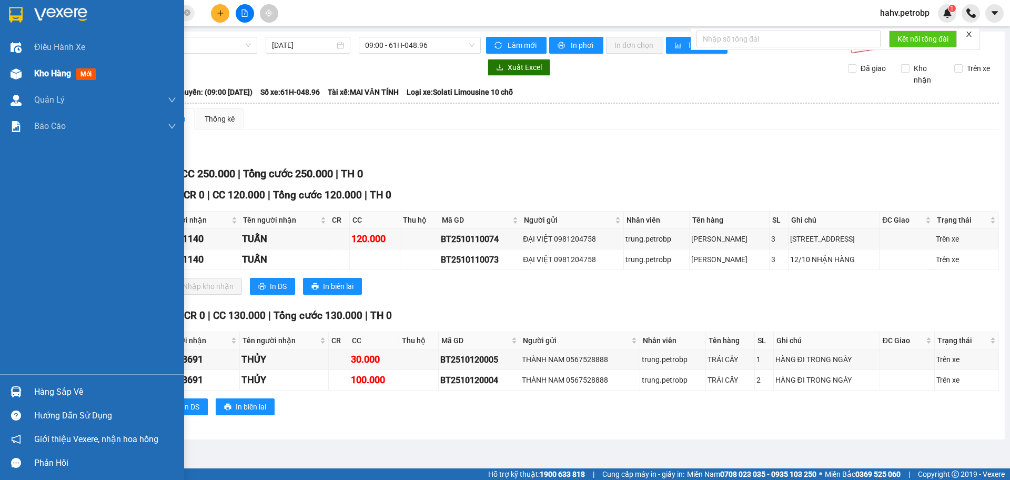
click at [55, 74] on span "Kho hàng" at bounding box center [52, 73] width 37 height 10
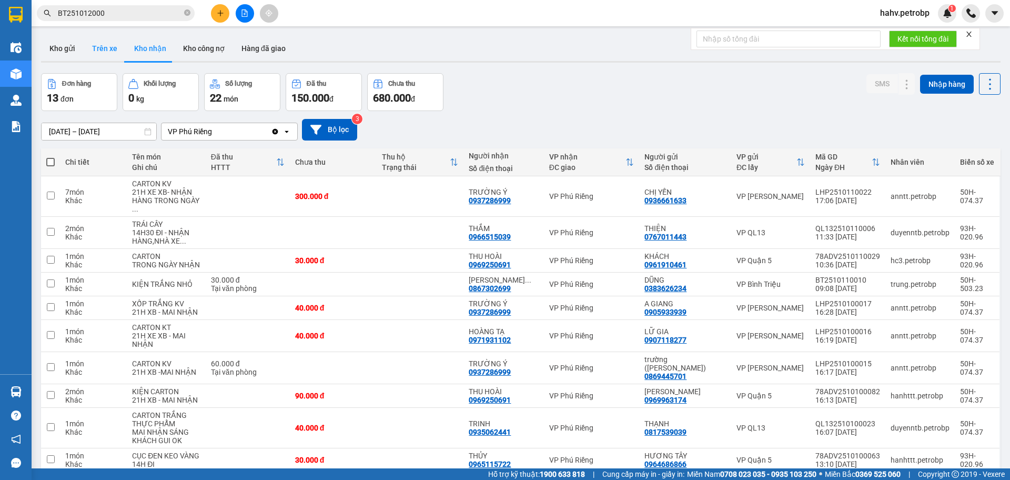
click at [102, 52] on button "Trên xe" at bounding box center [105, 48] width 42 height 25
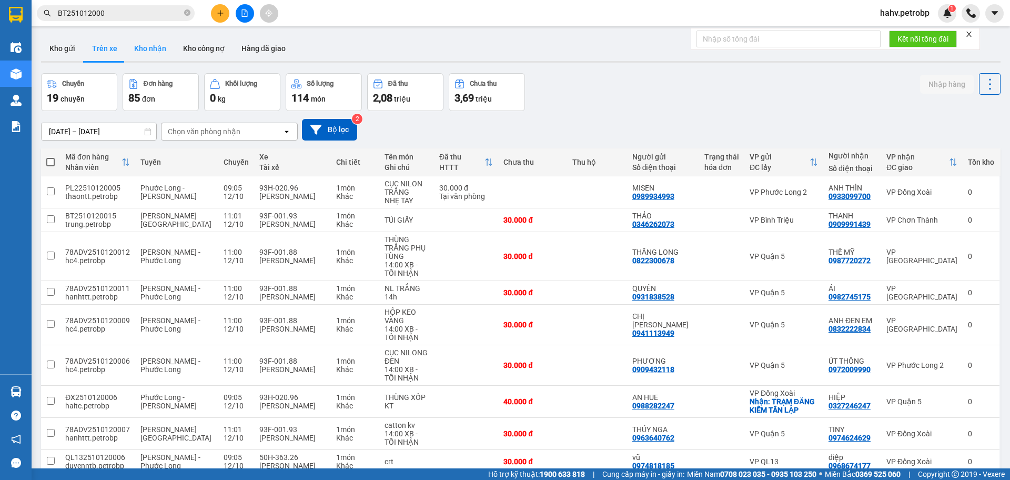
click at [139, 48] on button "Kho nhận" at bounding box center [150, 48] width 49 height 25
type input "[DATE] – [DATE]"
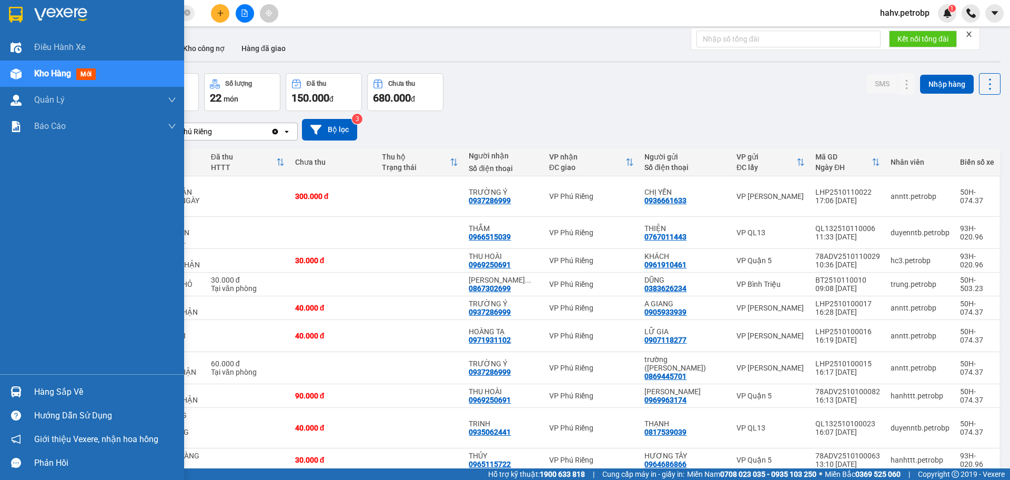
click at [22, 387] on div at bounding box center [16, 392] width 18 height 18
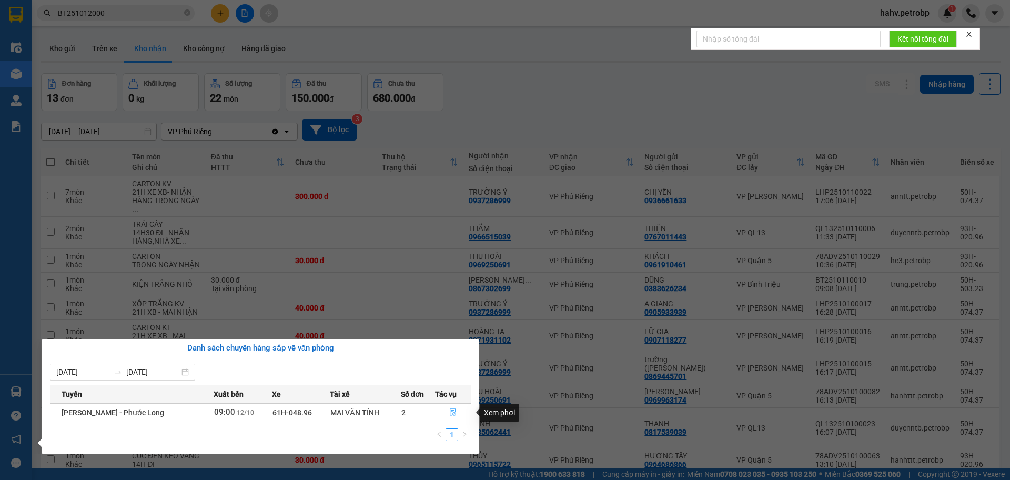
click at [448, 410] on button "button" at bounding box center [453, 412] width 35 height 17
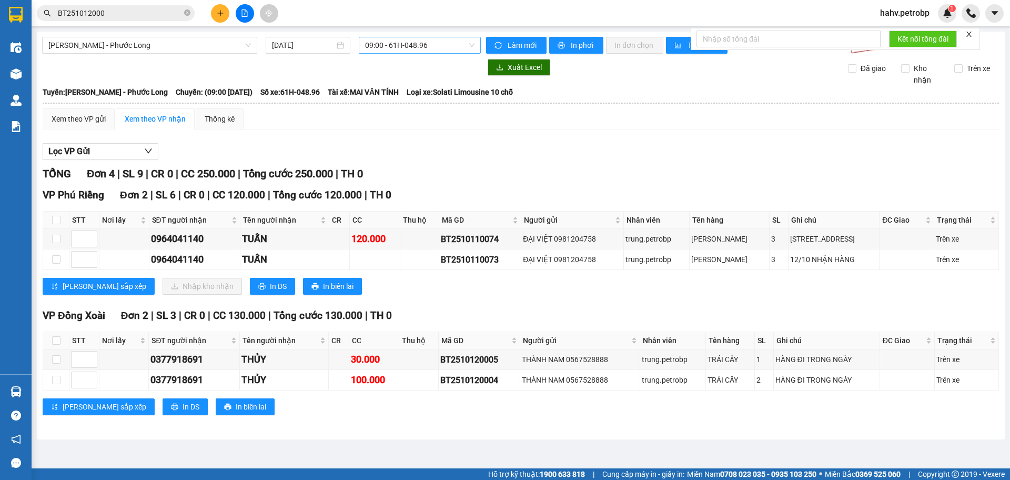
drag, startPoint x: 400, startPoint y: 47, endPoint x: 399, endPoint y: 54, distance: 6.9
click at [400, 47] on span "09:00 - 61H-048.96" at bounding box center [419, 45] width 109 height 16
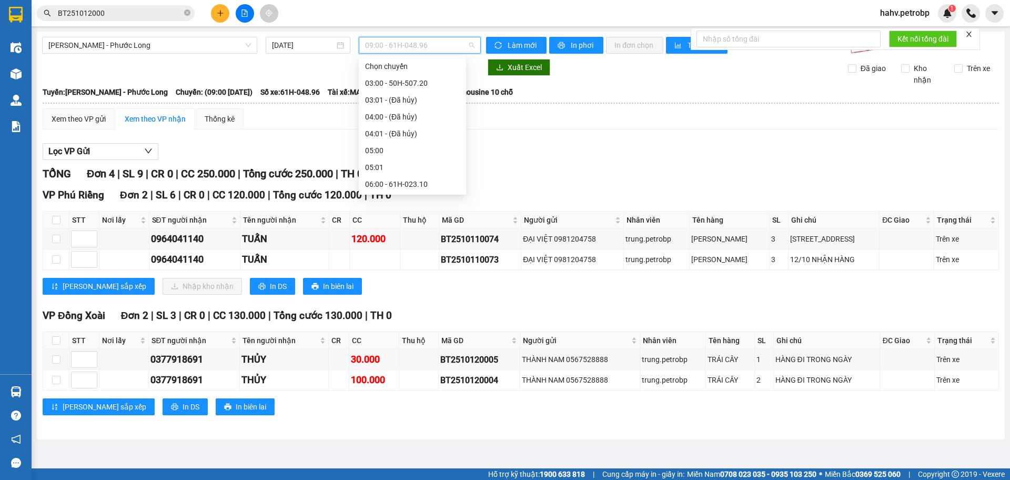
scroll to position [101, 0]
click at [384, 154] on div "08:00 - 93F-001.50" at bounding box center [412, 151] width 95 height 12
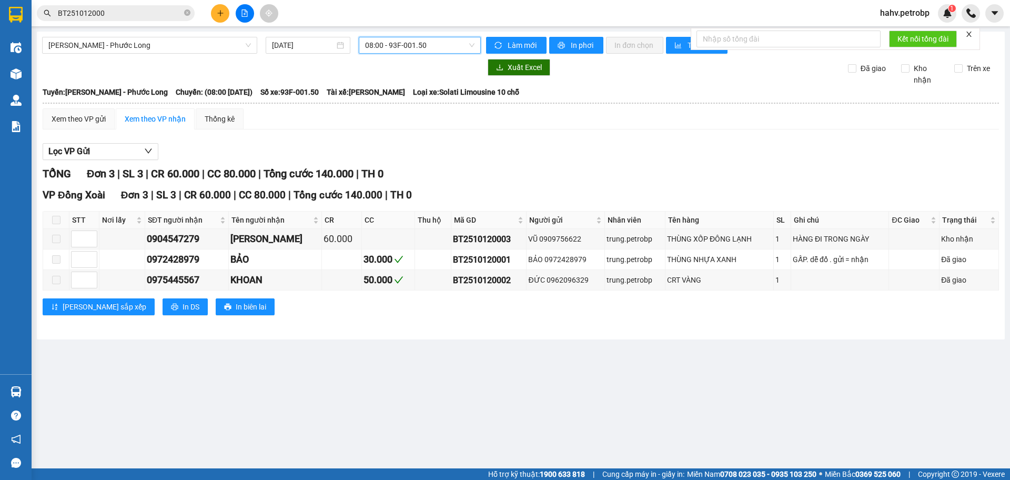
click at [417, 44] on span "08:00 - 93F-001.50" at bounding box center [419, 45] width 109 height 16
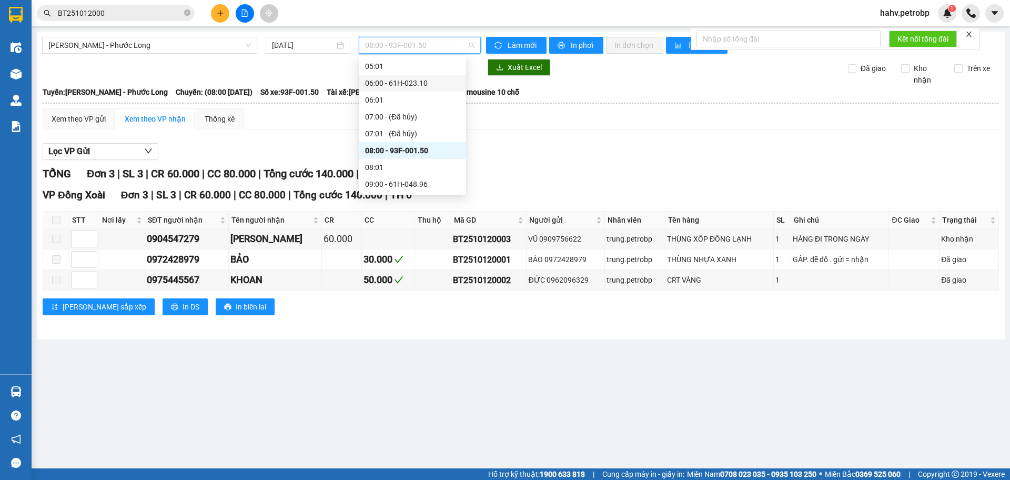
click at [414, 86] on div "06:00 - 61H-023.10" at bounding box center [412, 83] width 95 height 12
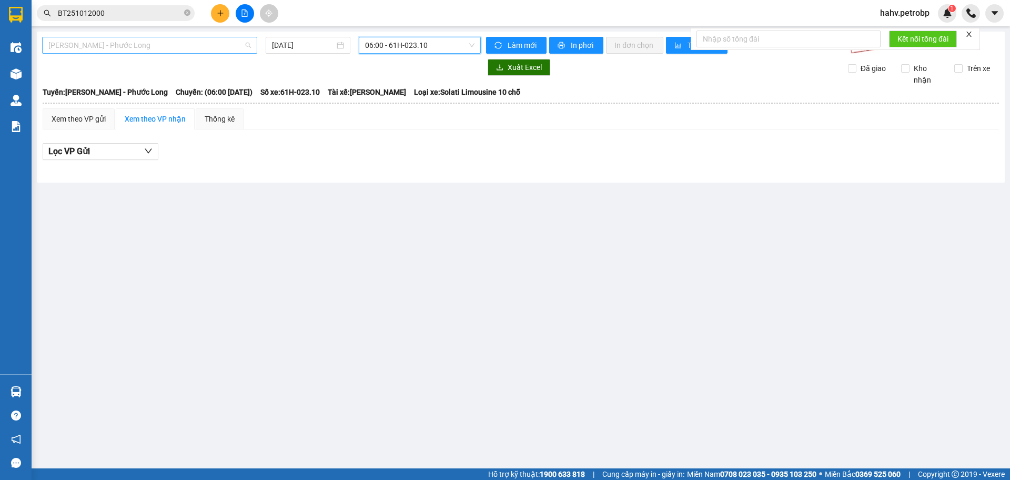
click at [195, 42] on span "[PERSON_NAME] - Phước Long" at bounding box center [149, 45] width 203 height 16
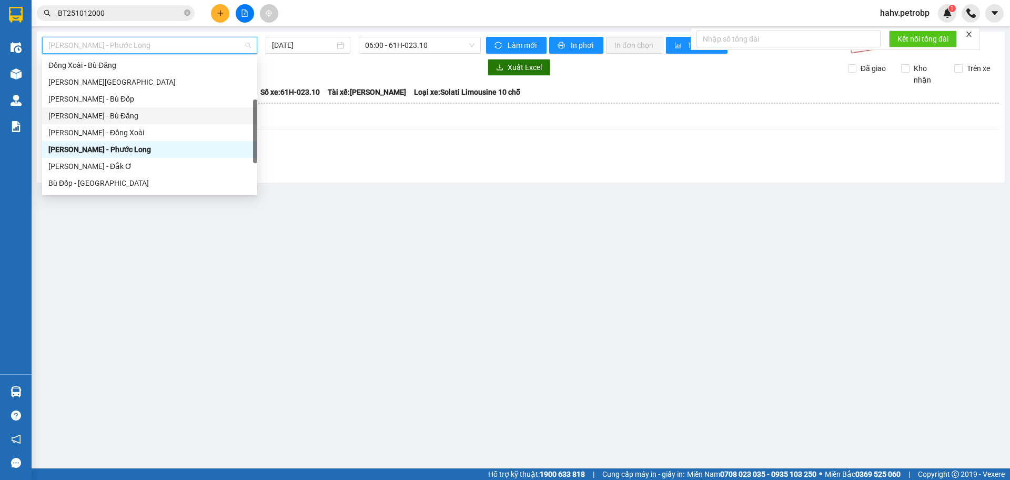
scroll to position [136, 0]
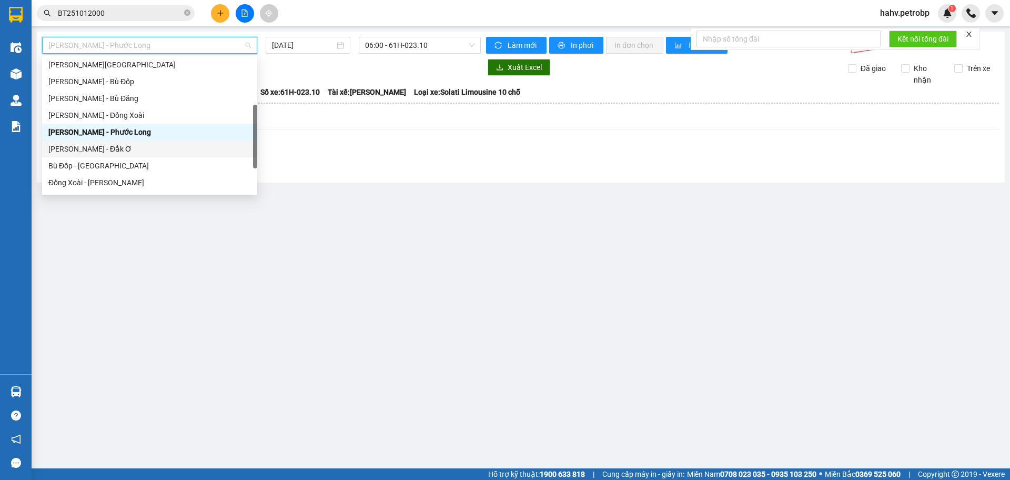
click at [165, 153] on div "Hồ Chí Minh - Đắk Ơ" at bounding box center [149, 149] width 203 height 12
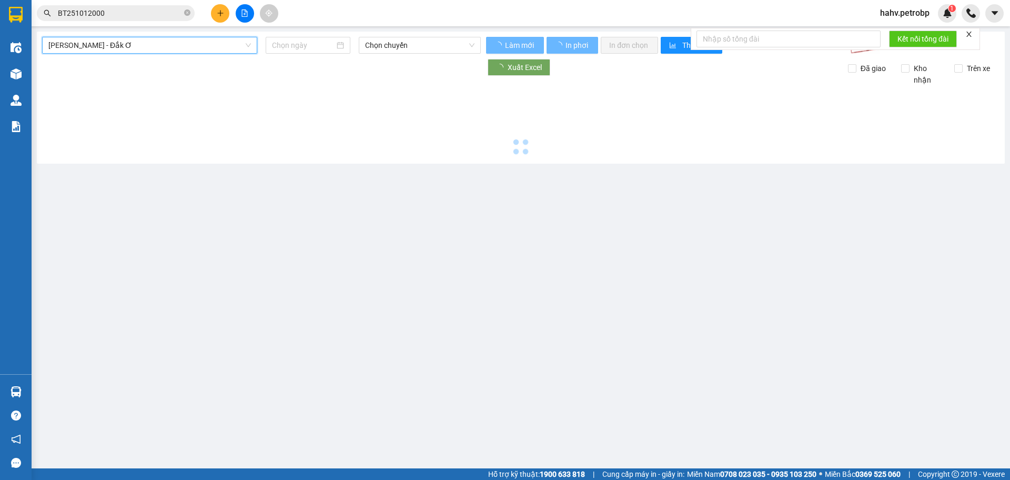
type input "[DATE]"
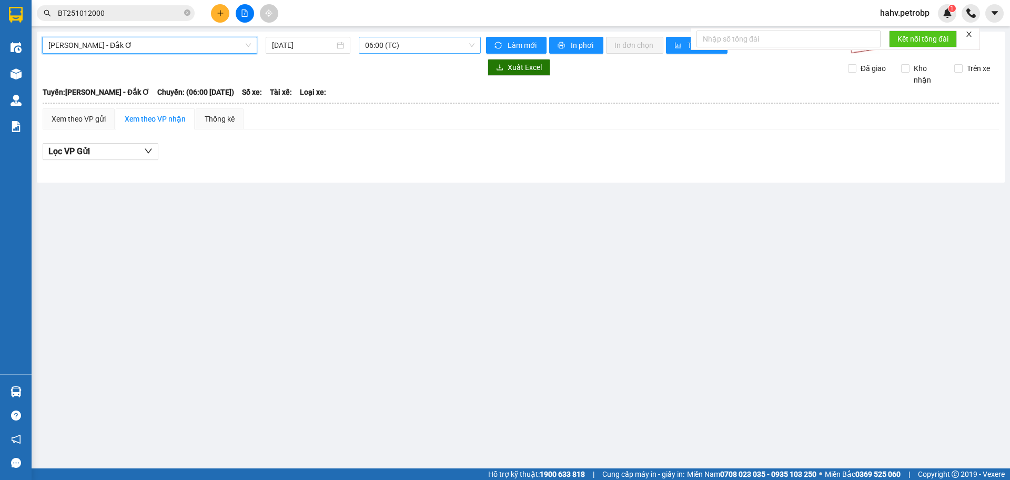
click at [394, 41] on span "06:00 (TC)" at bounding box center [419, 45] width 109 height 16
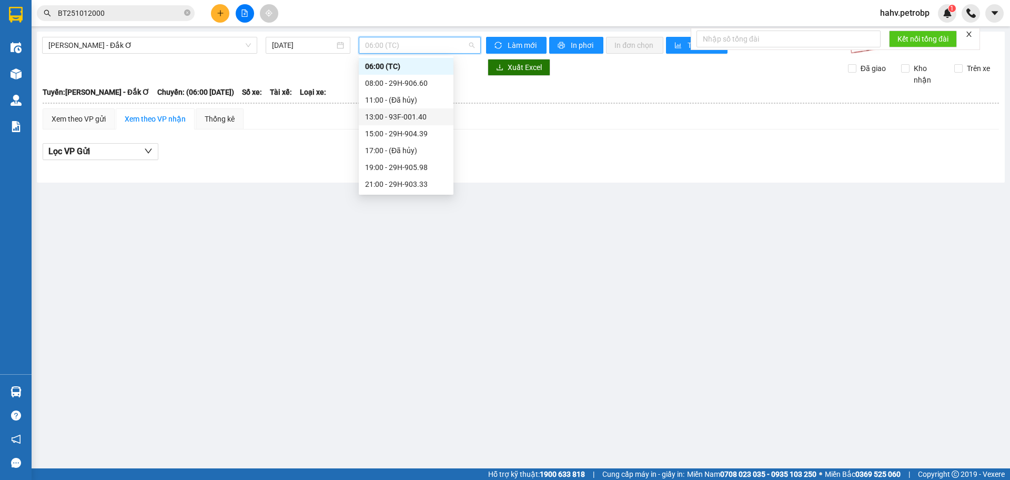
click at [399, 111] on div "13:00 - 93F-001.40" at bounding box center [406, 116] width 95 height 17
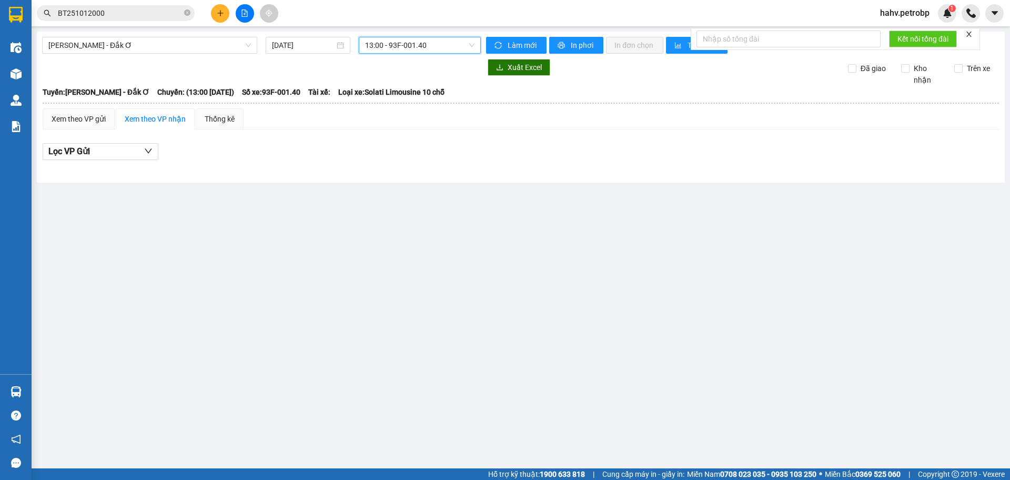
click at [410, 48] on span "13:00 - 93F-001.40" at bounding box center [419, 45] width 109 height 16
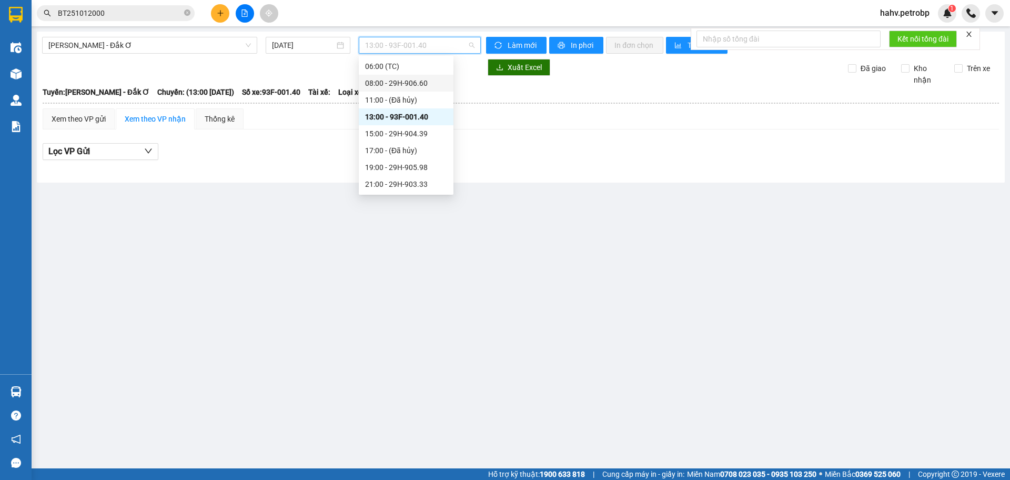
click at [413, 77] on div "08:00 - 29H-906.60" at bounding box center [406, 83] width 82 height 12
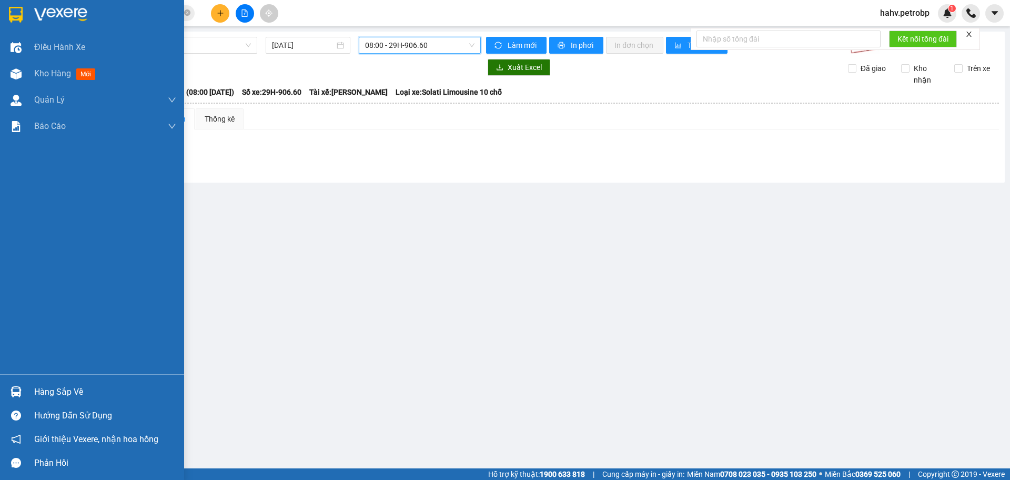
click at [53, 400] on div "Hàng sắp về" at bounding box center [92, 392] width 184 height 24
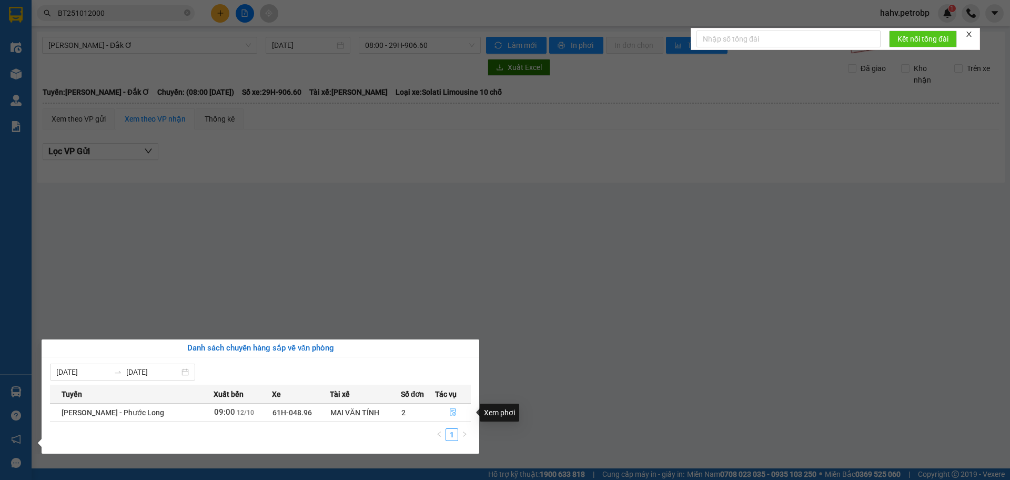
click at [460, 409] on button "button" at bounding box center [453, 412] width 35 height 17
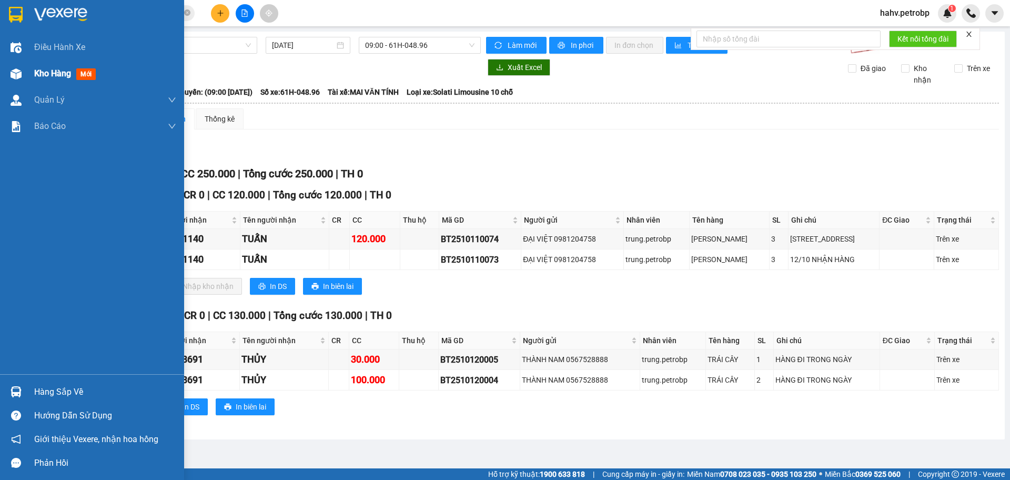
click at [35, 73] on span "Kho hàng" at bounding box center [52, 73] width 37 height 10
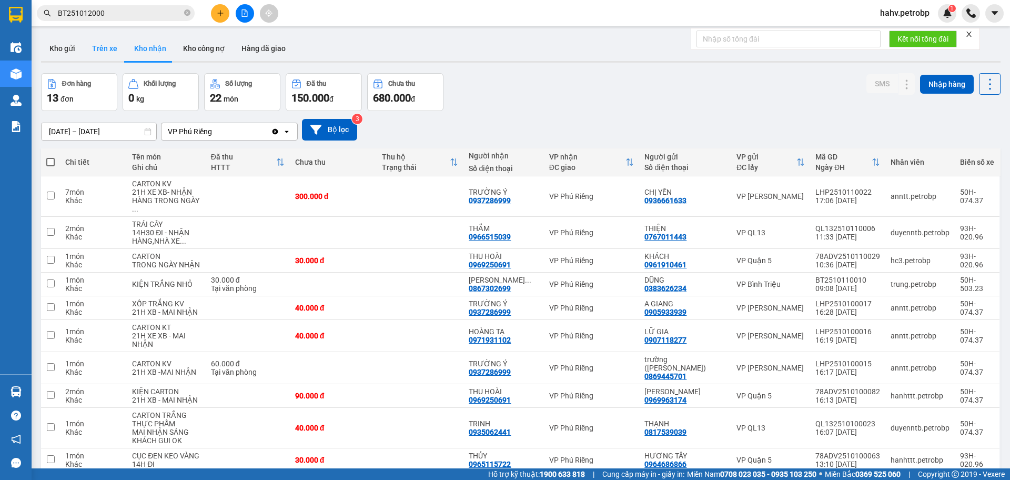
click at [109, 47] on button "Trên xe" at bounding box center [105, 48] width 42 height 25
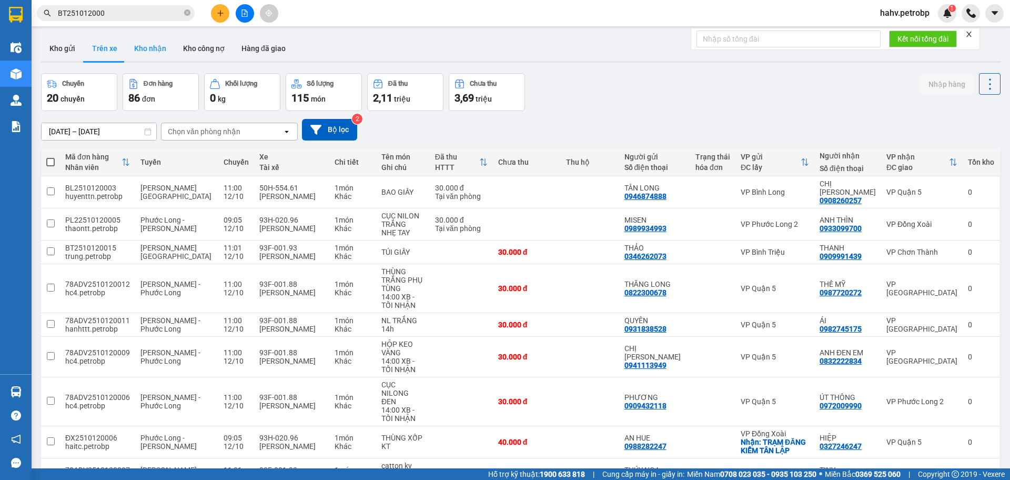
click at [150, 49] on button "Kho nhận" at bounding box center [150, 48] width 49 height 25
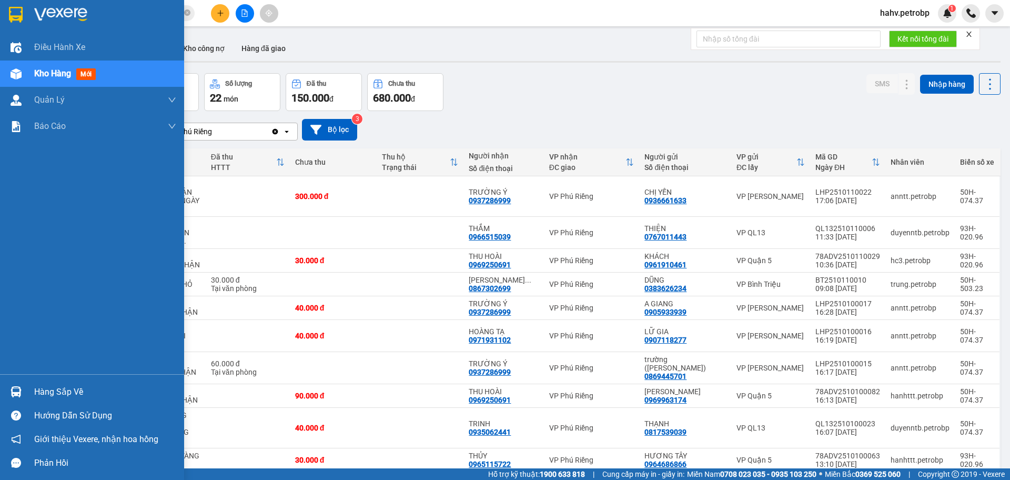
click at [54, 390] on div "Hàng sắp về" at bounding box center [105, 392] width 142 height 16
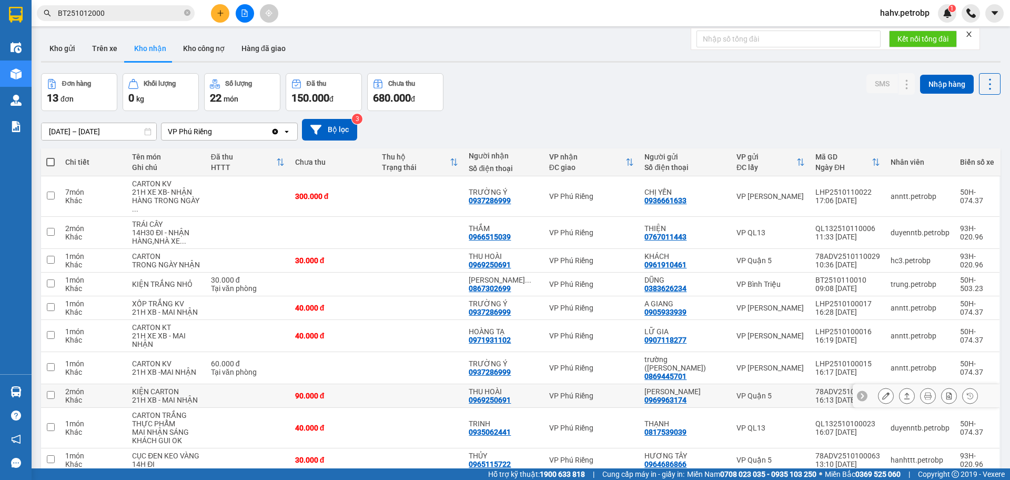
click at [550, 394] on section "Kết quả tìm kiếm ( 9 ) Bộ lọc Mã ĐH Trạng thái Món hàng Tổng cước Chưa cước Ngư…" at bounding box center [505, 240] width 1010 height 480
click at [108, 49] on button "Trên xe" at bounding box center [105, 48] width 42 height 25
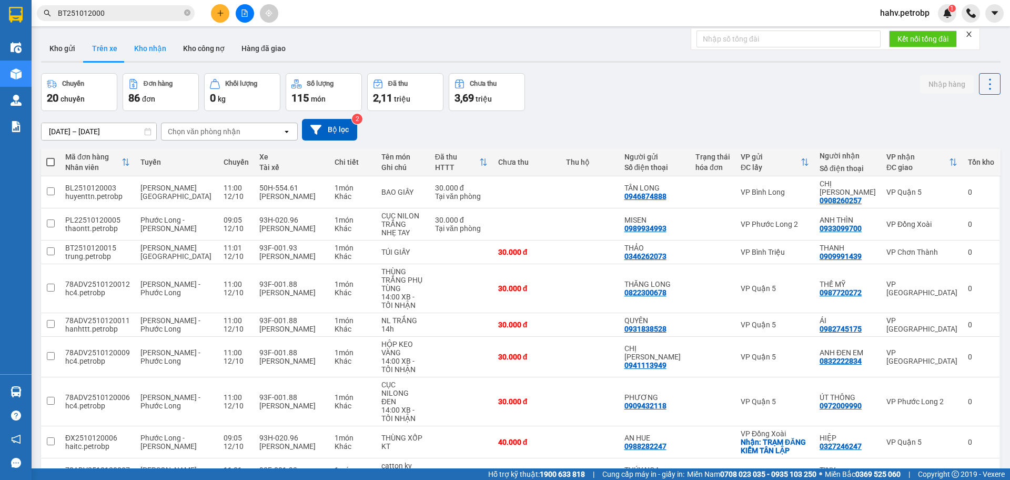
click at [144, 46] on button "Kho nhận" at bounding box center [150, 48] width 49 height 25
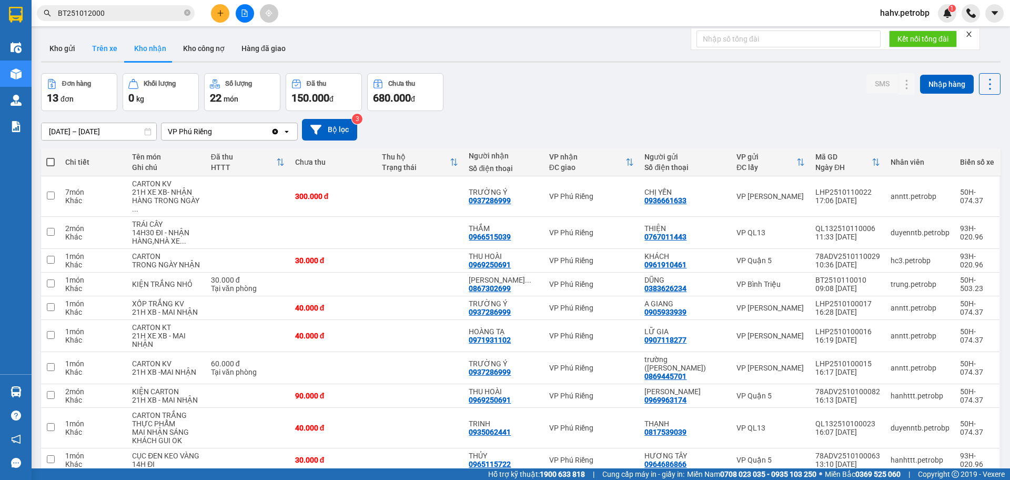
drag, startPoint x: 105, startPoint y: 39, endPoint x: 115, endPoint y: 43, distance: 10.5
click at [105, 39] on button "Trên xe" at bounding box center [105, 48] width 42 height 25
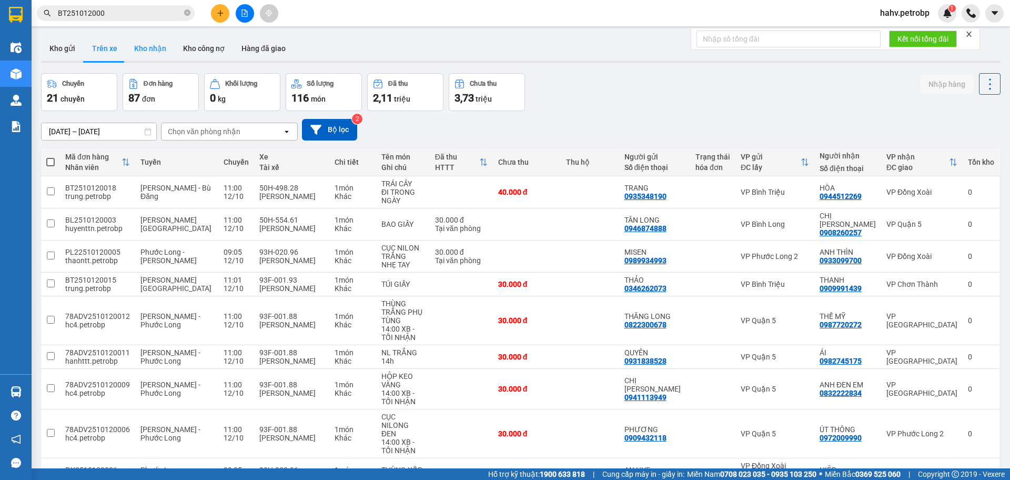
click at [146, 50] on button "Kho nhận" at bounding box center [150, 48] width 49 height 25
type input "[DATE] – [DATE]"
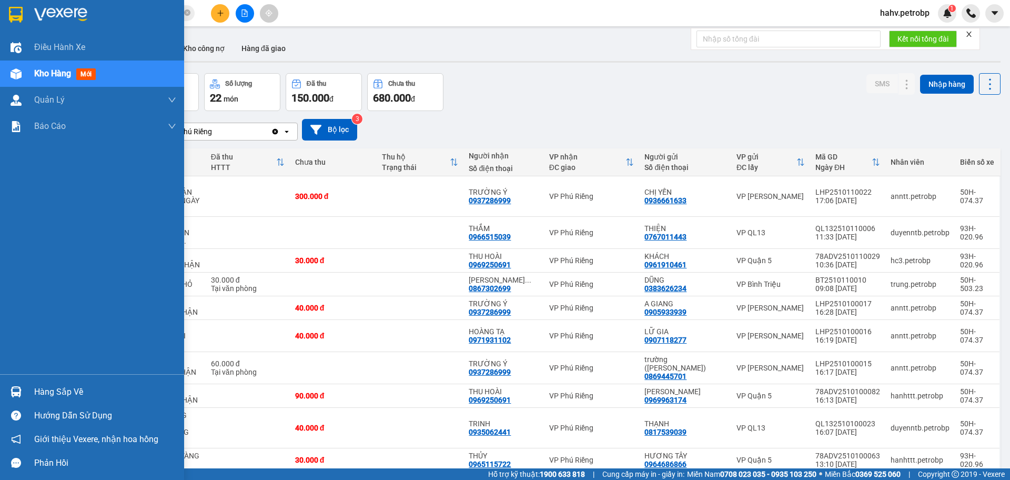
click at [65, 388] on div "Hàng sắp về" at bounding box center [105, 392] width 142 height 16
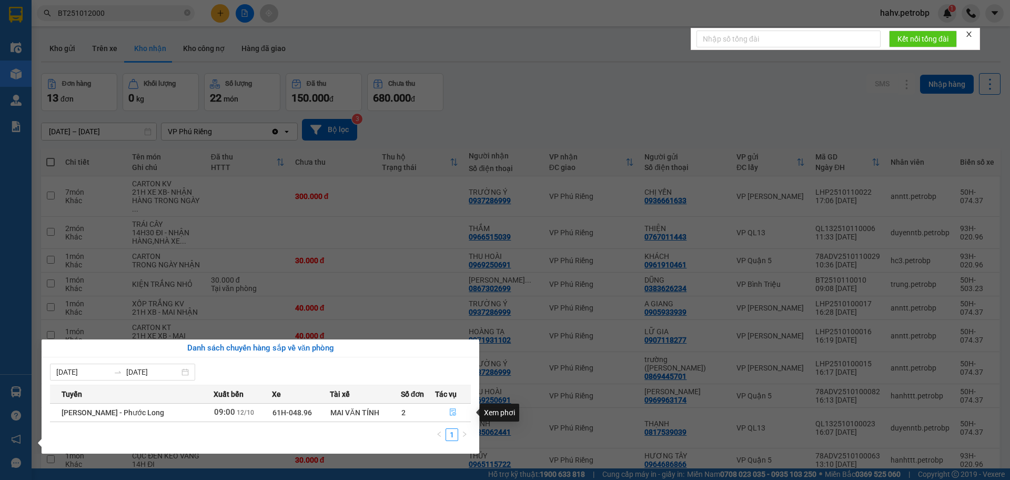
click at [455, 410] on icon "file-done" at bounding box center [452, 411] width 7 height 7
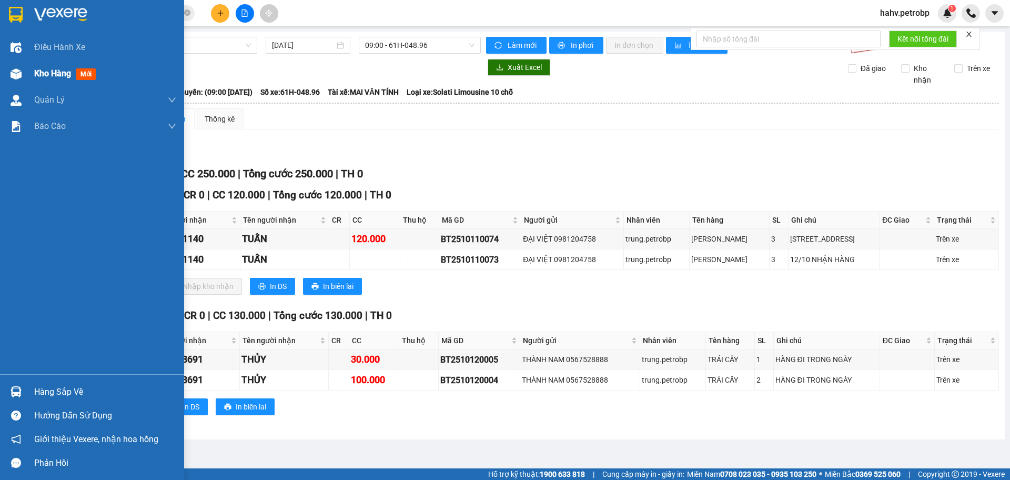
click at [12, 77] on img at bounding box center [16, 73] width 11 height 11
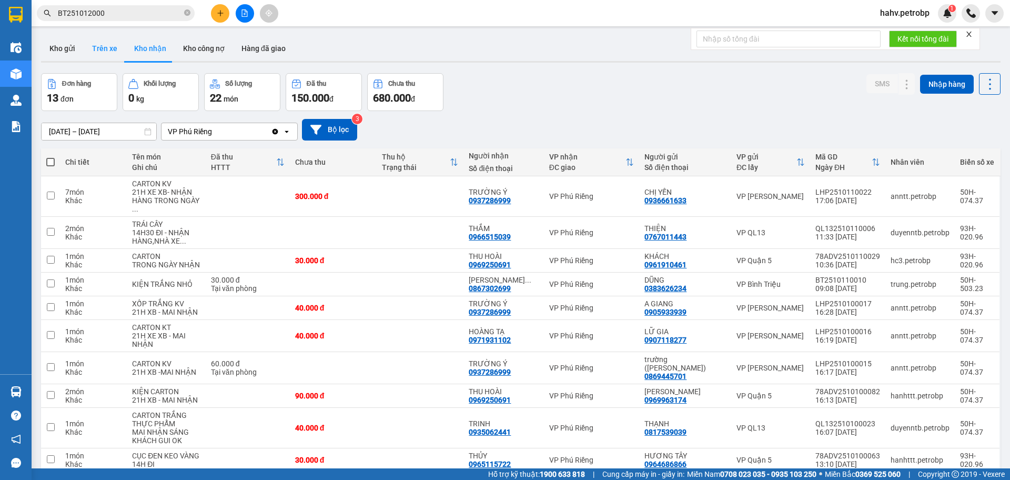
click at [92, 46] on button "Trên xe" at bounding box center [105, 48] width 42 height 25
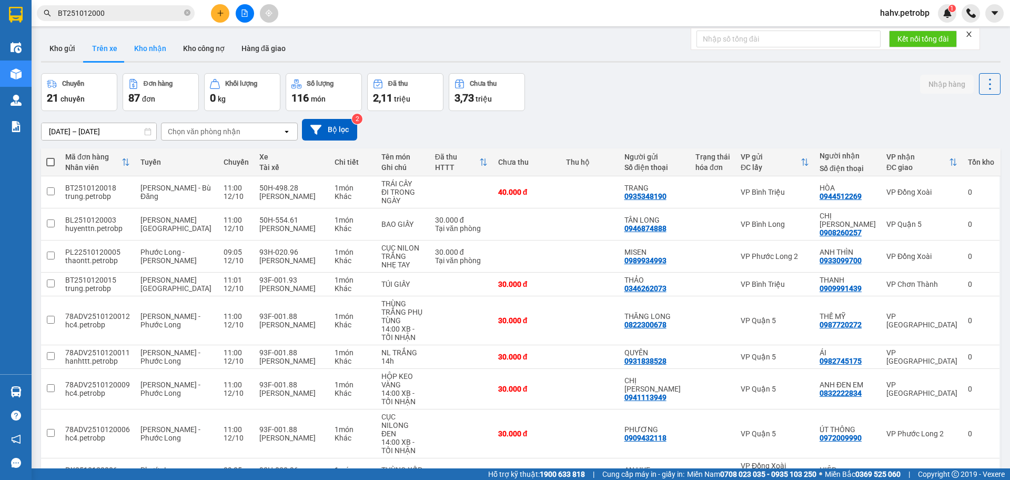
click at [158, 47] on button "Kho nhận" at bounding box center [150, 48] width 49 height 25
type input "[DATE] – [DATE]"
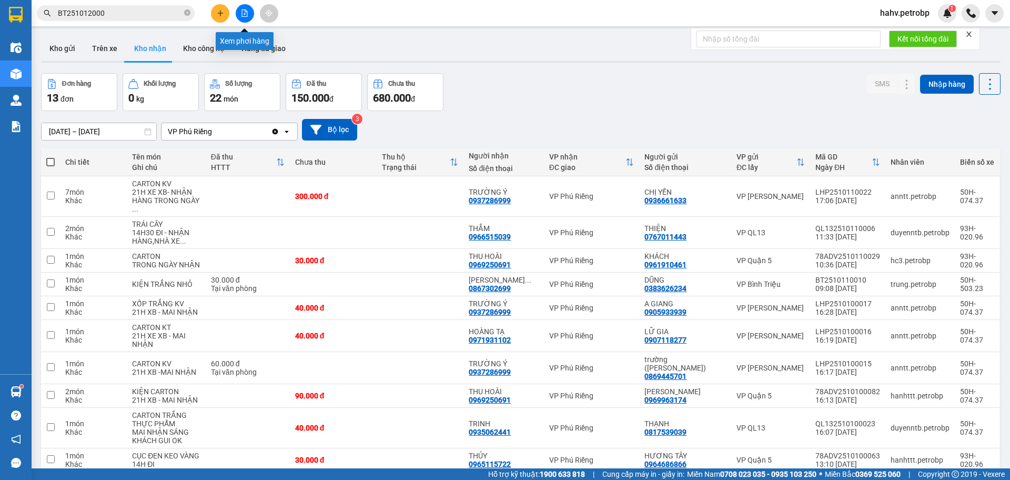
click at [242, 20] on button at bounding box center [245, 13] width 18 height 18
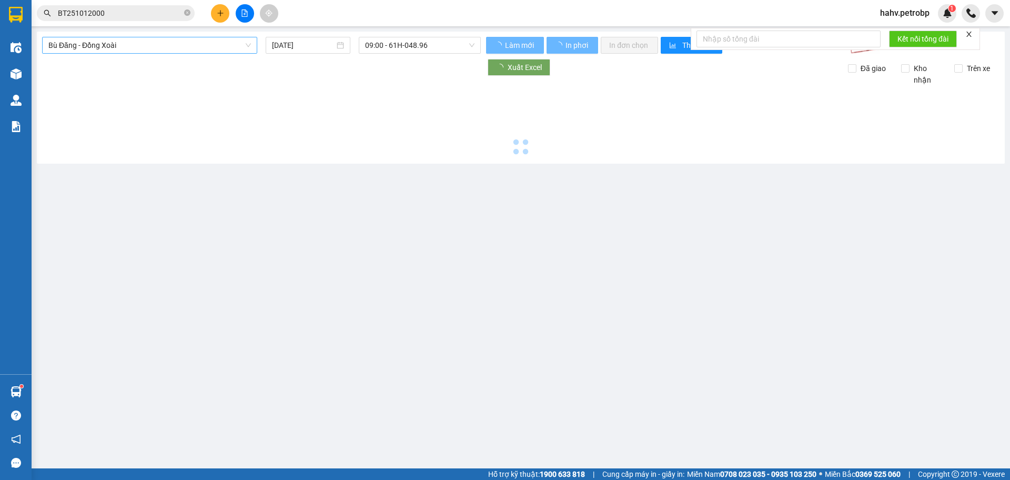
click at [160, 42] on span "Bù Đăng - Đồng Xoài" at bounding box center [149, 45] width 203 height 16
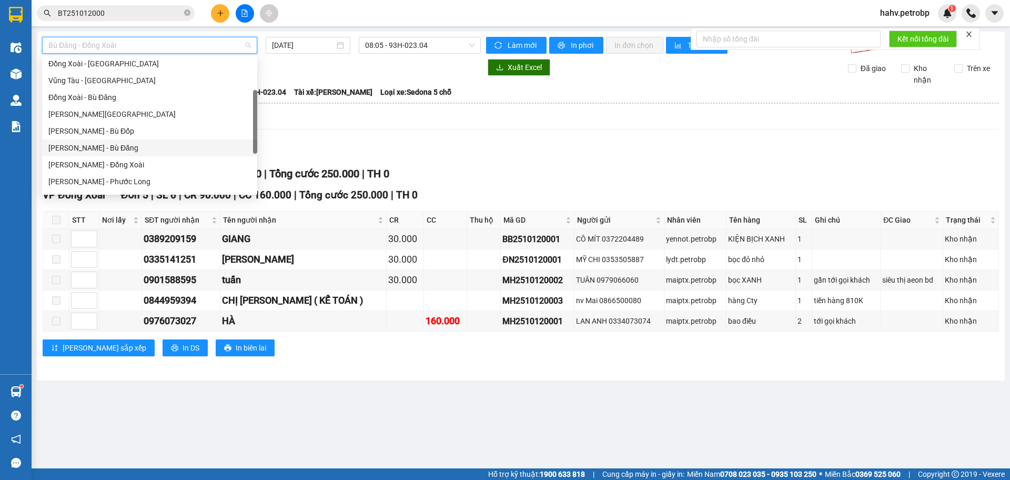
scroll to position [139, 0]
click at [168, 134] on div "[PERSON_NAME] - Phước Long" at bounding box center [149, 130] width 203 height 12
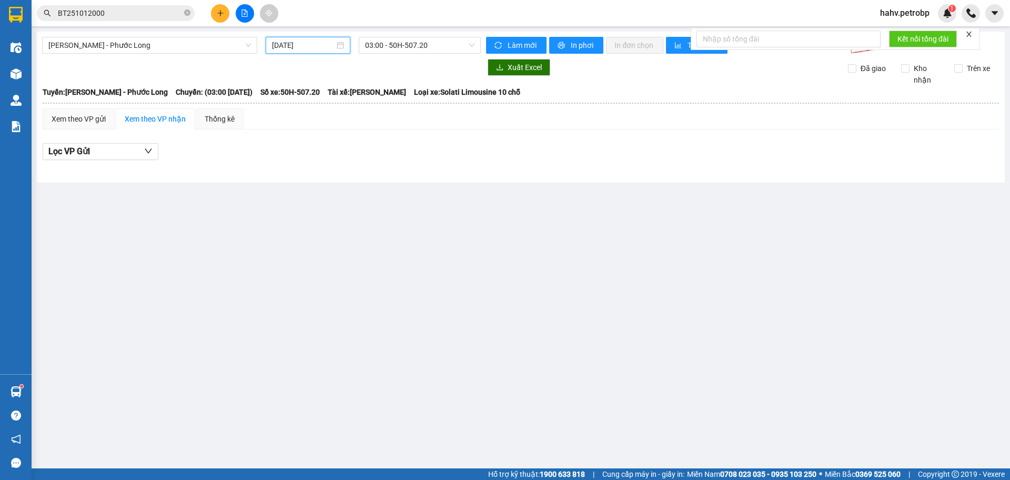
drag, startPoint x: 303, startPoint y: 49, endPoint x: 339, endPoint y: 71, distance: 42.2
click at [304, 49] on input "[DATE]" at bounding box center [303, 45] width 63 height 12
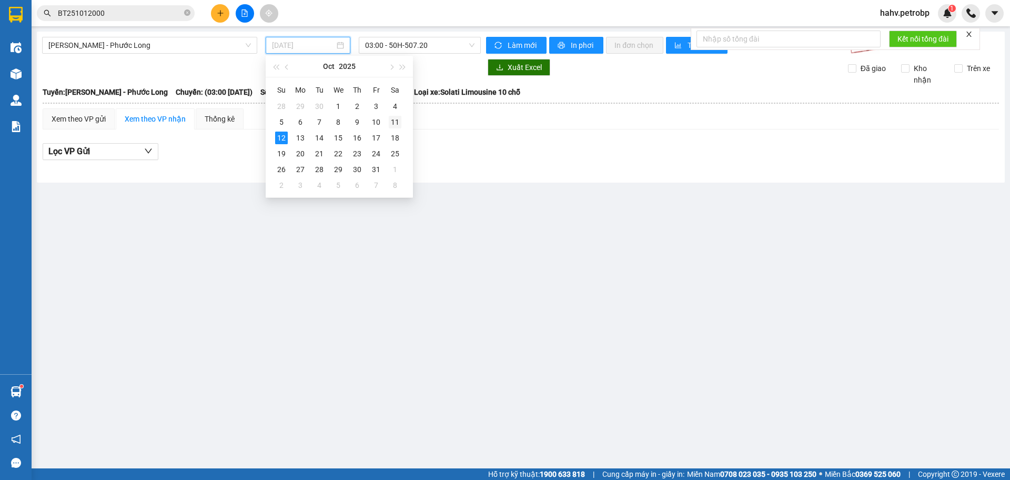
click at [390, 123] on div "11" at bounding box center [395, 122] width 13 height 13
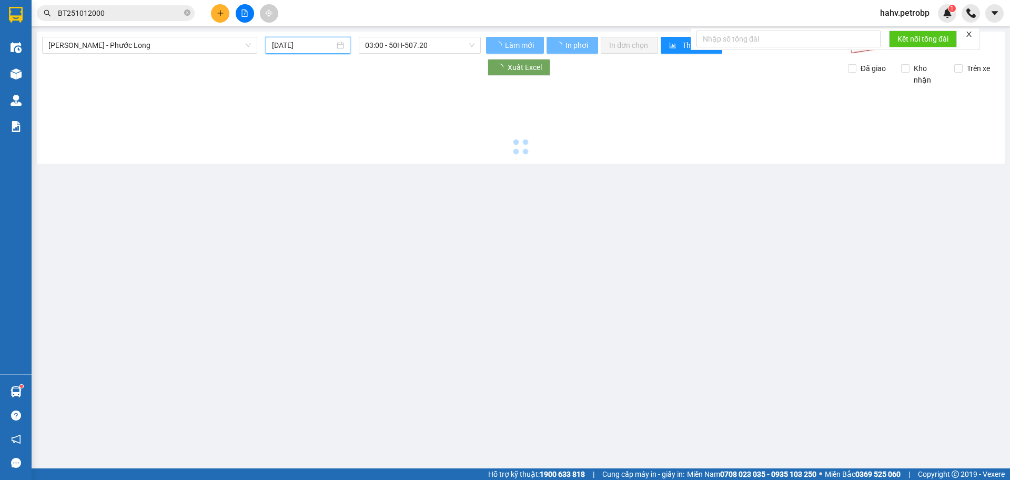
type input "11/10/2025"
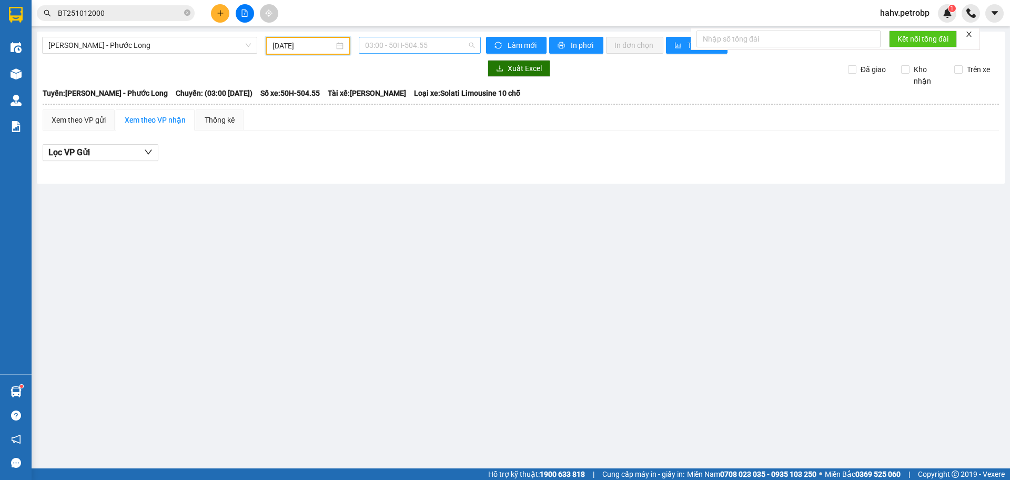
click at [421, 45] on span "03:00 - 50H-504.55" at bounding box center [419, 45] width 109 height 16
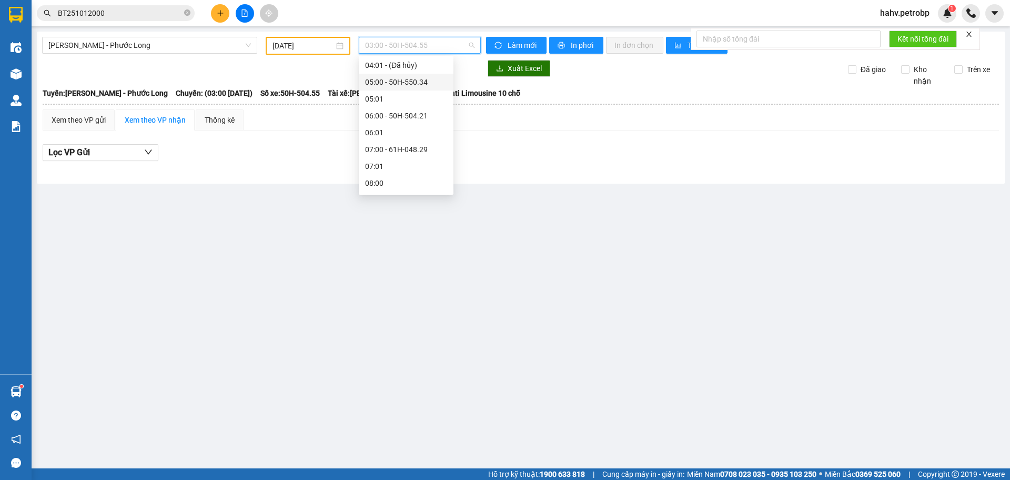
scroll to position [70, 0]
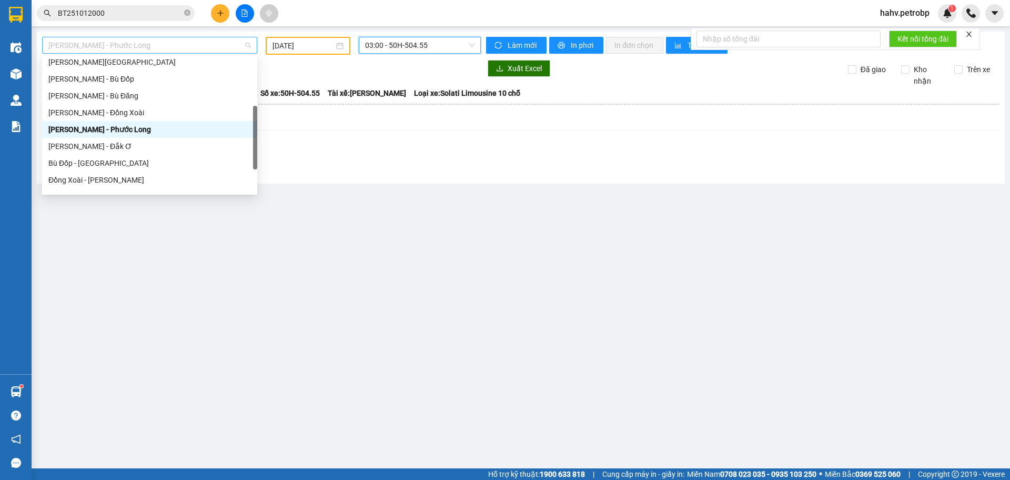
click at [192, 39] on span "[PERSON_NAME] - Phước Long" at bounding box center [149, 45] width 203 height 16
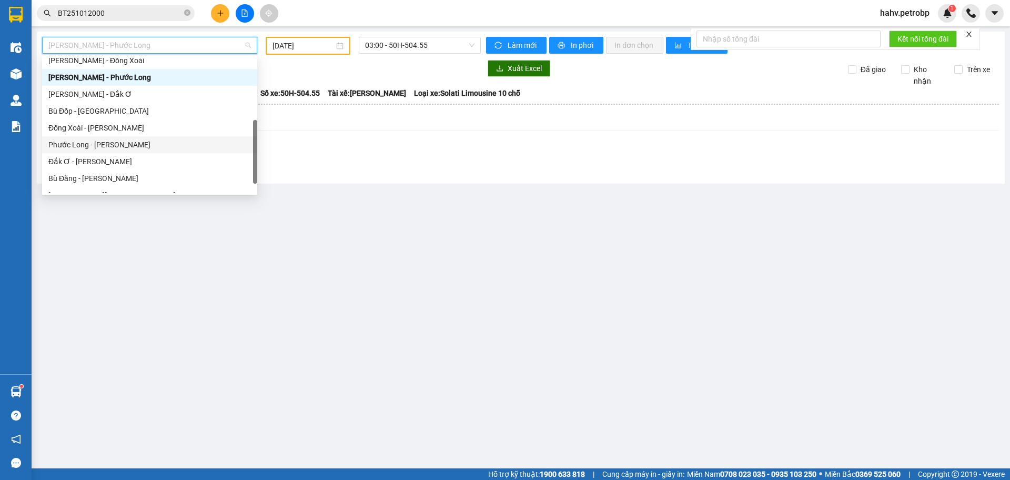
click at [146, 143] on div "Phước Long - Hồ Chí Minh" at bounding box center [149, 145] width 203 height 12
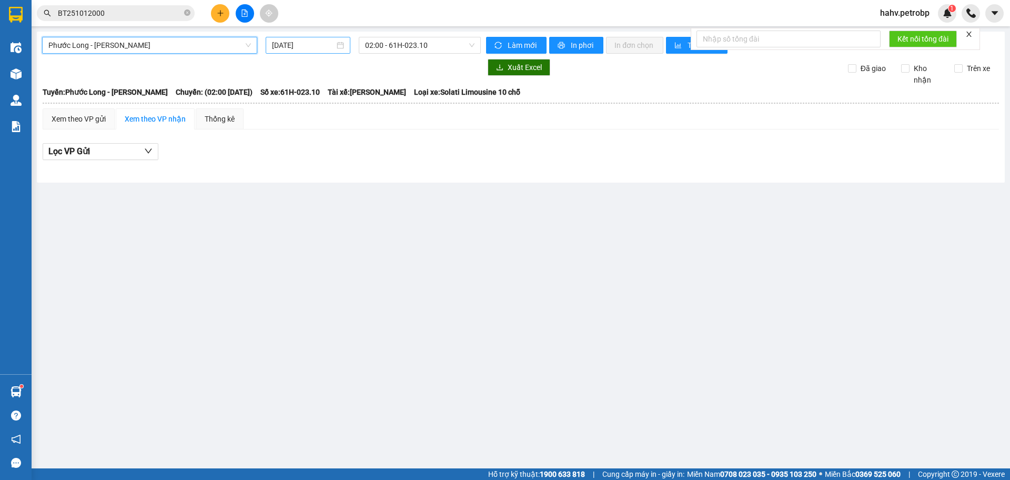
click at [280, 48] on input "[DATE]" at bounding box center [303, 45] width 63 height 12
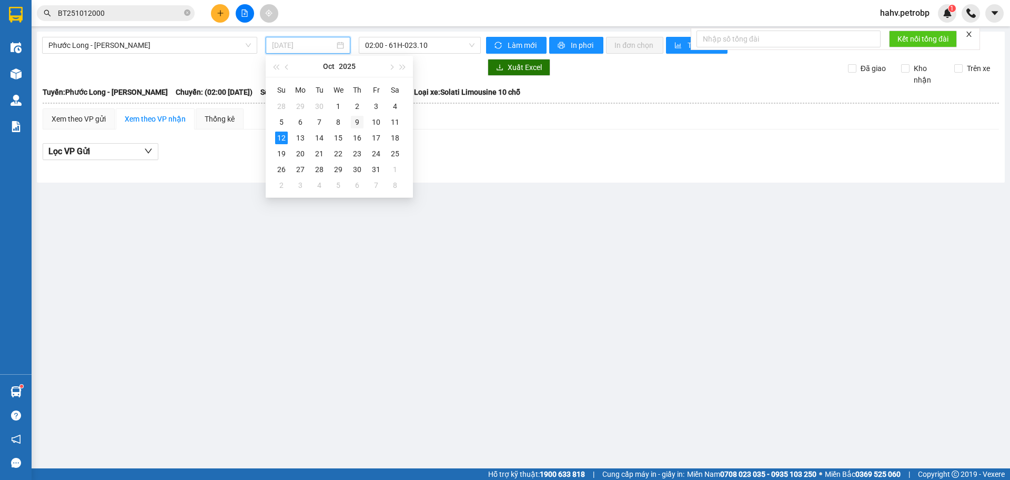
click at [364, 120] on td "9" at bounding box center [357, 122] width 19 height 16
type input "09/10/2025"
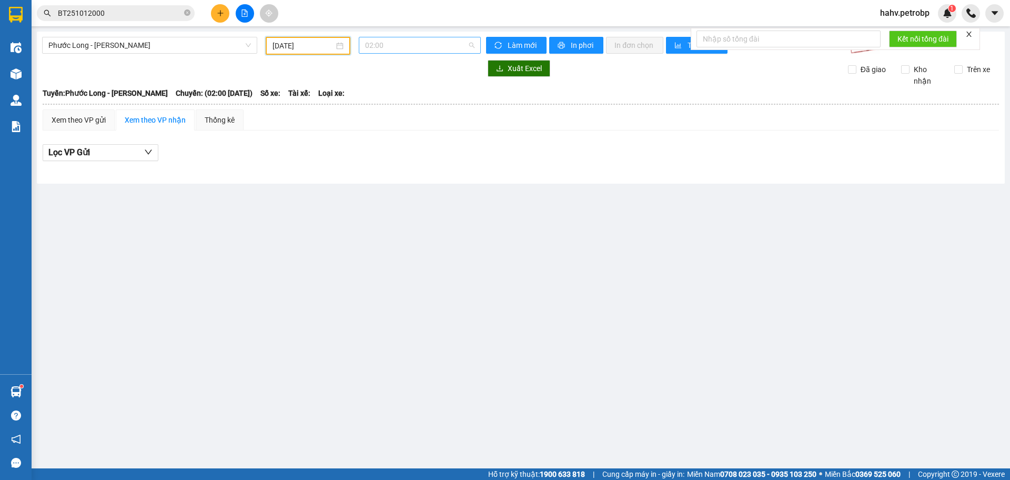
click at [424, 51] on span "02:00" at bounding box center [419, 45] width 109 height 16
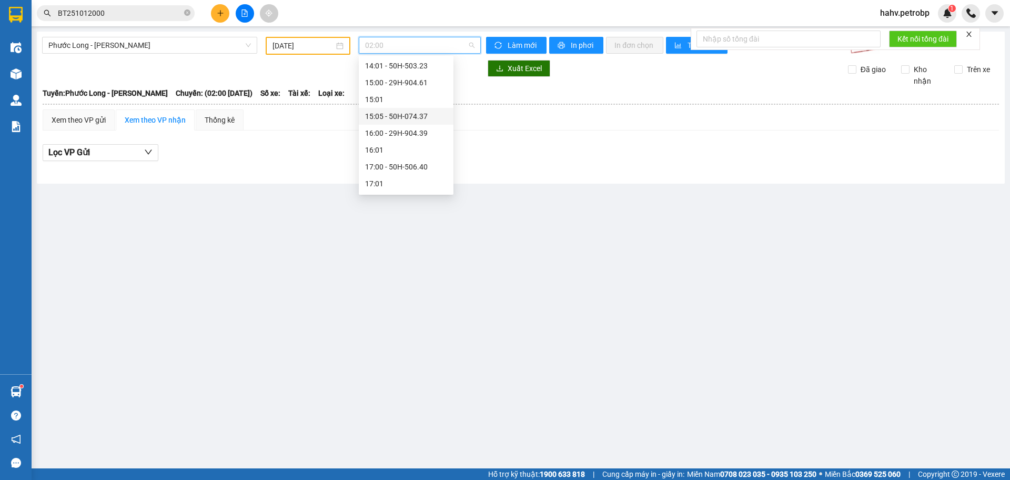
click at [407, 122] on div "15:05 - 50H-074.37" at bounding box center [406, 117] width 82 height 12
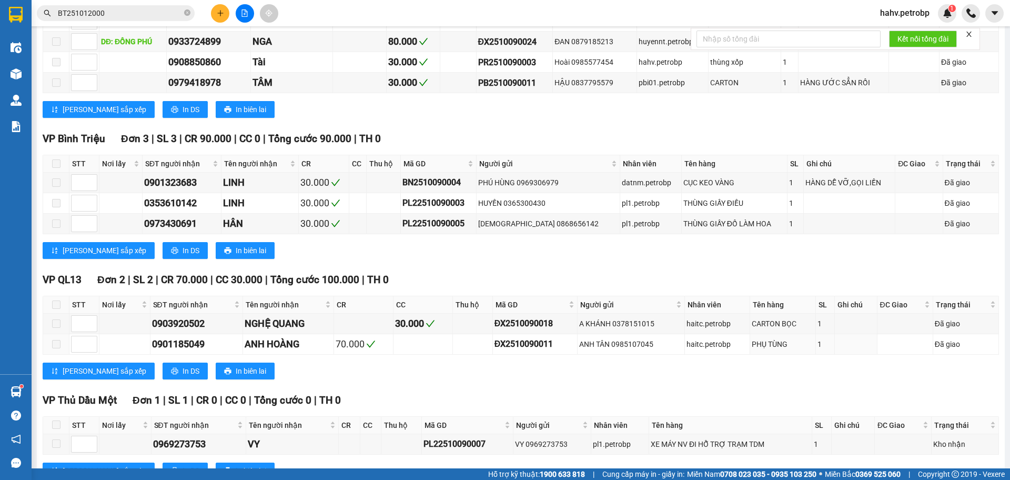
scroll to position [368, 0]
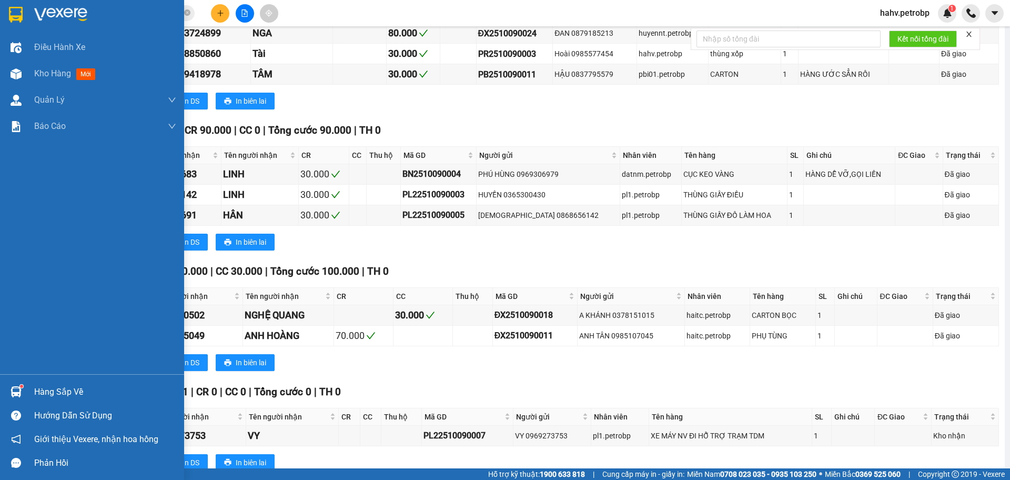
click at [39, 393] on div "Hàng sắp về" at bounding box center [105, 392] width 142 height 16
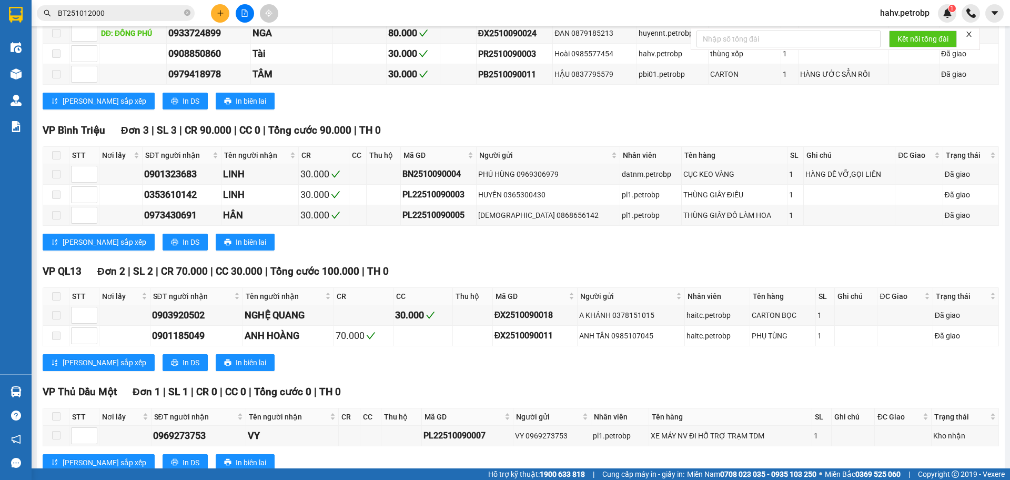
click at [671, 381] on section "Kết quả tìm kiếm ( 9 ) Bộ lọc Mã ĐH Trạng thái Món hàng Tổng cước Chưa cước Ngư…" at bounding box center [505, 240] width 1010 height 480
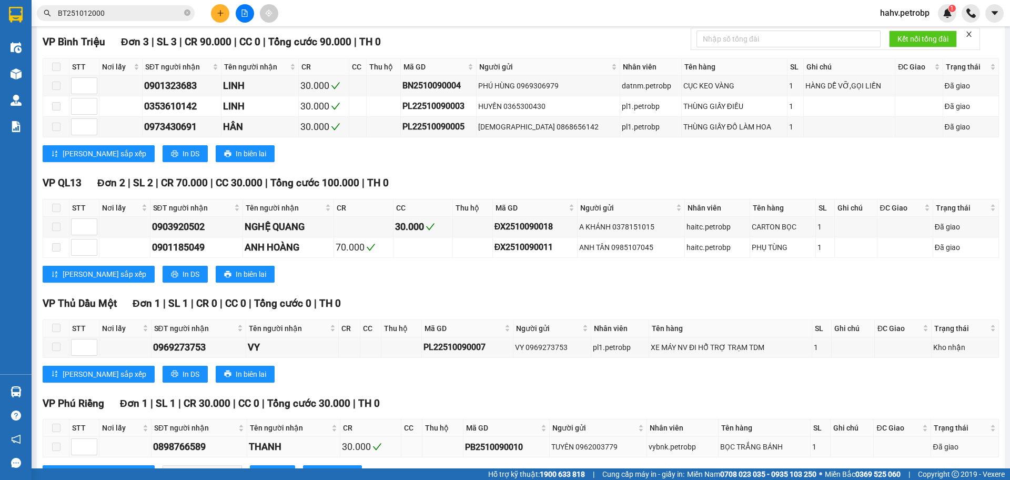
scroll to position [447, 0]
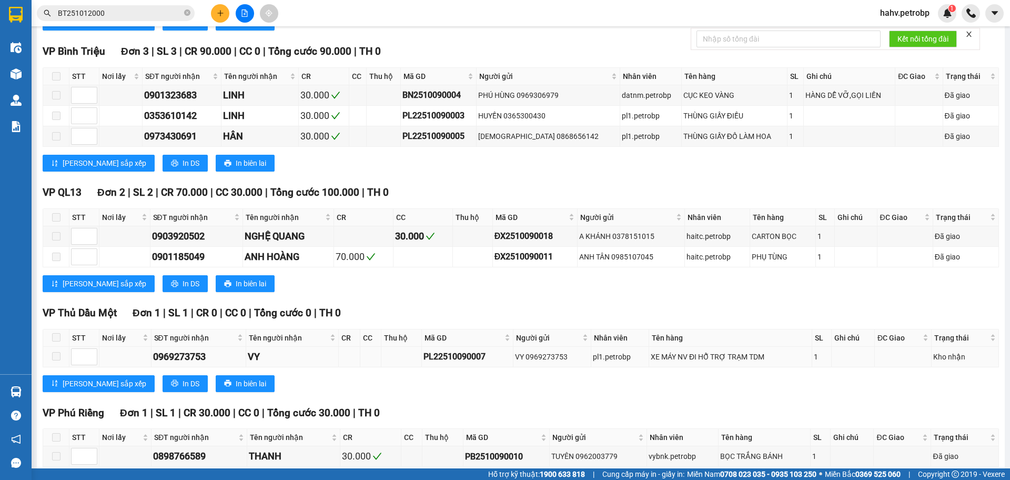
click at [185, 356] on div "0969273753" at bounding box center [199, 356] width 92 height 15
click at [186, 357] on div "0969273753" at bounding box center [199, 356] width 92 height 15
copy div "0969273753"
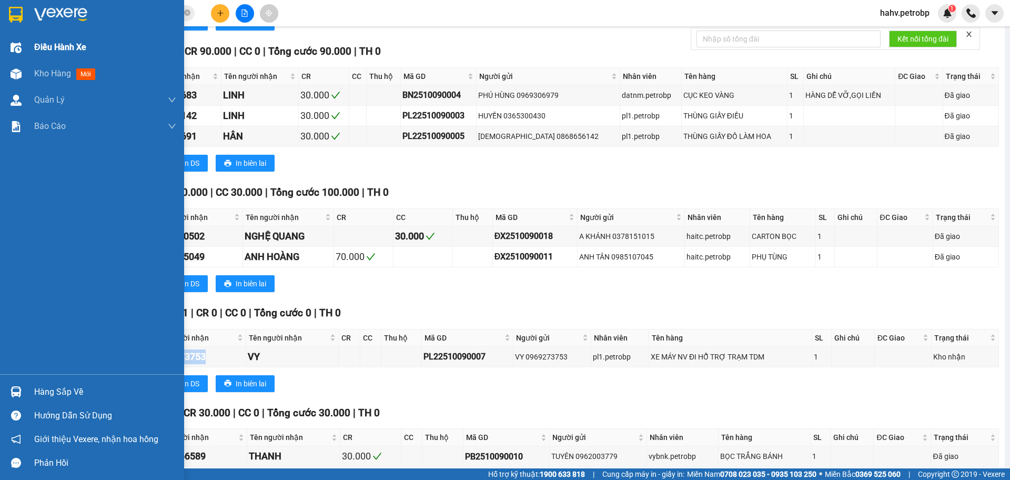
click at [42, 57] on div "Điều hành xe" at bounding box center [105, 47] width 142 height 26
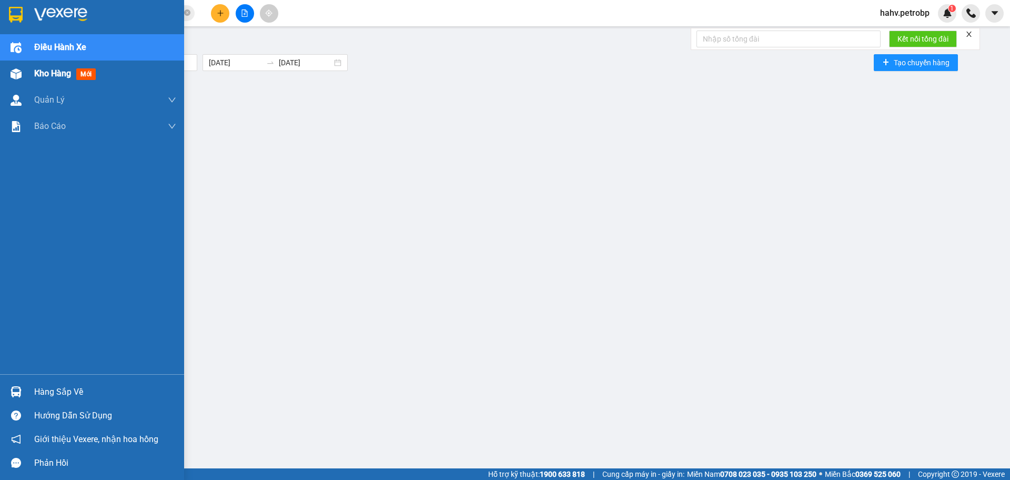
click at [52, 77] on span "Kho hàng" at bounding box center [52, 73] width 37 height 10
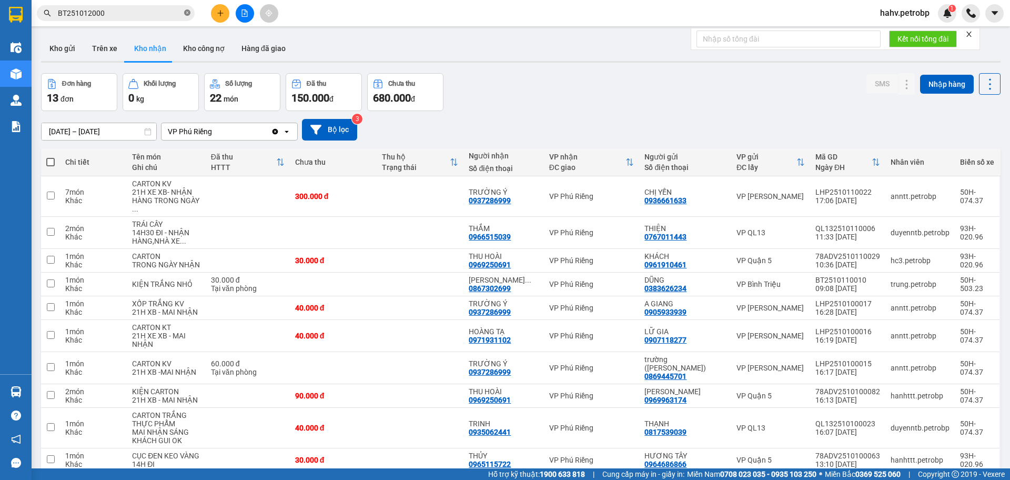
click at [186, 12] on icon "close-circle" at bounding box center [187, 12] width 6 height 6
paste input "0969273753"
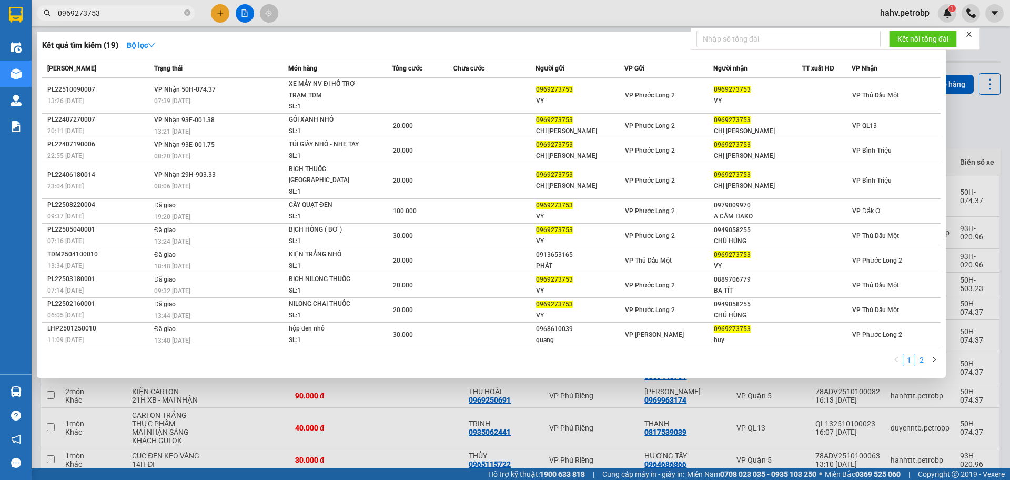
type input "0969273753"
click at [927, 354] on link "2" at bounding box center [922, 360] width 12 height 12
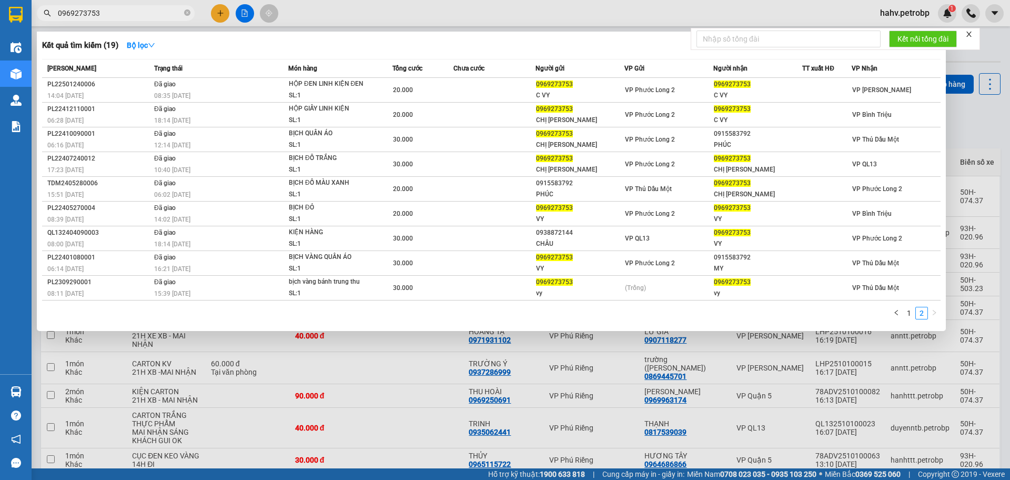
click at [373, 419] on div at bounding box center [505, 240] width 1010 height 480
click at [185, 13] on icon "close-circle" at bounding box center [187, 12] width 6 height 6
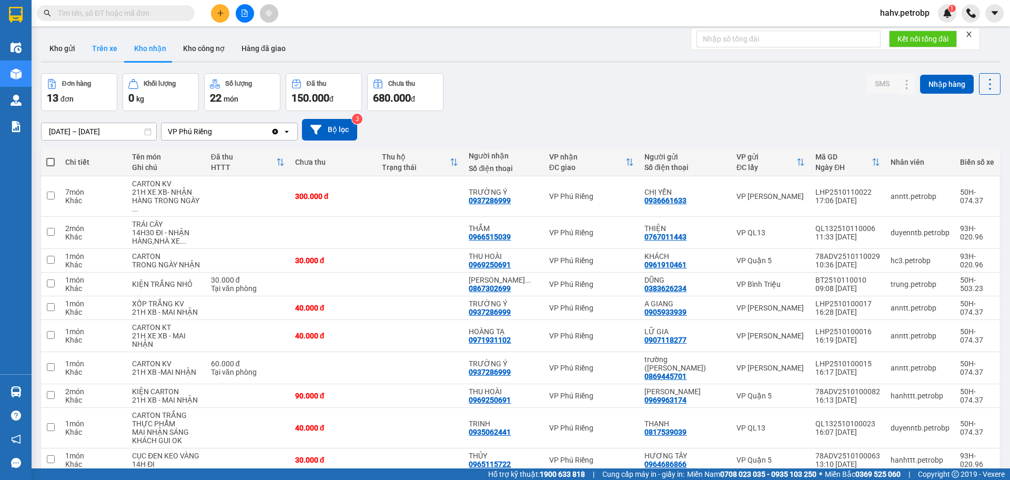
click at [102, 44] on button "Trên xe" at bounding box center [105, 48] width 42 height 25
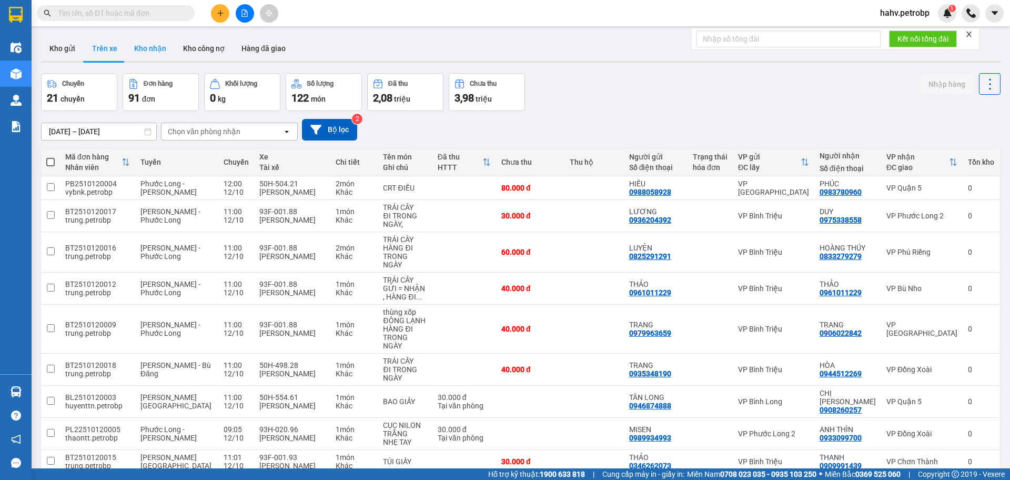
click at [156, 52] on button "Kho nhận" at bounding box center [150, 48] width 49 height 25
type input "[DATE] – [DATE]"
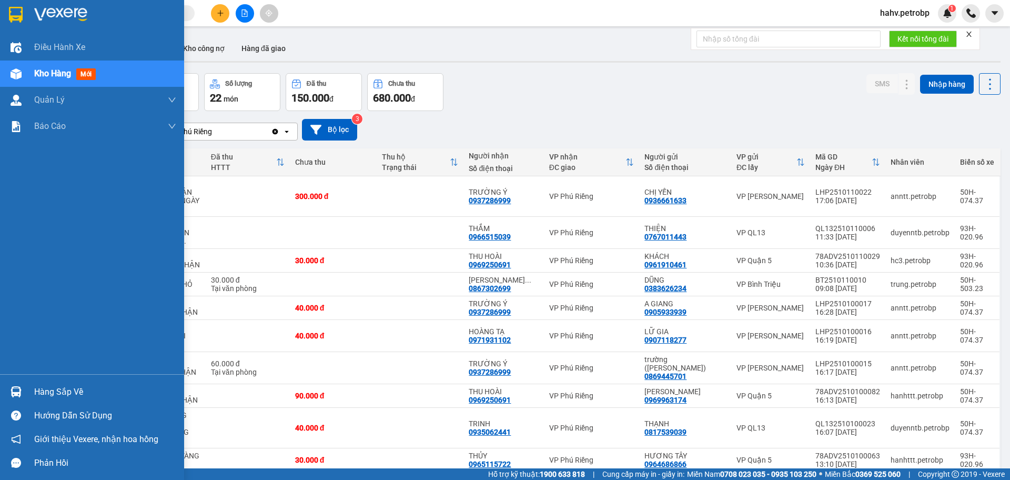
click at [38, 390] on div "Hàng sắp về" at bounding box center [105, 392] width 142 height 16
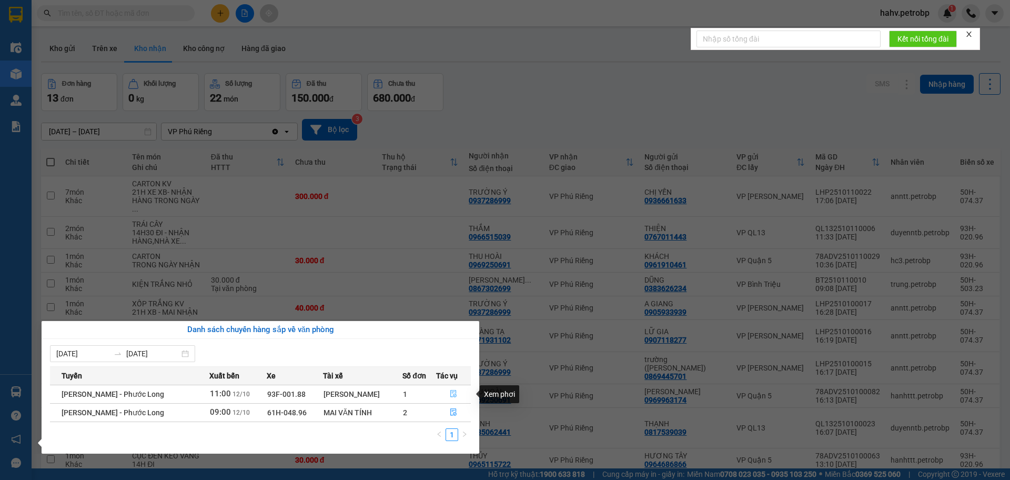
click at [448, 396] on button "button" at bounding box center [454, 394] width 34 height 17
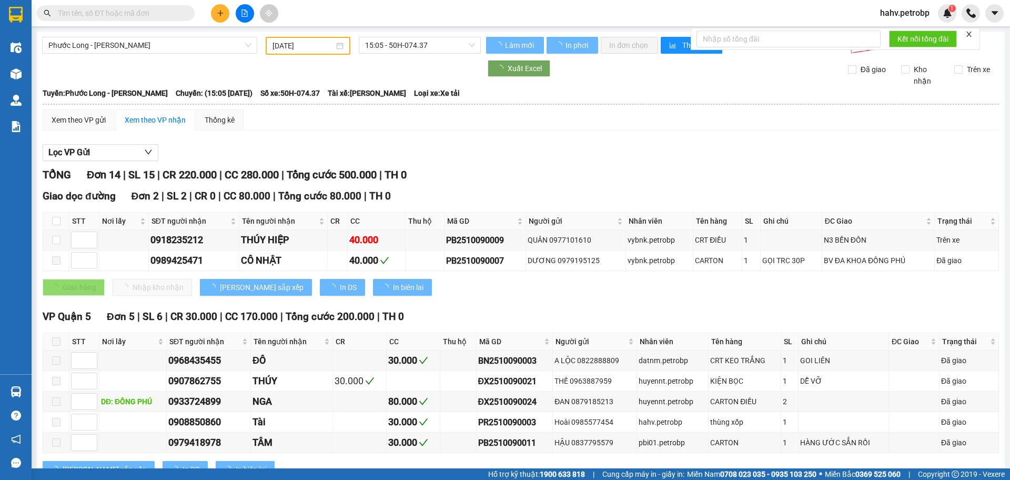
type input "[DATE]"
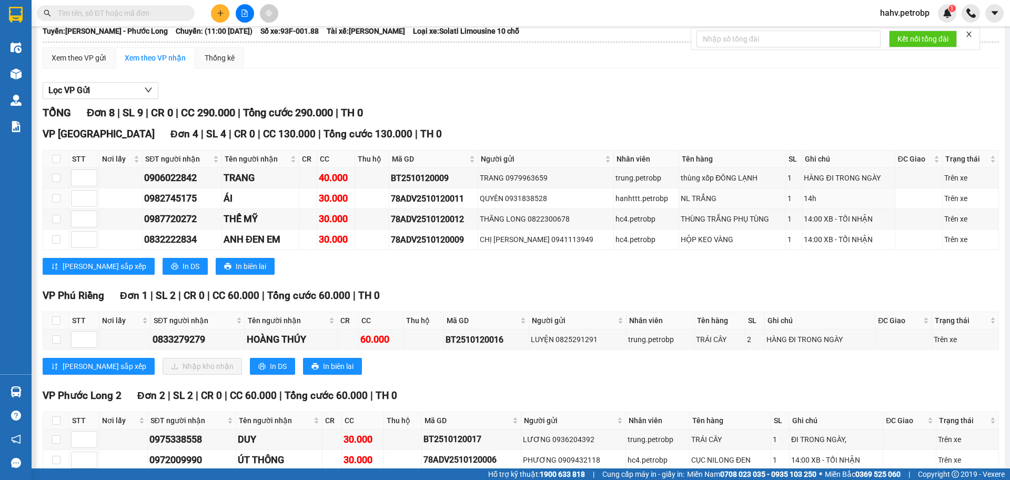
scroll to position [59, 0]
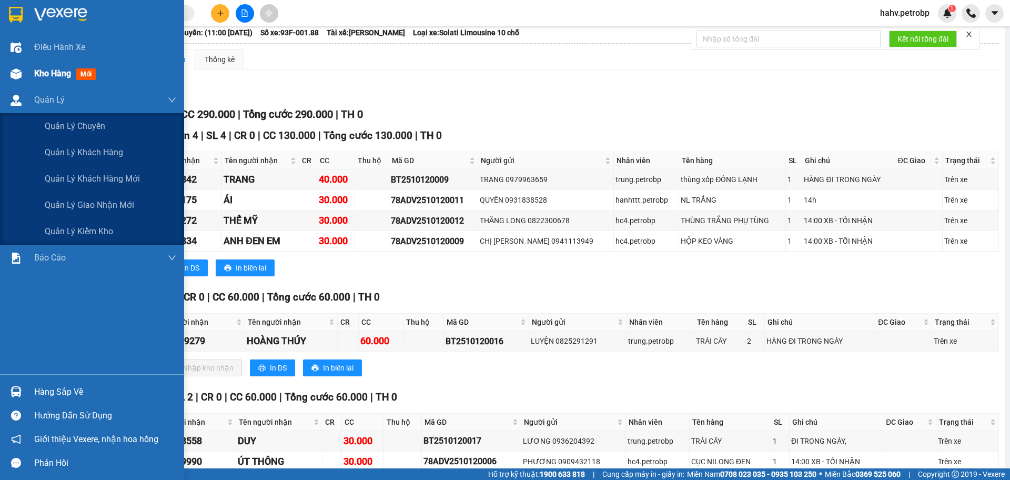
click at [0, 68] on div "Kho hàng mới" at bounding box center [92, 74] width 184 height 26
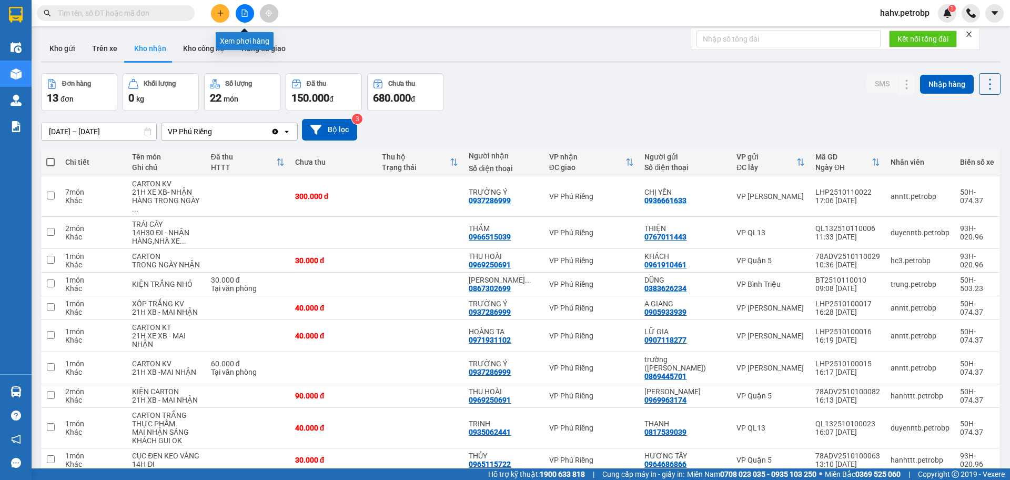
click at [247, 13] on icon "file-add" at bounding box center [245, 12] width 6 height 7
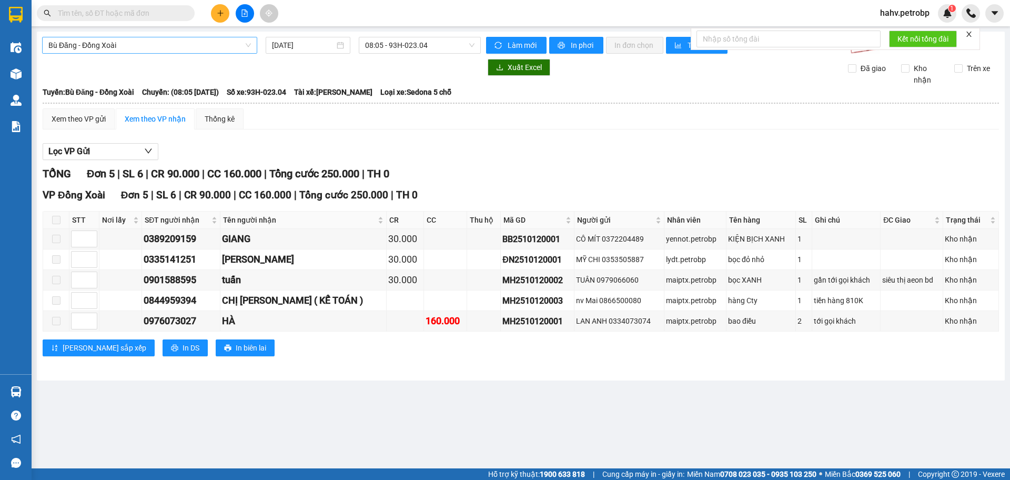
click at [172, 41] on span "Bù Đăng - Đồng Xoài" at bounding box center [149, 45] width 203 height 16
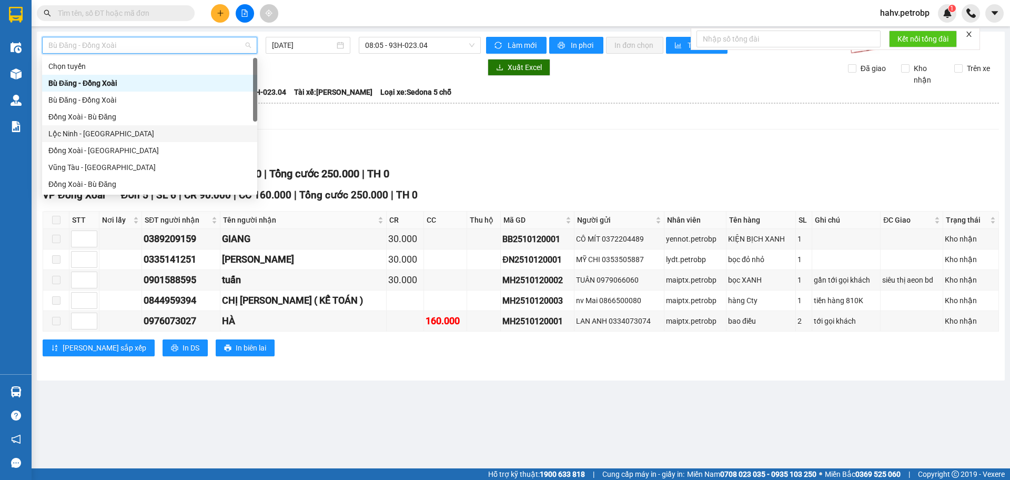
scroll to position [69, 0]
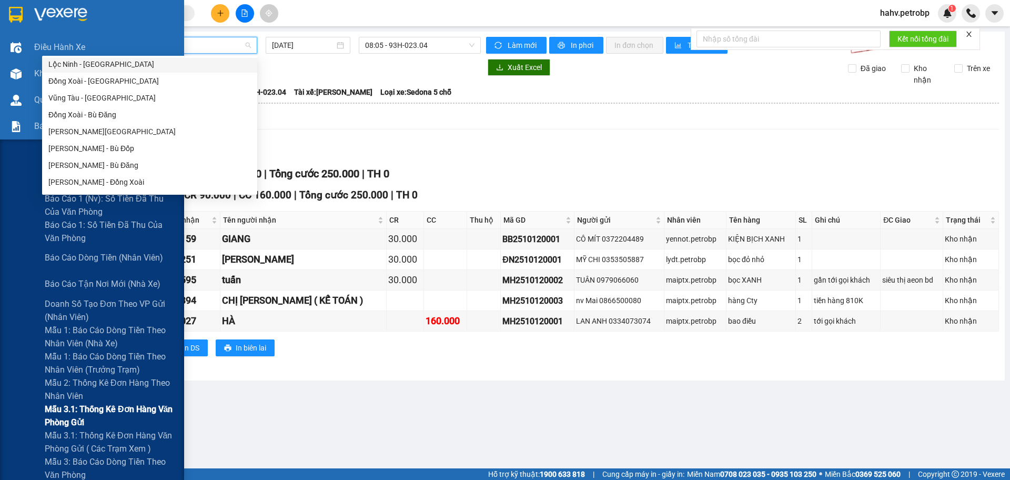
click at [18, 414] on div "Mẫu 3.1: Thống kê đơn hàng văn phòng gửi" at bounding box center [92, 416] width 184 height 26
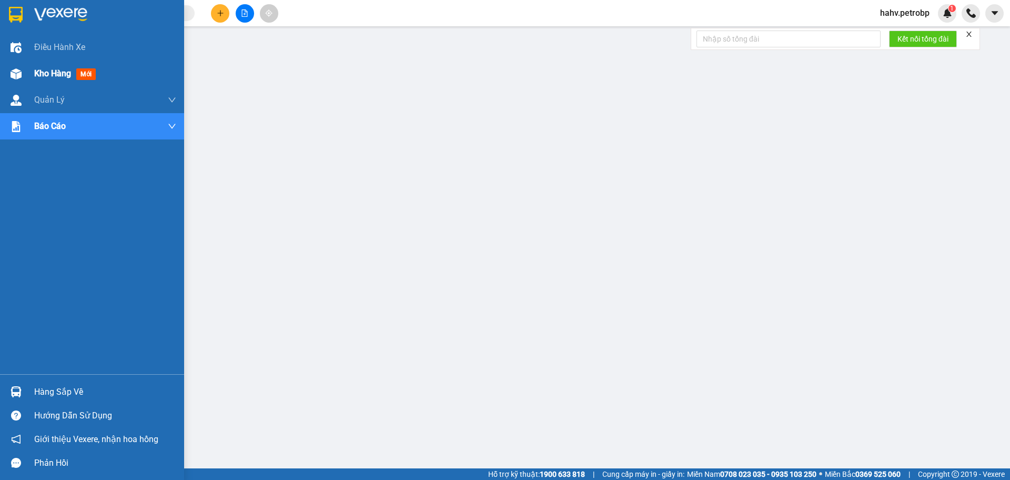
click at [45, 75] on span "Kho hàng" at bounding box center [52, 73] width 37 height 10
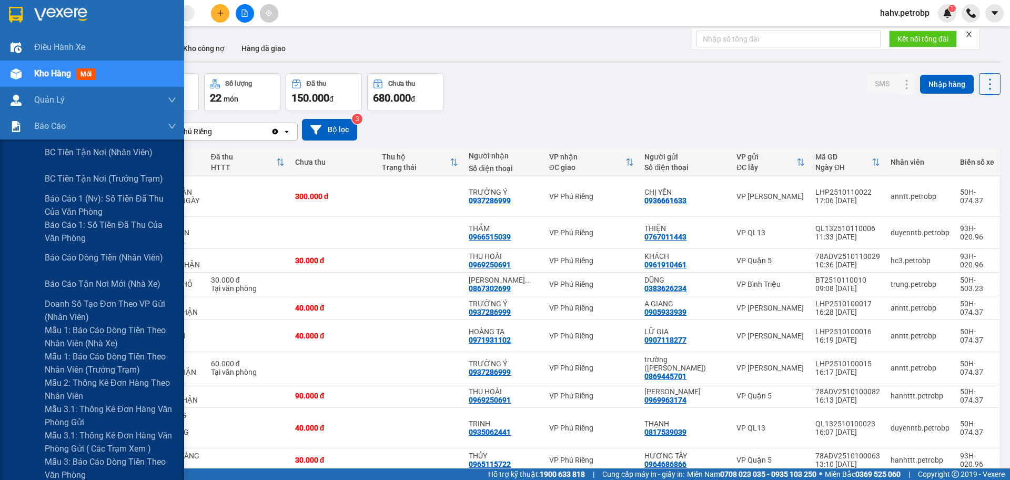
drag, startPoint x: 33, startPoint y: 409, endPoint x: 206, endPoint y: 331, distance: 189.4
click at [22, 419] on div "Mẫu 3.1: Thống kê đơn hàng văn phòng gửi" at bounding box center [92, 416] width 184 height 26
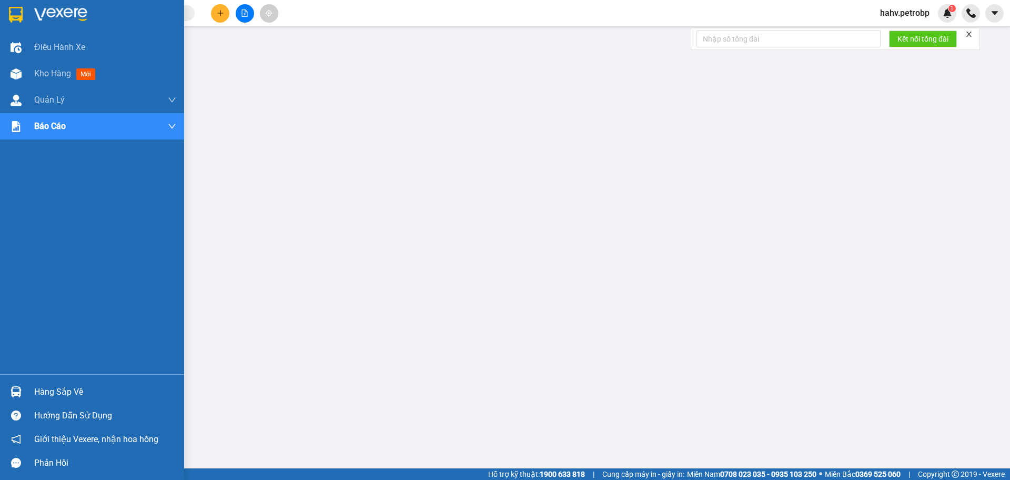
click at [58, 394] on div "Hàng sắp về" at bounding box center [105, 392] width 142 height 16
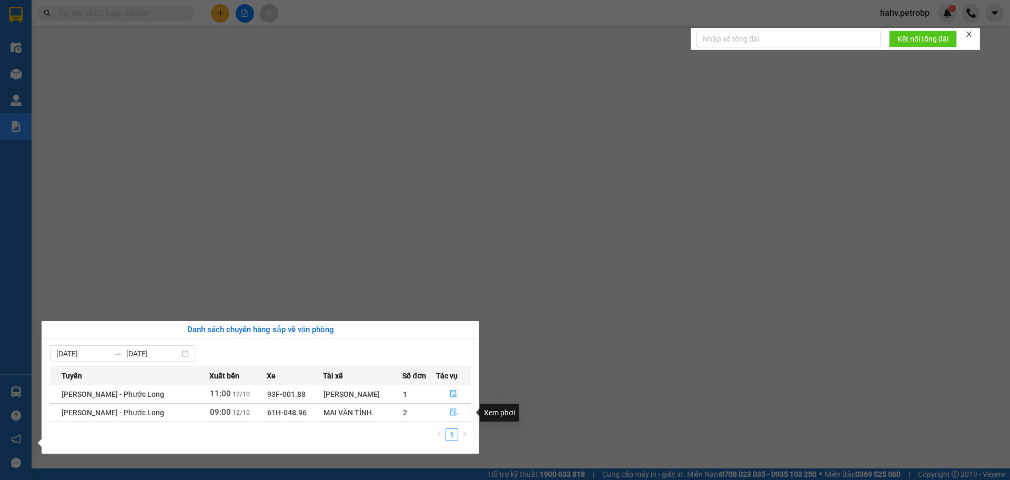
click at [454, 414] on icon "file-done" at bounding box center [453, 412] width 6 height 7
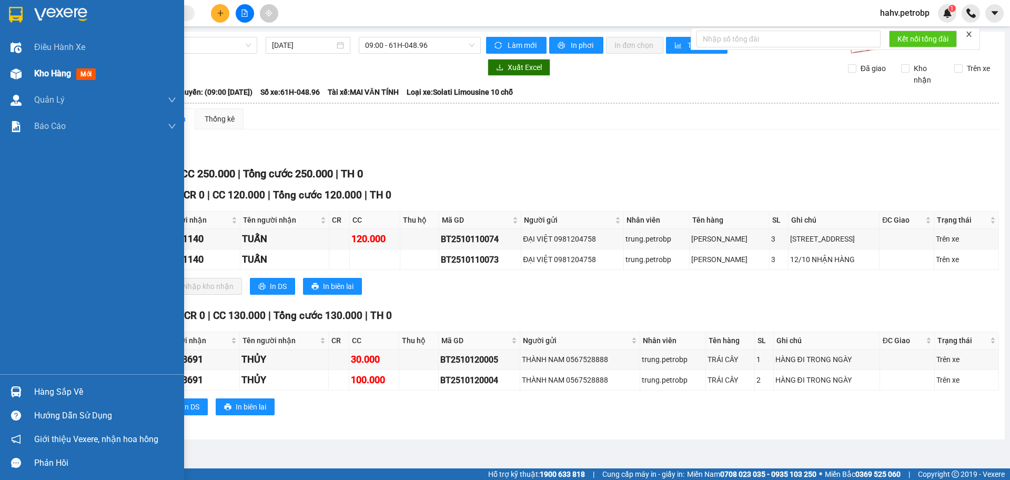
click at [49, 73] on span "Kho hàng" at bounding box center [52, 73] width 37 height 10
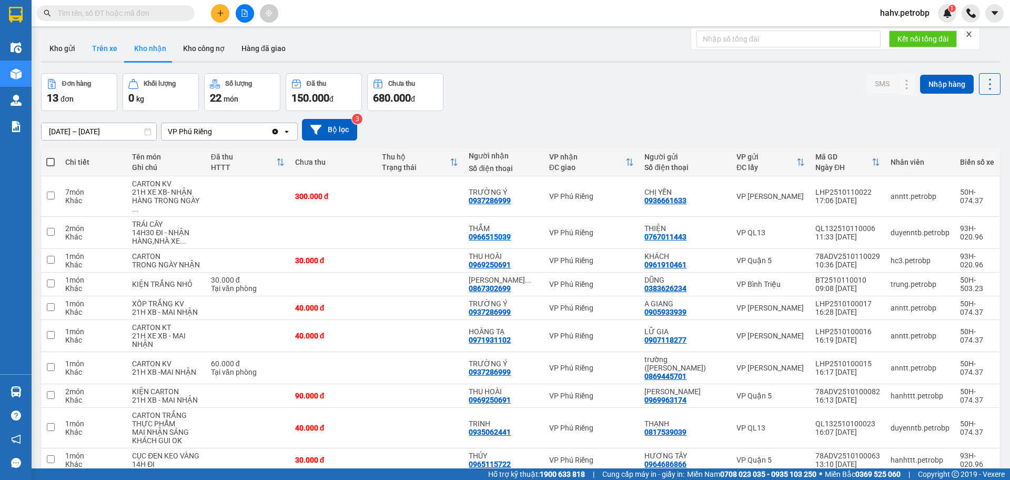
click at [113, 49] on button "Trên xe" at bounding box center [105, 48] width 42 height 25
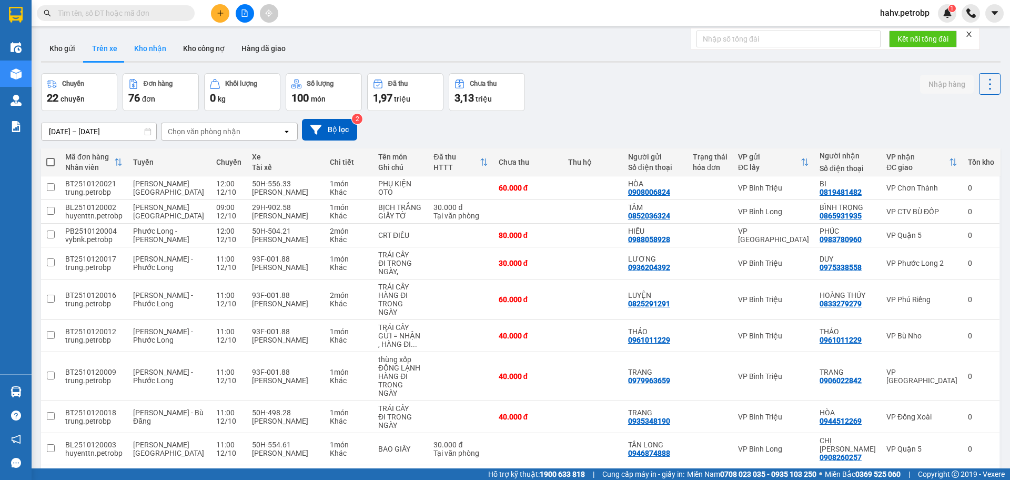
click at [153, 48] on button "Kho nhận" at bounding box center [150, 48] width 49 height 25
type input "[DATE] – [DATE]"
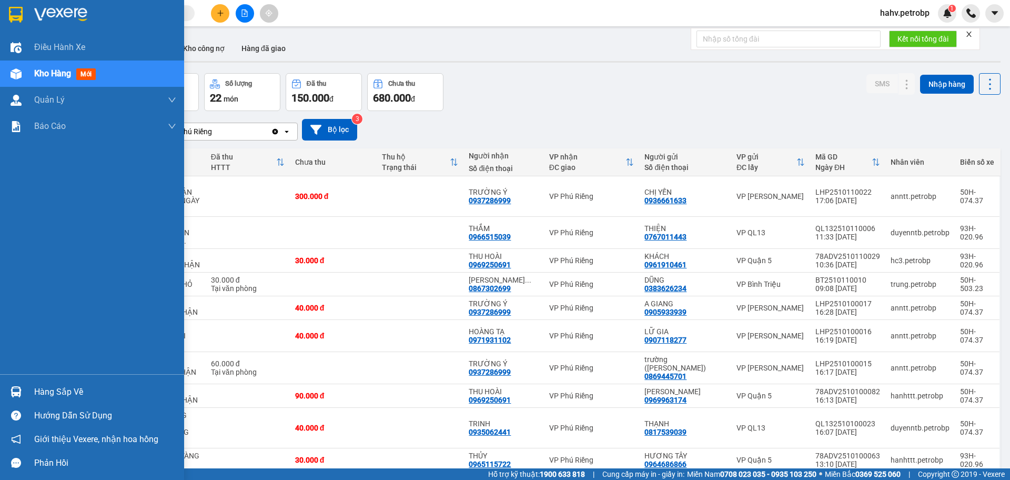
click at [66, 391] on div "Hàng sắp về" at bounding box center [105, 392] width 142 height 16
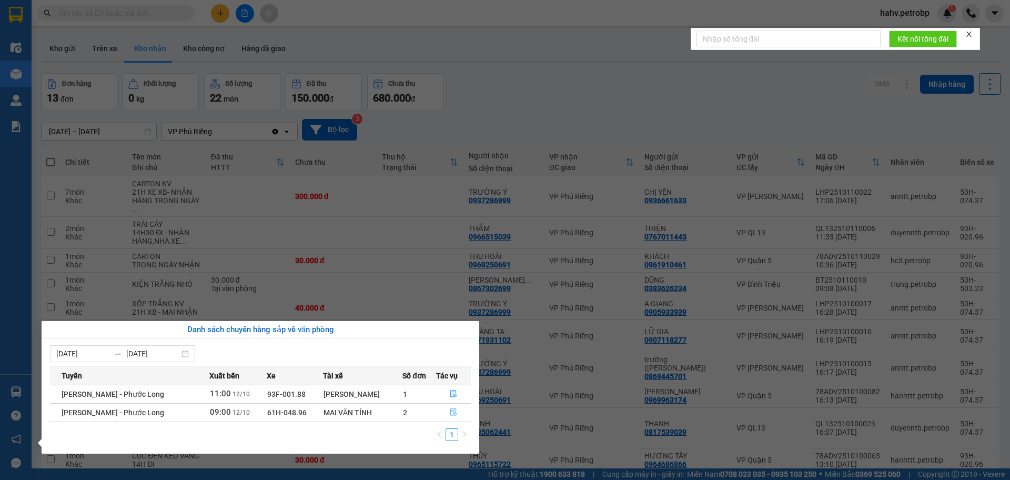
click at [452, 419] on button "button" at bounding box center [454, 412] width 34 height 17
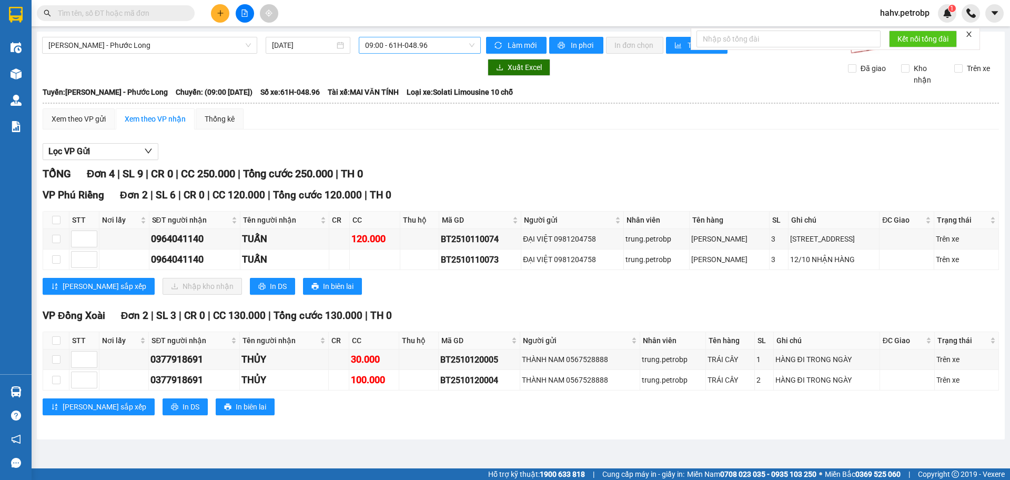
click at [401, 48] on span "09:00 - 61H-048.96" at bounding box center [419, 45] width 109 height 16
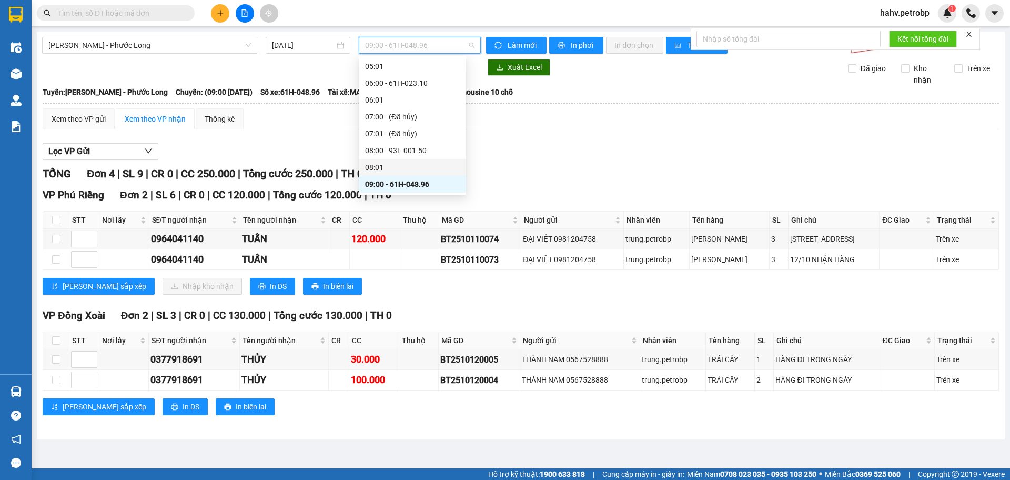
scroll to position [154, 0]
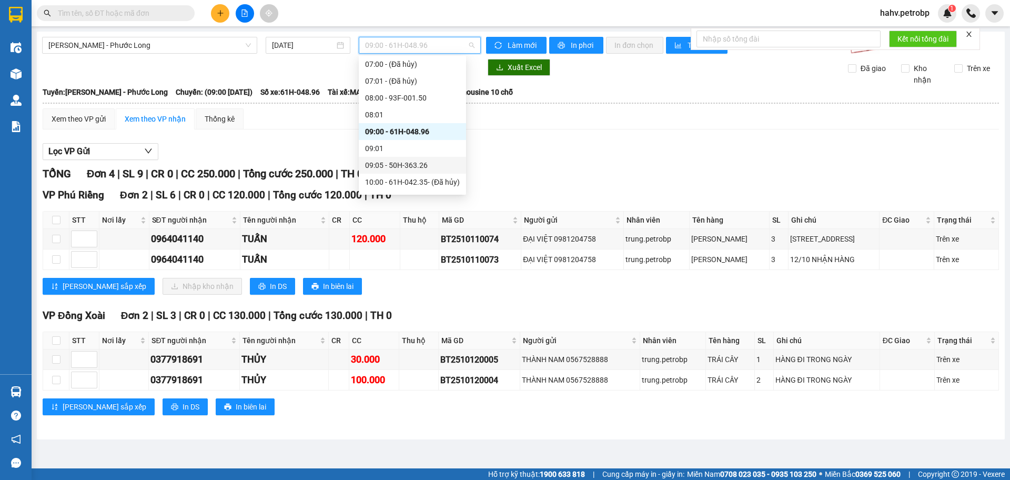
click at [414, 163] on div "09:05 - 50H-363.26" at bounding box center [412, 165] width 95 height 12
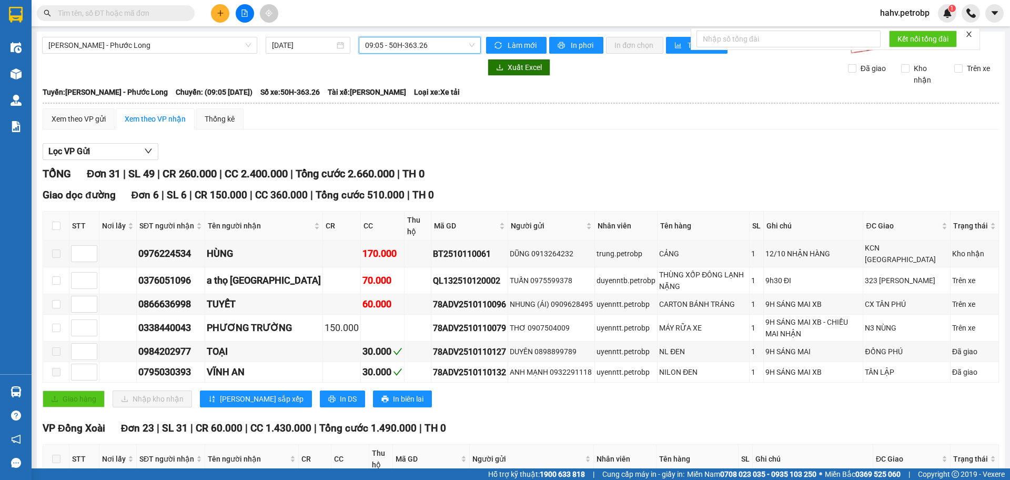
click at [422, 51] on span "09:05 - 50H-363.26" at bounding box center [419, 45] width 109 height 16
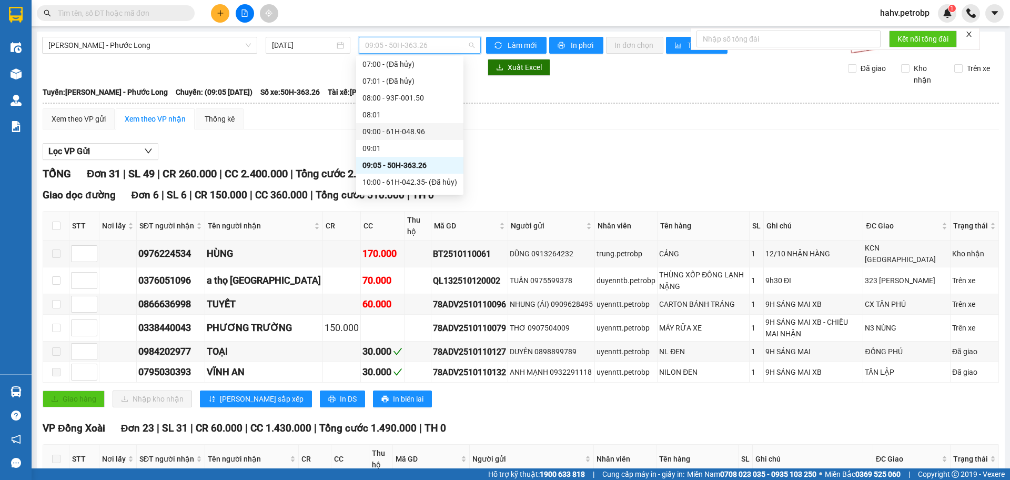
click at [426, 136] on div "09:00 - 61H-048.96" at bounding box center [410, 132] width 95 height 12
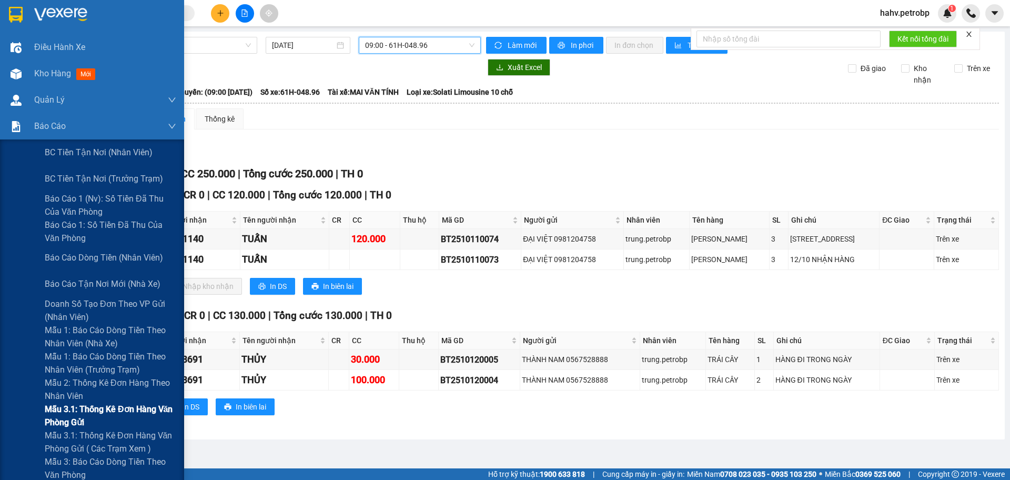
drag, startPoint x: 25, startPoint y: 410, endPoint x: 42, endPoint y: 406, distance: 16.7
click at [26, 410] on div "Mẫu 3.1: Thống kê đơn hàng văn phòng gửi" at bounding box center [92, 416] width 184 height 26
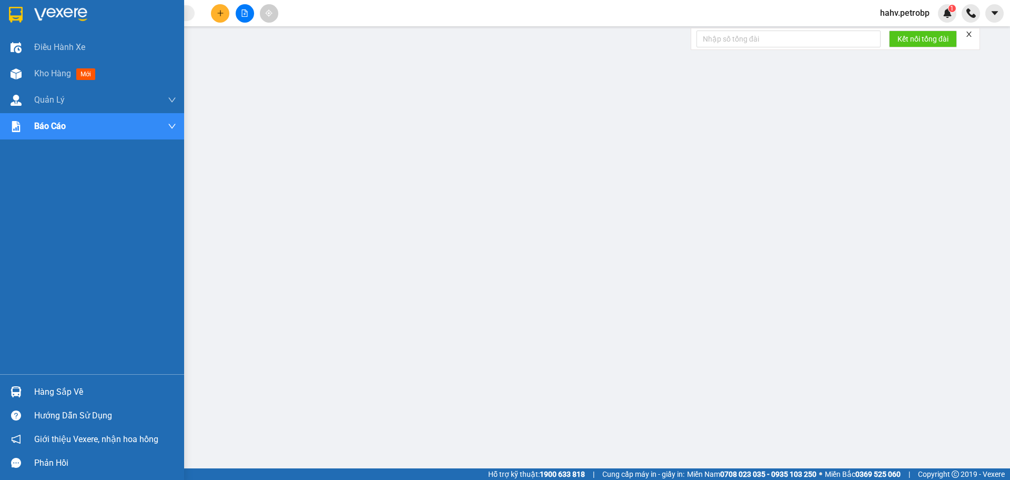
click at [43, 396] on div "Hàng sắp về" at bounding box center [105, 392] width 142 height 16
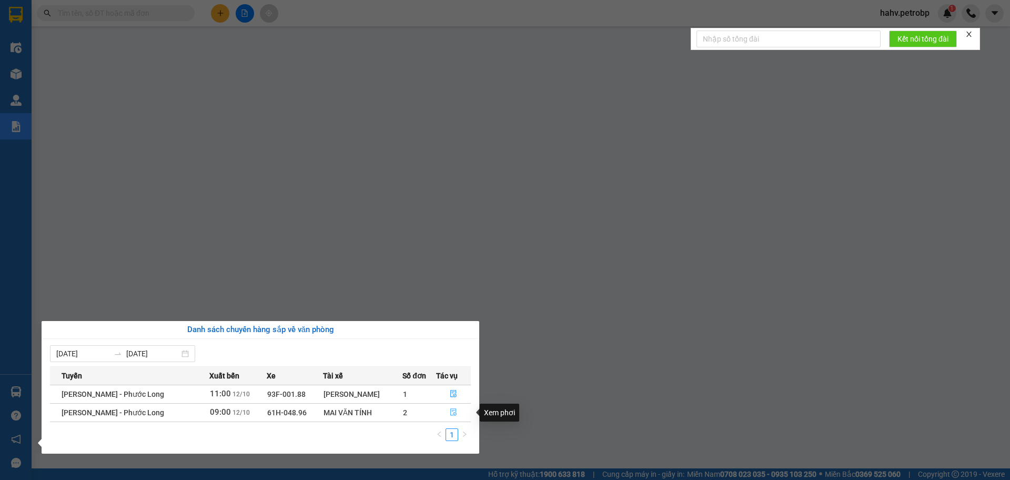
click at [442, 408] on button "button" at bounding box center [454, 412] width 34 height 17
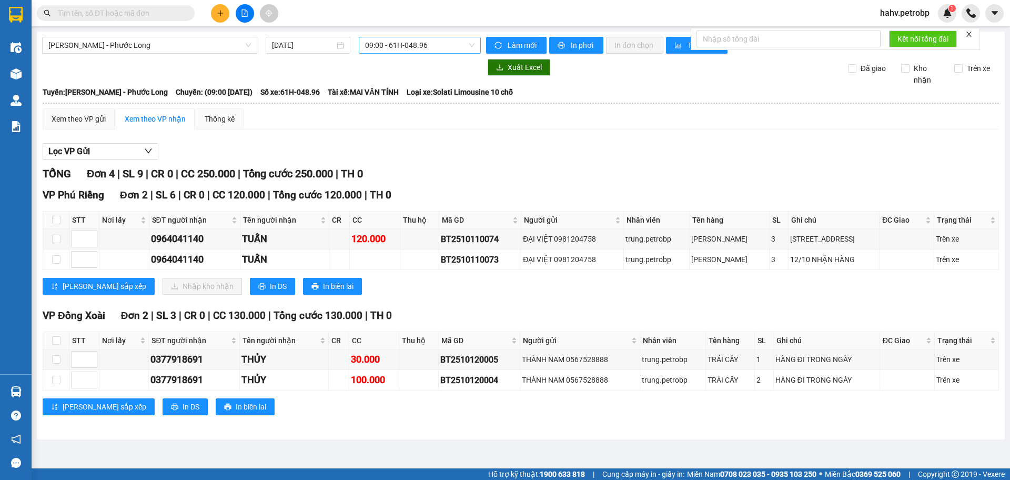
click at [402, 51] on span "09:00 - 61H-048.96" at bounding box center [419, 45] width 109 height 16
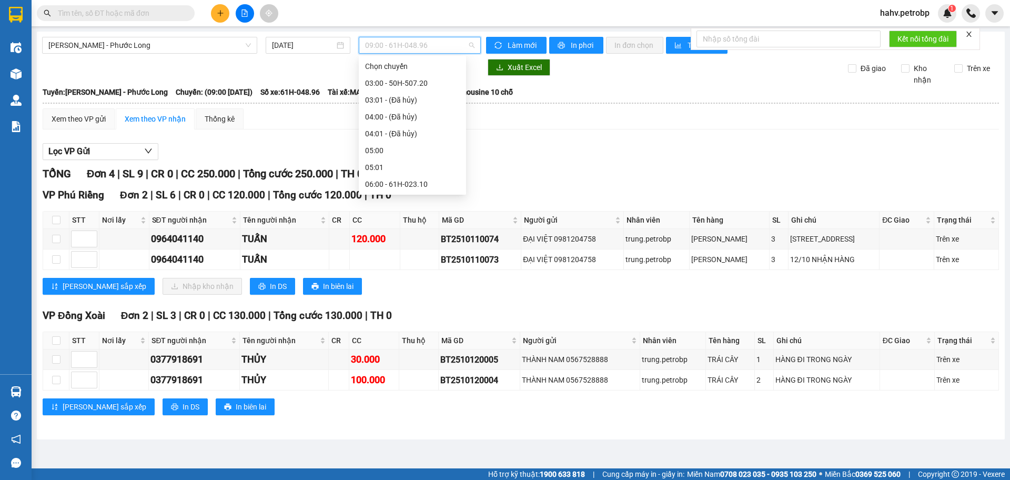
scroll to position [101, 0]
click at [421, 147] on div "08:00 - 93F-001.50" at bounding box center [412, 151] width 95 height 12
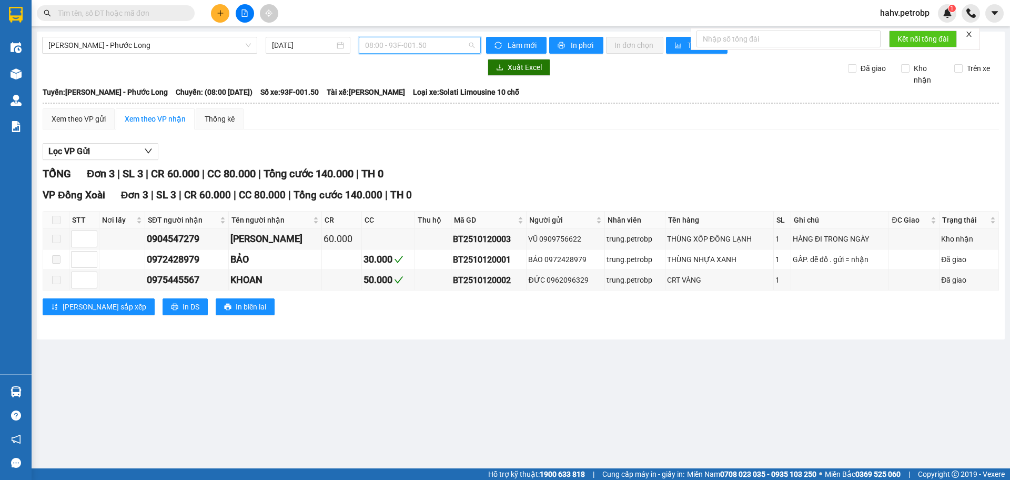
click at [427, 47] on span "08:00 - 93F-001.50" at bounding box center [419, 45] width 109 height 16
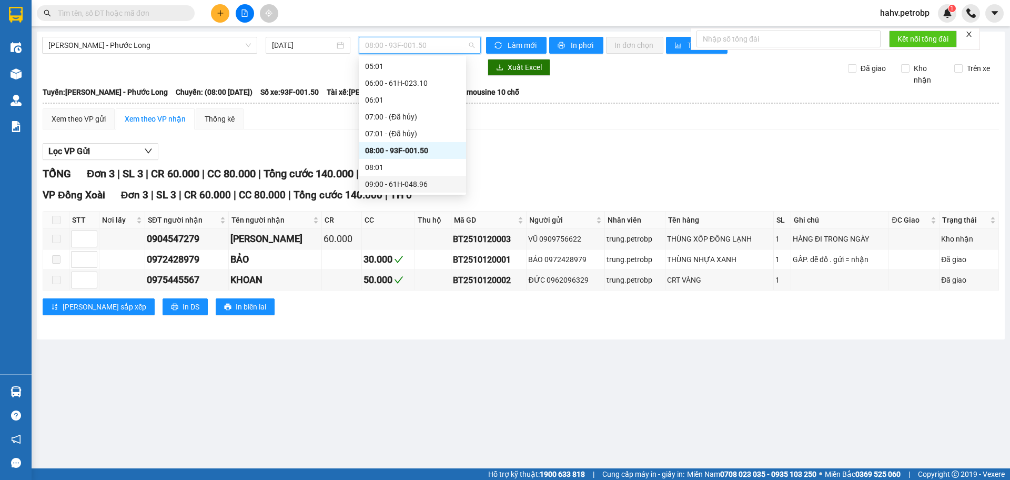
click at [413, 185] on div "09:00 - 61H-048.96" at bounding box center [412, 184] width 95 height 12
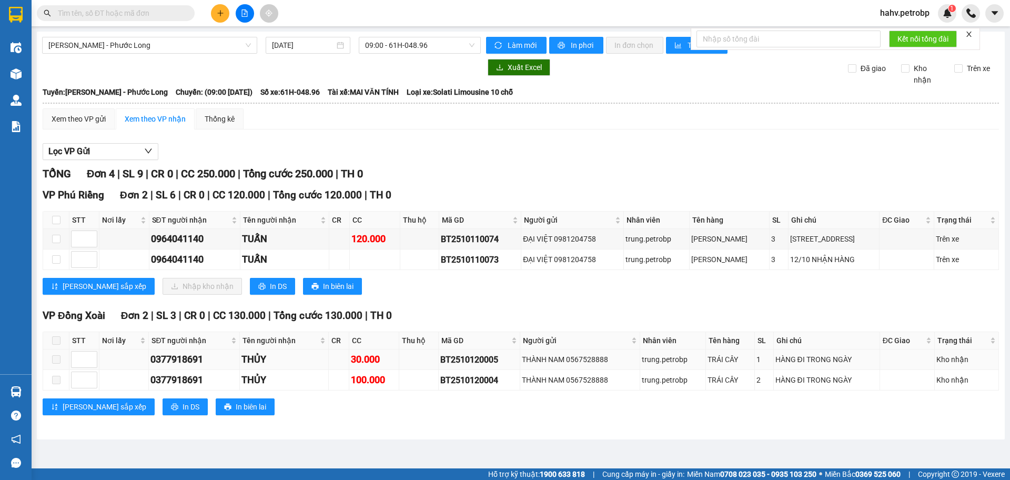
click at [466, 356] on div "BT2510120005" at bounding box center [479, 359] width 78 height 13
copy div "BT2510120005"
paste input "BT2510120005"
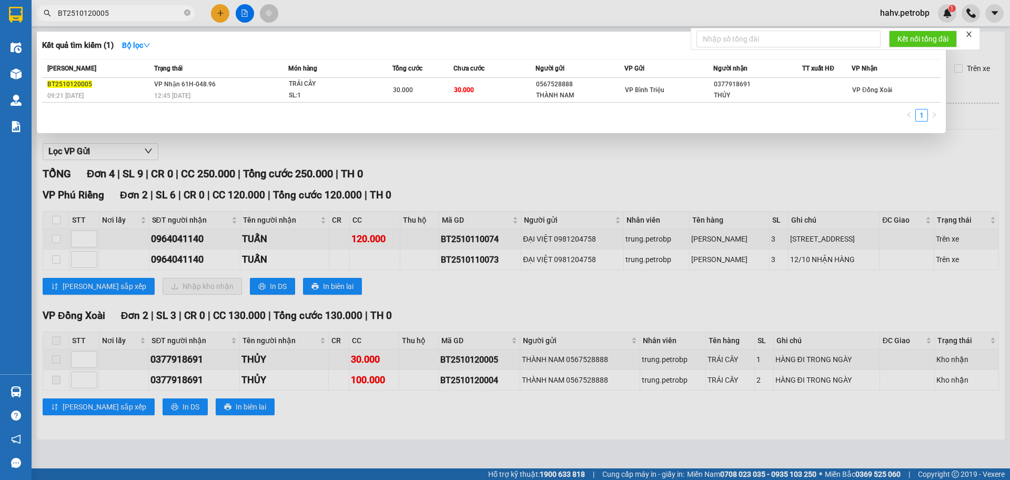
type input "BT2510120005"
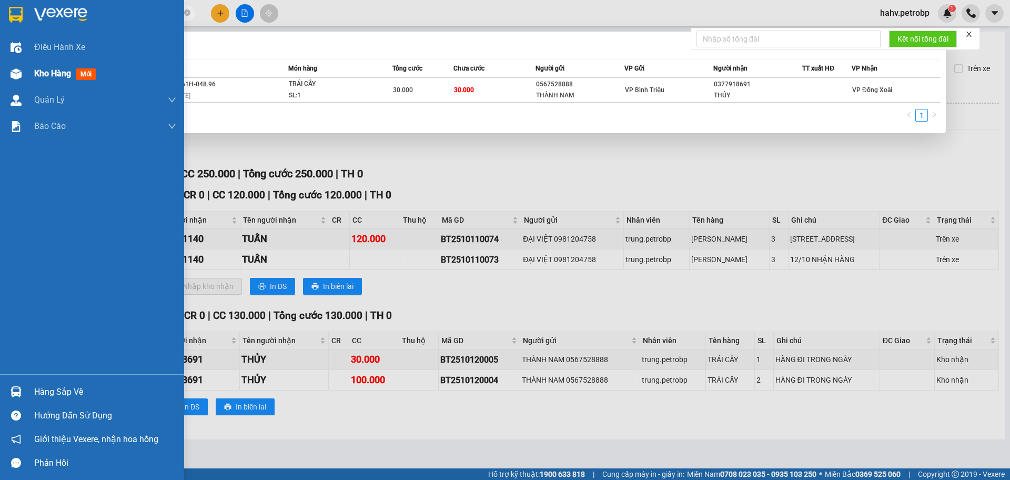
click at [15, 77] on img at bounding box center [16, 73] width 11 height 11
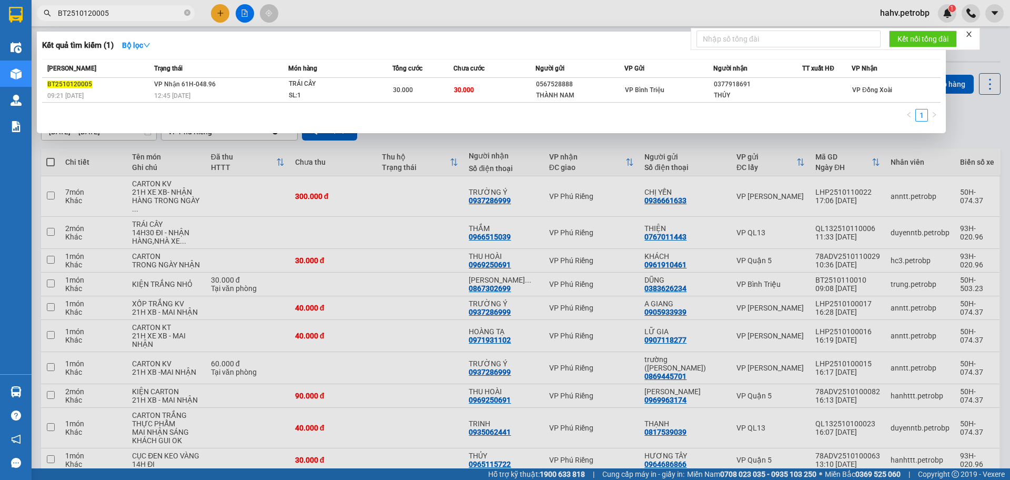
click at [398, 402] on div at bounding box center [505, 240] width 1010 height 480
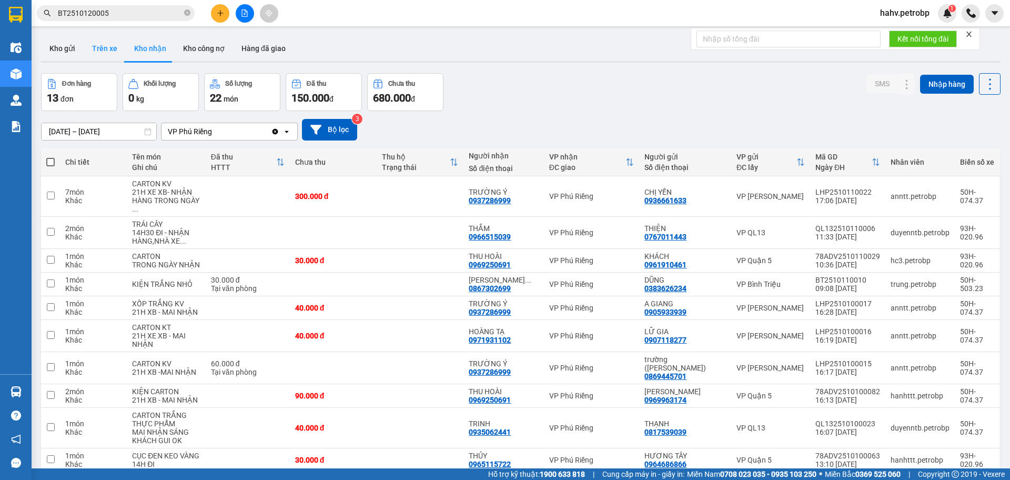
click at [113, 43] on button "Trên xe" at bounding box center [105, 48] width 42 height 25
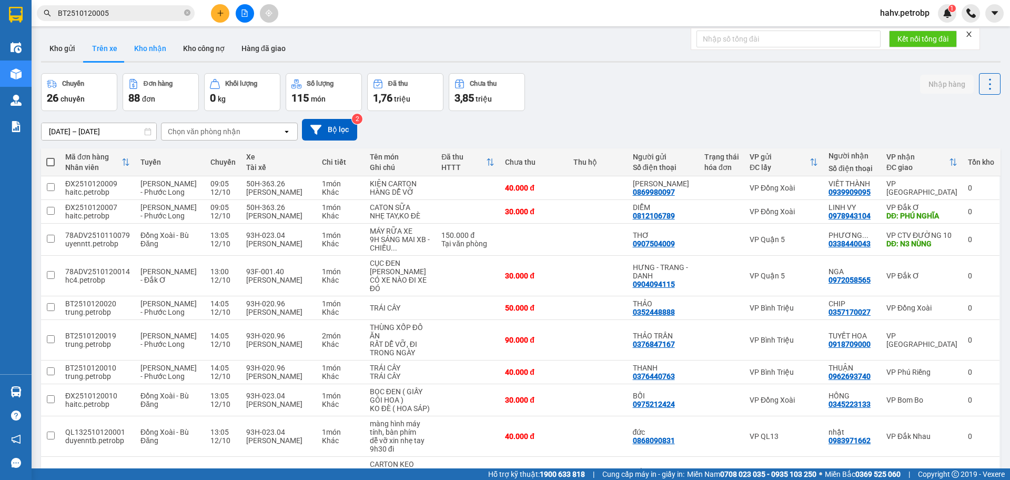
click at [147, 48] on button "Kho nhận" at bounding box center [150, 48] width 49 height 25
type input "[DATE] – [DATE]"
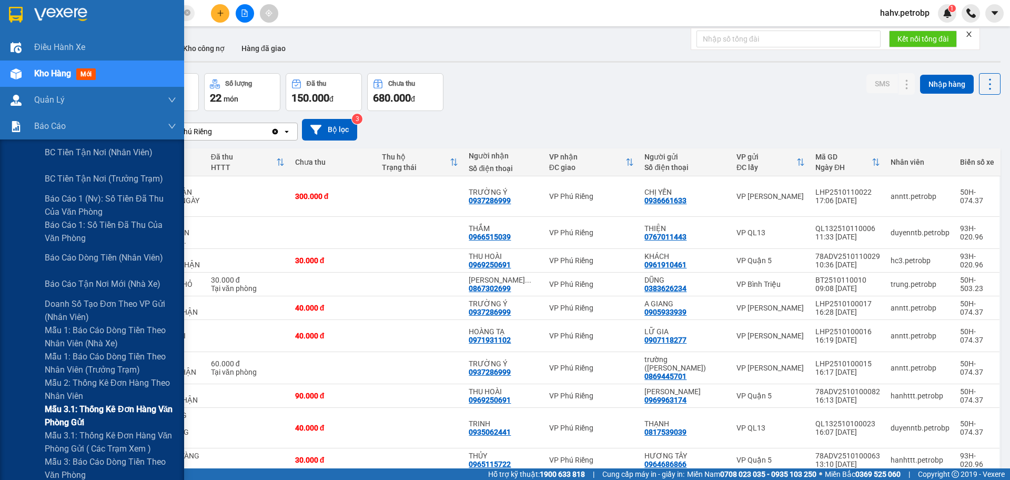
click at [26, 414] on div "Mẫu 3.1: Thống kê đơn hàng văn phòng gửi" at bounding box center [92, 416] width 184 height 26
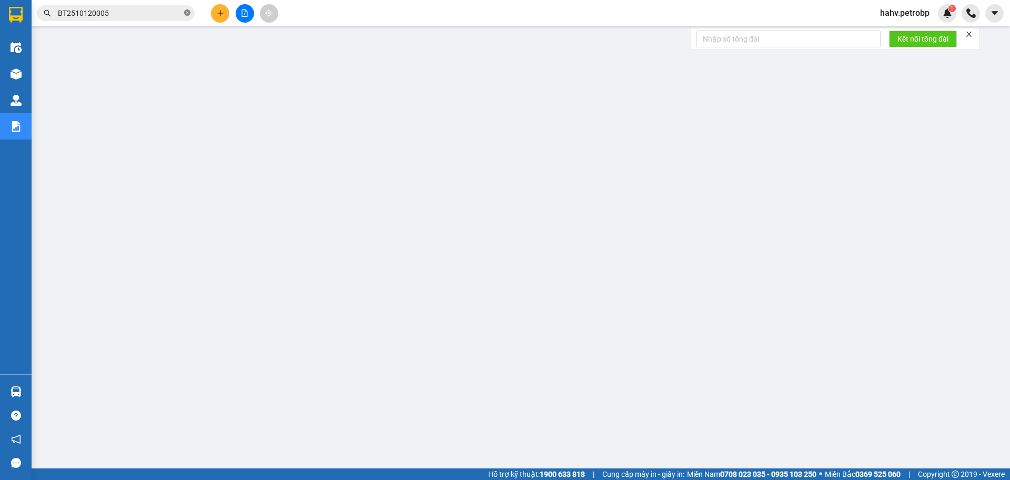
drag, startPoint x: 188, startPoint y: 12, endPoint x: 175, endPoint y: 12, distance: 13.2
click at [188, 12] on icon "close-circle" at bounding box center [187, 12] width 6 height 6
paste input "0974888766"
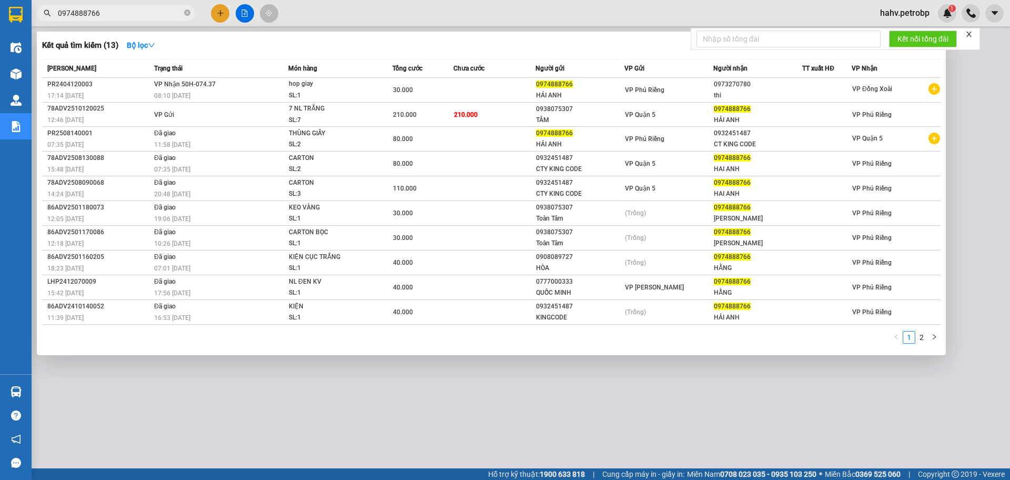
type input "0974888766"
click at [190, 12] on span "0974888766" at bounding box center [116, 13] width 158 height 16
click at [184, 14] on icon "close-circle" at bounding box center [187, 12] width 6 height 6
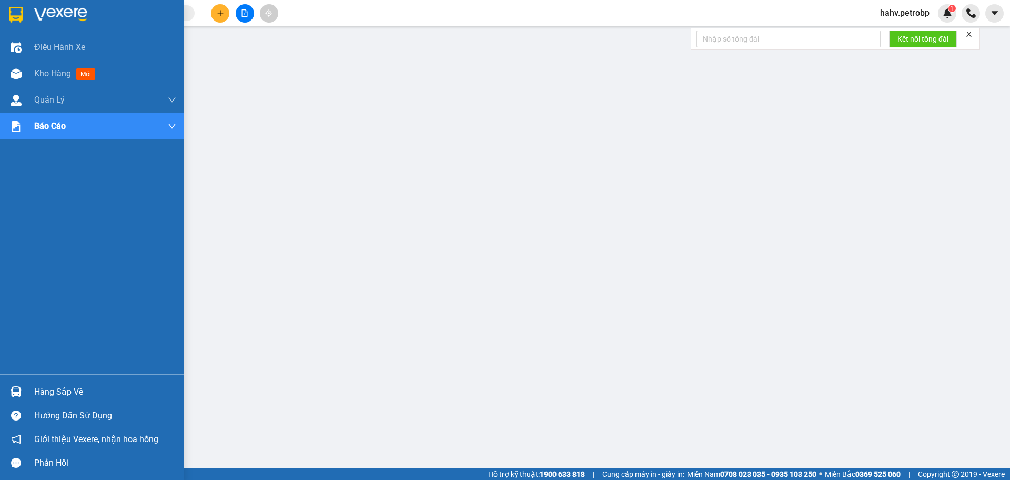
click at [82, 396] on div "Hàng sắp về" at bounding box center [105, 392] width 142 height 16
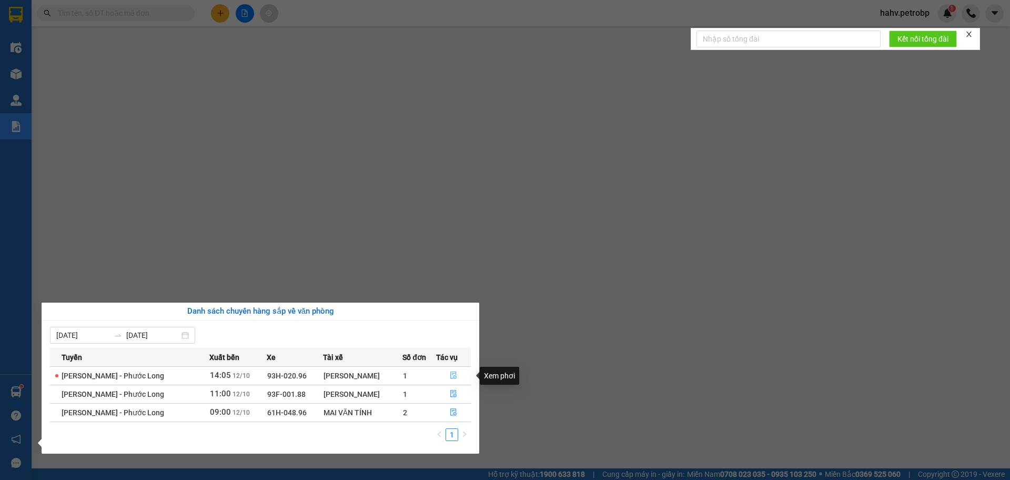
click at [452, 373] on icon "file-done" at bounding box center [453, 375] width 7 height 7
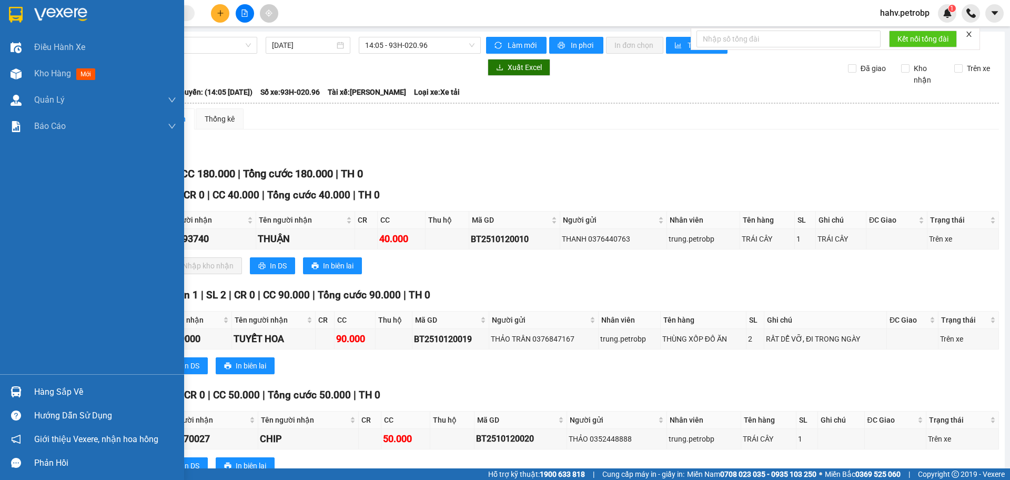
click at [25, 390] on div at bounding box center [16, 392] width 18 height 18
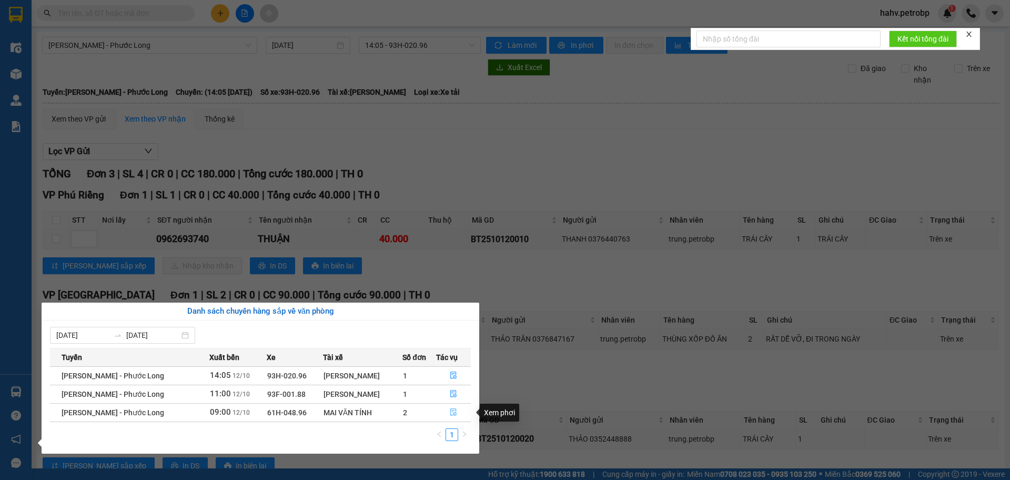
click at [449, 404] on button "button" at bounding box center [454, 412] width 34 height 17
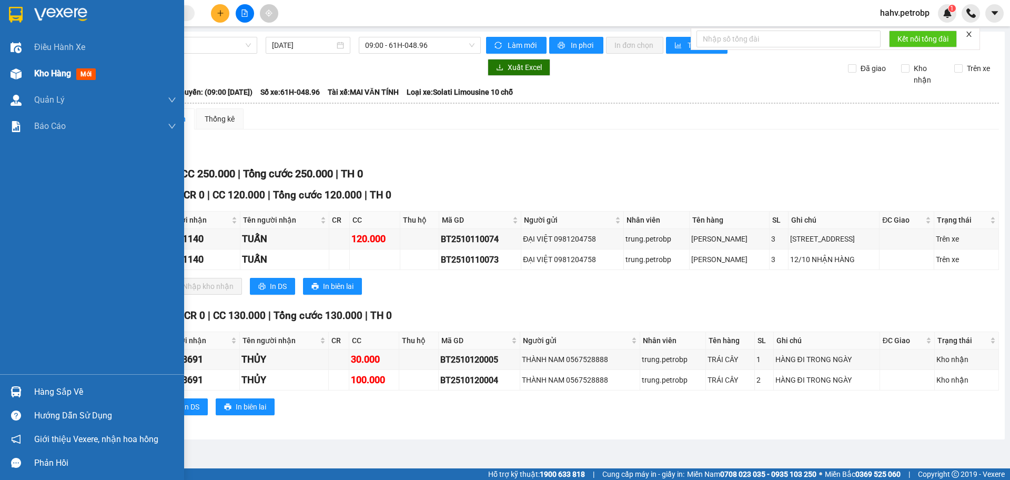
click at [37, 75] on span "Kho hàng" at bounding box center [52, 73] width 37 height 10
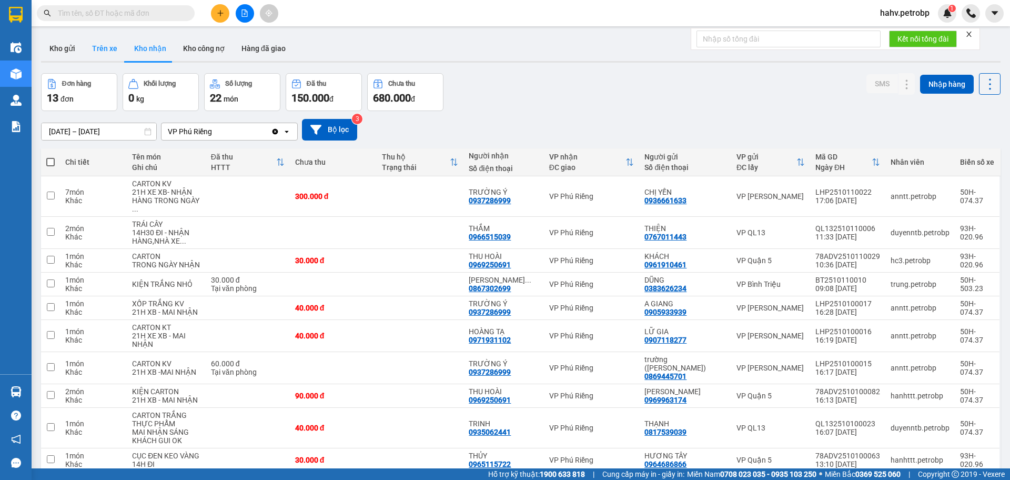
click at [97, 44] on button "Trên xe" at bounding box center [105, 48] width 42 height 25
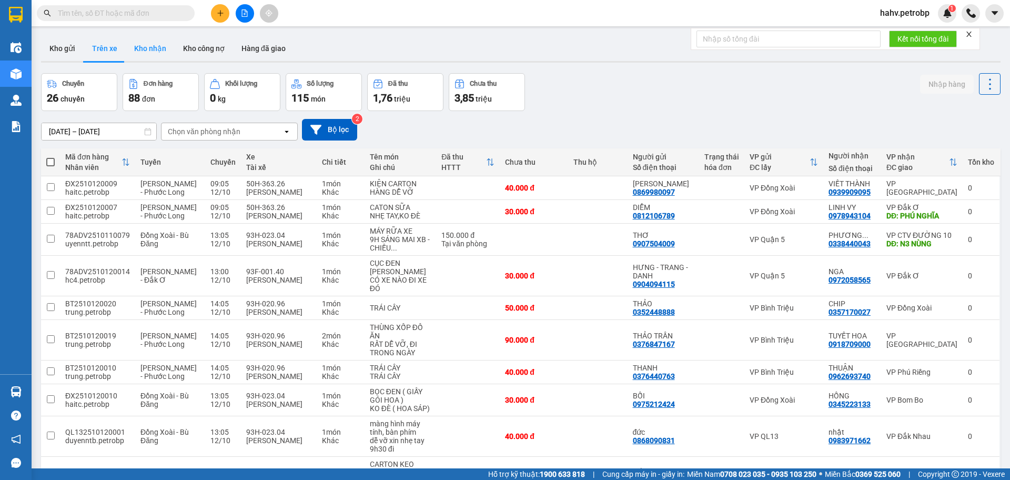
click at [139, 46] on button "Kho nhận" at bounding box center [150, 48] width 49 height 25
type input "[DATE] – [DATE]"
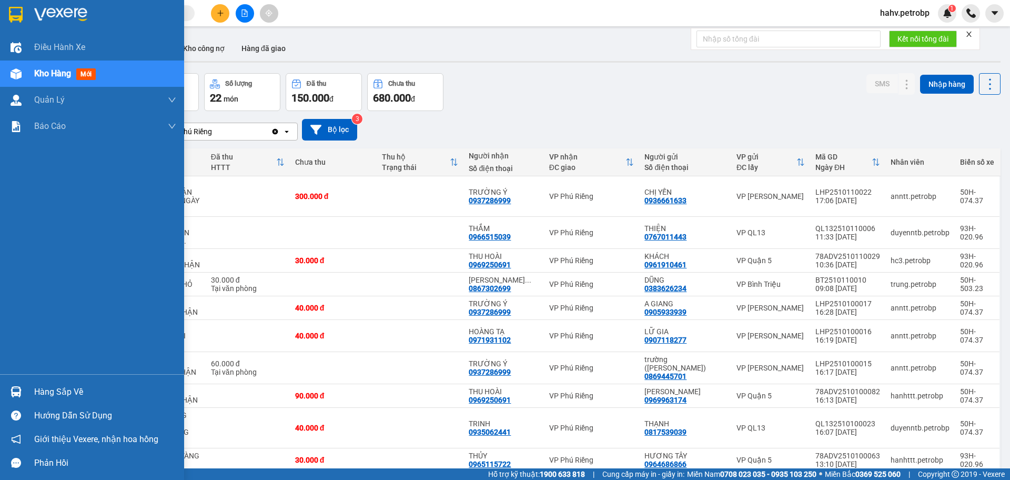
click at [76, 390] on div "Hàng sắp về" at bounding box center [105, 392] width 142 height 16
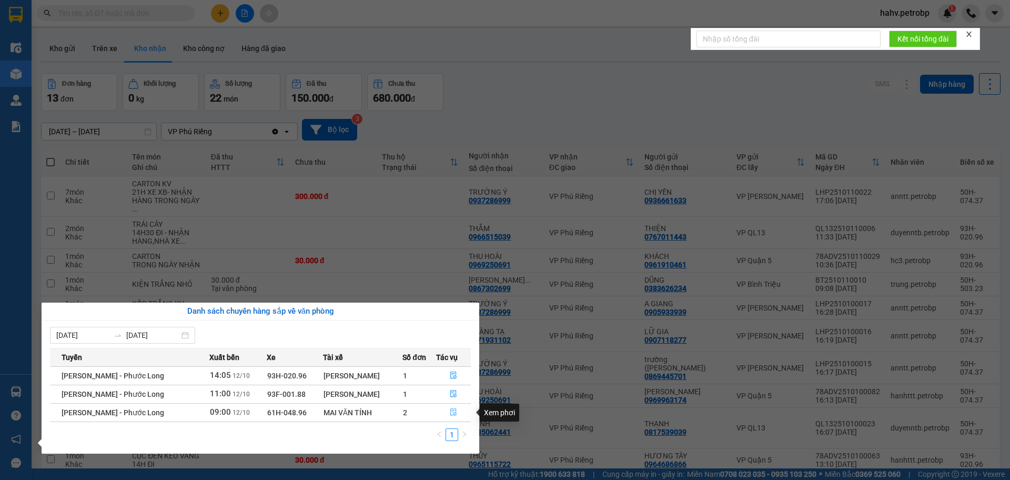
click at [453, 408] on icon "file-done" at bounding box center [453, 411] width 7 height 7
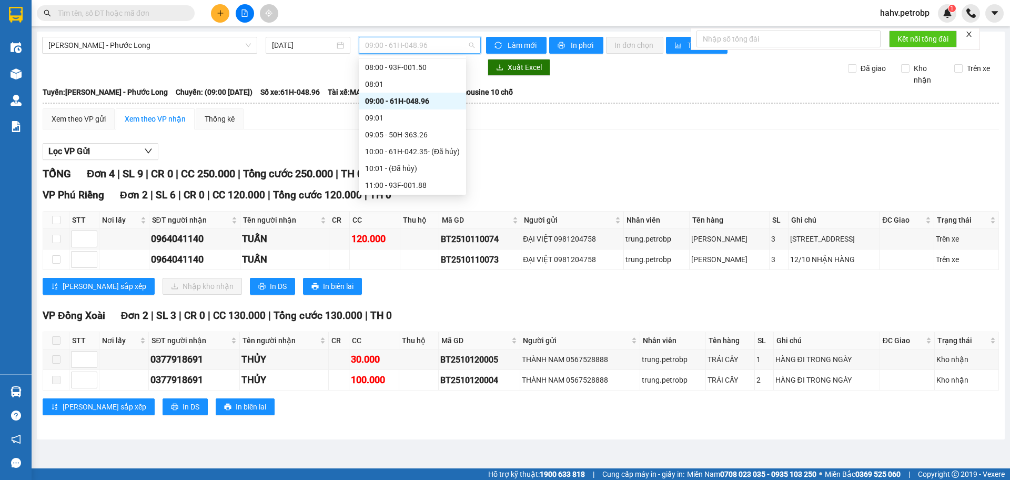
scroll to position [206, 0]
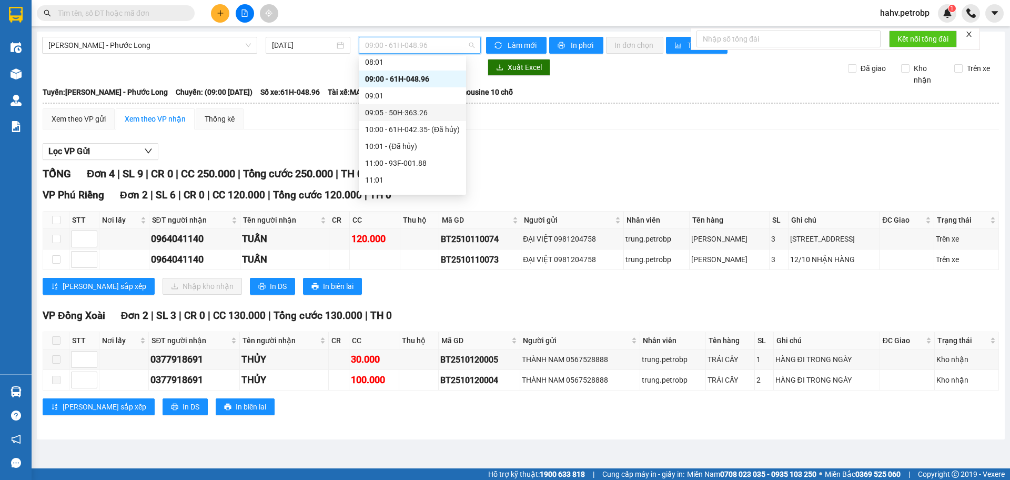
click at [414, 115] on div "09:05 - 50H-363.26" at bounding box center [412, 113] width 95 height 12
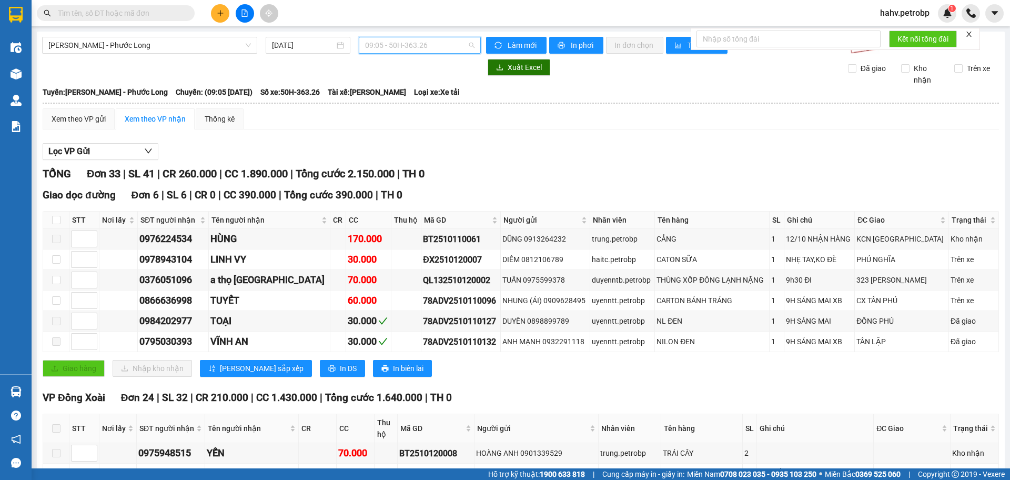
click at [415, 48] on span "09:05 - 50H-363.26" at bounding box center [419, 45] width 109 height 16
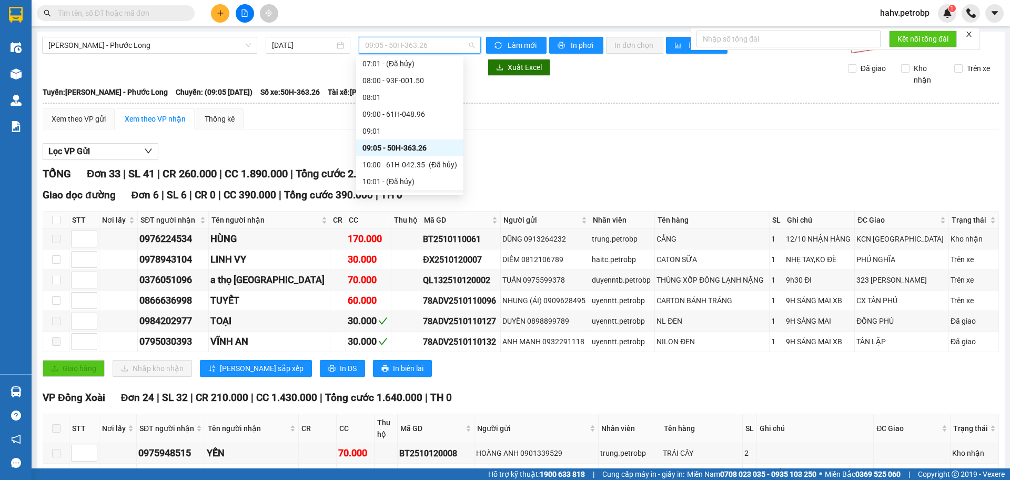
scroll to position [154, 0]
click at [422, 132] on div "09:00 - 61H-048.96" at bounding box center [410, 132] width 95 height 12
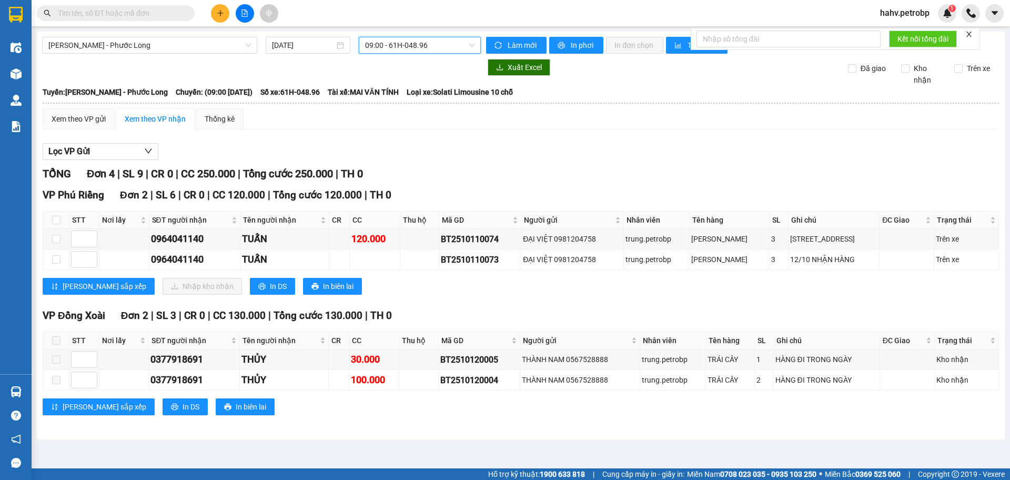
click at [437, 44] on span "09:00 - 61H-048.96" at bounding box center [419, 45] width 109 height 16
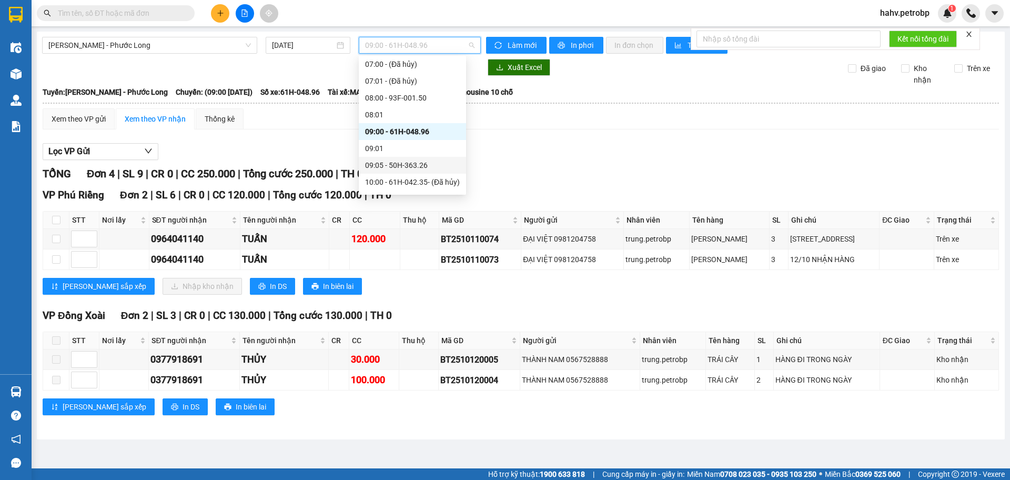
click at [430, 157] on div "09:05 - 50H-363.26" at bounding box center [412, 165] width 107 height 17
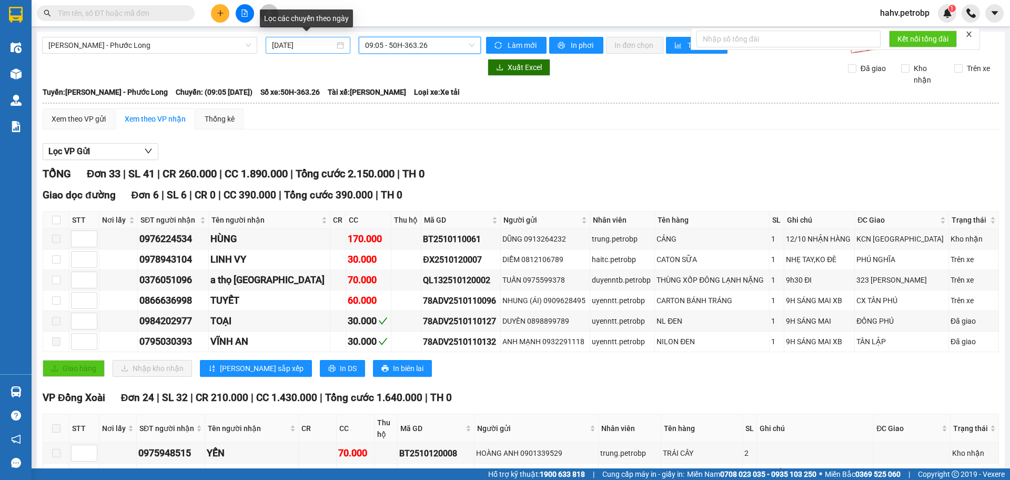
click at [298, 49] on input "[DATE]" at bounding box center [303, 45] width 63 height 12
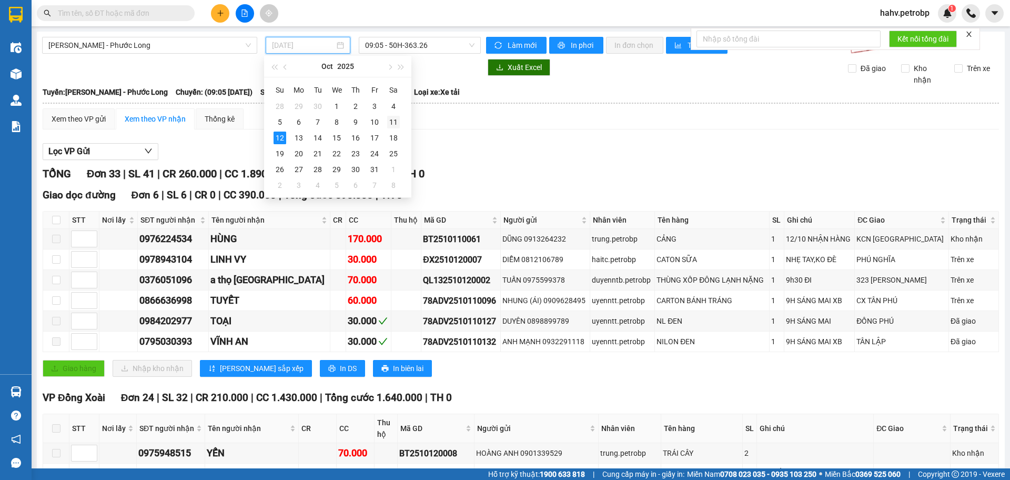
click at [392, 120] on div "11" at bounding box center [393, 122] width 13 height 13
type input "11/10/2025"
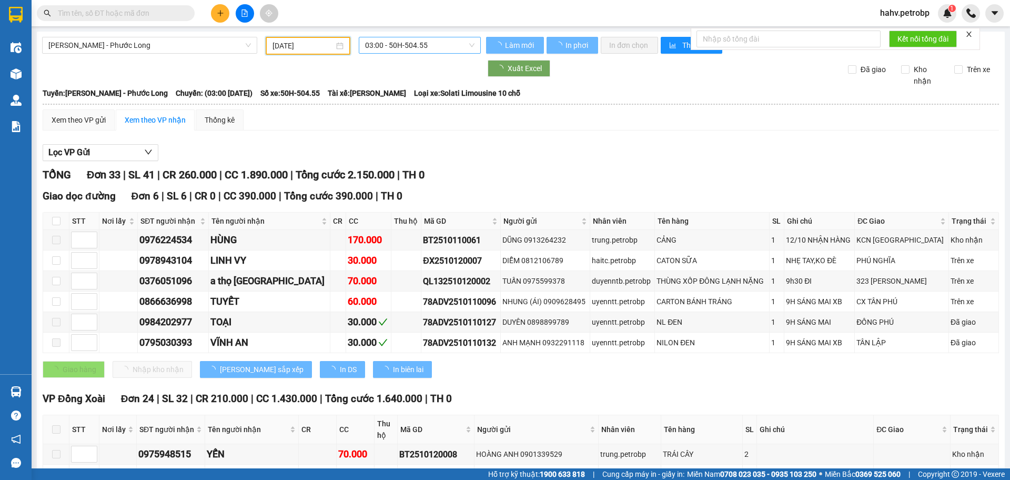
click at [443, 43] on span "03:00 - 50H-504.55" at bounding box center [419, 45] width 109 height 16
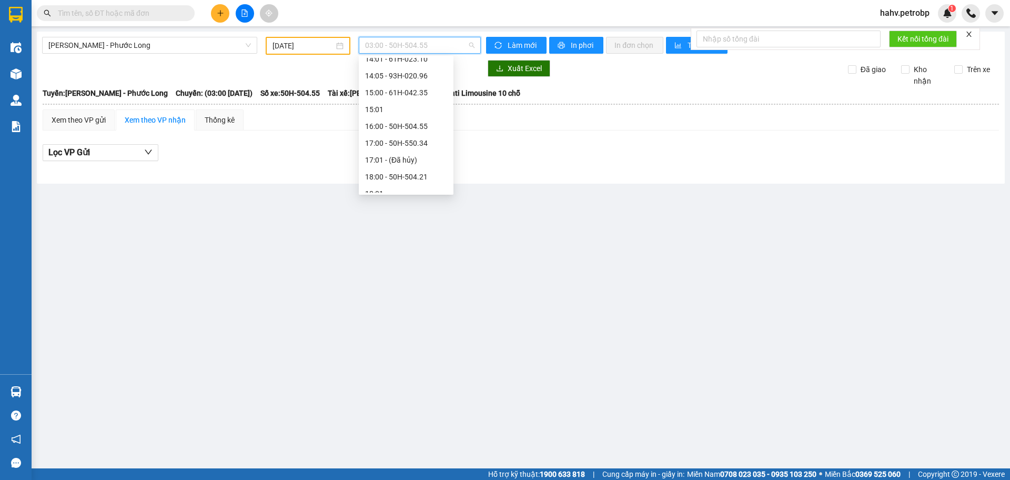
scroll to position [589, 0]
click at [417, 147] on div "21:05 - 50H-074.37" at bounding box center [406, 151] width 82 height 12
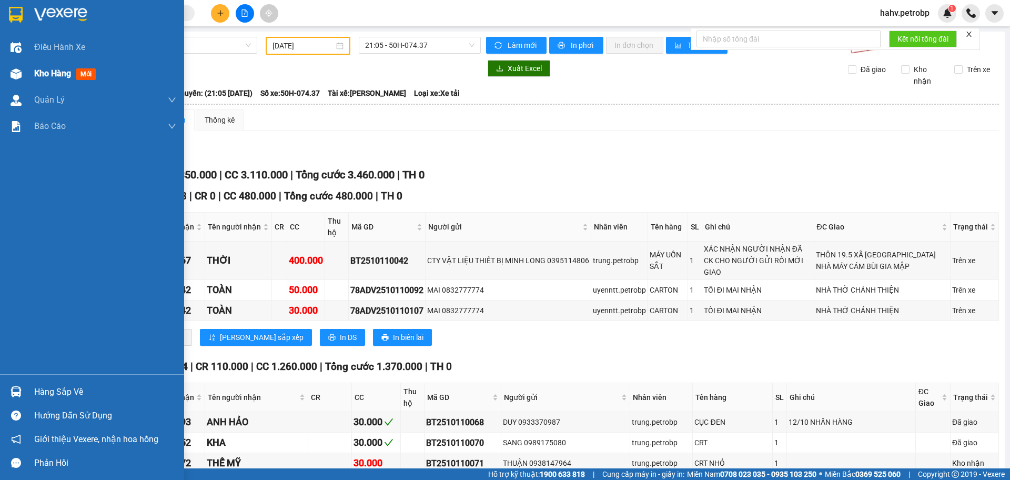
click at [47, 80] on div "Kho hàng mới" at bounding box center [67, 73] width 66 height 13
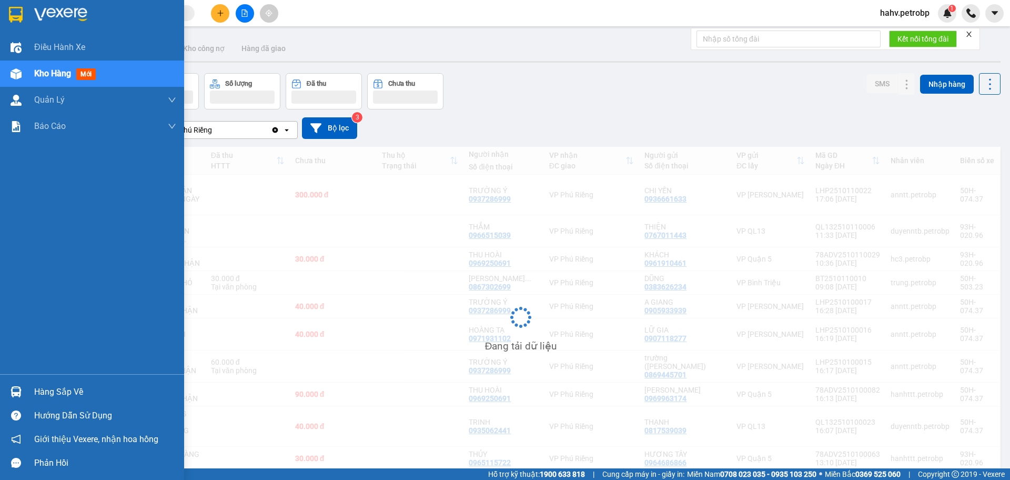
click at [64, 394] on div "Hàng sắp về" at bounding box center [105, 392] width 142 height 16
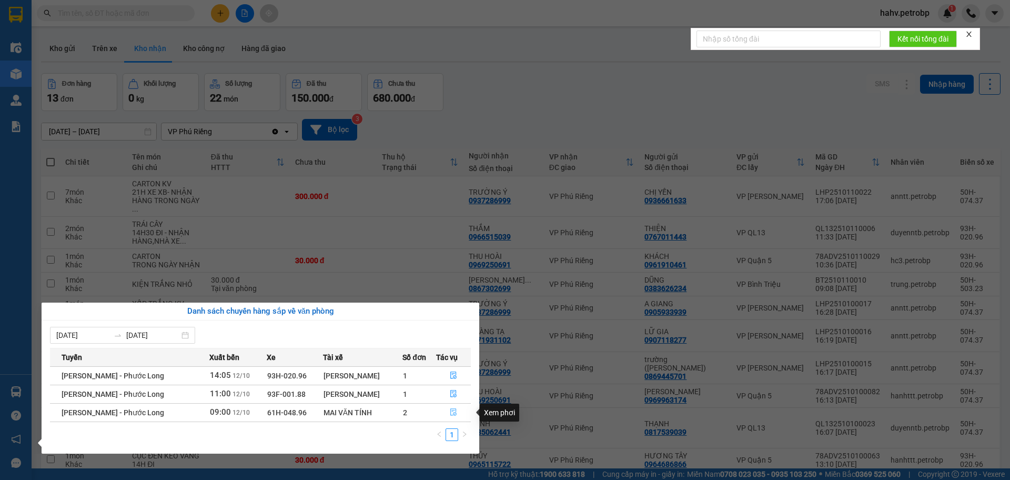
click at [453, 413] on icon "file-done" at bounding box center [453, 411] width 7 height 7
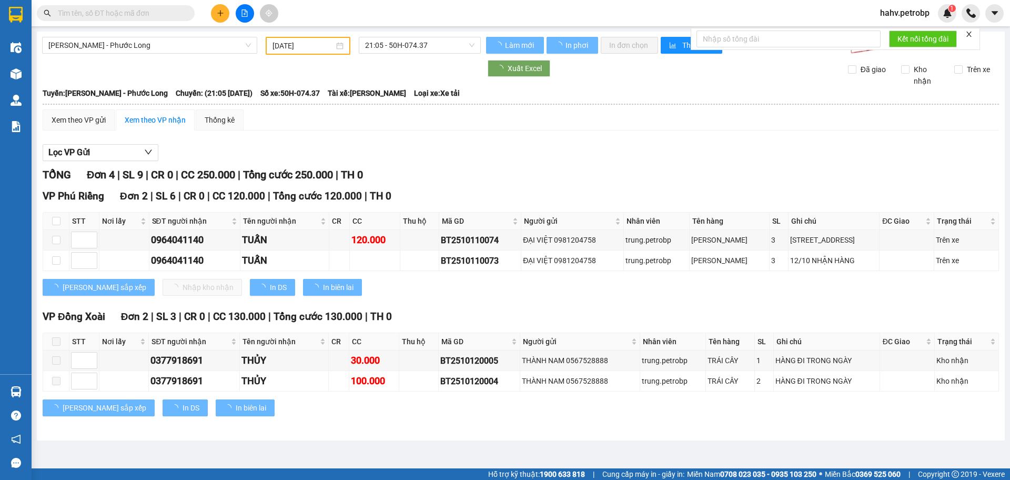
type input "[DATE]"
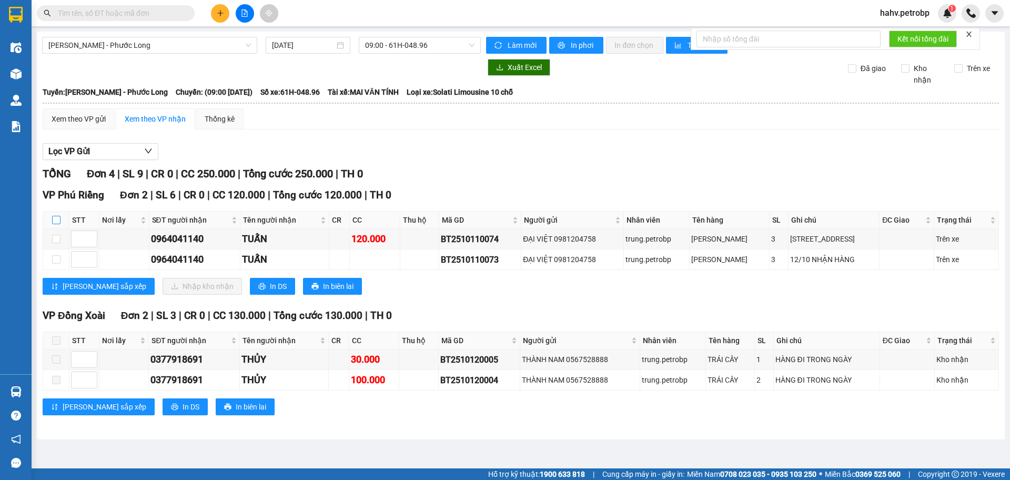
click at [54, 217] on input "checkbox" at bounding box center [56, 220] width 8 height 8
checkbox input "true"
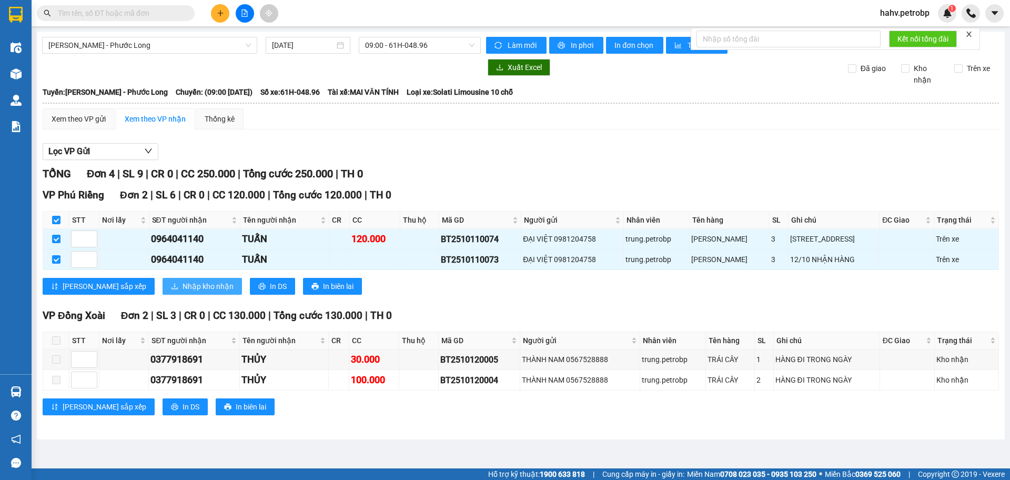
click at [183, 289] on span "Nhập kho nhận" at bounding box center [208, 286] width 51 height 12
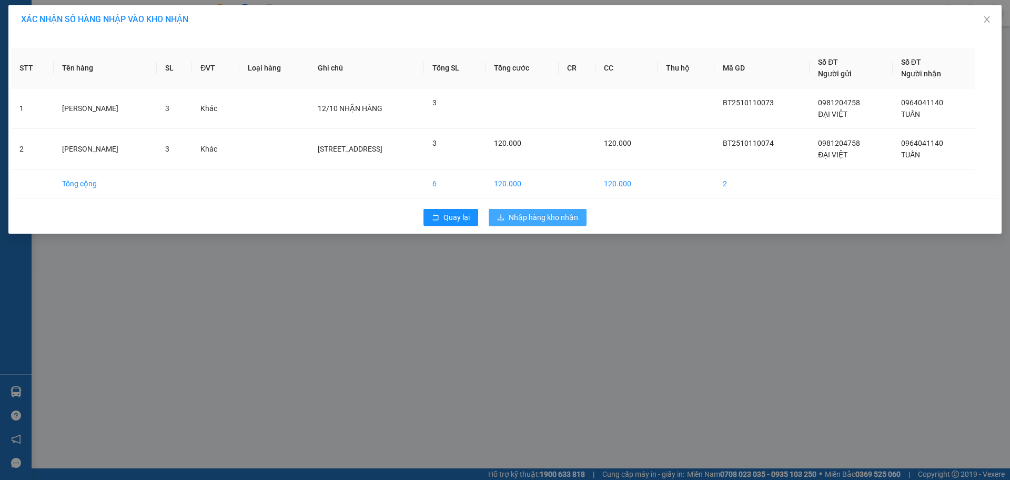
click at [535, 217] on span "Nhập hàng kho nhận" at bounding box center [543, 218] width 69 height 12
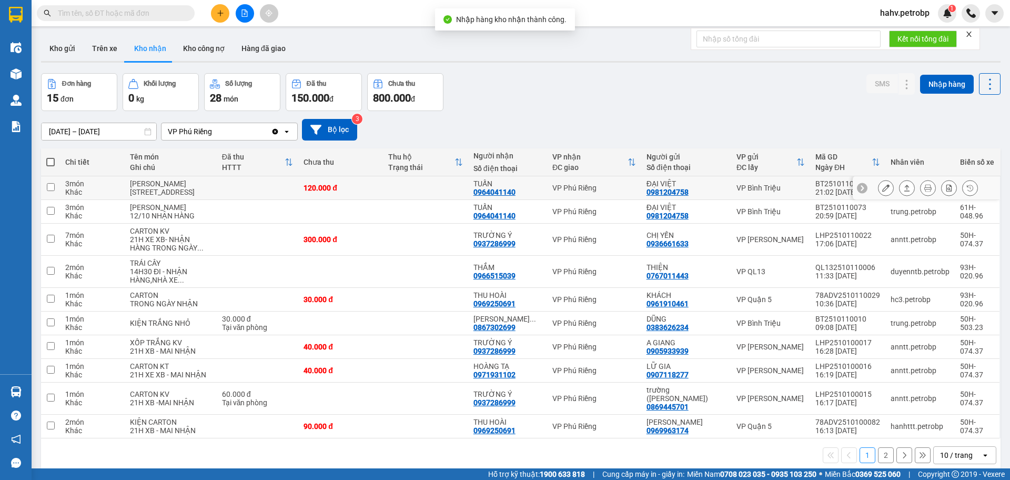
click at [488, 200] on td "TUẤN 0964041140" at bounding box center [507, 188] width 79 height 24
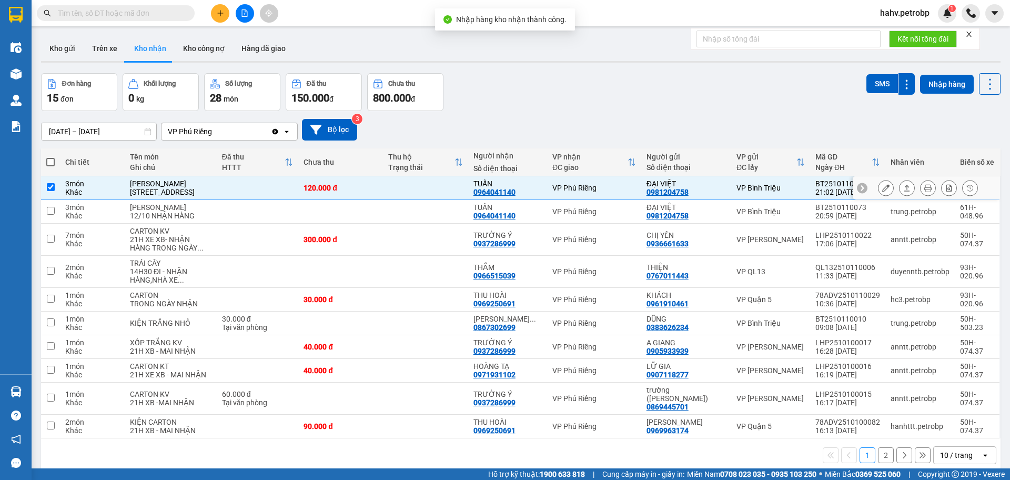
click at [488, 200] on td "TUẤN 0964041140" at bounding box center [507, 188] width 79 height 24
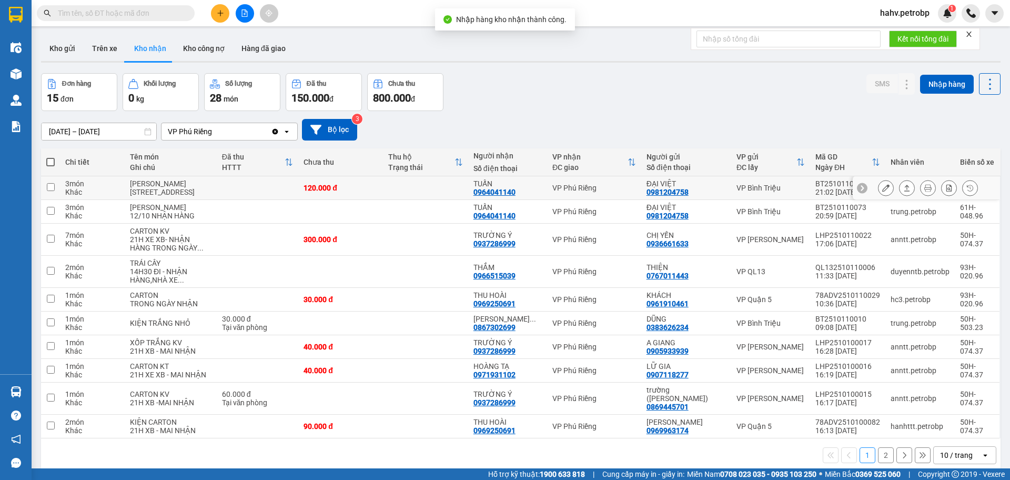
click at [487, 200] on td "TUẤN 0964041140" at bounding box center [507, 188] width 79 height 24
checkbox input "true"
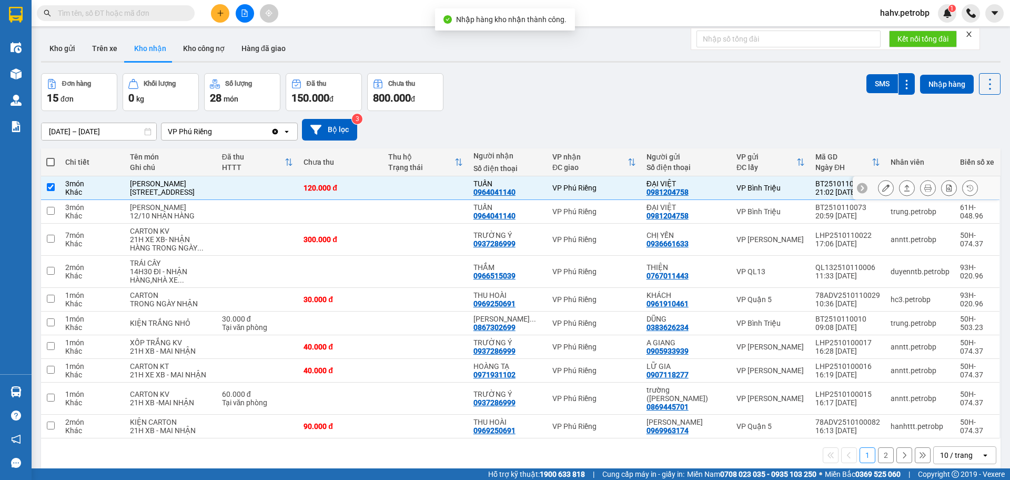
click at [487, 196] on div "0964041140" at bounding box center [495, 192] width 42 height 8
copy div "0964041140"
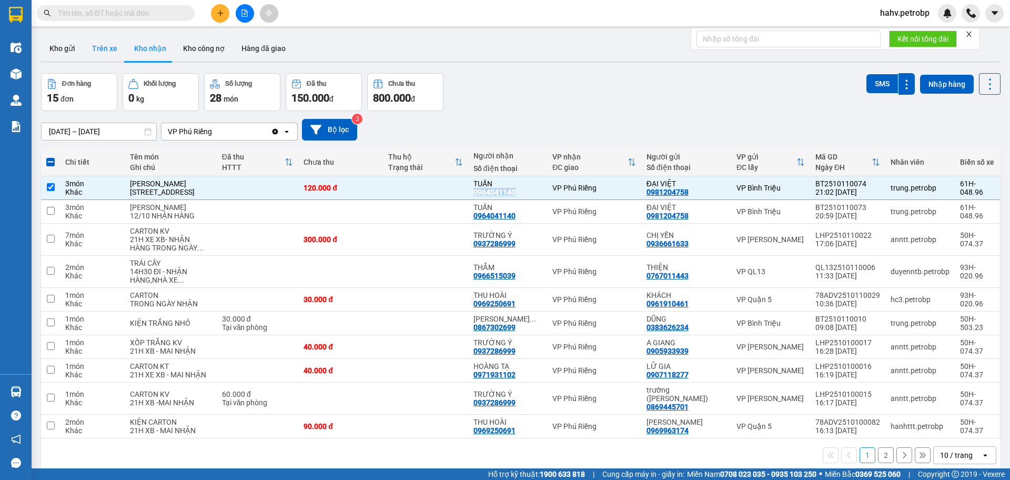
click at [101, 51] on button "Trên xe" at bounding box center [105, 48] width 42 height 25
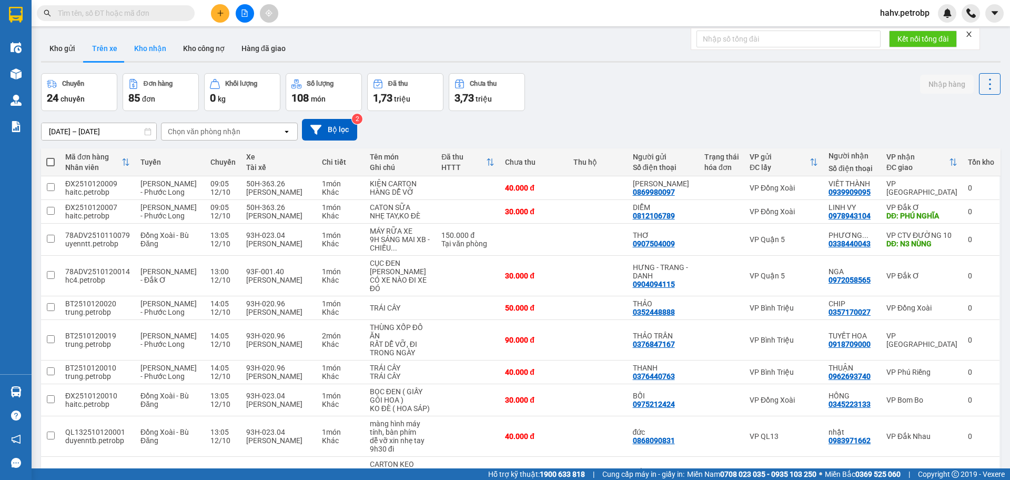
click at [153, 49] on button "Kho nhận" at bounding box center [150, 48] width 49 height 25
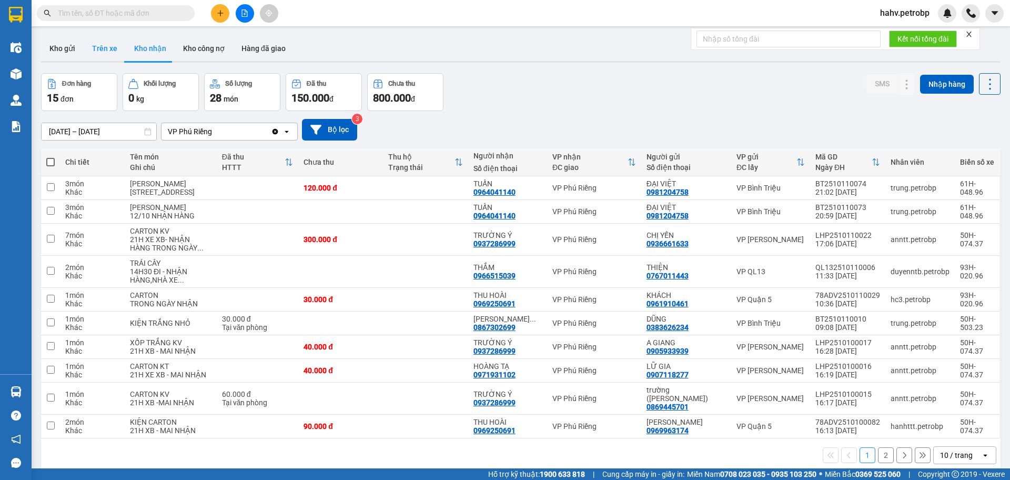
click at [106, 48] on button "Trên xe" at bounding box center [105, 48] width 42 height 25
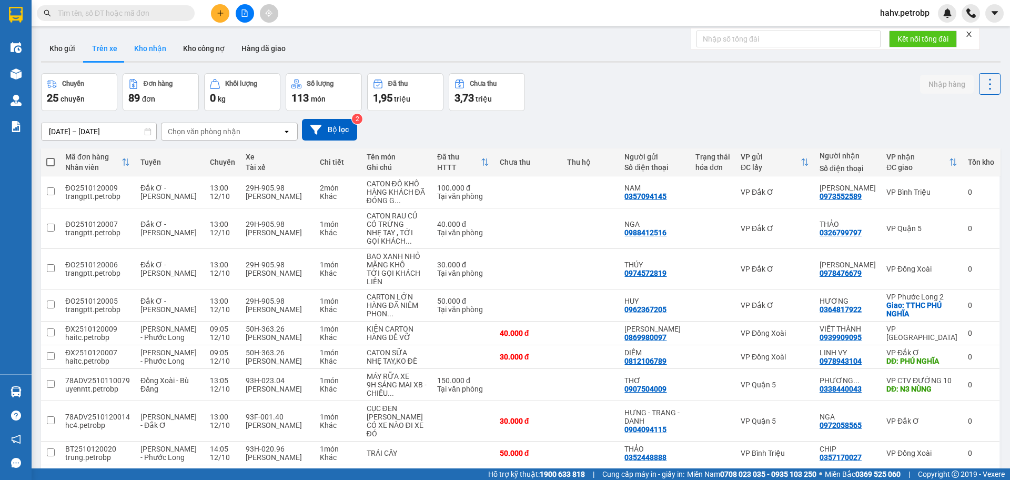
click at [137, 51] on button "Kho nhận" at bounding box center [150, 48] width 49 height 25
type input "[DATE] – [DATE]"
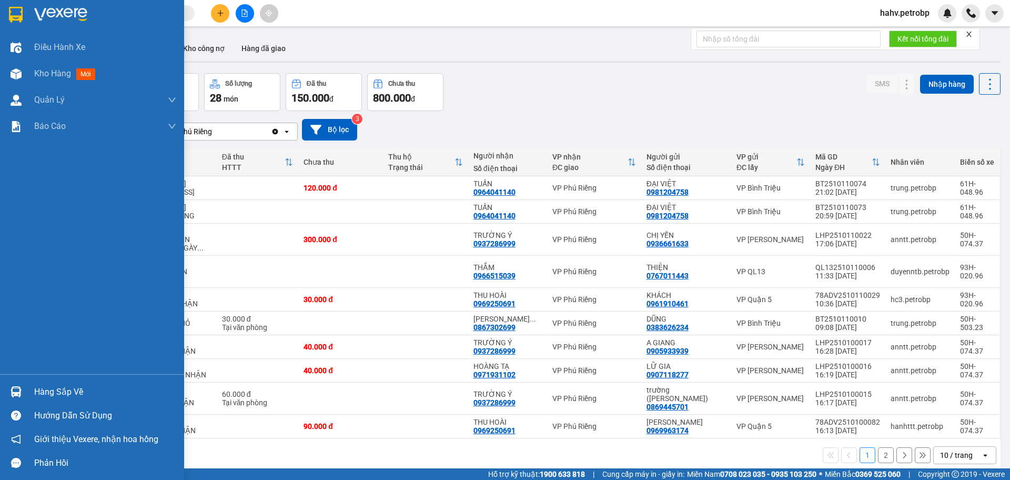
click at [86, 387] on div "Hàng sắp về" at bounding box center [105, 392] width 142 height 16
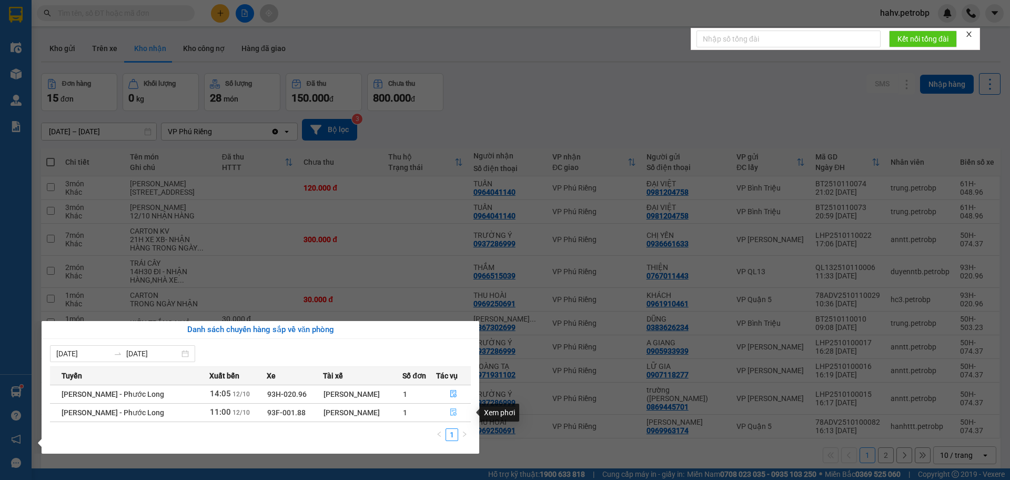
click at [454, 413] on icon "file-done" at bounding box center [453, 412] width 6 height 7
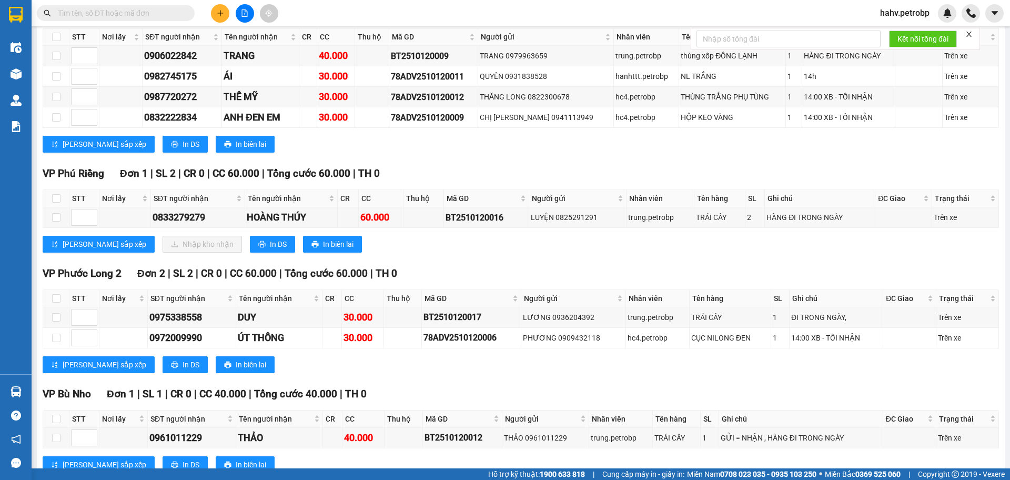
scroll to position [182, 0]
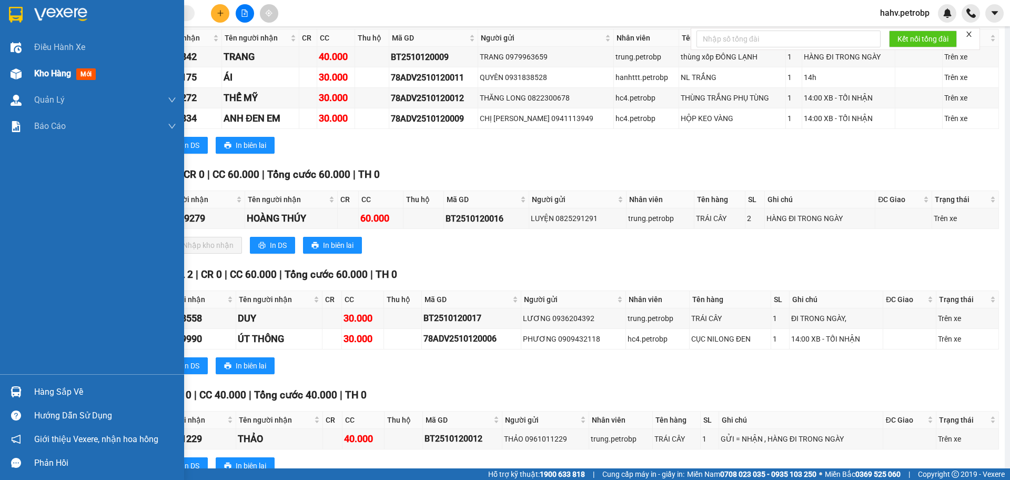
click at [11, 77] on img at bounding box center [16, 73] width 11 height 11
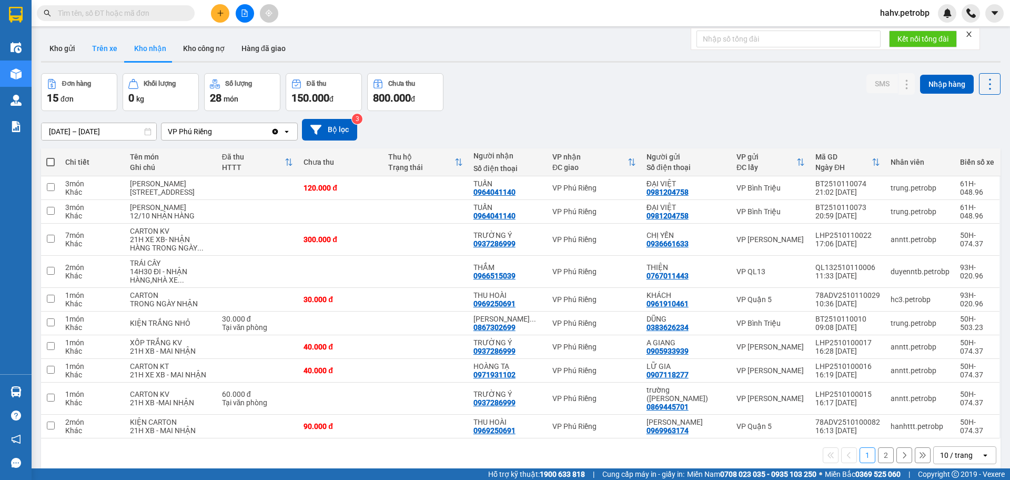
click at [99, 47] on button "Trên xe" at bounding box center [105, 48] width 42 height 25
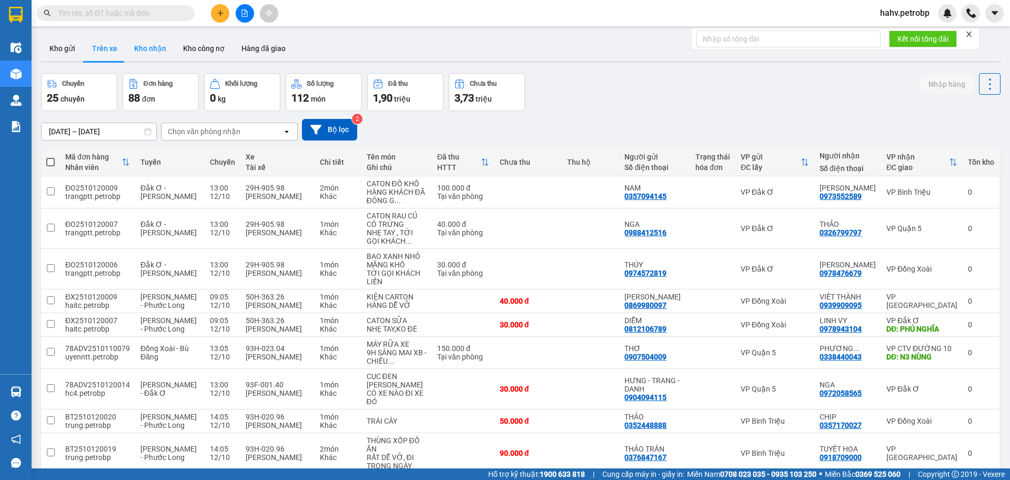
click at [144, 48] on button "Kho nhận" at bounding box center [150, 48] width 49 height 25
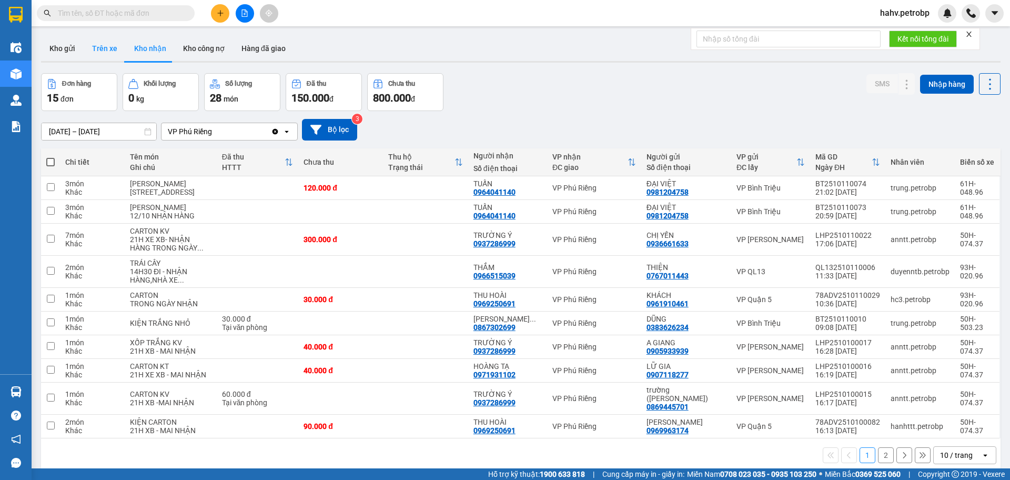
click at [111, 38] on button "Trên xe" at bounding box center [105, 48] width 42 height 25
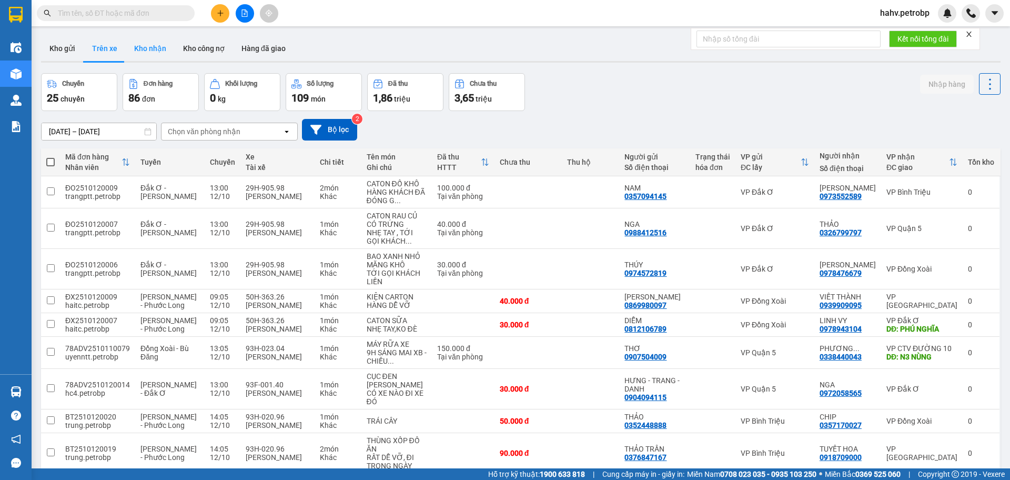
click at [162, 47] on button "Kho nhận" at bounding box center [150, 48] width 49 height 25
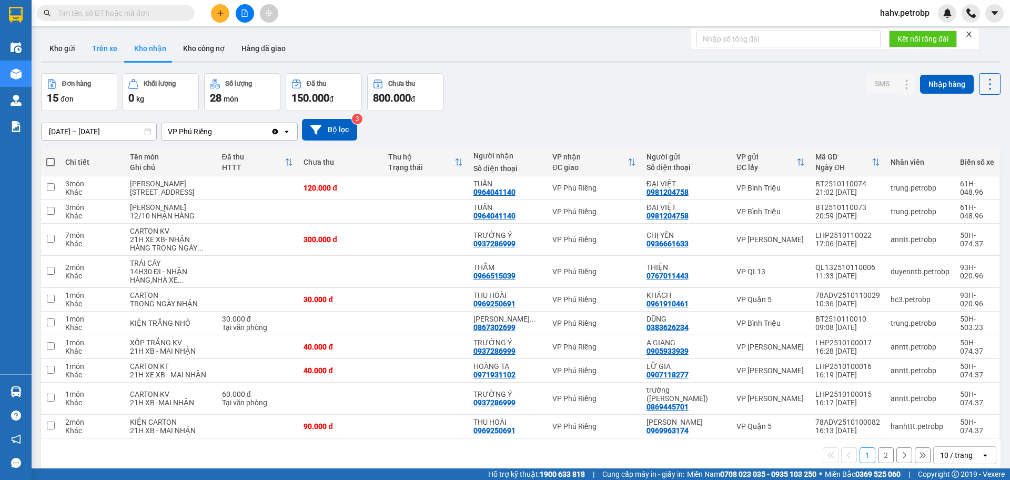
click at [98, 48] on button "Trên xe" at bounding box center [105, 48] width 42 height 25
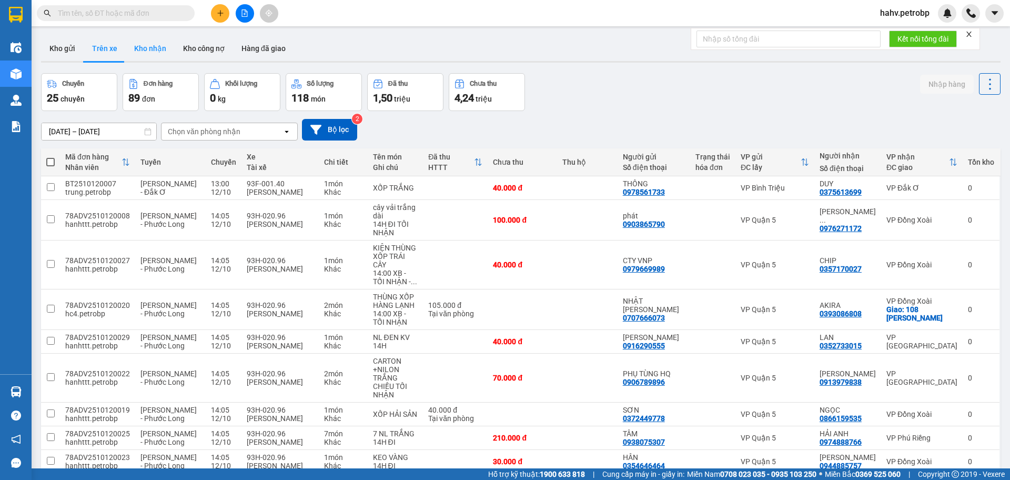
click at [158, 49] on button "Kho nhận" at bounding box center [150, 48] width 49 height 25
type input "[DATE] – [DATE]"
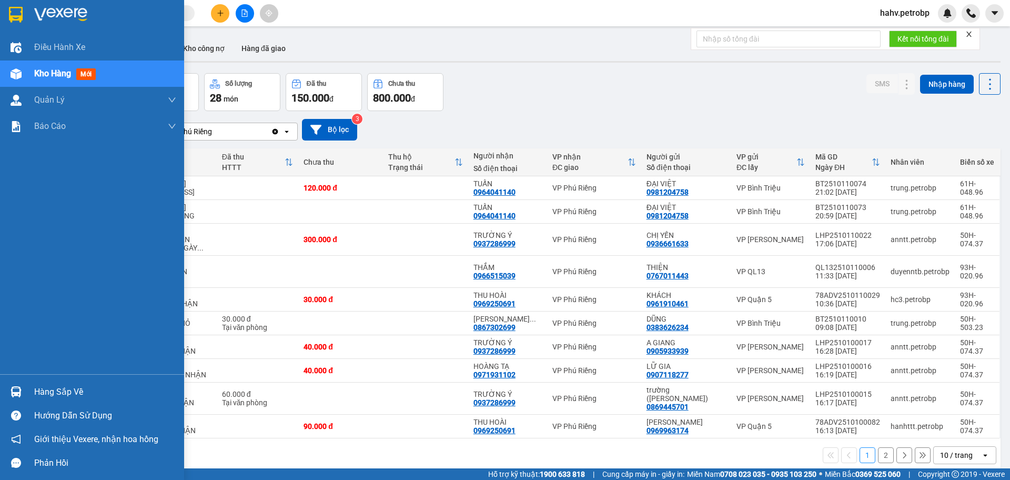
click at [52, 393] on div "Hàng sắp về" at bounding box center [105, 392] width 142 height 16
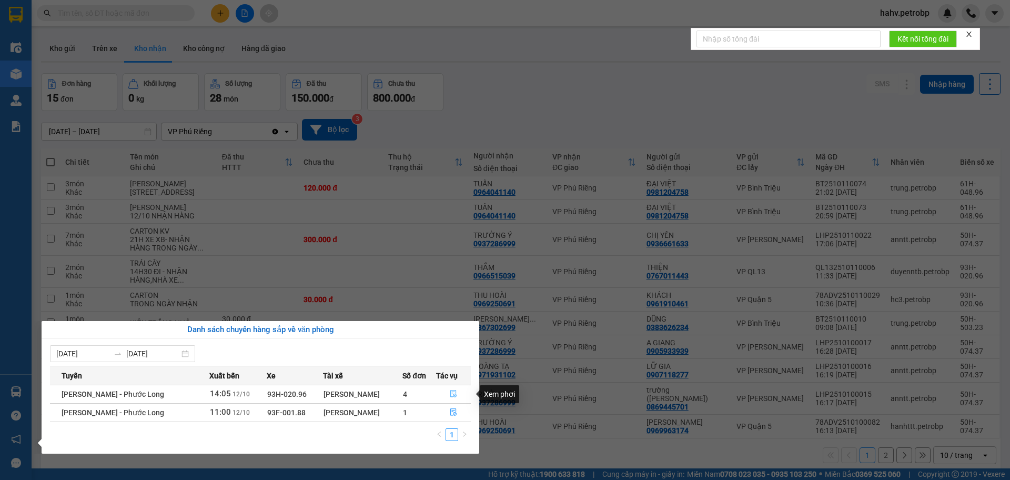
click at [452, 392] on icon "file-done" at bounding box center [453, 393] width 7 height 7
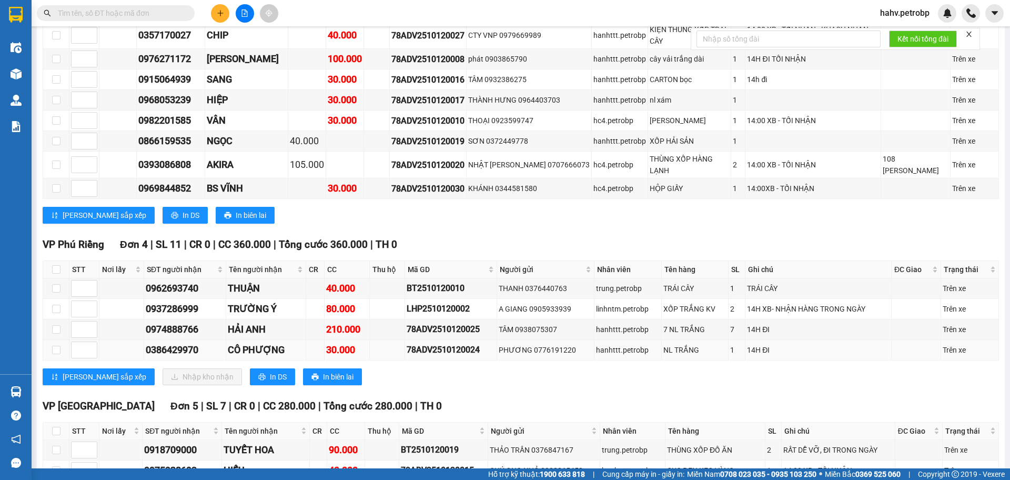
scroll to position [438, 0]
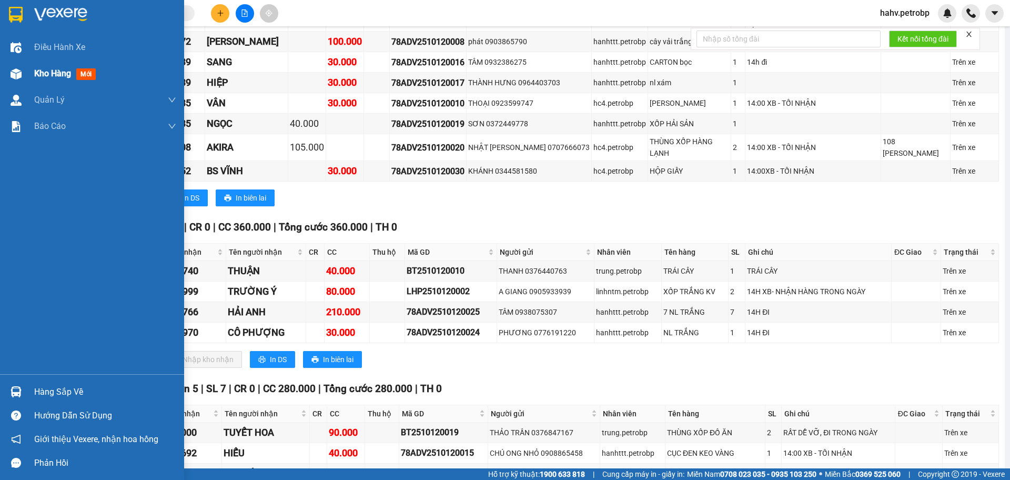
click at [62, 72] on span "Kho hàng" at bounding box center [52, 73] width 37 height 10
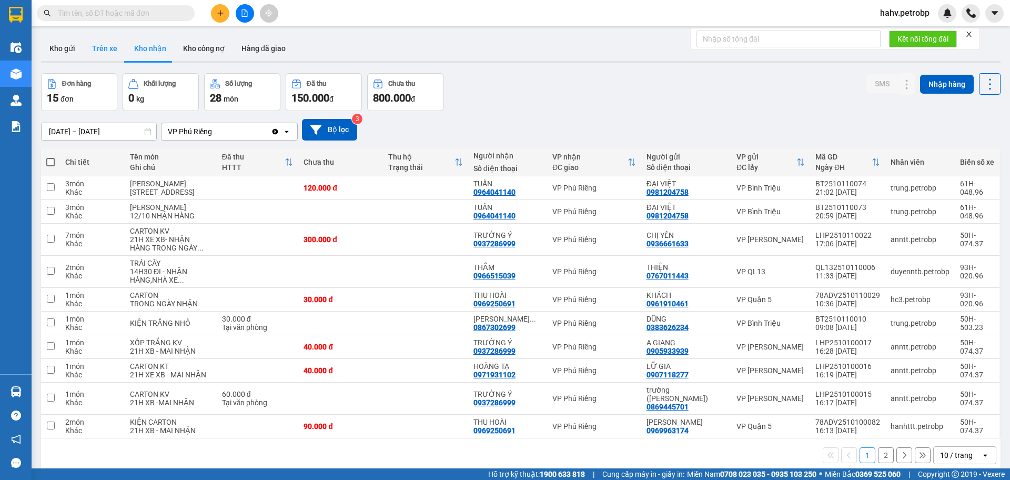
click at [105, 43] on button "Trên xe" at bounding box center [105, 48] width 42 height 25
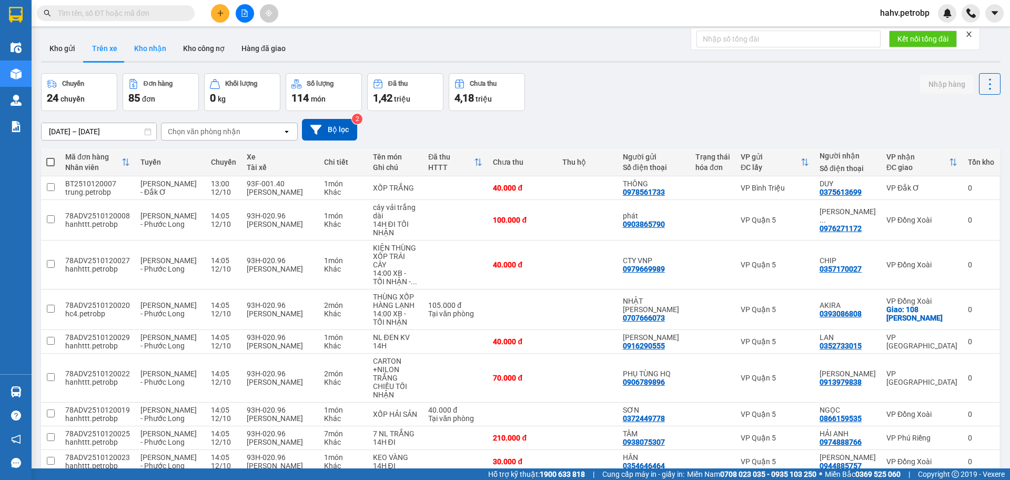
click at [155, 46] on button "Kho nhận" at bounding box center [150, 48] width 49 height 25
type input "[DATE] – [DATE]"
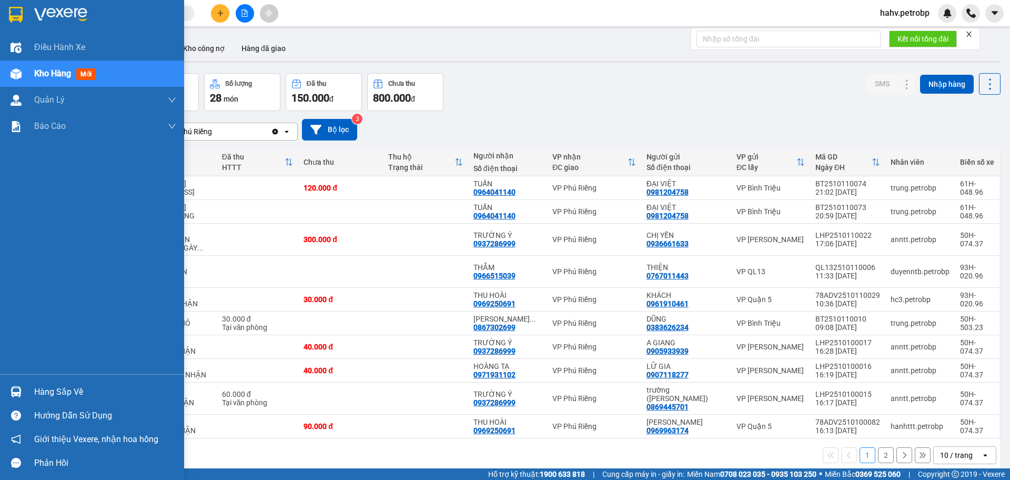
click at [80, 390] on div "Hàng sắp về" at bounding box center [105, 392] width 142 height 16
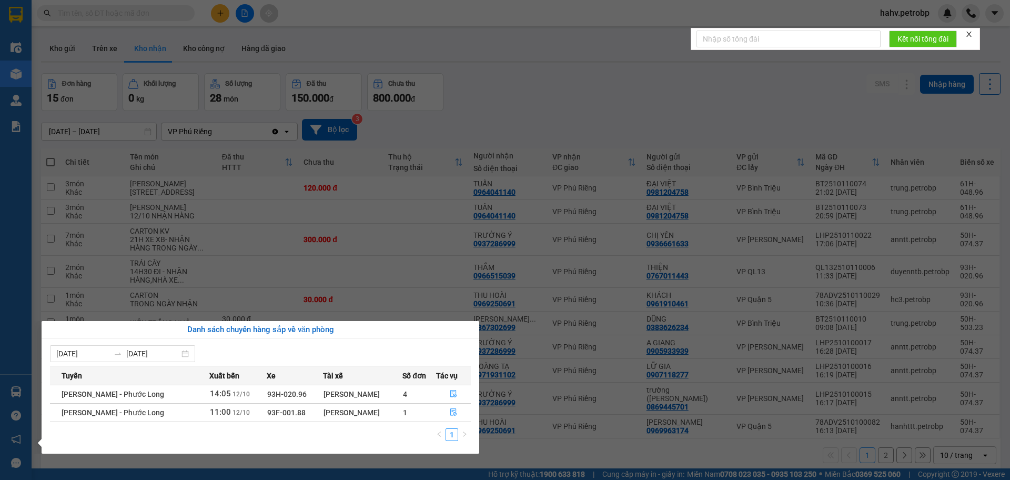
click at [615, 349] on section "Kết quả tìm kiếm ( 13 ) Bộ lọc Mã ĐH Trạng thái Món hàng Tổng cước Chưa cước Ng…" at bounding box center [505, 240] width 1010 height 480
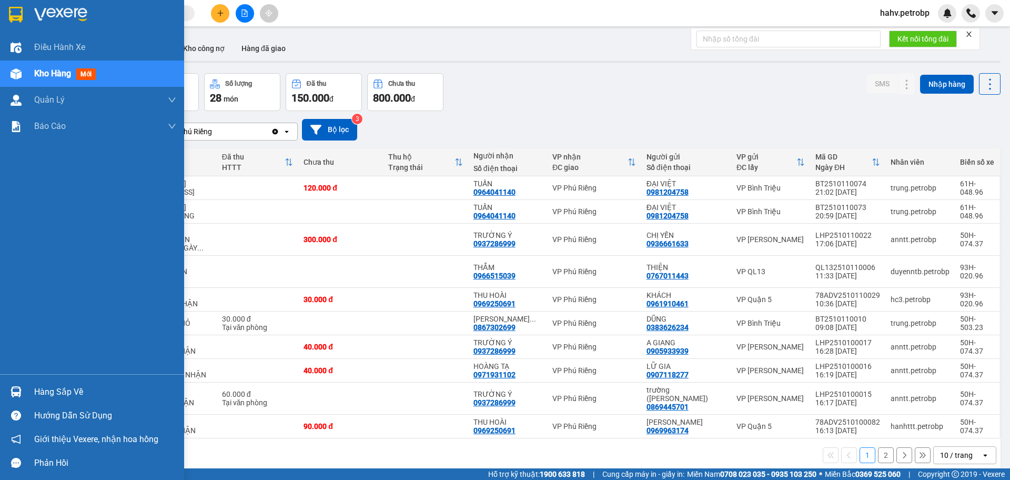
click at [65, 396] on div "Hàng sắp về" at bounding box center [105, 392] width 142 height 16
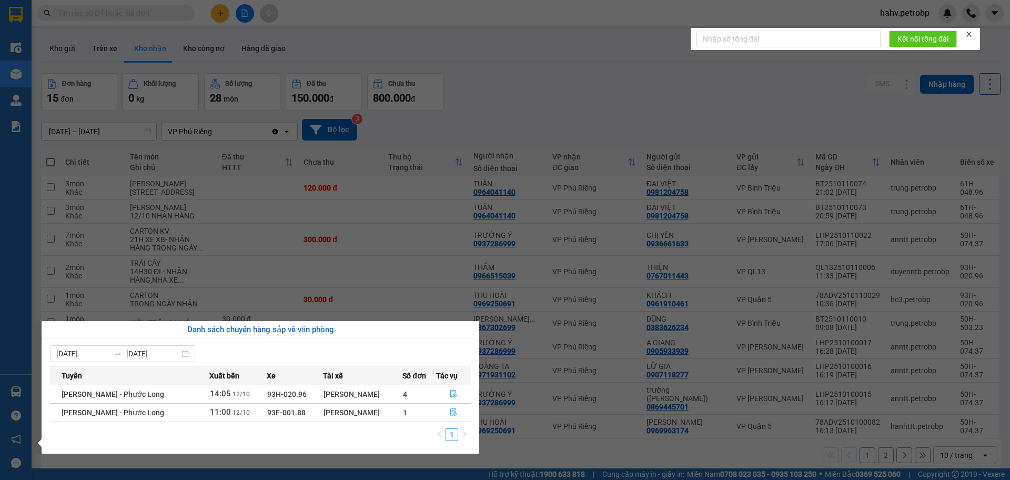
click at [540, 457] on section "Kết quả tìm kiếm ( 13 ) Bộ lọc Mã ĐH Trạng thái Món hàng Tổng cước Chưa cước Ng…" at bounding box center [505, 240] width 1010 height 480
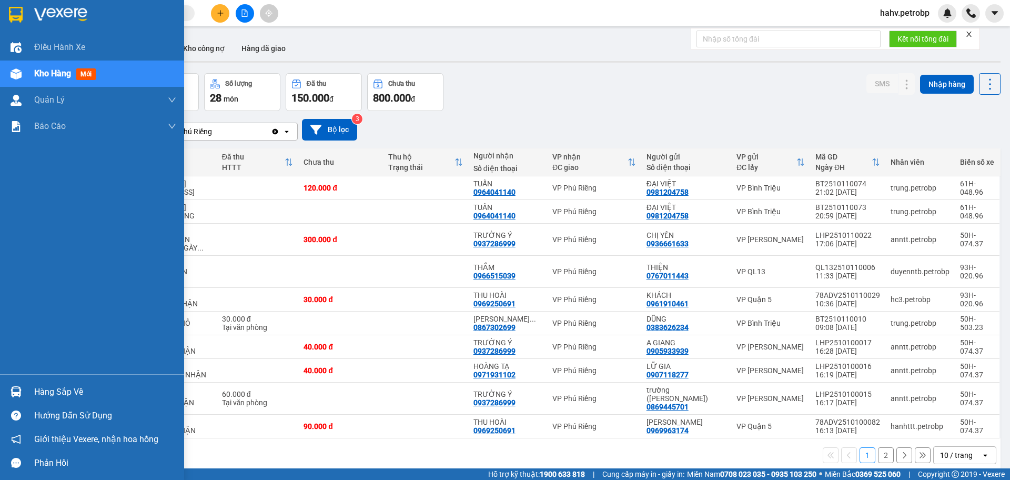
click at [36, 390] on div "Hàng sắp về" at bounding box center [105, 392] width 142 height 16
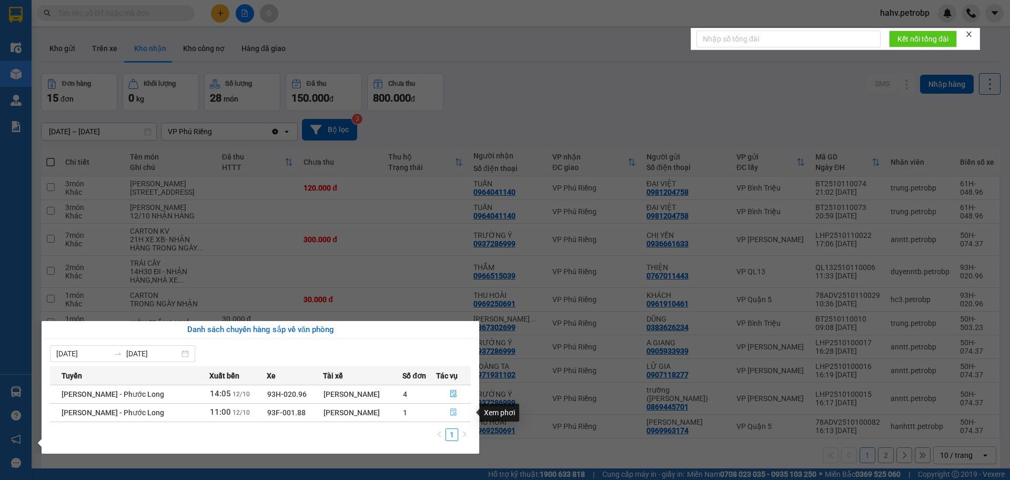
click at [453, 411] on icon "file-done" at bounding box center [453, 411] width 7 height 7
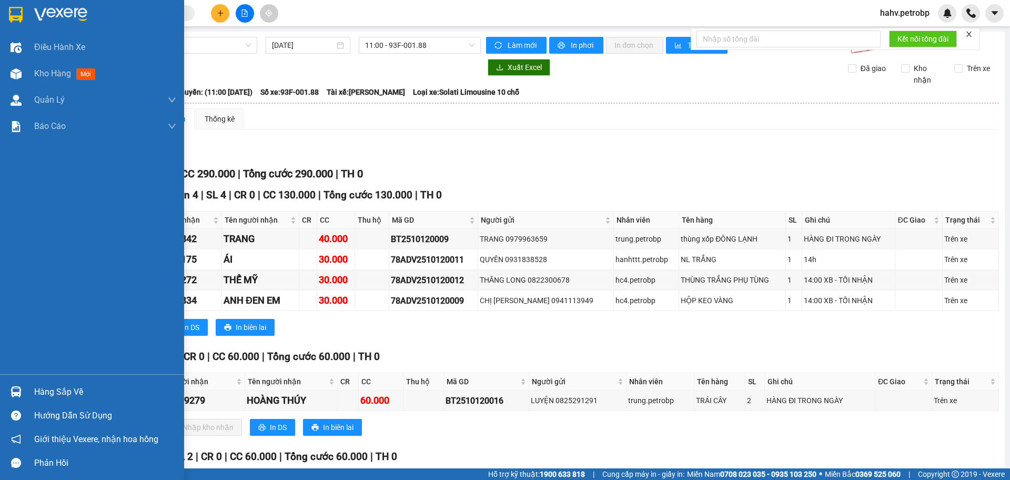
click at [50, 391] on div "Hàng sắp về" at bounding box center [105, 392] width 142 height 16
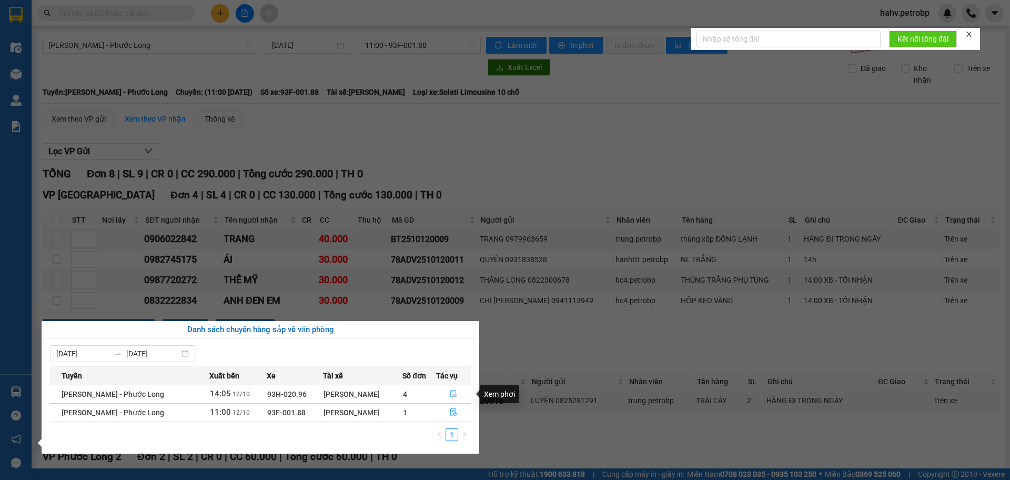
click at [450, 389] on button "button" at bounding box center [454, 394] width 34 height 17
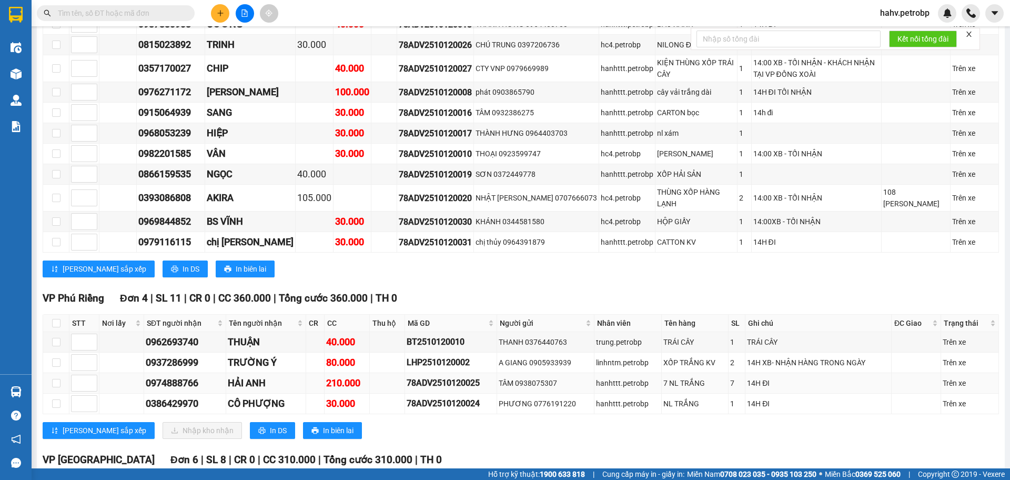
scroll to position [421, 0]
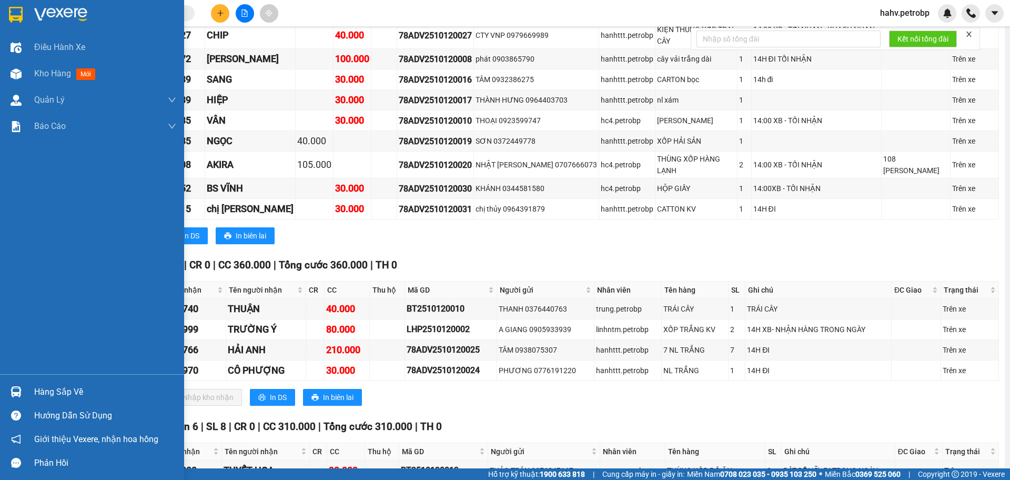
click at [42, 394] on div "Hàng sắp về" at bounding box center [105, 392] width 142 height 16
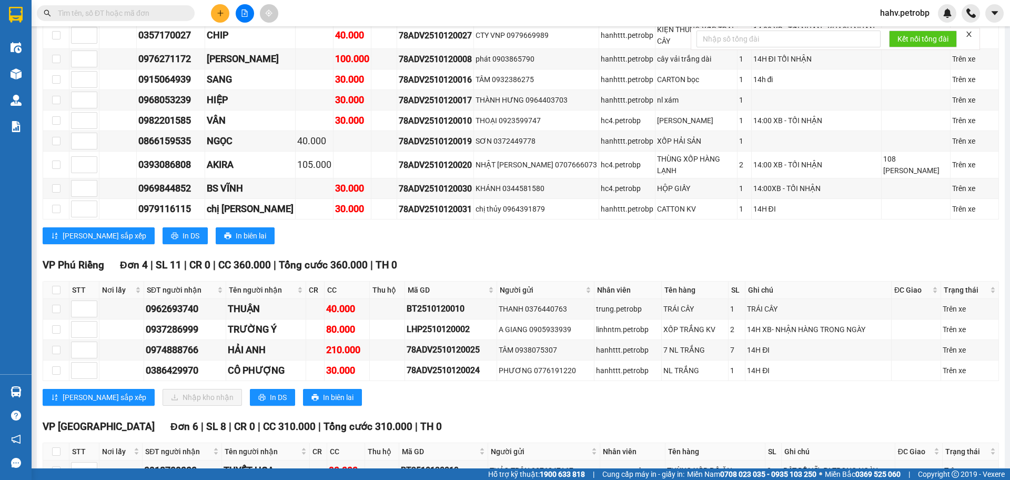
click at [570, 427] on section "Kết quả tìm kiếm ( 13 ) Bộ lọc Mã ĐH Trạng thái Món hàng Tổng cước Chưa cước Ng…" at bounding box center [505, 240] width 1010 height 480
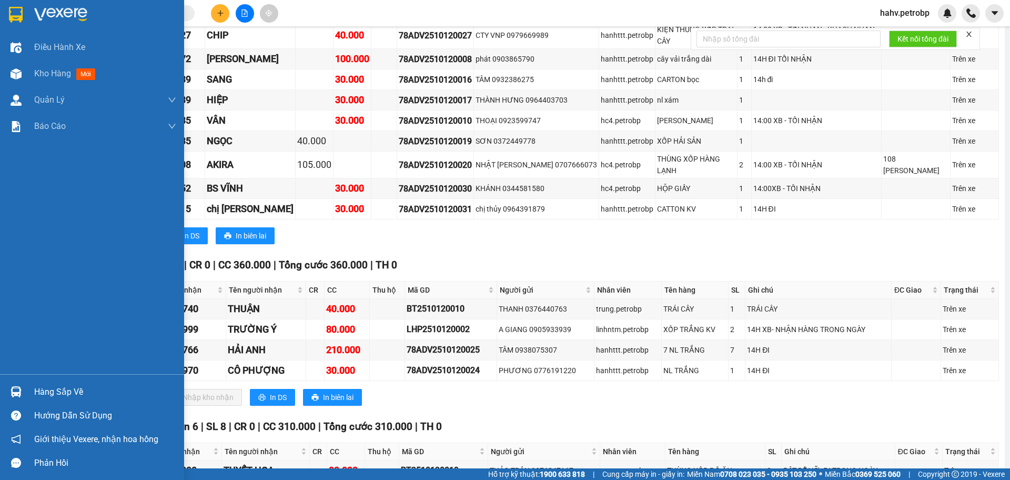
click at [44, 390] on div "Hàng sắp về" at bounding box center [105, 392] width 142 height 16
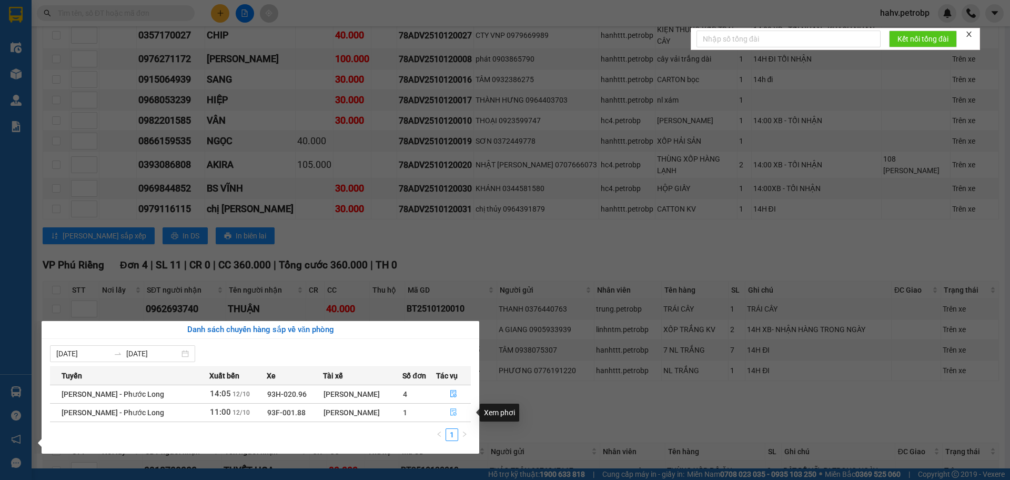
click at [451, 409] on icon "file-done" at bounding box center [453, 412] width 6 height 7
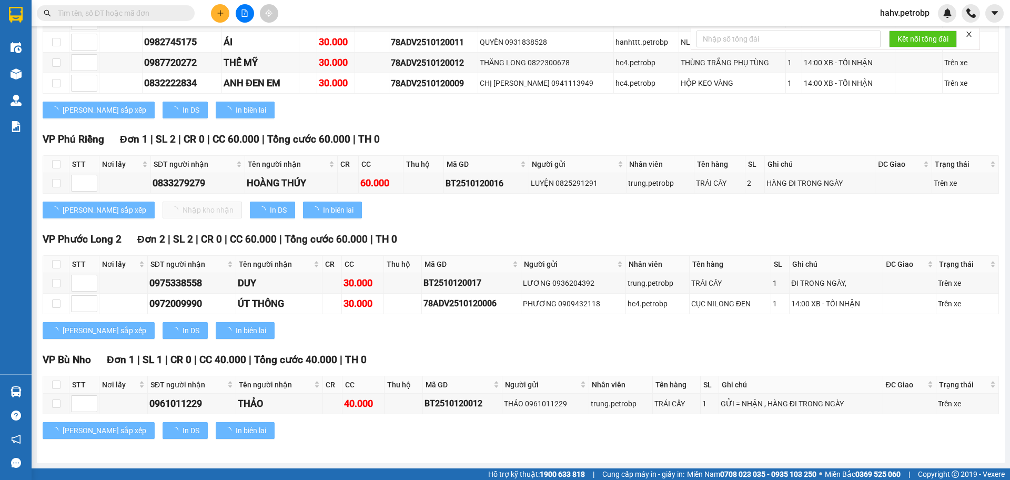
scroll to position [92, 0]
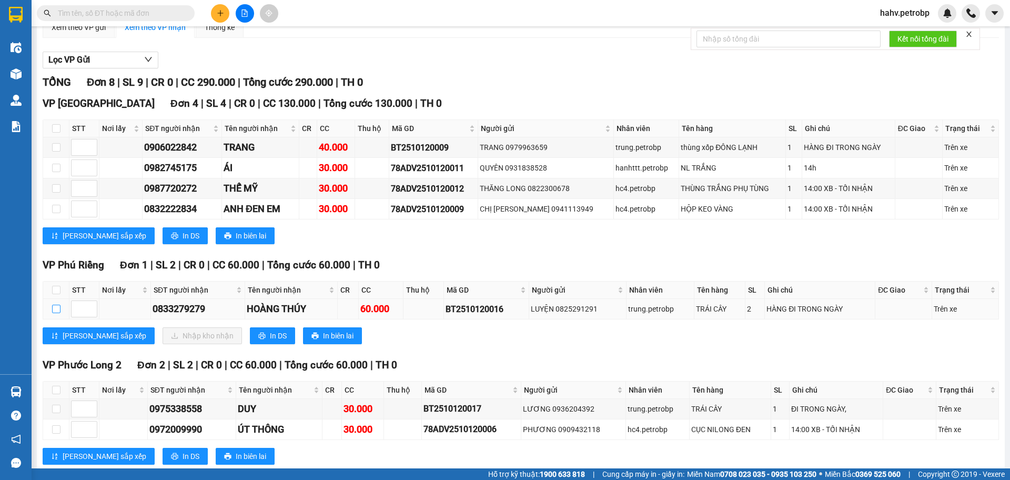
click at [56, 307] on input "checkbox" at bounding box center [56, 309] width 8 height 8
checkbox input "true"
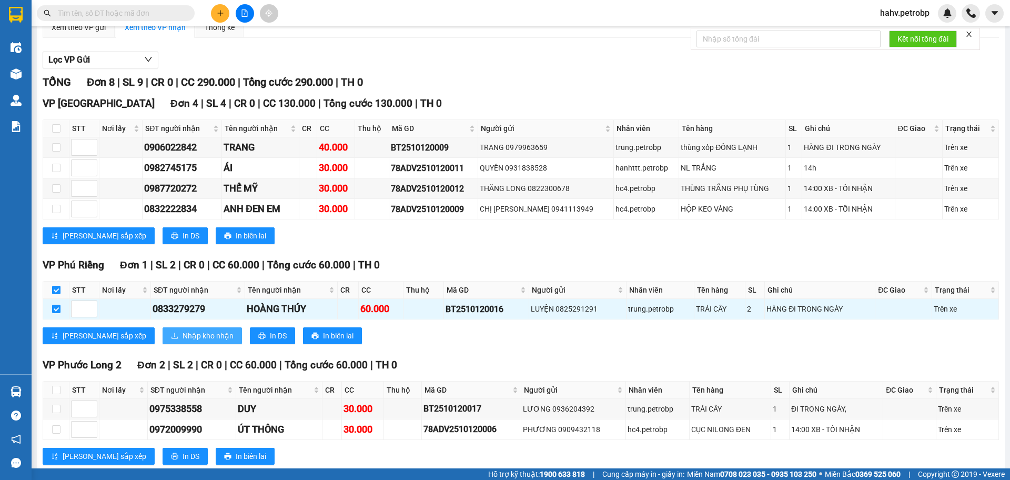
click at [183, 335] on span "Nhập kho nhận" at bounding box center [208, 336] width 51 height 12
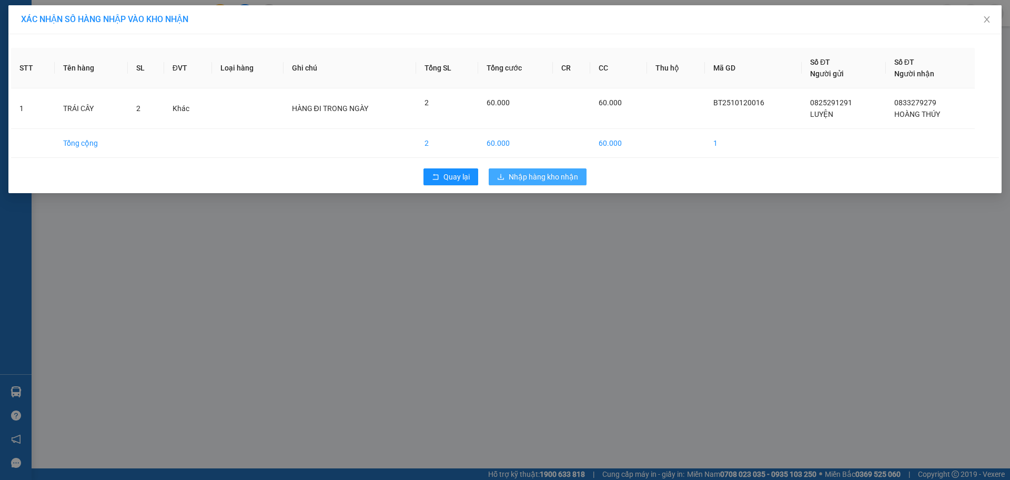
click at [555, 177] on span "Nhập hàng kho nhận" at bounding box center [543, 177] width 69 height 12
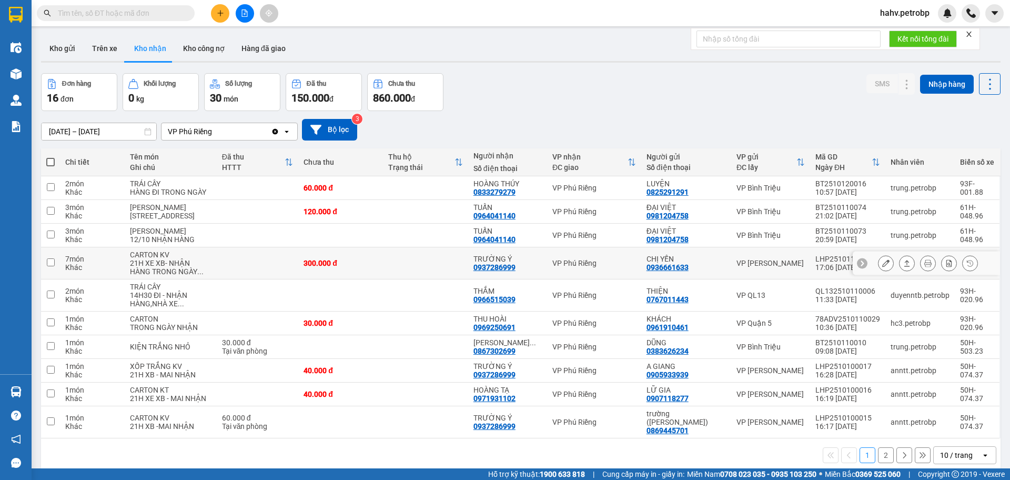
click at [904, 267] on icon at bounding box center [907, 262] width 7 height 7
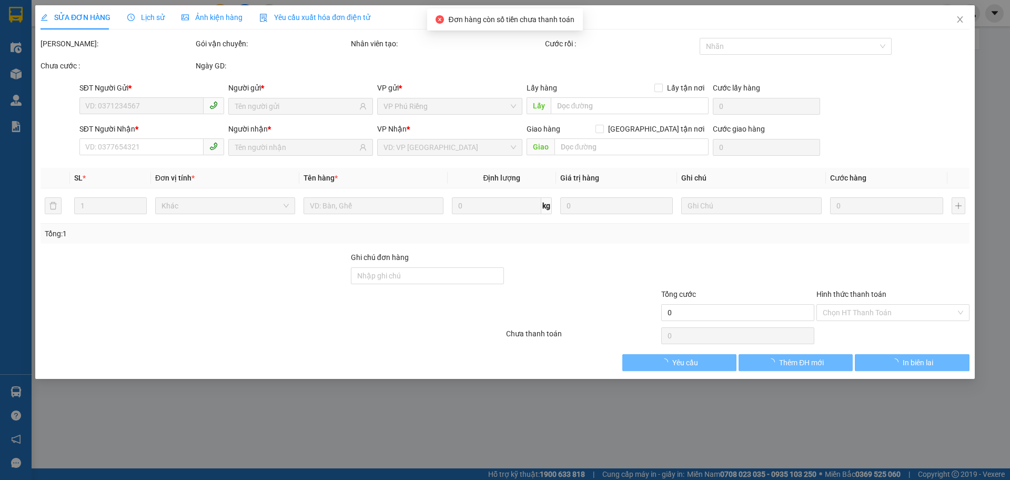
type input "0936661633"
type input "CHỊ YẾN"
type input "0937286999"
type input "TRƯỜNG Ý"
type input "300.000"
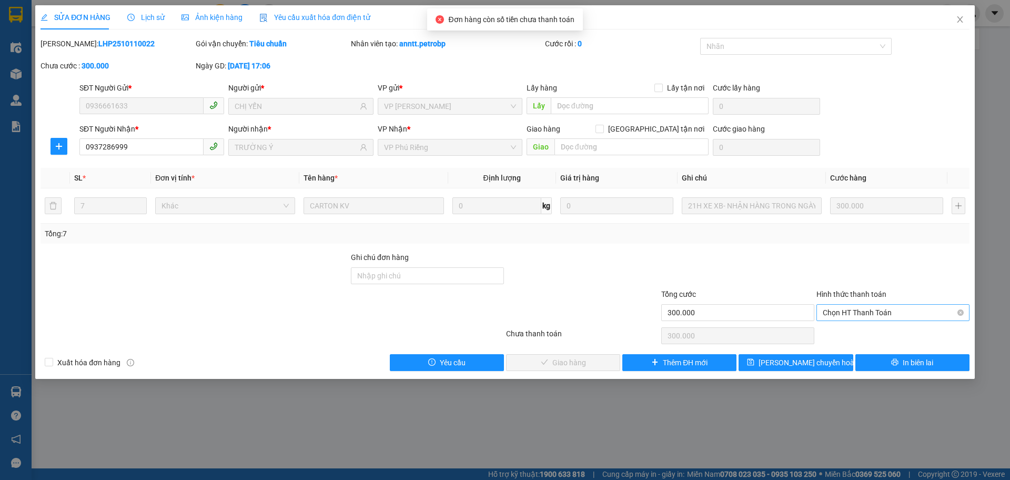
click at [850, 309] on span "Chọn HT Thanh Toán" at bounding box center [893, 313] width 141 height 16
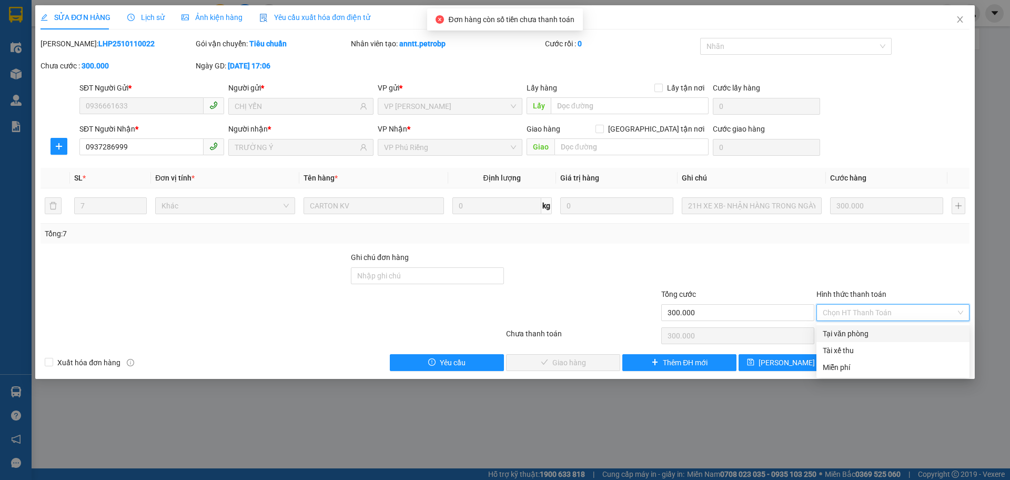
click at [842, 333] on div "Tại văn phòng" at bounding box center [893, 334] width 141 height 12
type input "0"
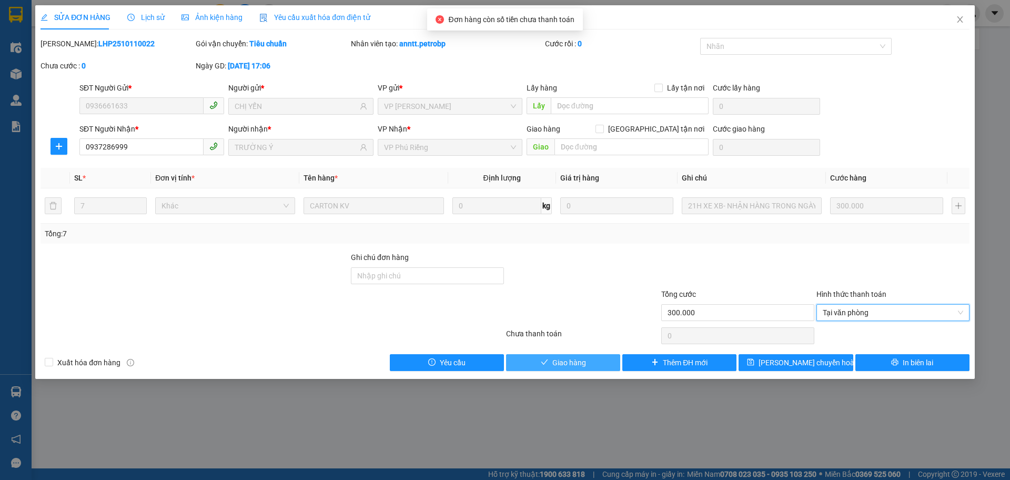
click at [531, 358] on button "Giao hàng" at bounding box center [563, 362] width 114 height 17
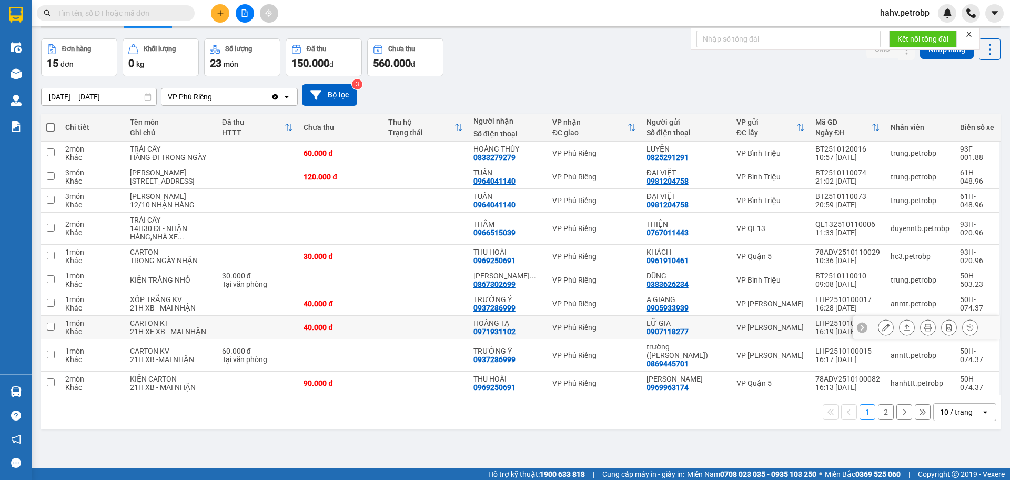
scroll to position [35, 0]
click at [879, 419] on button "2" at bounding box center [886, 412] width 16 height 16
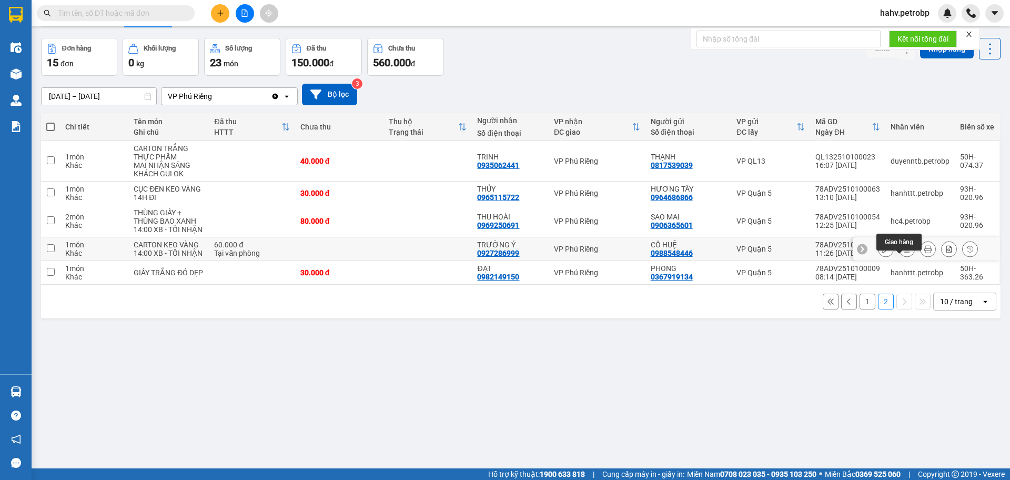
click at [904, 258] on button at bounding box center [907, 249] width 15 height 18
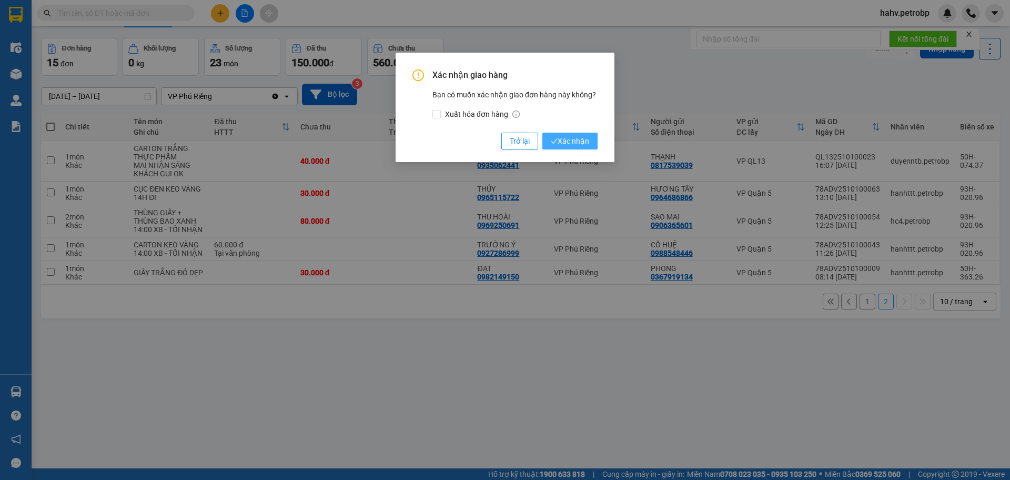
click at [556, 138] on icon "check" at bounding box center [554, 141] width 7 height 7
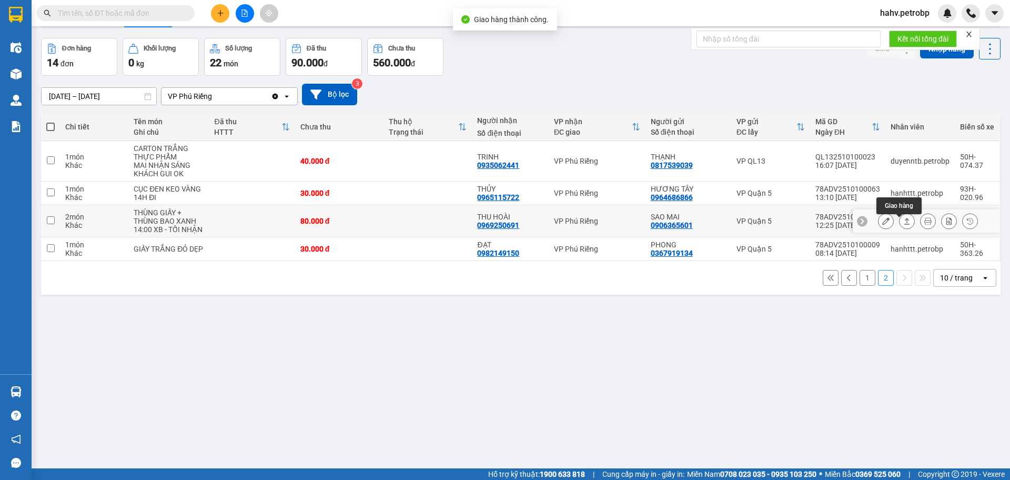
click at [900, 225] on button at bounding box center [907, 221] width 15 height 18
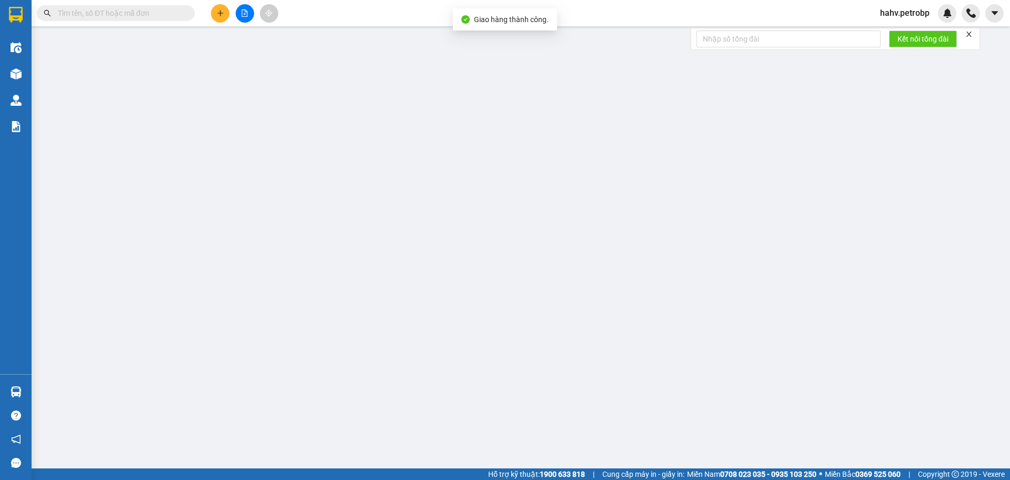
type input "0906365601"
type input "SAO MAI"
type input "0969250691"
type input "THU HOÀI"
type input "80.000"
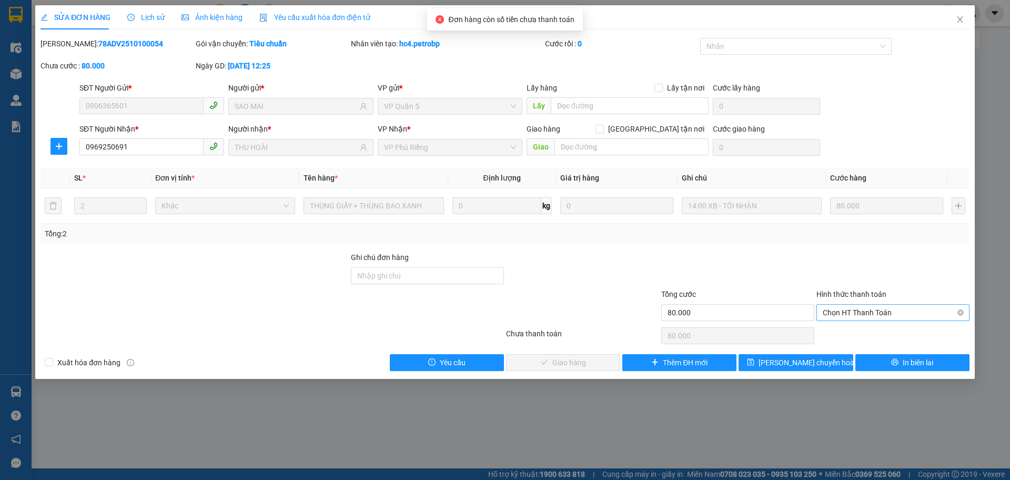
click at [836, 313] on span "Chọn HT Thanh Toán" at bounding box center [893, 313] width 141 height 16
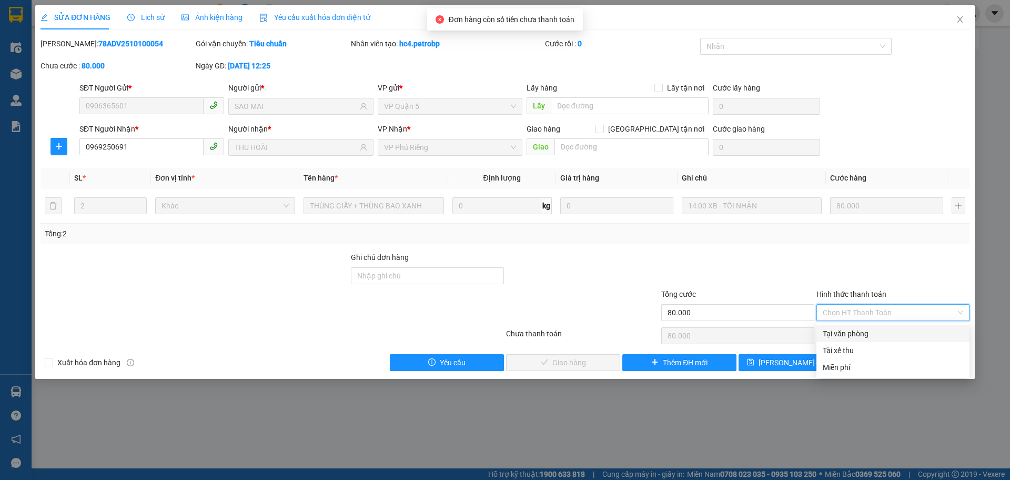
drag, startPoint x: 835, startPoint y: 328, endPoint x: 773, endPoint y: 335, distance: 61.9
click at [835, 328] on div "Tại văn phòng" at bounding box center [893, 334] width 141 height 12
type input "0"
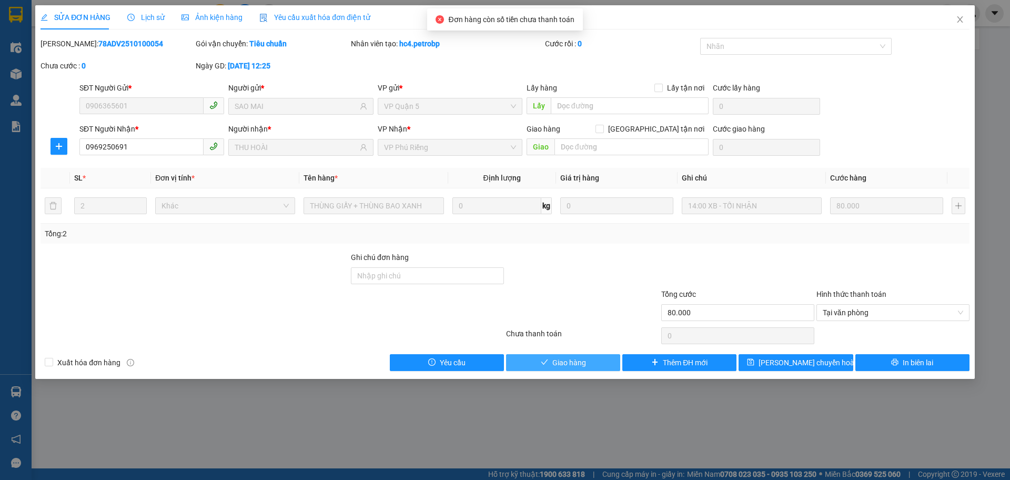
click at [600, 366] on button "Giao hàng" at bounding box center [563, 362] width 114 height 17
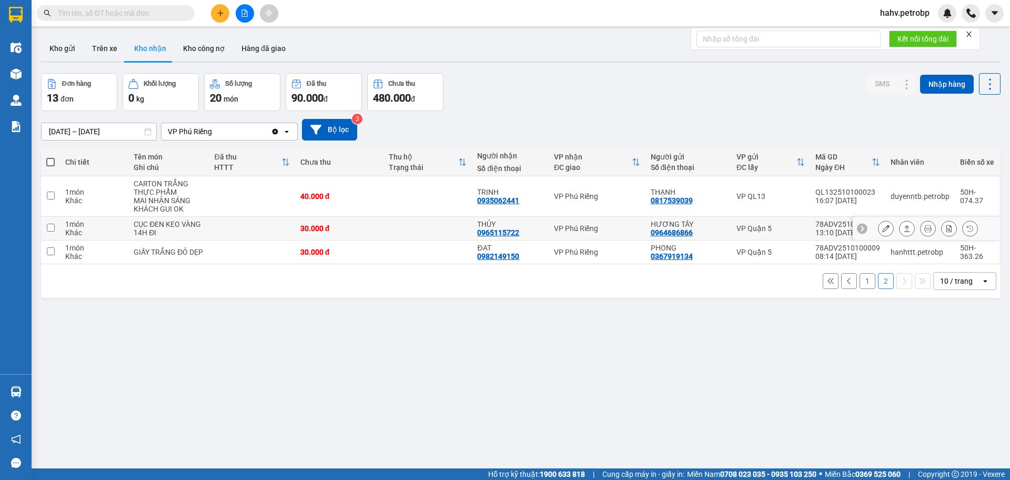
click at [904, 228] on icon at bounding box center [907, 228] width 7 height 7
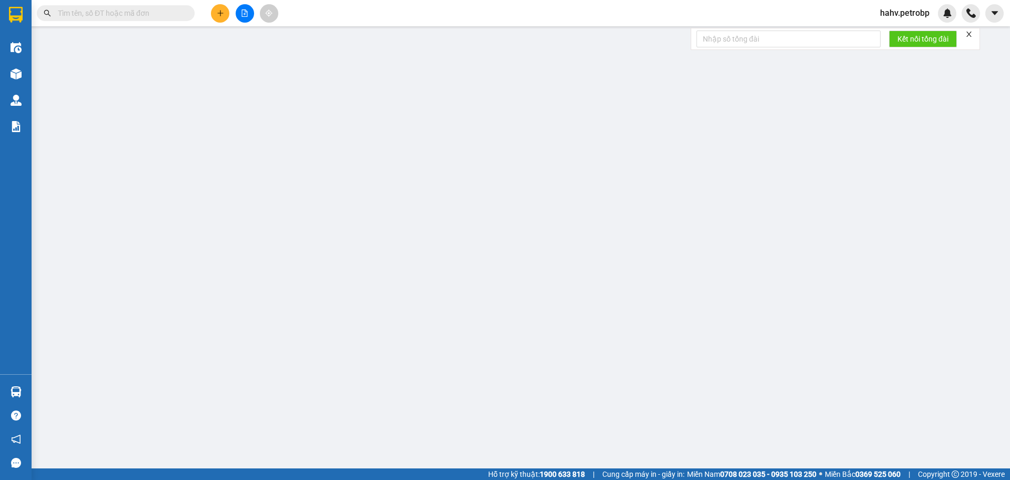
type input "0964686866"
type input "HƯƠNG TÂY"
type input "0965115722"
type input "THỦY"
type input "30.000"
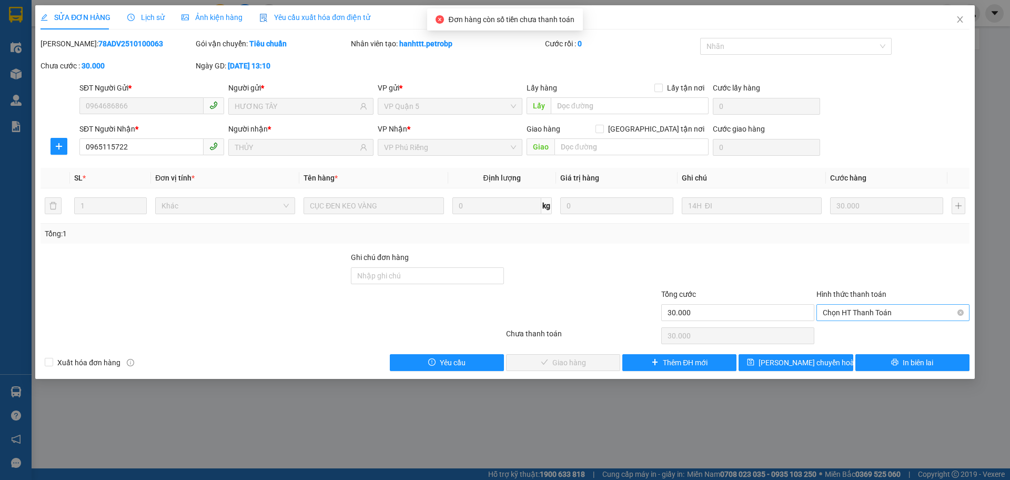
click at [834, 310] on span "Chọn HT Thanh Toán" at bounding box center [893, 313] width 141 height 16
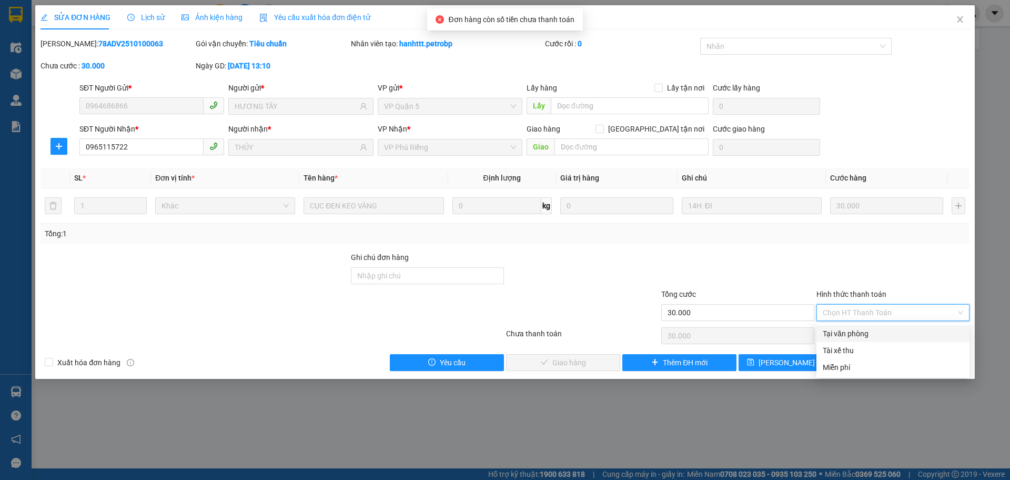
click at [846, 329] on div "Tại văn phòng" at bounding box center [893, 334] width 141 height 12
type input "0"
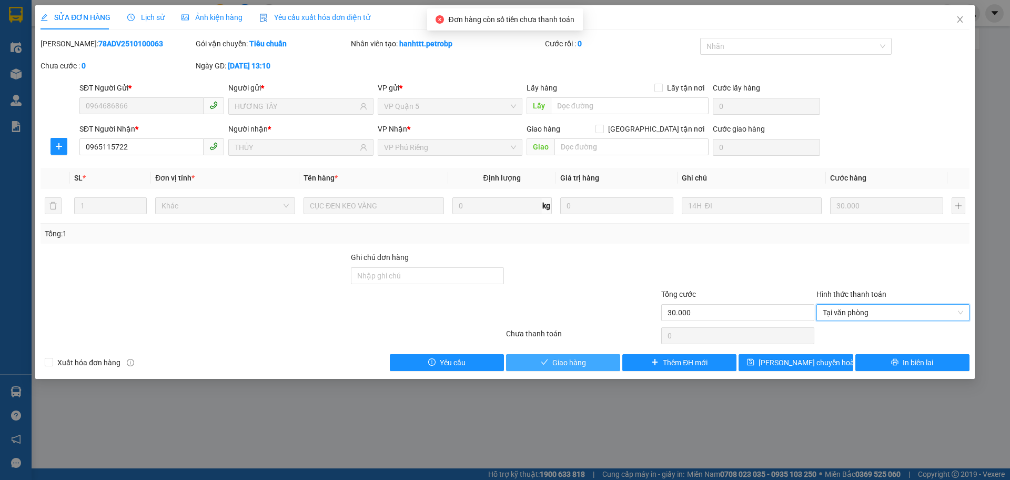
click at [562, 362] on span "Giao hàng" at bounding box center [570, 363] width 34 height 12
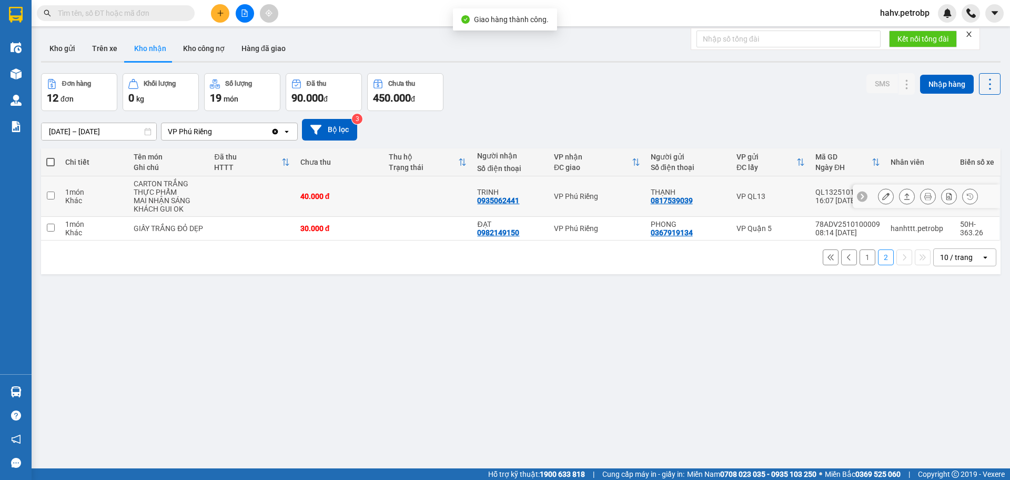
click at [904, 197] on icon at bounding box center [907, 196] width 7 height 7
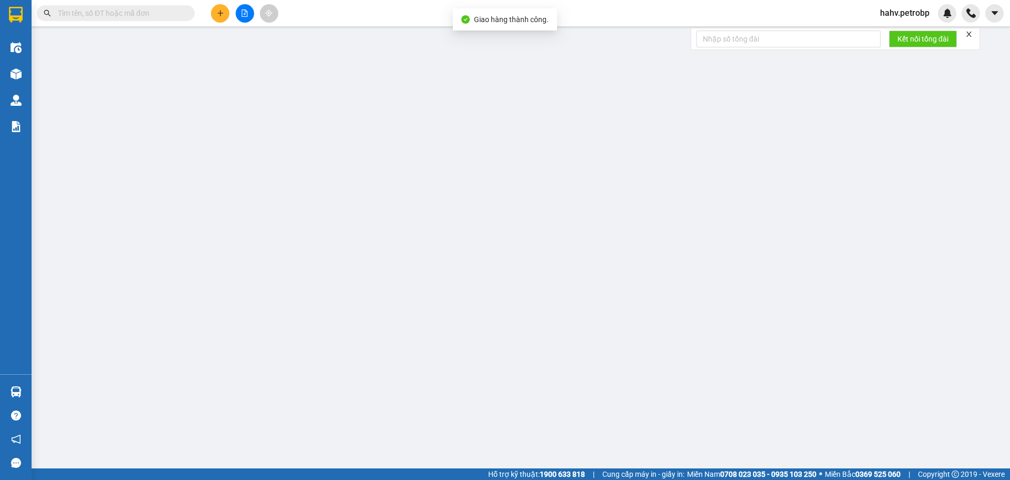
type input "0817539039"
type input "THẠNH"
type input "0935062441"
type input "TRINH"
type input "40.000"
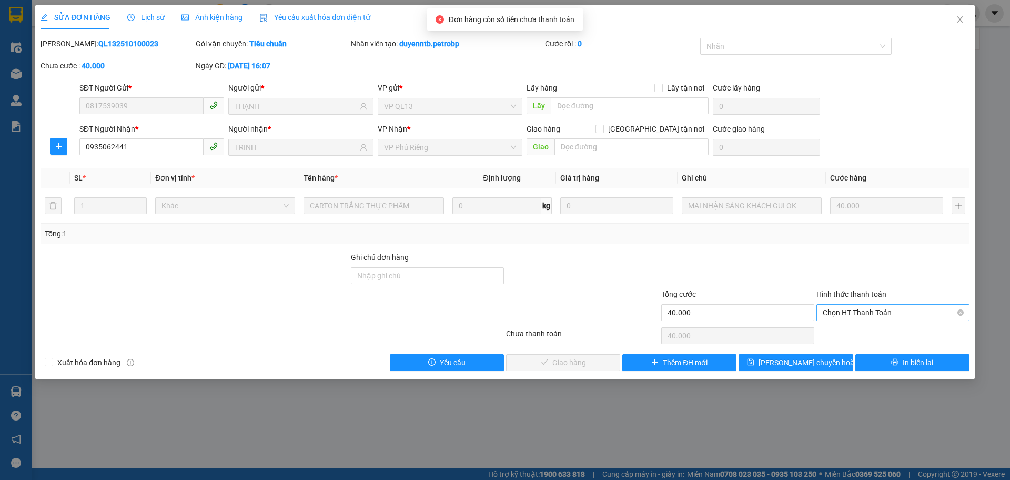
click at [846, 309] on span "Chọn HT Thanh Toán" at bounding box center [893, 313] width 141 height 16
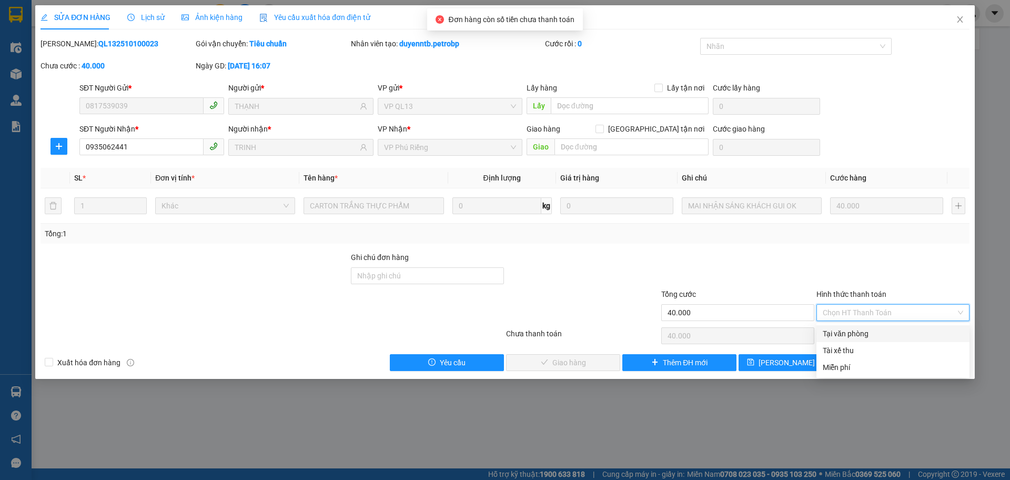
click at [840, 338] on div "Tại văn phòng" at bounding box center [893, 334] width 141 height 12
type input "0"
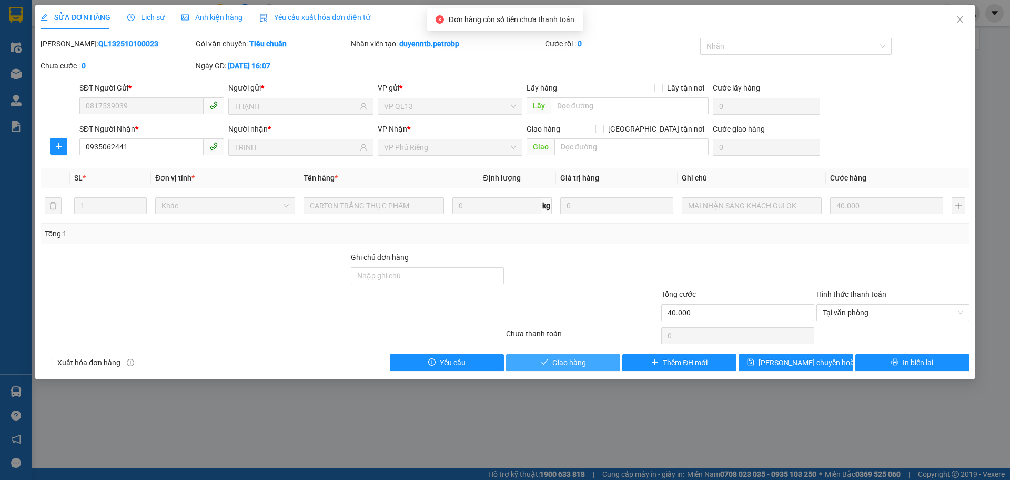
click at [591, 361] on button "Giao hàng" at bounding box center [563, 362] width 114 height 17
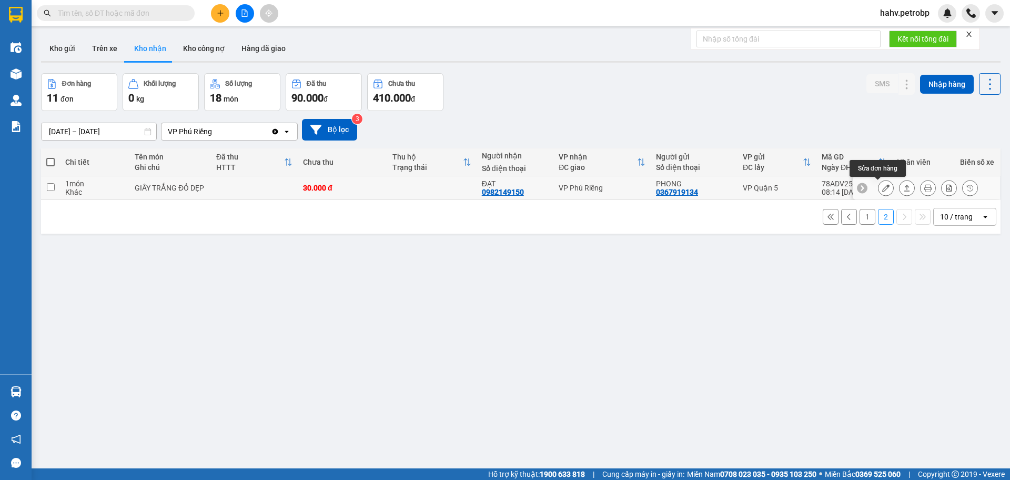
click at [882, 186] on button at bounding box center [886, 188] width 15 height 18
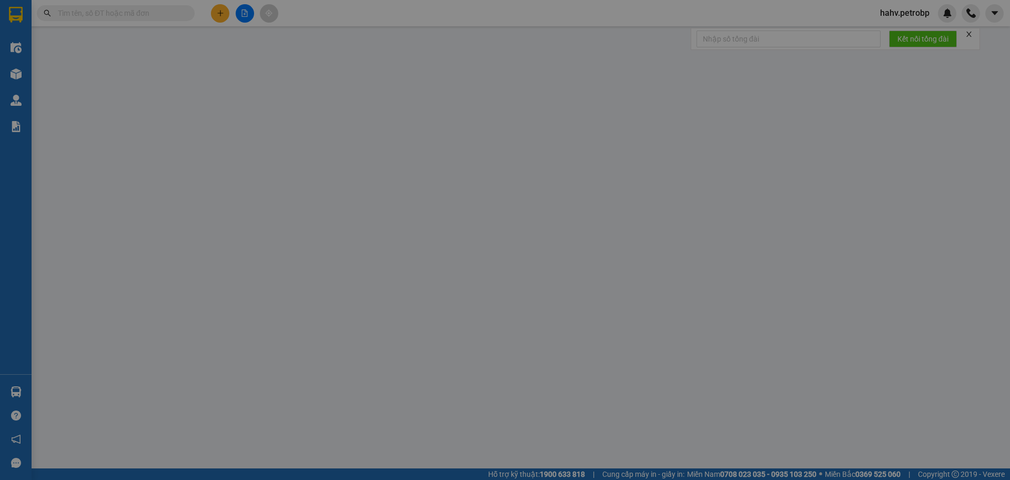
type input "0367919134"
type input "PHONG"
type input "0982149150"
type input "ĐẠT"
type input "30.000"
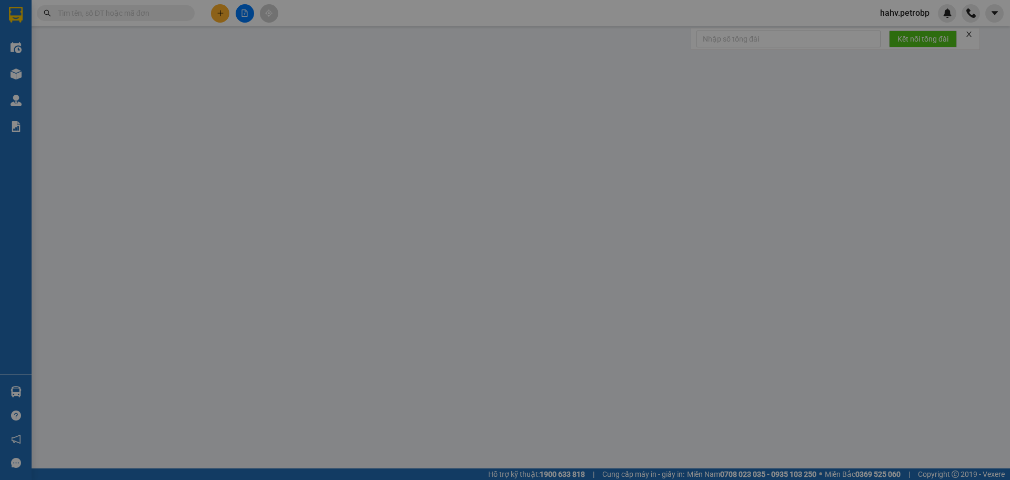
type input "30.000"
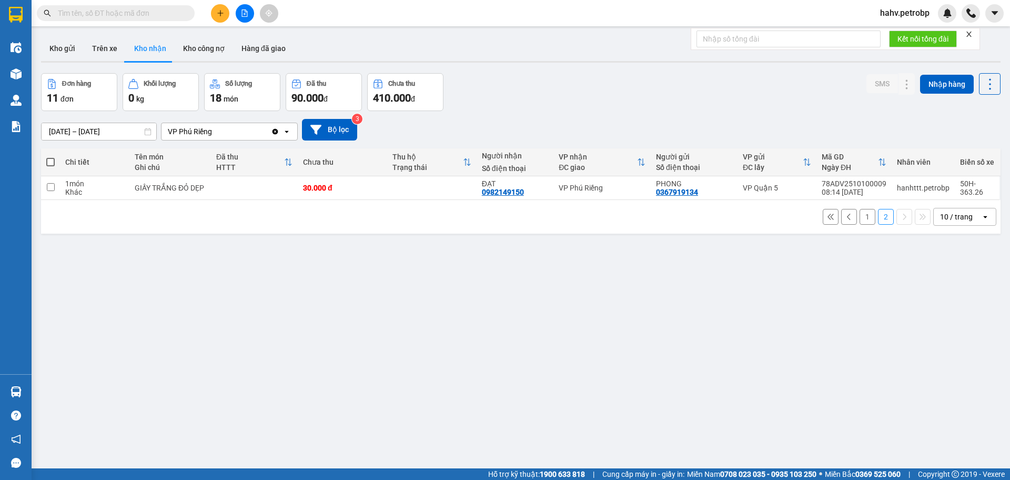
click at [860, 217] on button "1" at bounding box center [868, 217] width 16 height 16
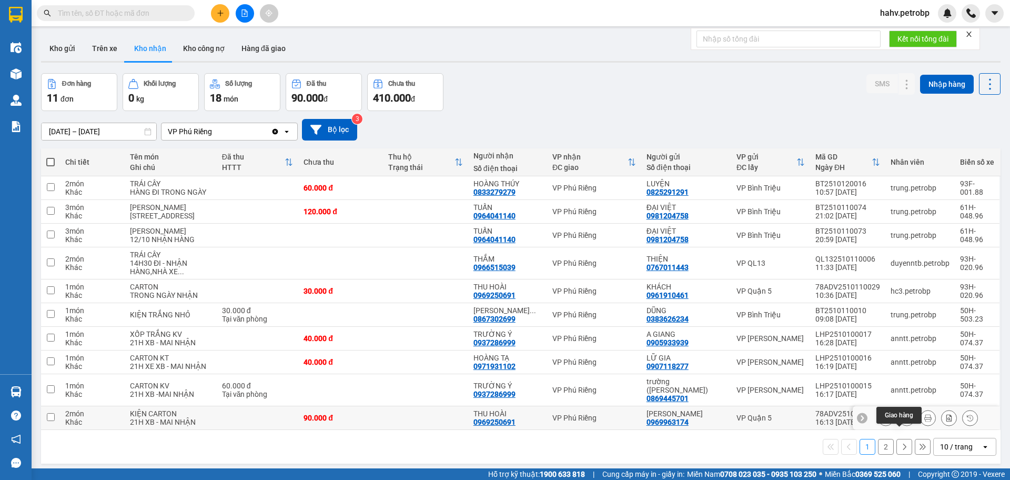
click at [904, 422] on icon at bounding box center [907, 417] width 7 height 7
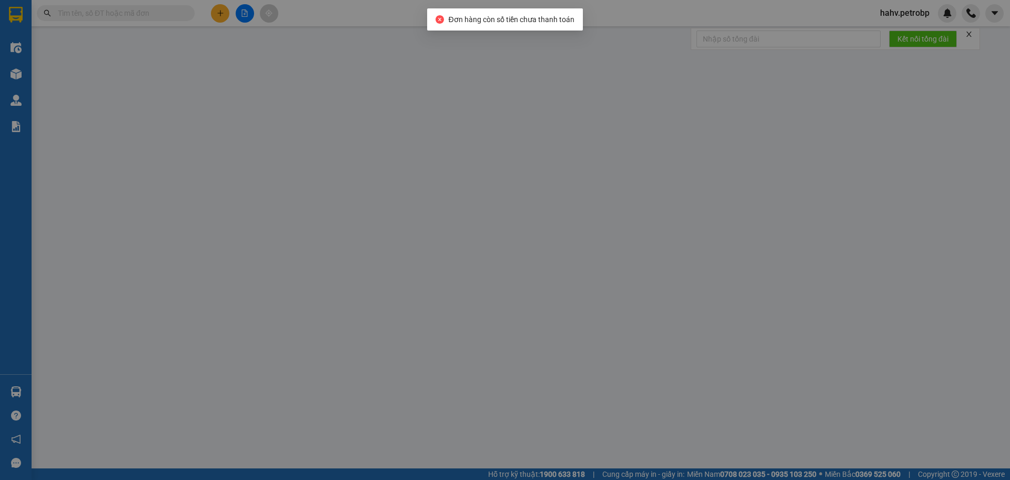
type input "0969963174"
type input "LÂM PHÁT"
type input "0969250691"
type input "THU HOÀI"
type input "90.000"
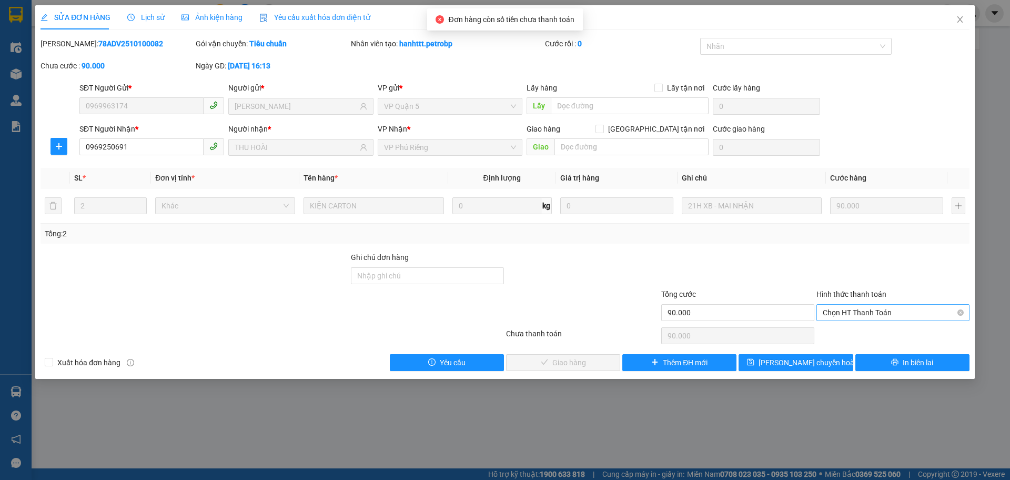
click at [841, 314] on span "Chọn HT Thanh Toán" at bounding box center [893, 313] width 141 height 16
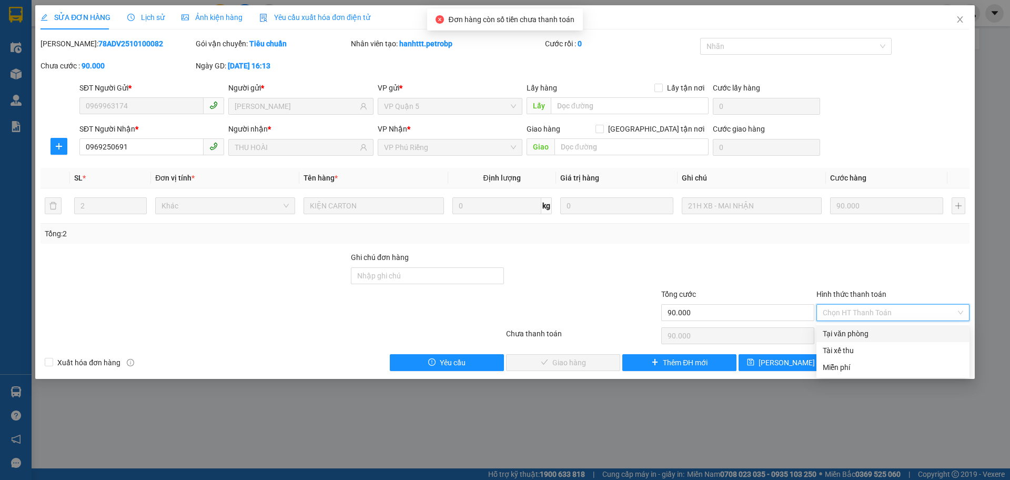
click at [835, 335] on div "Tại văn phòng" at bounding box center [893, 334] width 141 height 12
type input "0"
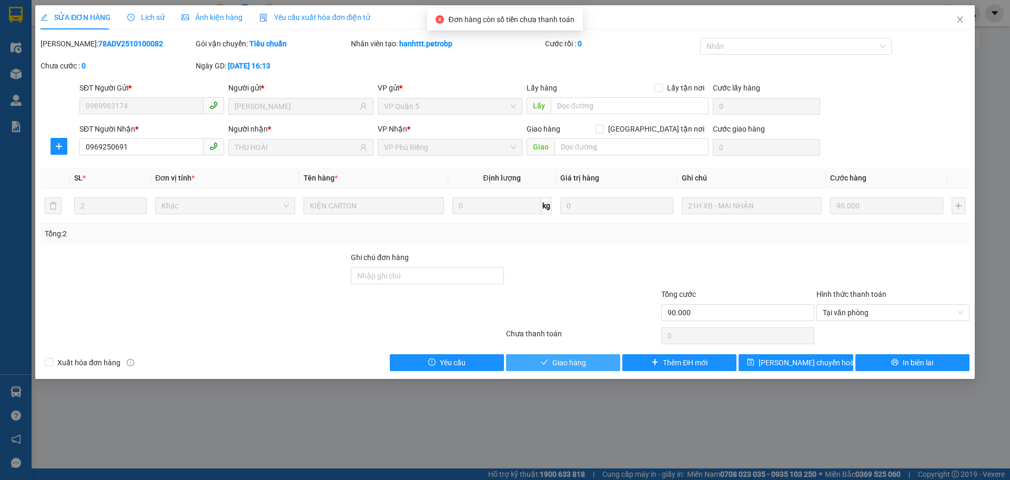
click at [576, 363] on span "Giao hàng" at bounding box center [570, 363] width 34 height 12
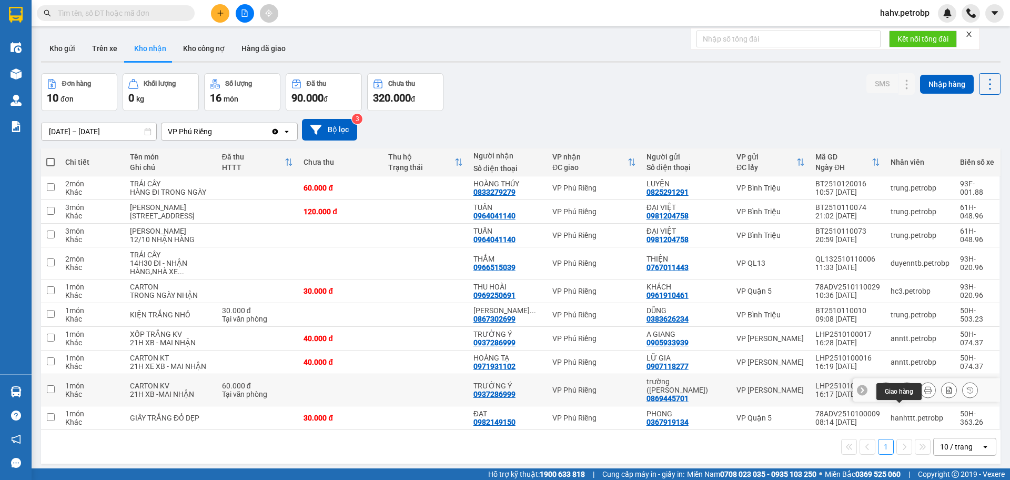
click at [904, 394] on icon at bounding box center [907, 389] width 7 height 7
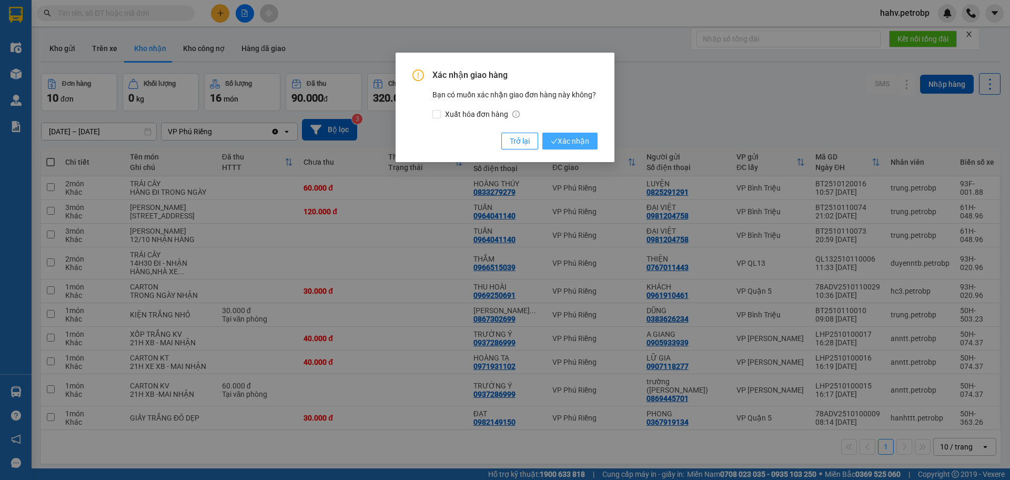
click at [589, 142] on button "Xác nhận" at bounding box center [570, 141] width 55 height 17
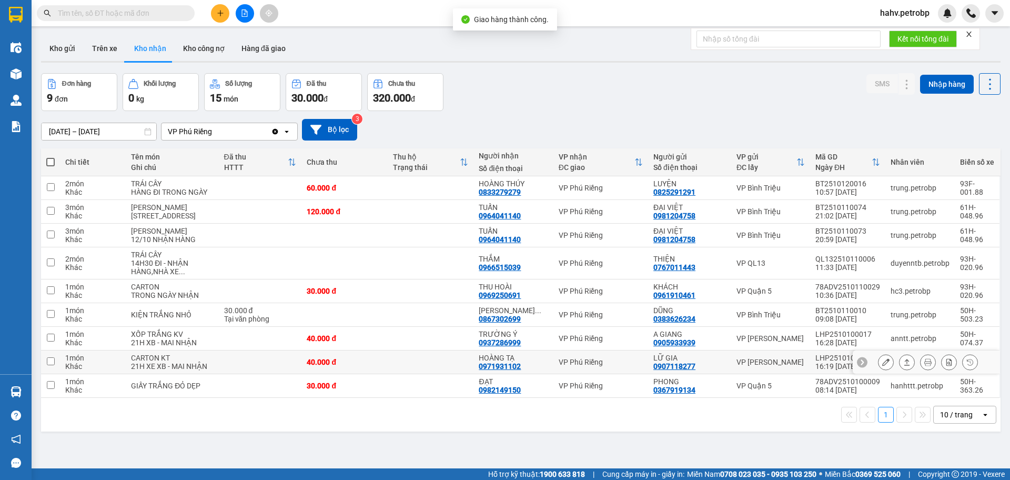
click at [904, 366] on icon at bounding box center [907, 361] width 7 height 7
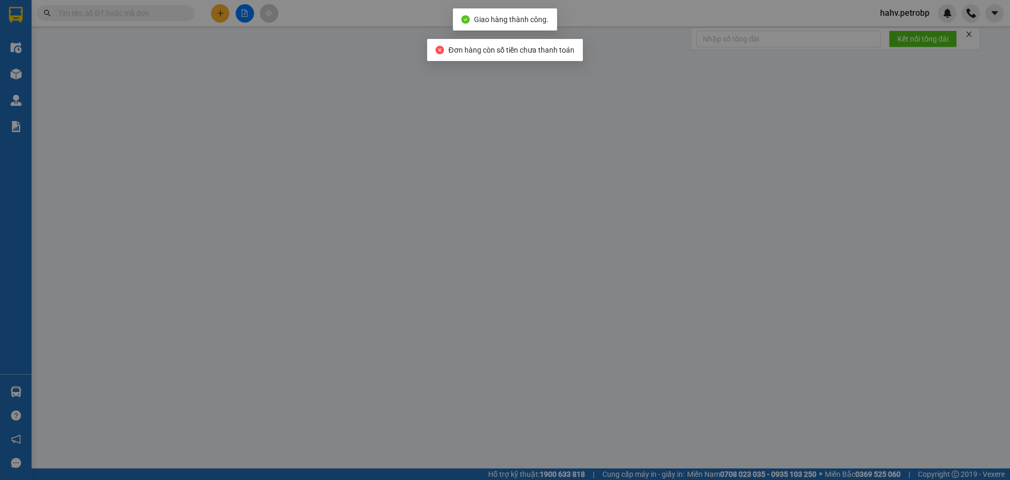
type input "0907118277"
type input "LỮ GIA"
type input "0971931102"
type input "HOÀNG TẠ"
type input "40.000"
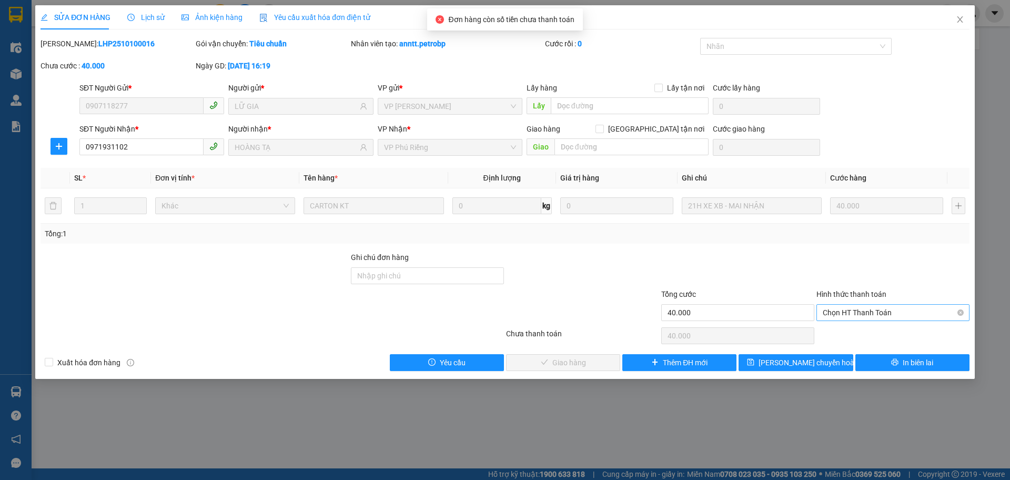
click at [830, 313] on span "Chọn HT Thanh Toán" at bounding box center [893, 313] width 141 height 16
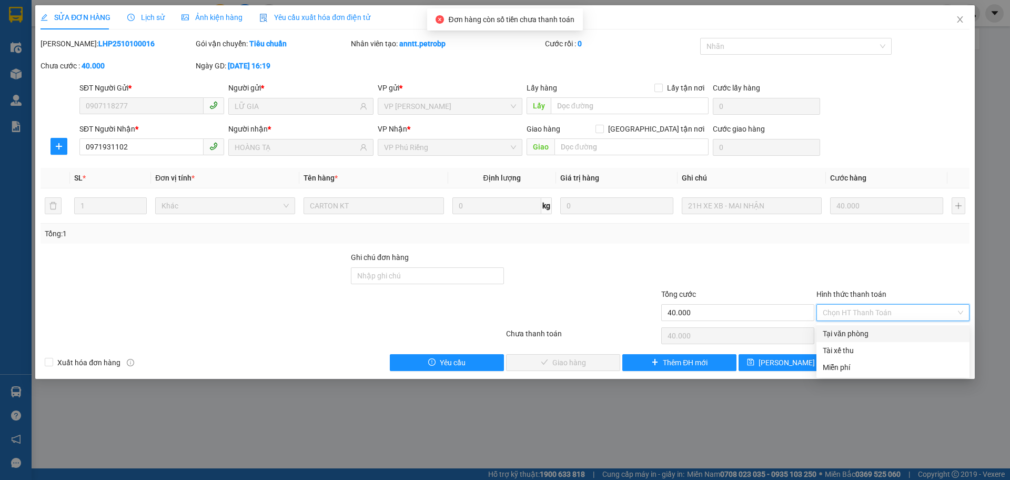
click at [831, 329] on div "Tại văn phòng" at bounding box center [893, 334] width 141 height 12
type input "0"
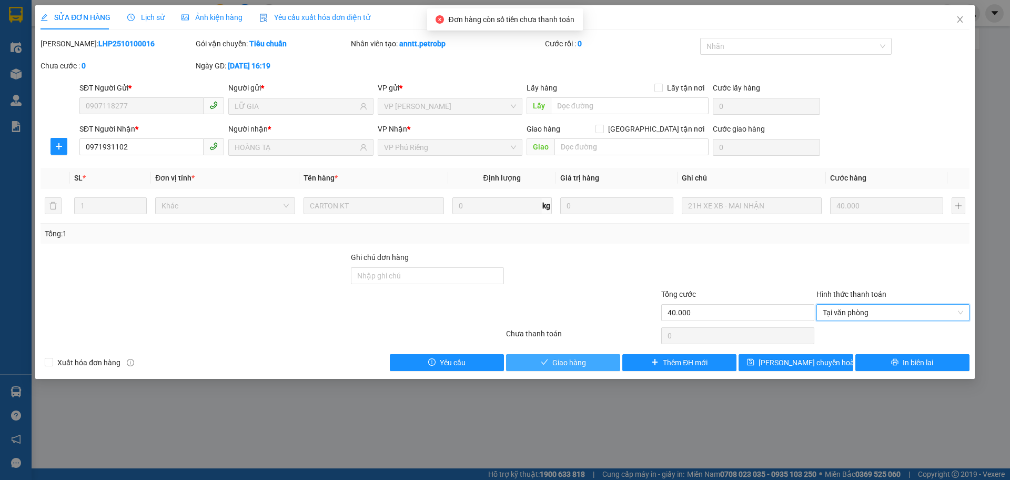
click at [564, 362] on span "Giao hàng" at bounding box center [570, 363] width 34 height 12
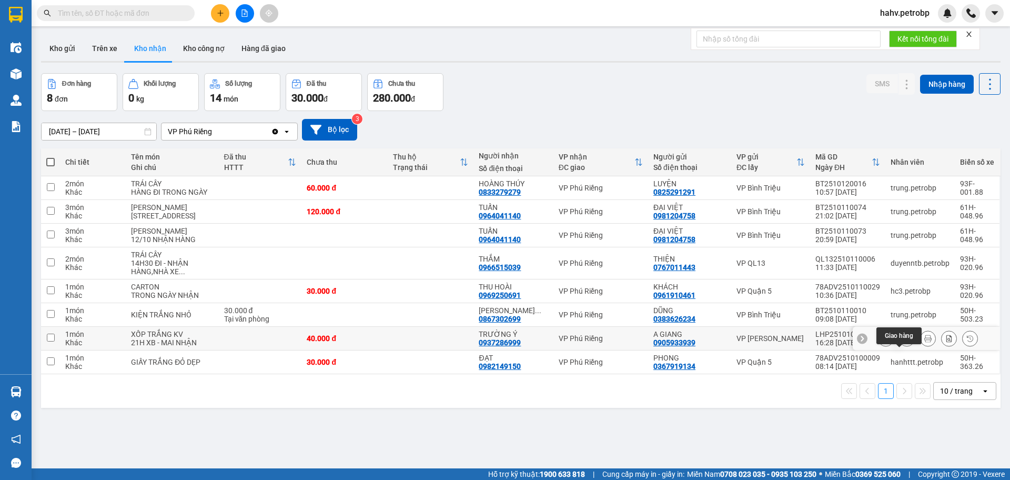
click at [904, 348] on button at bounding box center [907, 338] width 15 height 18
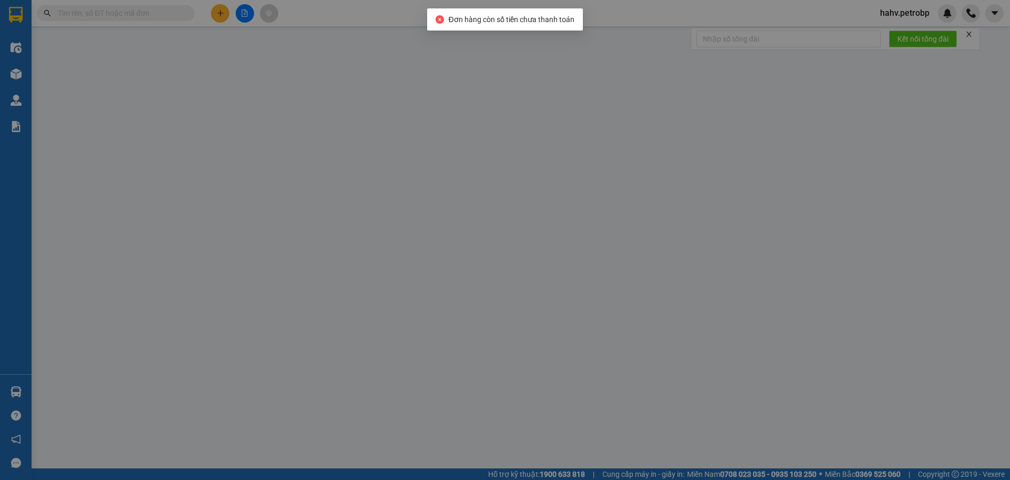
type input "0905933939"
type input "A GIANG"
type input "0937286999"
type input "TRƯỜNG Ý"
type input "40.000"
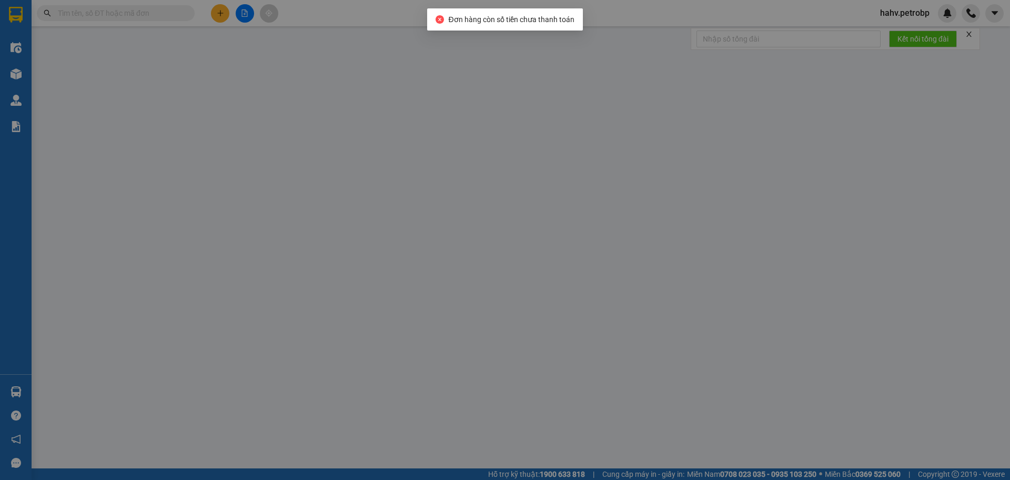
type input "40.000"
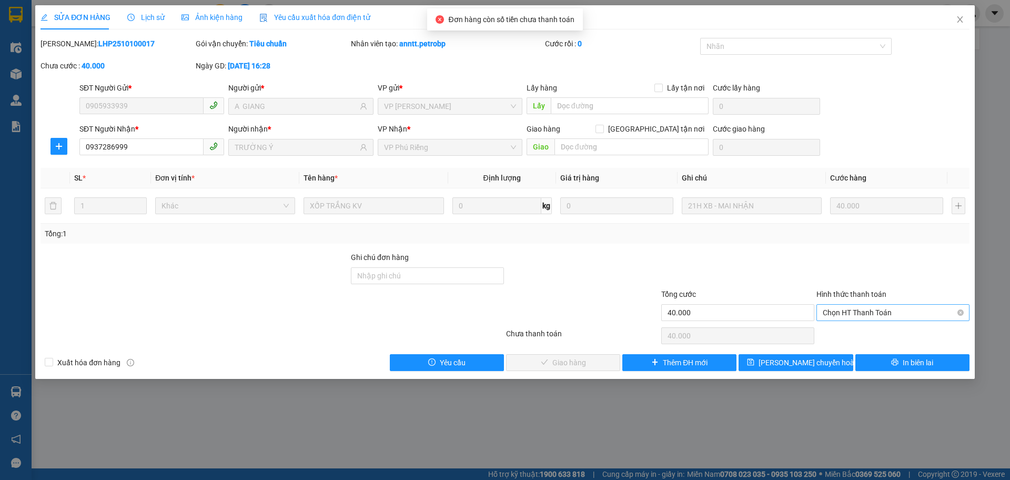
click at [853, 312] on span "Chọn HT Thanh Toán" at bounding box center [893, 313] width 141 height 16
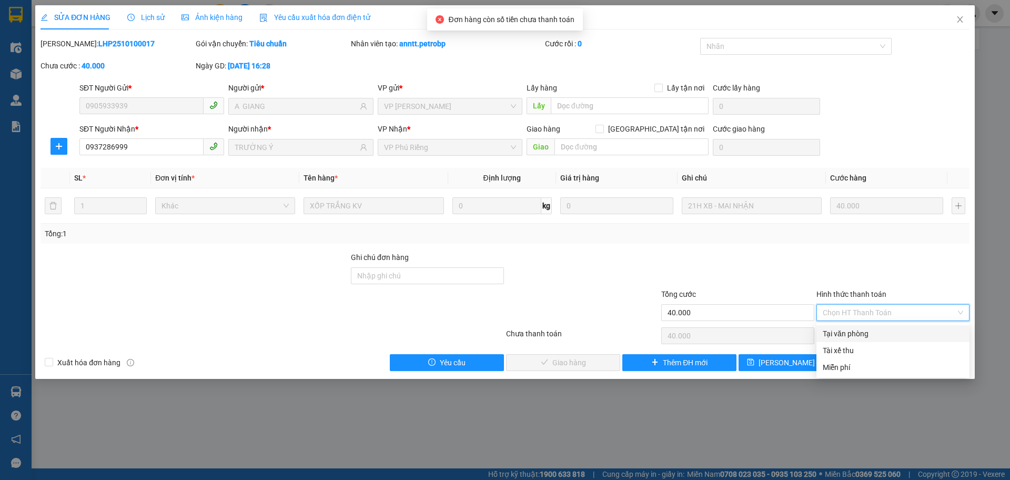
click at [857, 331] on div "Tại văn phòng" at bounding box center [893, 334] width 141 height 12
type input "0"
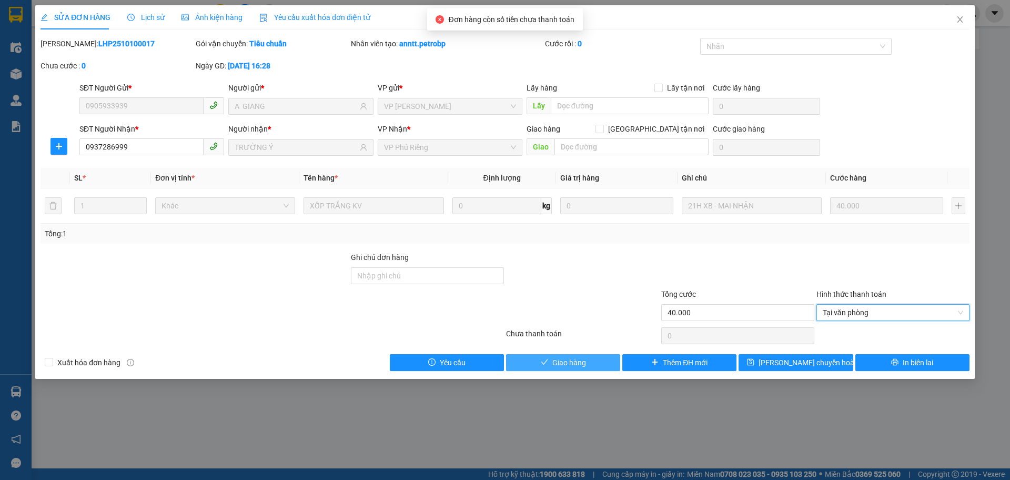
click at [605, 356] on button "Giao hàng" at bounding box center [563, 362] width 114 height 17
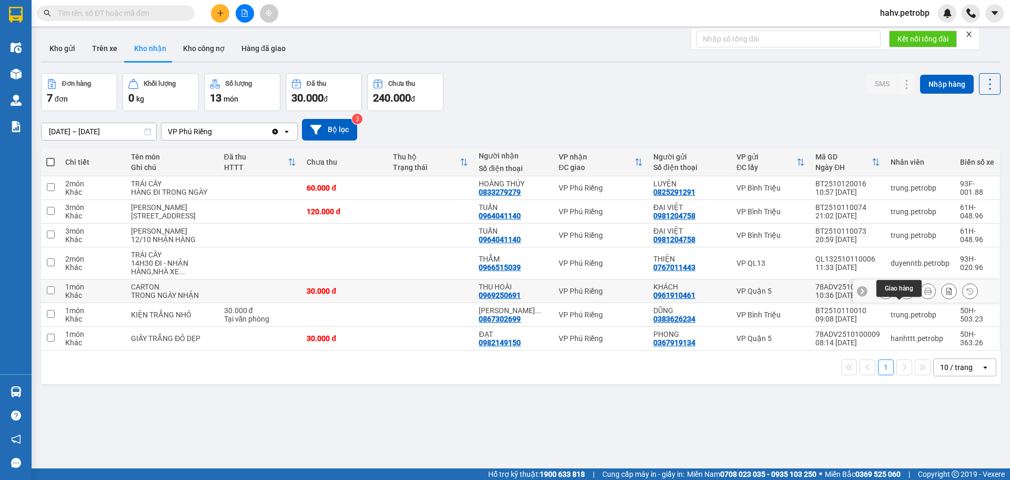
click at [905, 294] on icon at bounding box center [908, 291] width 6 height 6
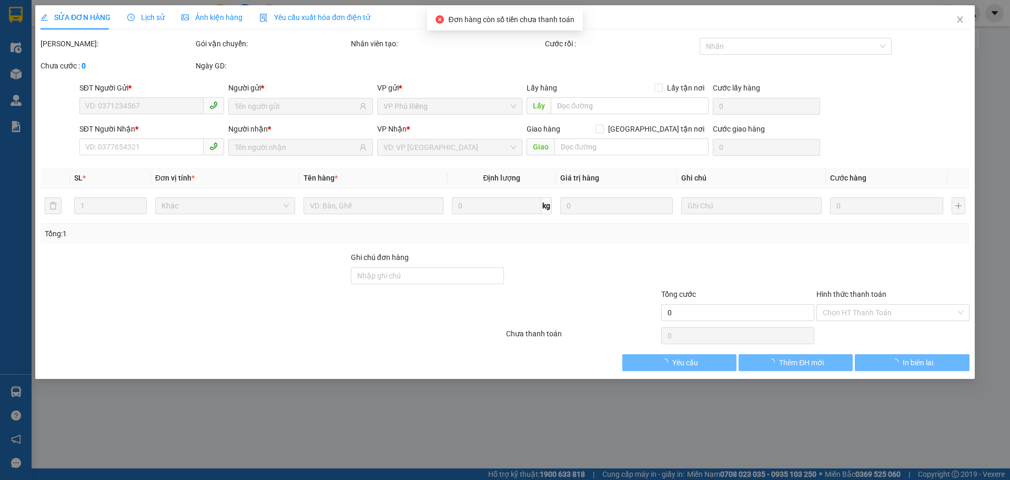
type input "0961910461"
type input "KHÁCH"
type input "0969250691"
type input "THU HOÀI"
type input "30.000"
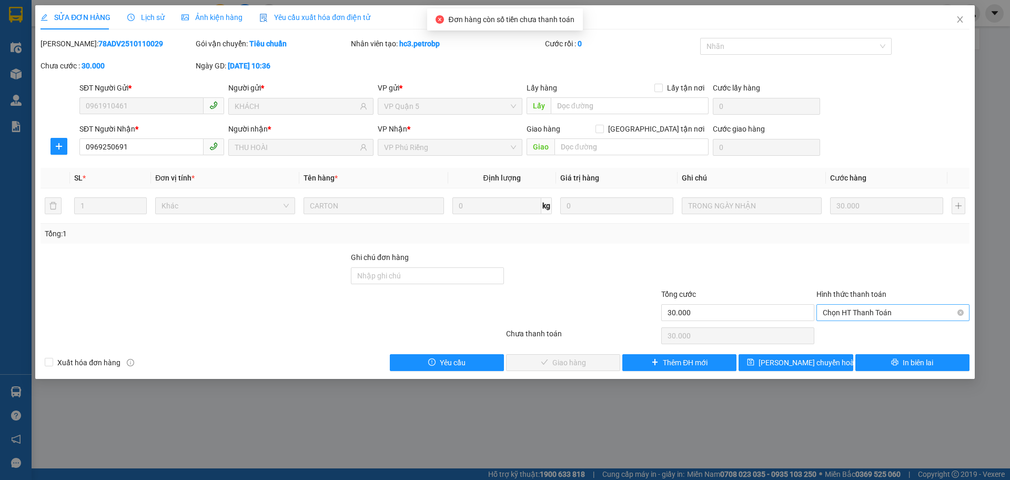
click at [845, 316] on span "Chọn HT Thanh Toán" at bounding box center [893, 313] width 141 height 16
click at [845, 343] on div "Tài xế thu" at bounding box center [893, 350] width 153 height 17
type input "0"
click at [836, 310] on span "Tài xế thu" at bounding box center [893, 313] width 141 height 16
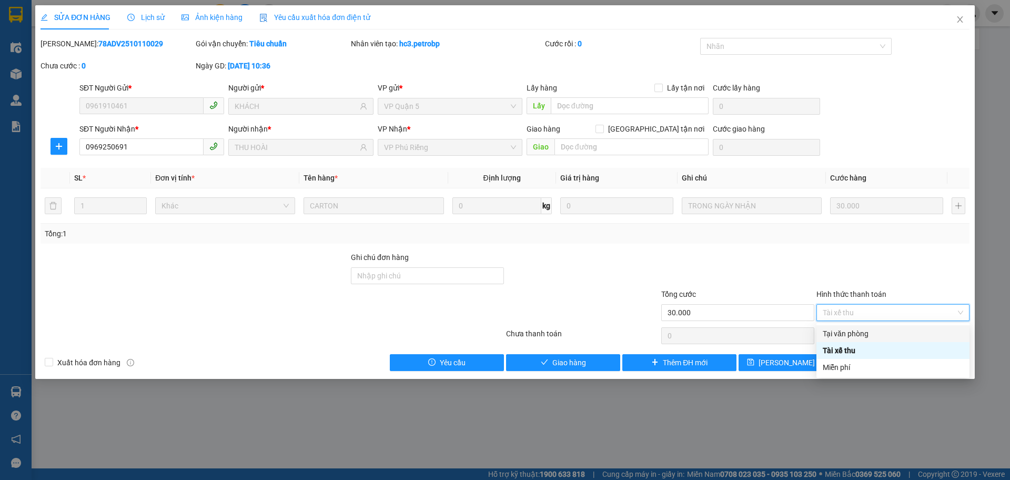
click at [838, 333] on div "Tại văn phòng" at bounding box center [893, 334] width 141 height 12
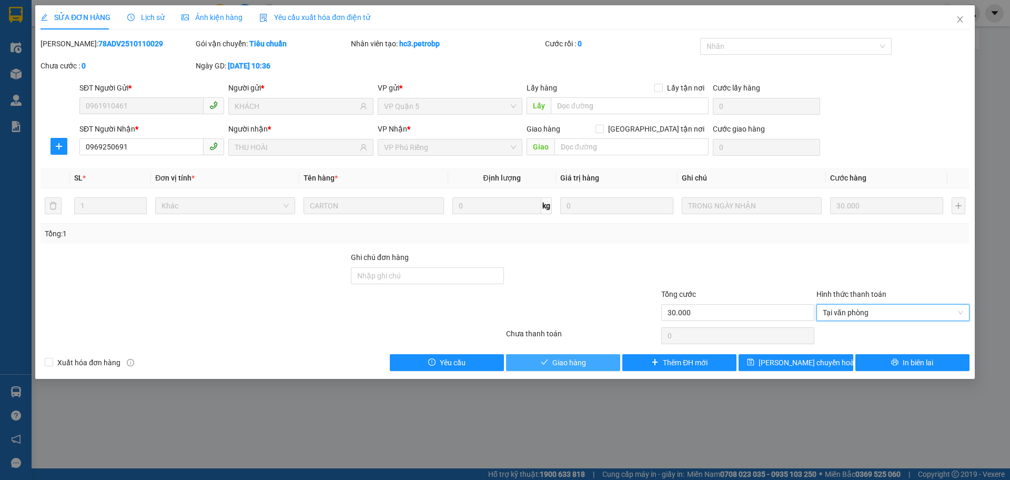
click at [584, 363] on span "Giao hàng" at bounding box center [570, 363] width 34 height 12
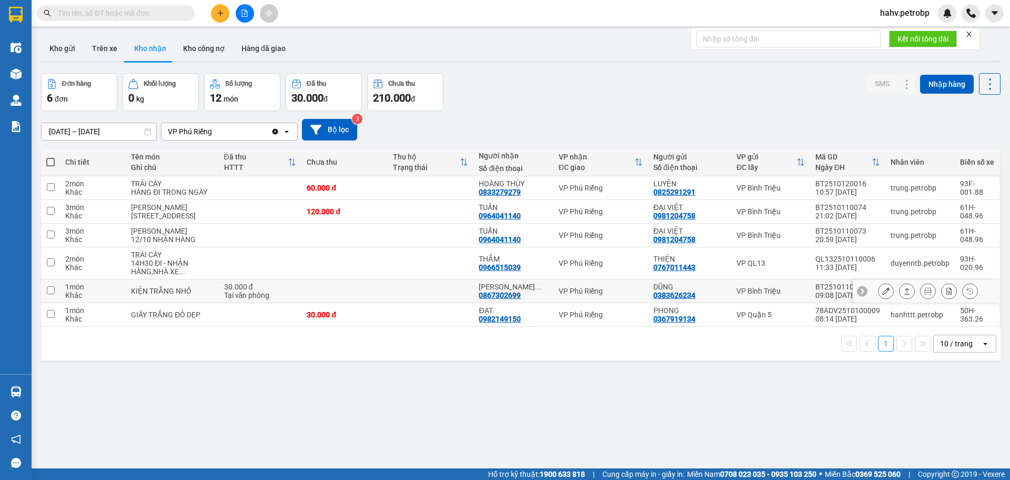
click at [482, 299] on div "0867302699" at bounding box center [500, 295] width 42 height 8
copy div "0867302699"
click at [81, 136] on div "ver 1.8.146 Kho gửi Trên xe Kho nhận Kho công nợ Hàng đã giao Đơn hàng 6 đơn Kh…" at bounding box center [521, 272] width 968 height 480
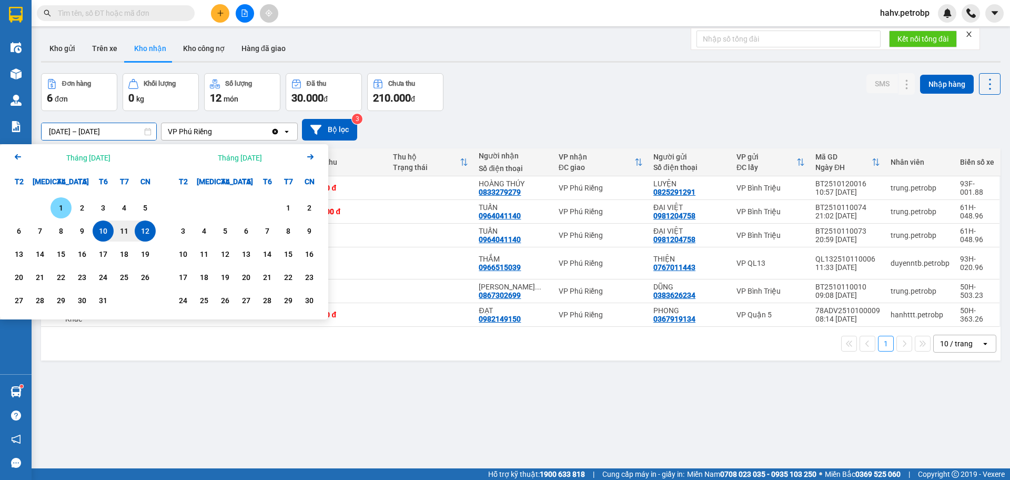
drag, startPoint x: 59, startPoint y: 206, endPoint x: 145, endPoint y: 260, distance: 100.7
click at [61, 206] on div "1" at bounding box center [61, 208] width 15 height 13
click at [142, 233] on div "12" at bounding box center [145, 231] width 15 height 13
type input "[DATE] – [DATE]"
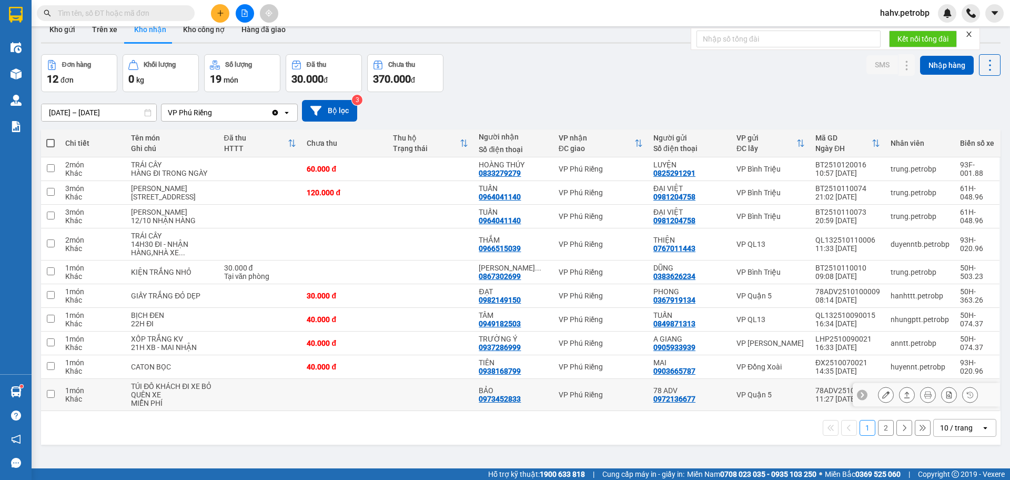
scroll to position [35, 0]
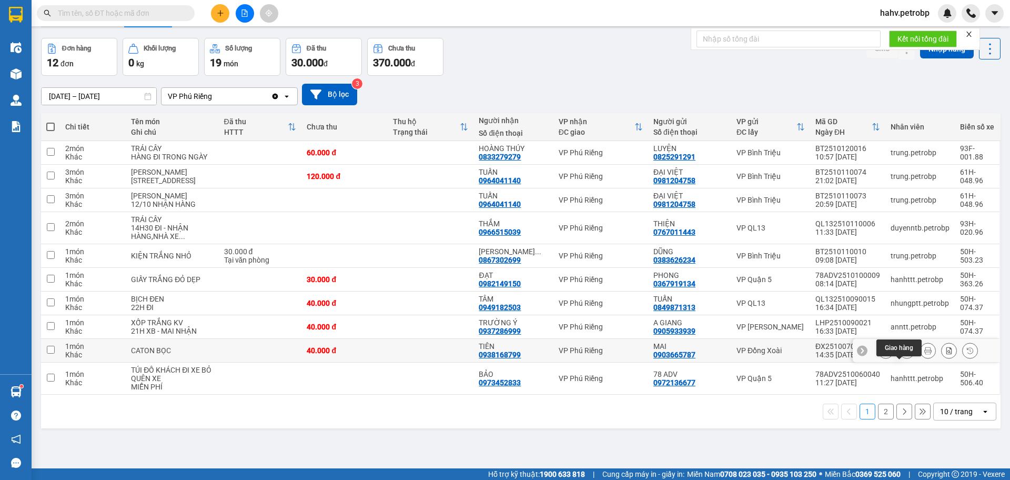
click at [904, 354] on icon at bounding box center [907, 350] width 7 height 7
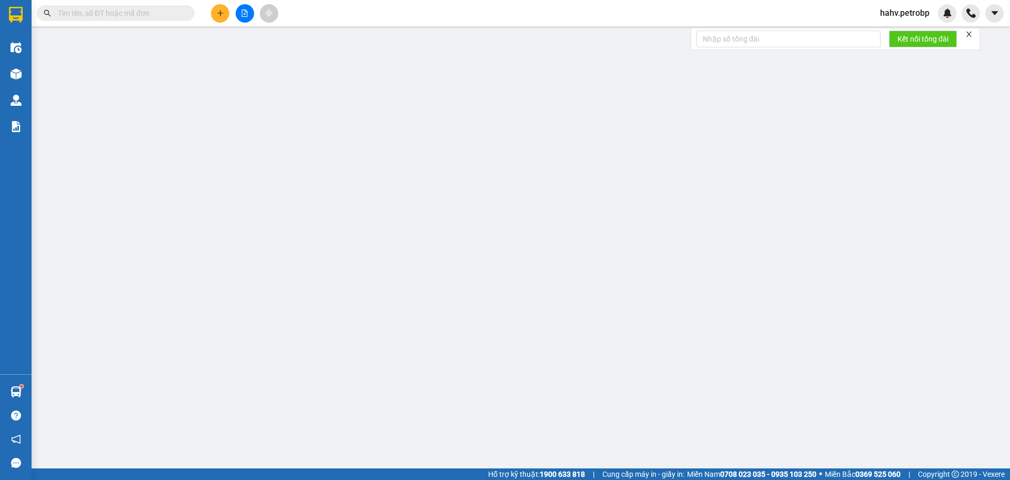
type input "0903665787"
type input "MAI"
type input "0938168799"
type input "TIÊN"
type input "40.000"
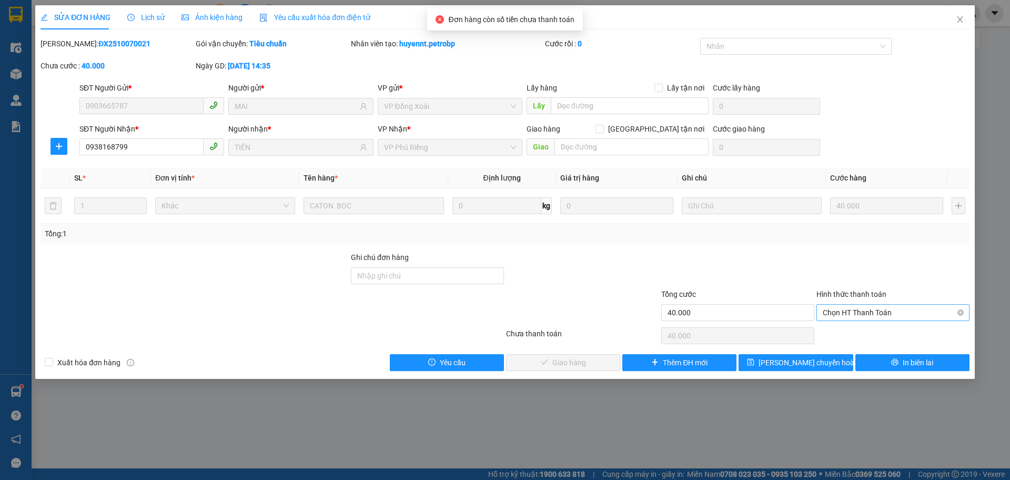
click at [871, 312] on span "Chọn HT Thanh Toán" at bounding box center [893, 313] width 141 height 16
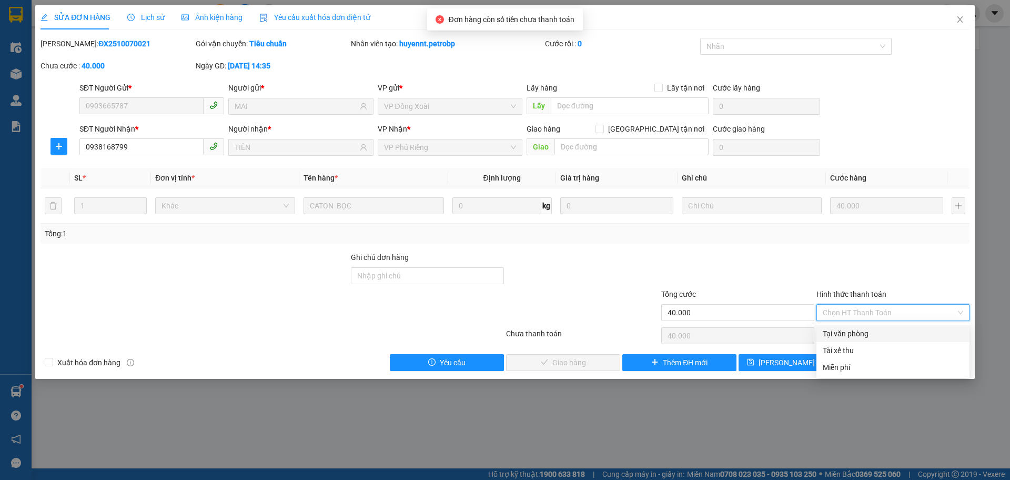
click at [856, 333] on div "Tại văn phòng" at bounding box center [893, 334] width 141 height 12
type input "0"
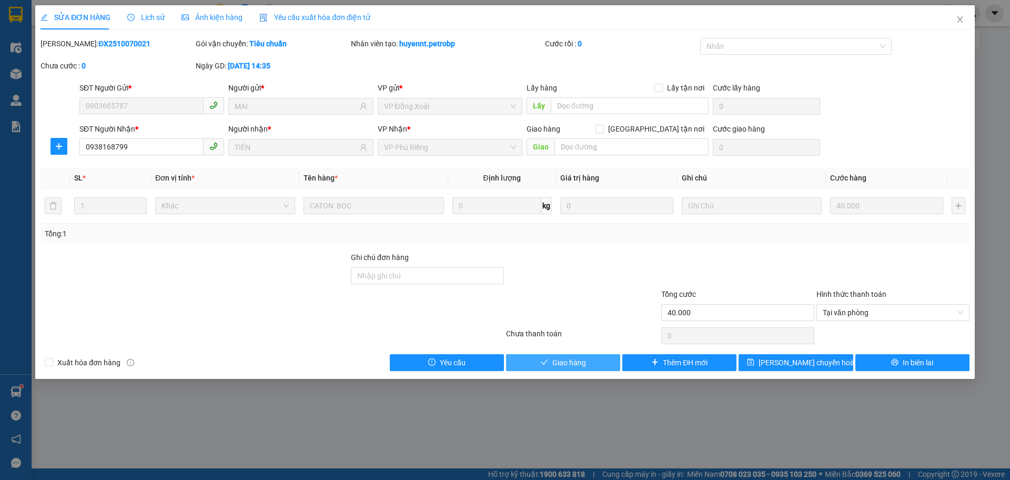
click at [598, 358] on button "Giao hàng" at bounding box center [563, 362] width 114 height 17
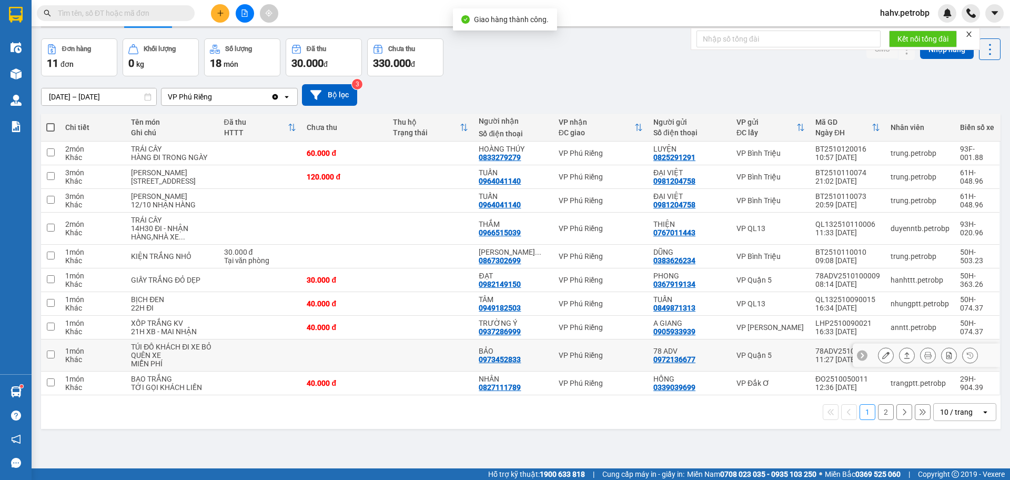
scroll to position [48, 0]
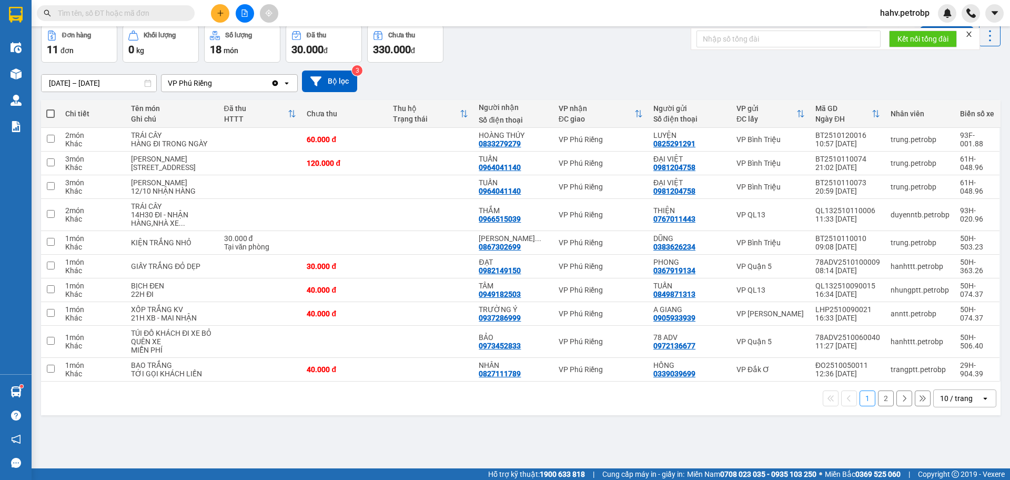
click at [878, 406] on button "2" at bounding box center [886, 398] width 16 height 16
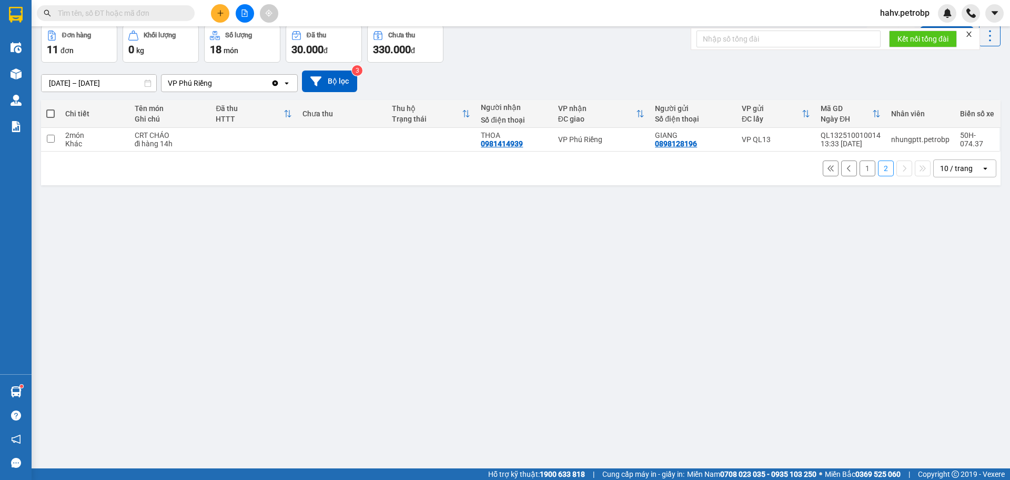
click at [864, 169] on button "1" at bounding box center [868, 168] width 16 height 16
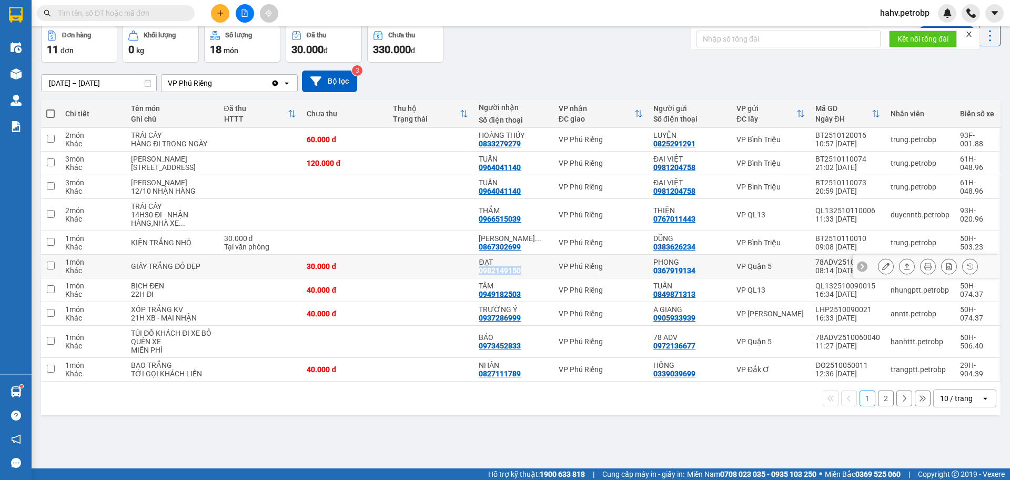
drag, startPoint x: 477, startPoint y: 288, endPoint x: 533, endPoint y: 287, distance: 56.3
click at [533, 275] on div "ĐẠT 0982149150" at bounding box center [513, 266] width 69 height 17
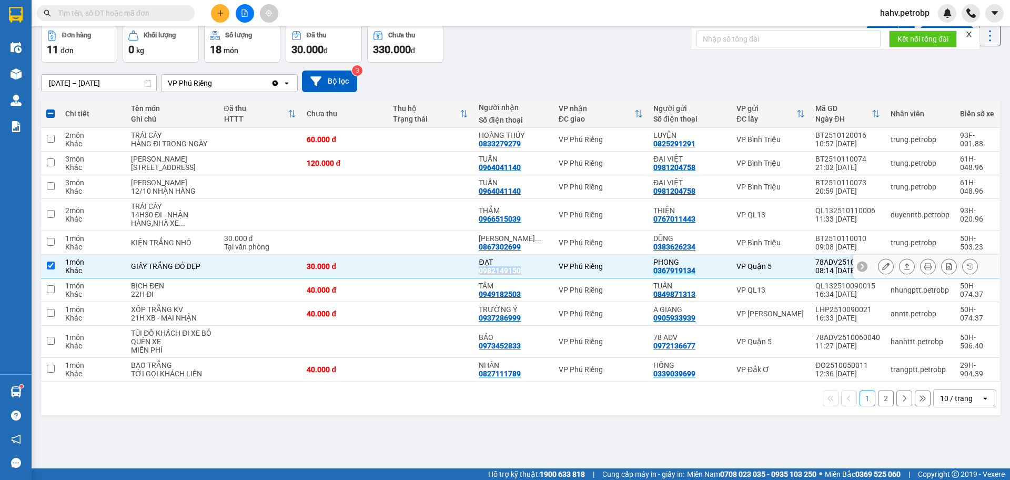
copy div "0982149150"
click at [495, 275] on div "0982149150" at bounding box center [500, 270] width 42 height 8
drag, startPoint x: 476, startPoint y: 392, endPoint x: 516, endPoint y: 391, distance: 39.5
click at [516, 378] on div "0827111789" at bounding box center [500, 373] width 42 height 8
copy div "0827111789"
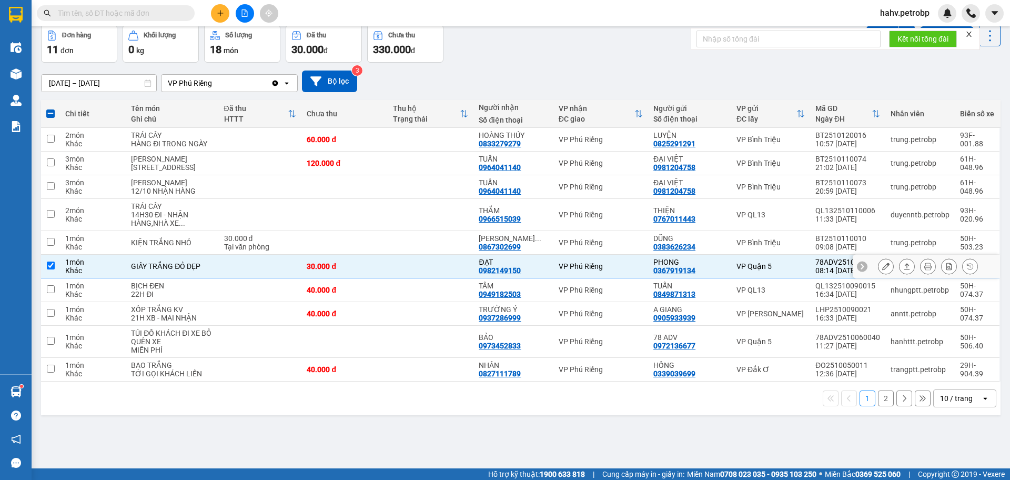
click at [476, 278] on td "ĐẠT 0982149150" at bounding box center [513, 267] width 79 height 24
checkbox input "false"
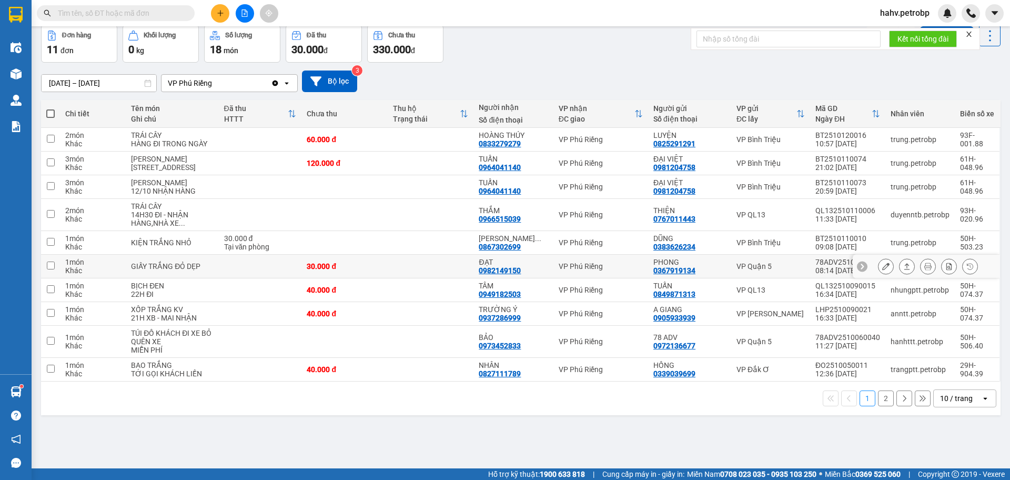
click at [479, 275] on div "0982149150" at bounding box center [500, 270] width 42 height 8
copy div "0982149150"
click at [904, 317] on icon at bounding box center [907, 313] width 7 height 7
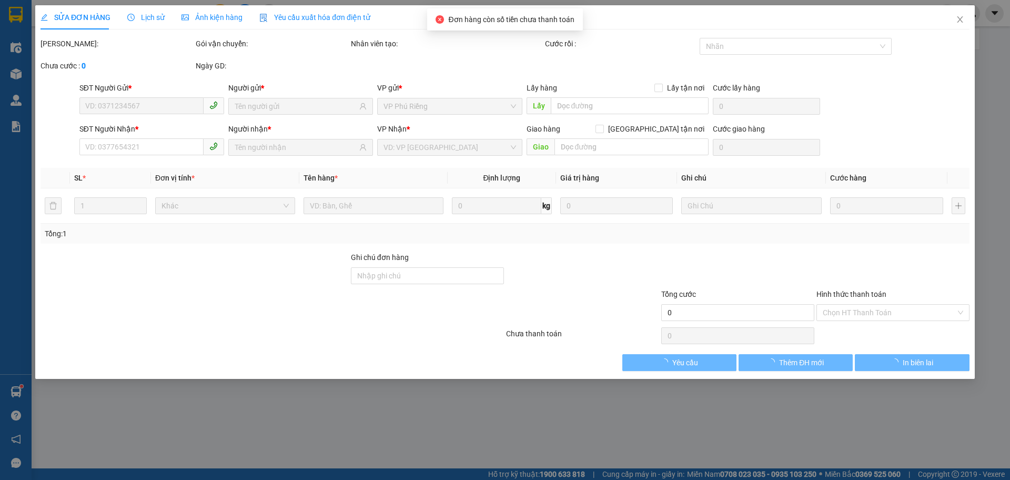
type input "0905933939"
type input "A GIANG"
type input "0937286999"
type input "TRƯỜNG Ý"
type input "40.000"
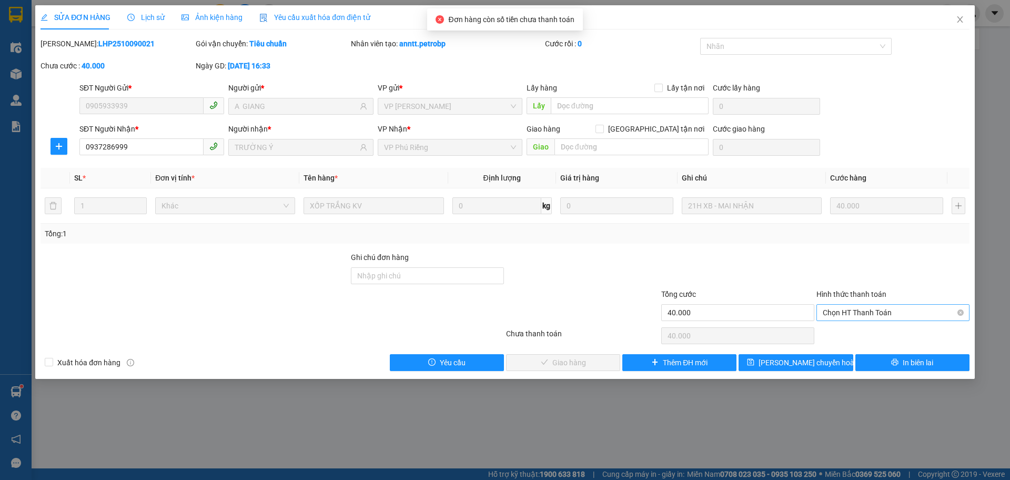
click at [832, 312] on span "Chọn HT Thanh Toán" at bounding box center [893, 313] width 141 height 16
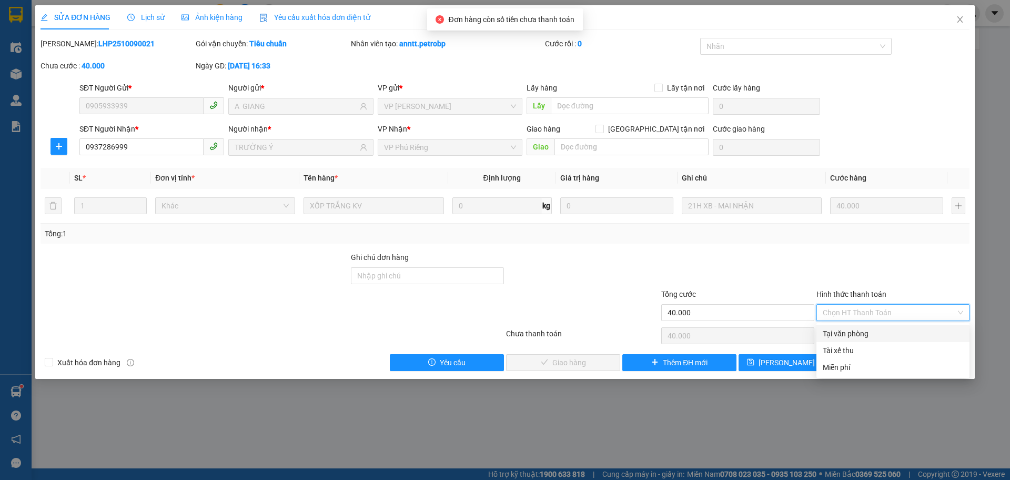
drag, startPoint x: 837, startPoint y: 330, endPoint x: 689, endPoint y: 356, distance: 149.7
click at [837, 329] on div "Tại văn phòng" at bounding box center [893, 334] width 141 height 12
type input "0"
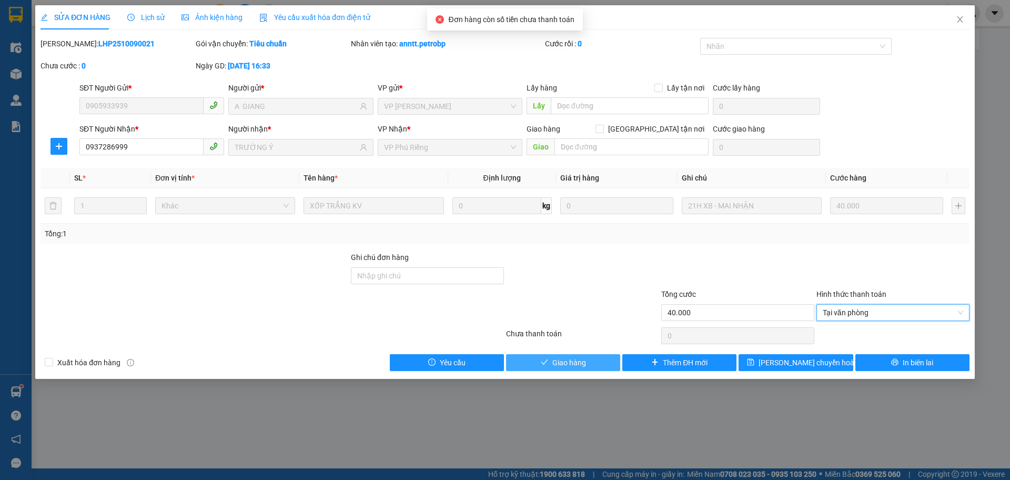
click at [601, 358] on button "Giao hàng" at bounding box center [563, 362] width 114 height 17
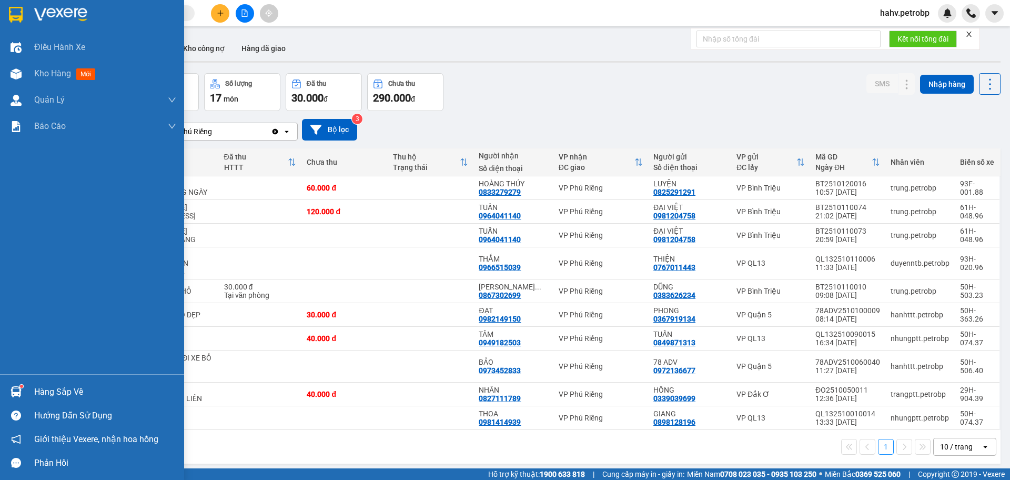
click at [49, 397] on div "Hàng sắp về" at bounding box center [105, 392] width 142 height 16
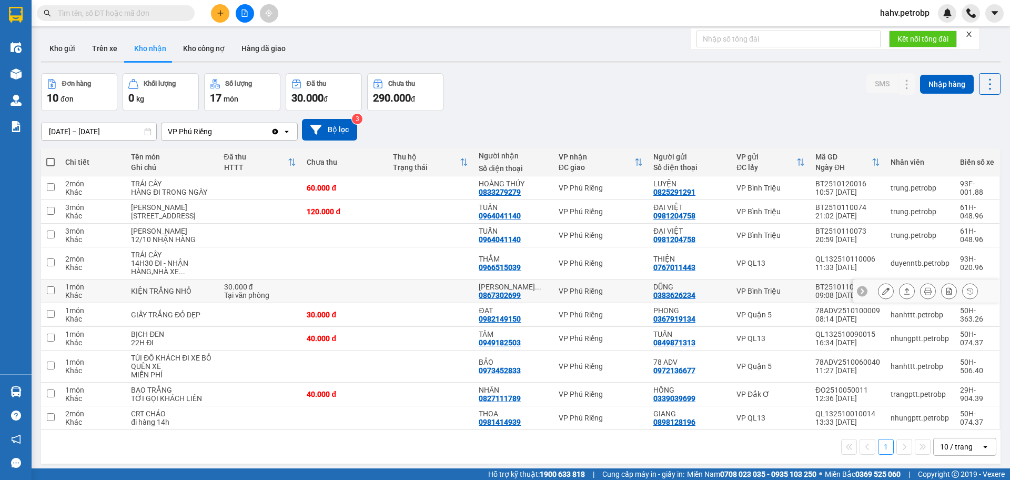
click at [383, 313] on section "Kết quả tìm kiếm ( 13 ) Bộ lọc Mã ĐH Trạng thái Món hàng Tổng cước Chưa cước Ng…" at bounding box center [505, 240] width 1010 height 480
